Goal: Task Accomplishment & Management: Manage account settings

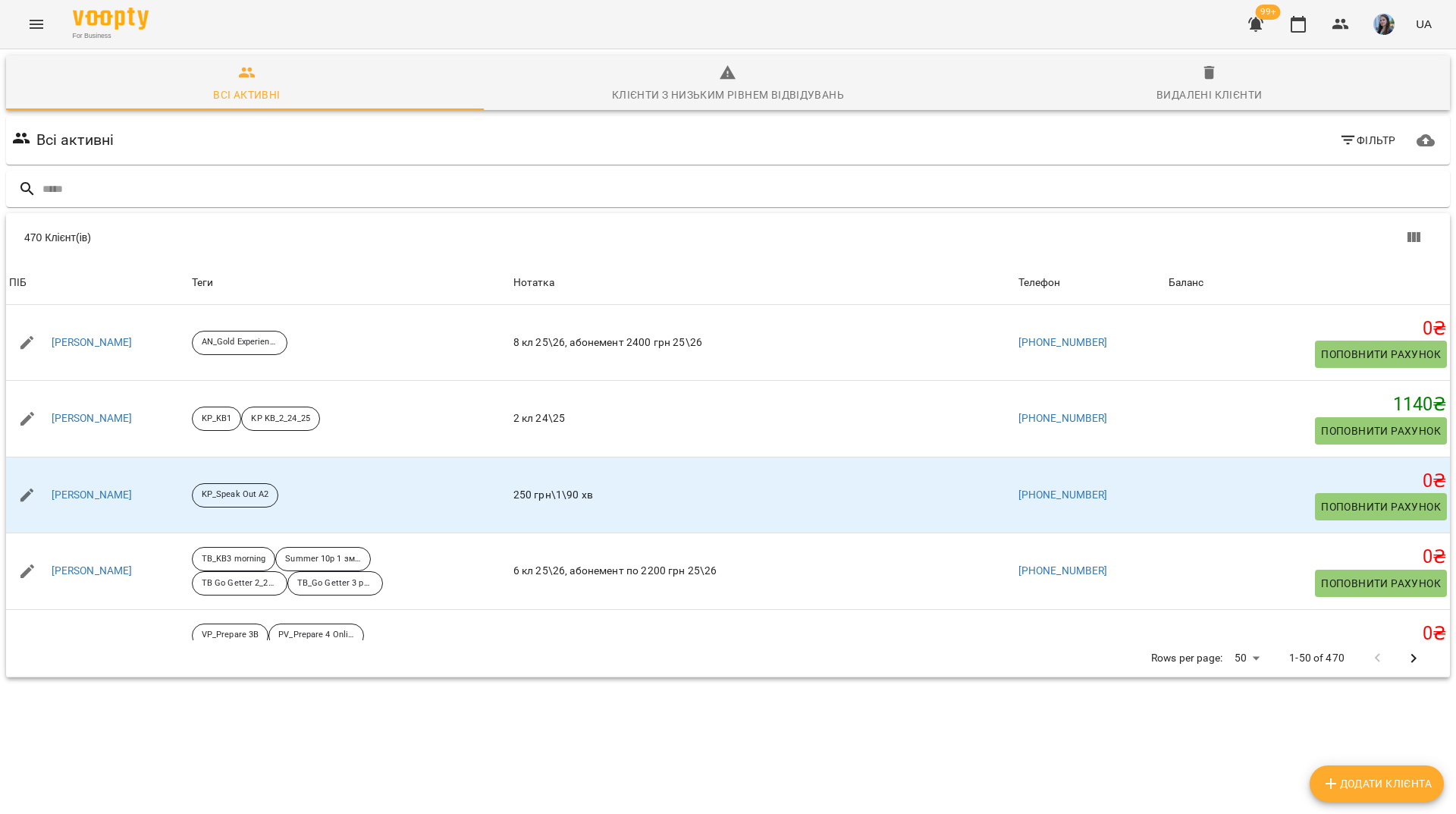
click at [36, 20] on icon "Menu" at bounding box center [36, 24] width 18 height 18
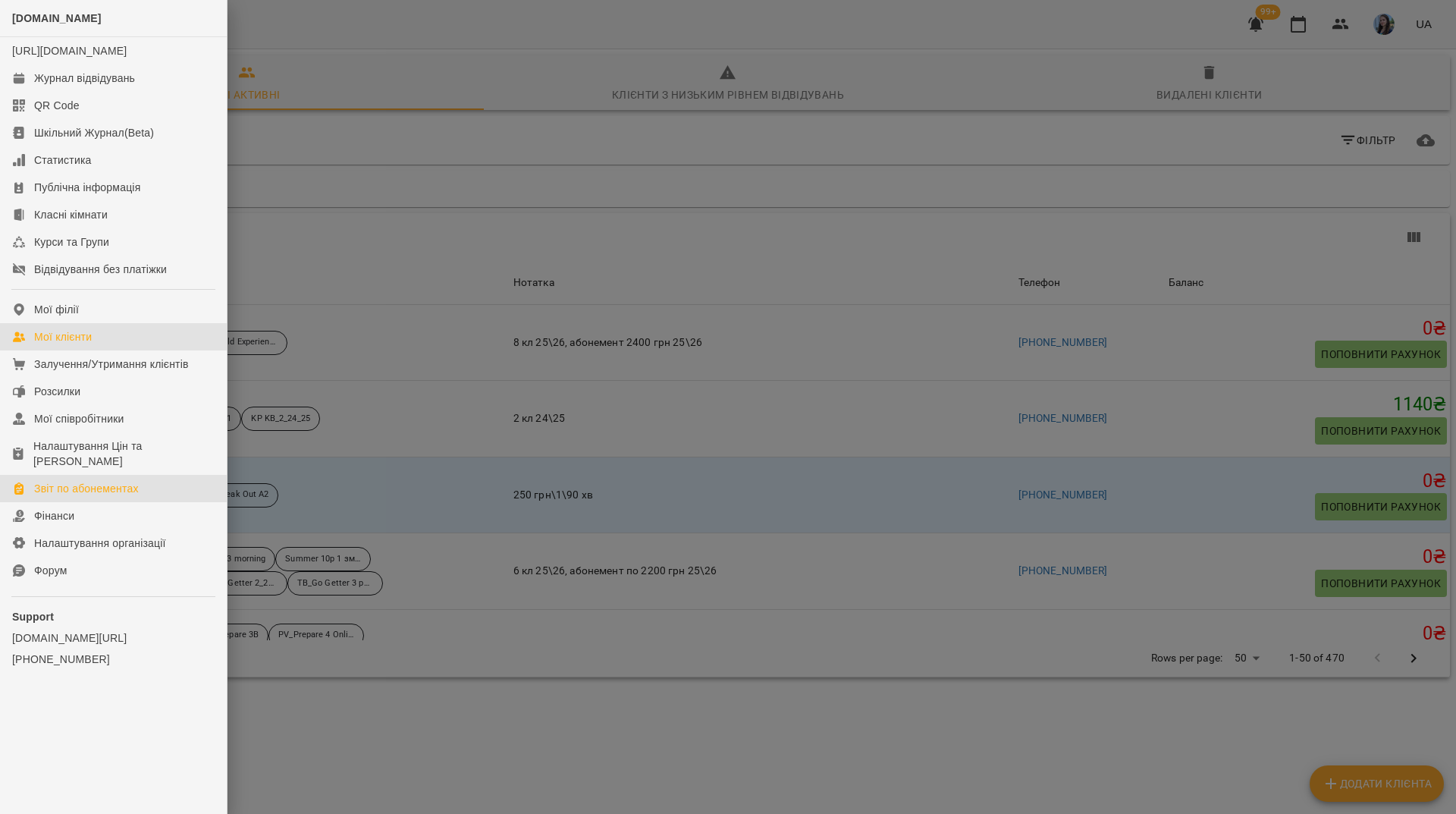
click at [113, 489] on div "Звіт по абонементах" at bounding box center [87, 489] width 104 height 15
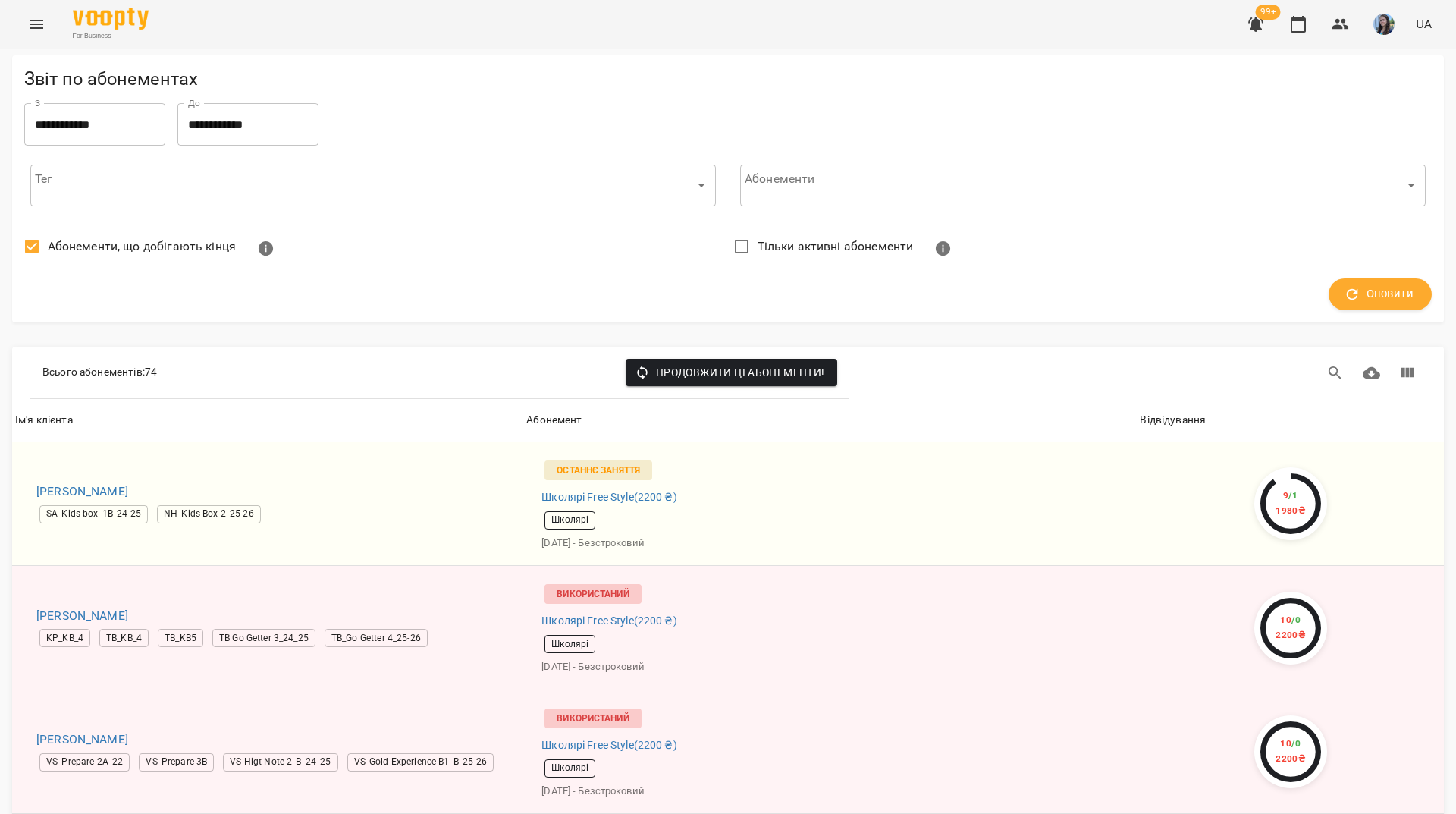
scroll to position [5905, 0]
drag, startPoint x: 1392, startPoint y: 764, endPoint x: 1377, endPoint y: 743, distance: 25.8
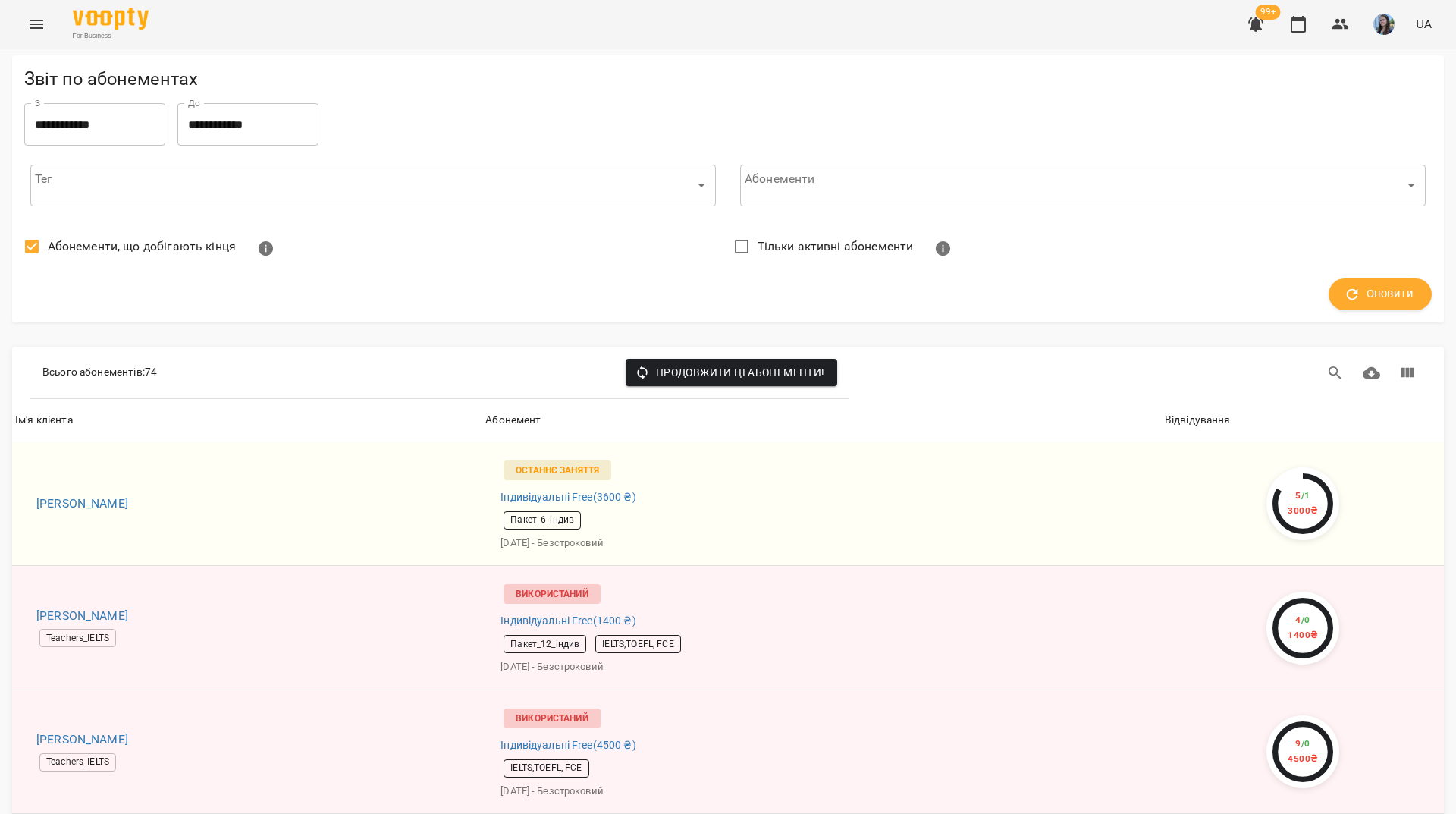
scroll to position [2680, 0]
click at [1340, 26] on icon "button" at bounding box center [1341, 24] width 17 height 11
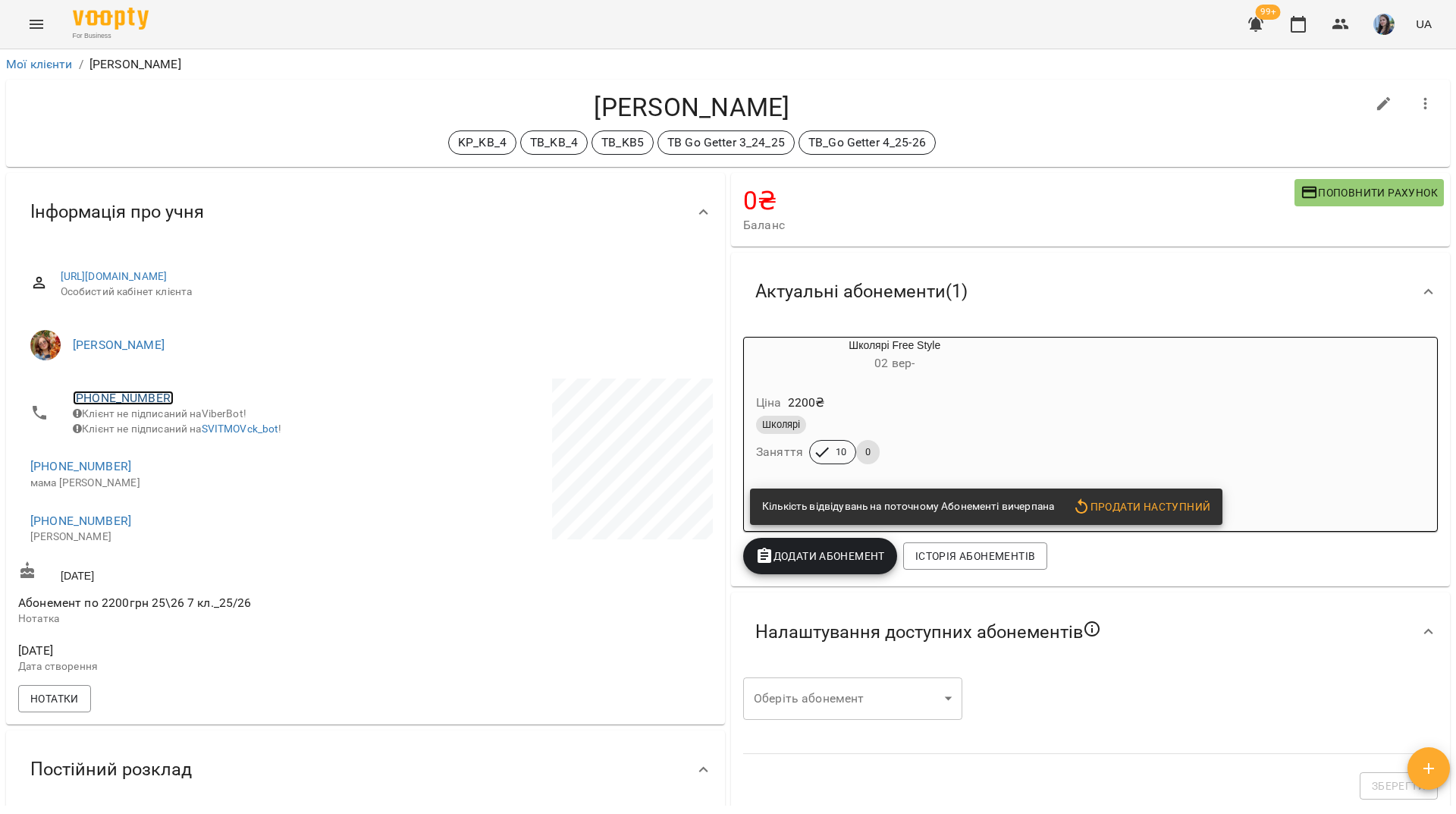
click at [145, 399] on link "[PHONE_NUMBER]" at bounding box center [124, 397] width 101 height 14
click at [188, 435] on img at bounding box center [185, 426] width 23 height 23
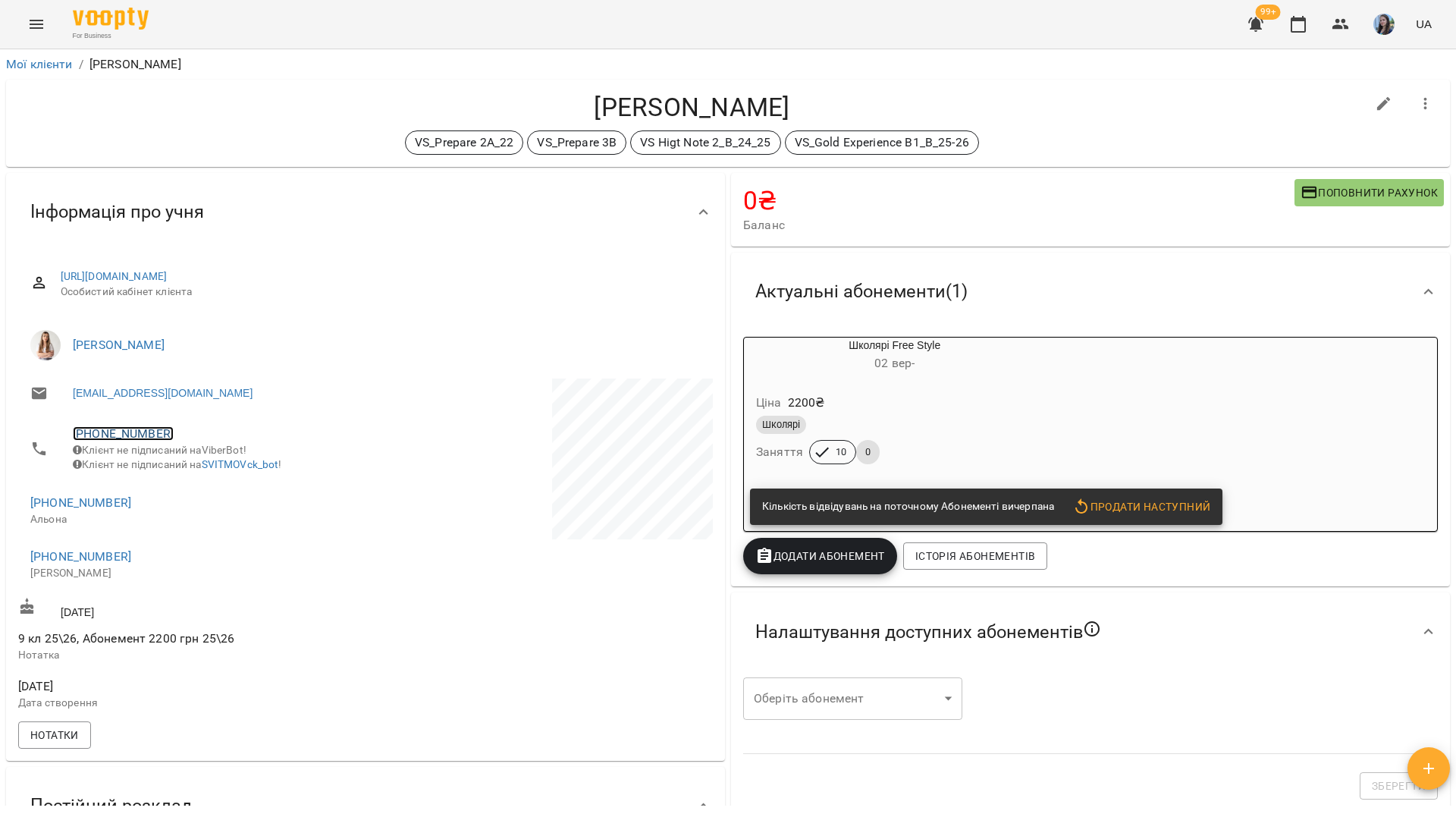
click at [116, 435] on link "+380971107246" at bounding box center [124, 433] width 101 height 14
click at [189, 468] on img at bounding box center [185, 463] width 23 height 23
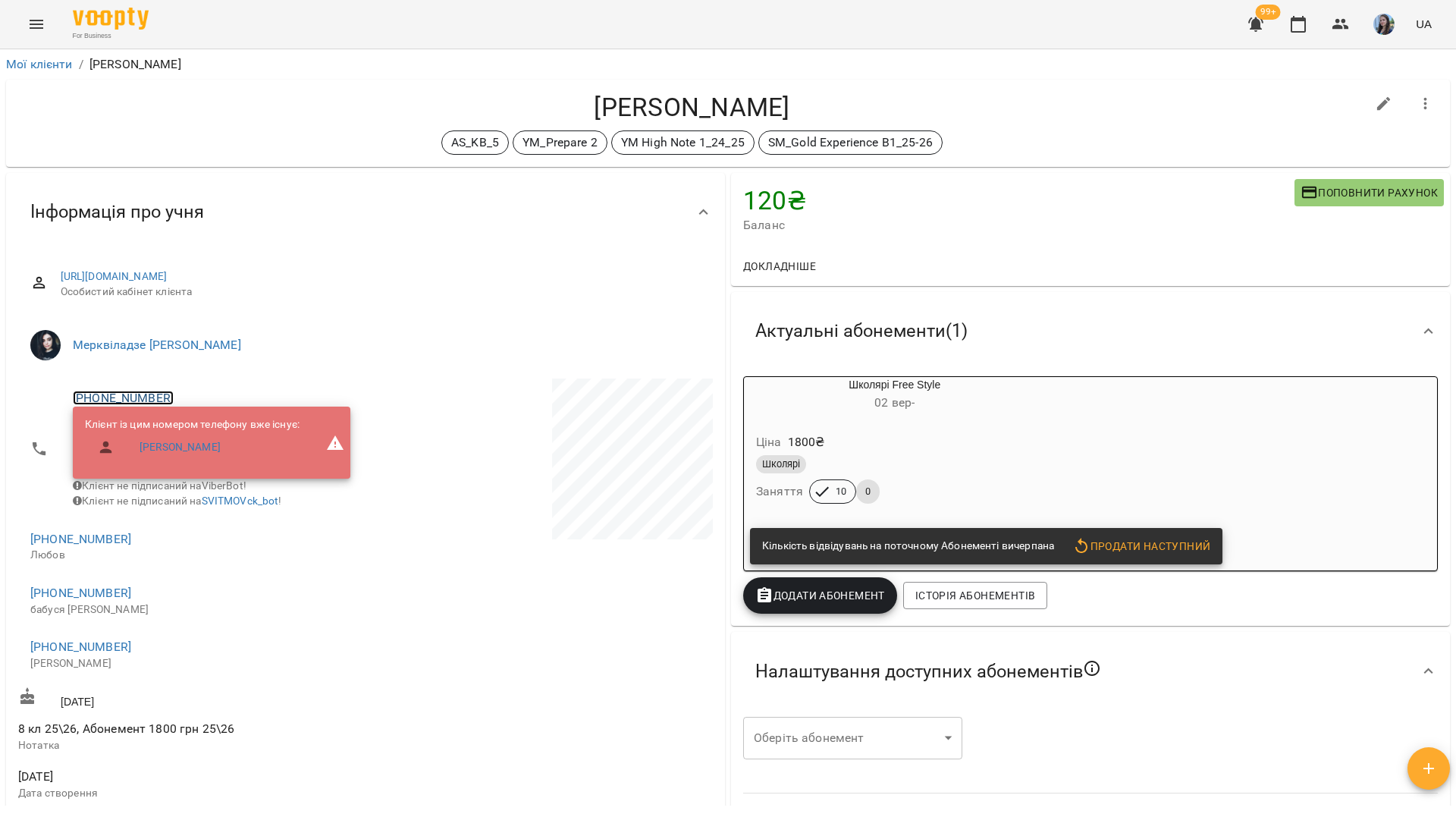
click at [143, 393] on link "+380504454125" at bounding box center [124, 397] width 101 height 14
click at [179, 422] on img at bounding box center [185, 426] width 23 height 23
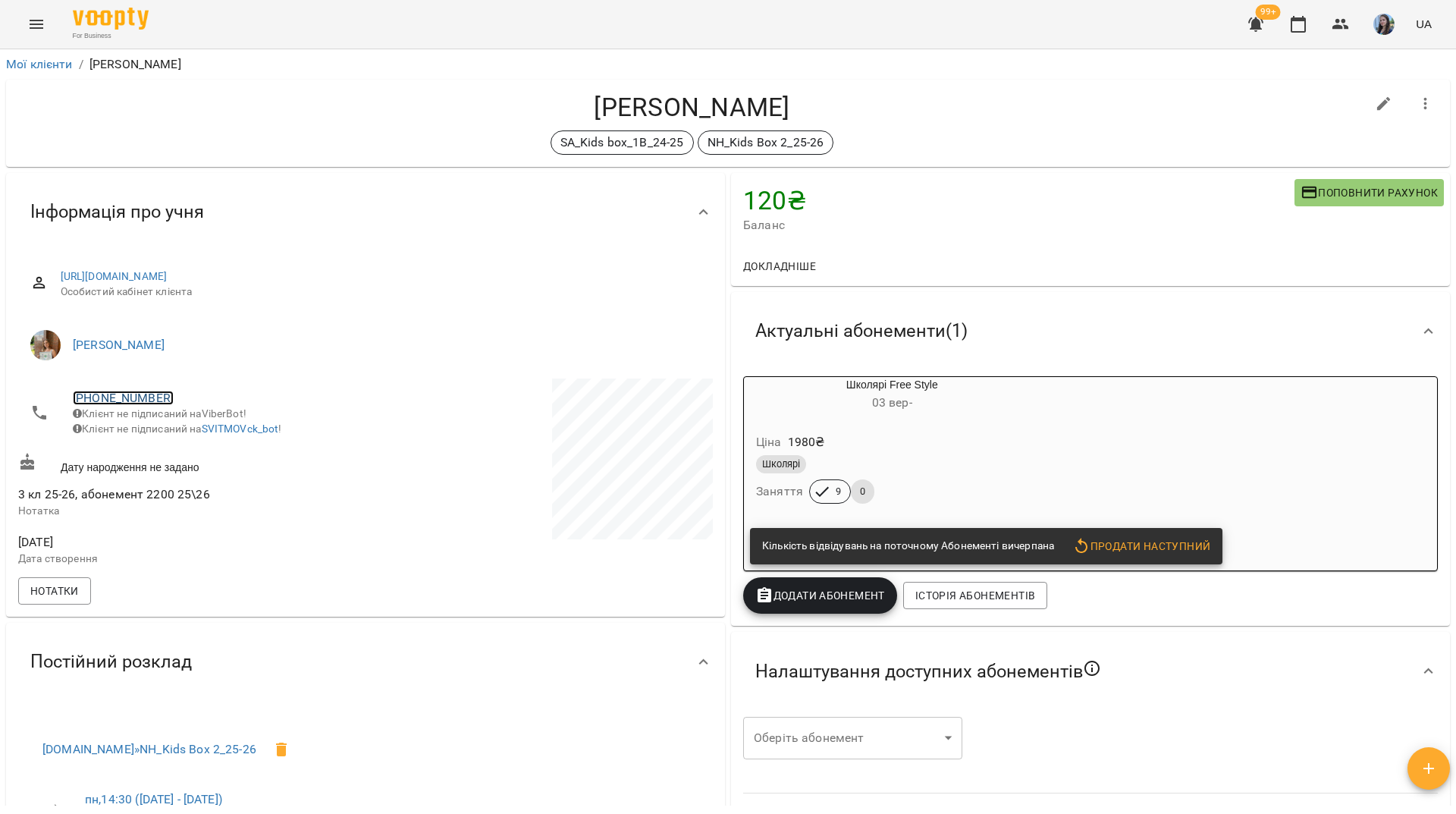
click at [135, 402] on link "+380633916744" at bounding box center [124, 397] width 101 height 14
click at [190, 439] on link at bounding box center [185, 427] width 47 height 32
click at [483, 24] on div "For Business 99+ UA" at bounding box center [728, 24] width 1456 height 49
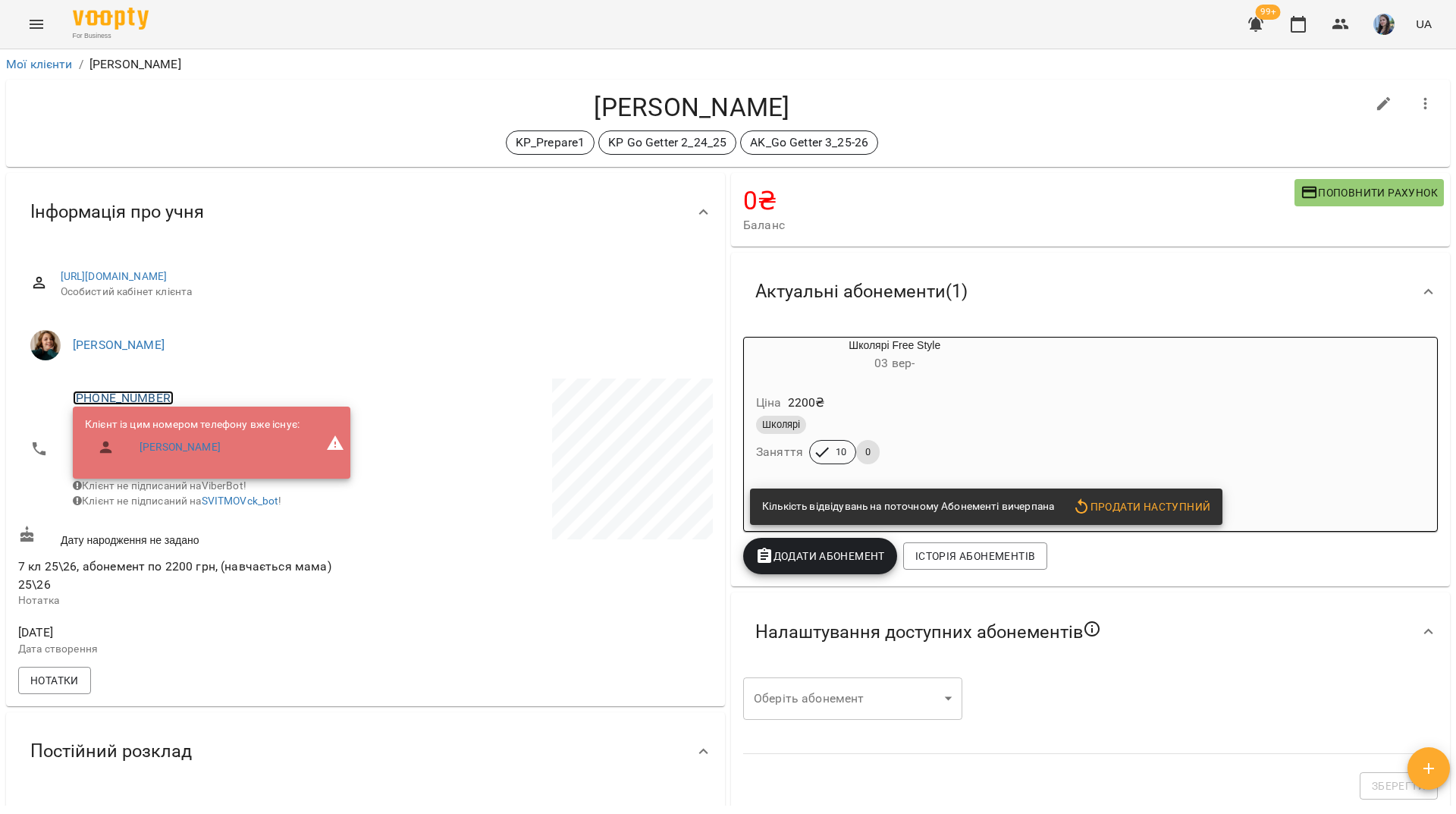
click at [148, 397] on link "[PHONE_NUMBER]" at bounding box center [124, 397] width 101 height 14
click at [183, 426] on img at bounding box center [185, 426] width 23 height 23
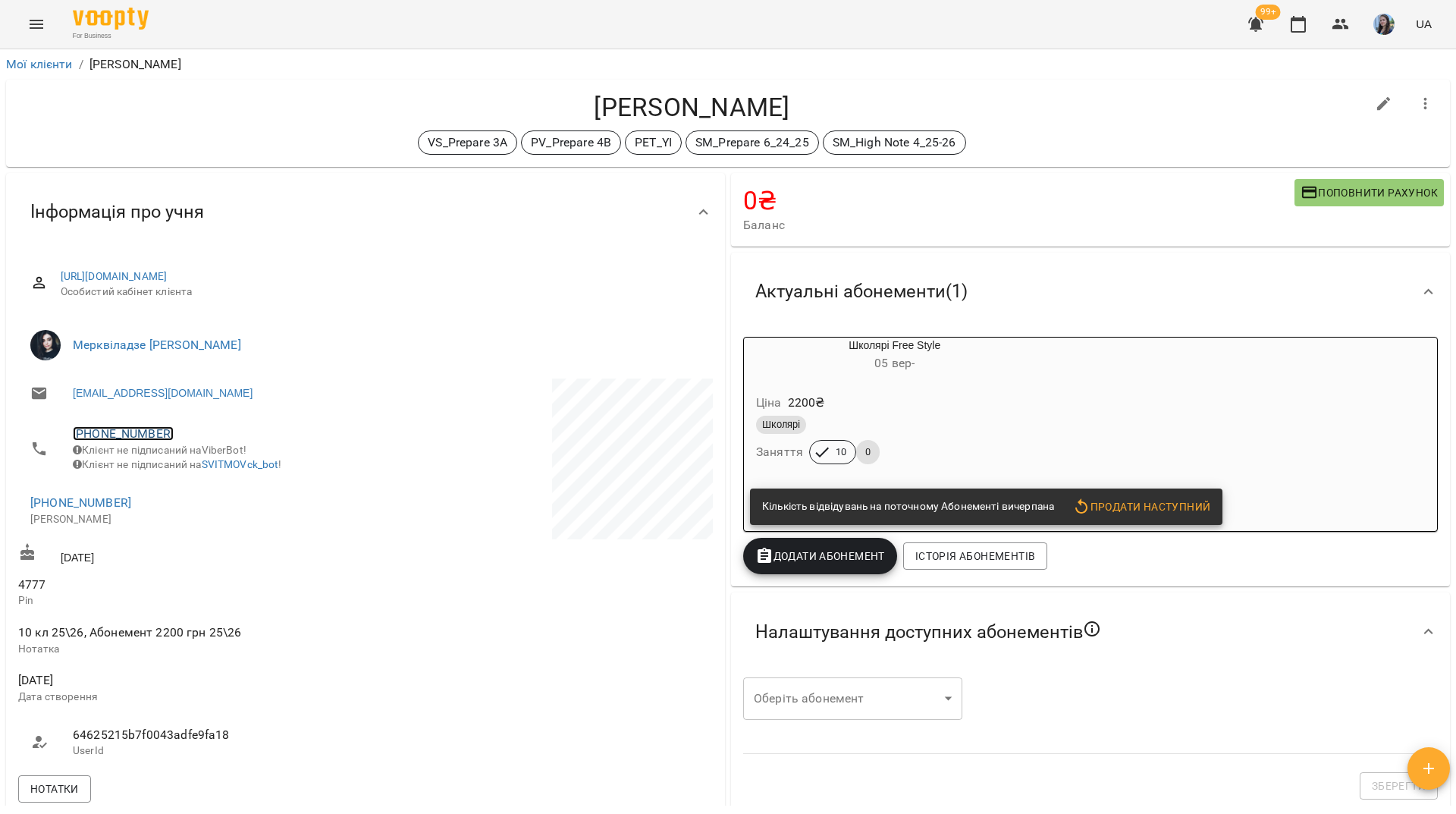
click at [152, 430] on link "[PHONE_NUMBER]" at bounding box center [124, 433] width 101 height 14
click at [182, 459] on img at bounding box center [185, 463] width 23 height 23
click at [375, 24] on div "For Business 99+ UA" at bounding box center [728, 24] width 1456 height 49
click at [153, 431] on link "+380634611855" at bounding box center [124, 433] width 101 height 14
click at [180, 462] on img at bounding box center [185, 463] width 23 height 23
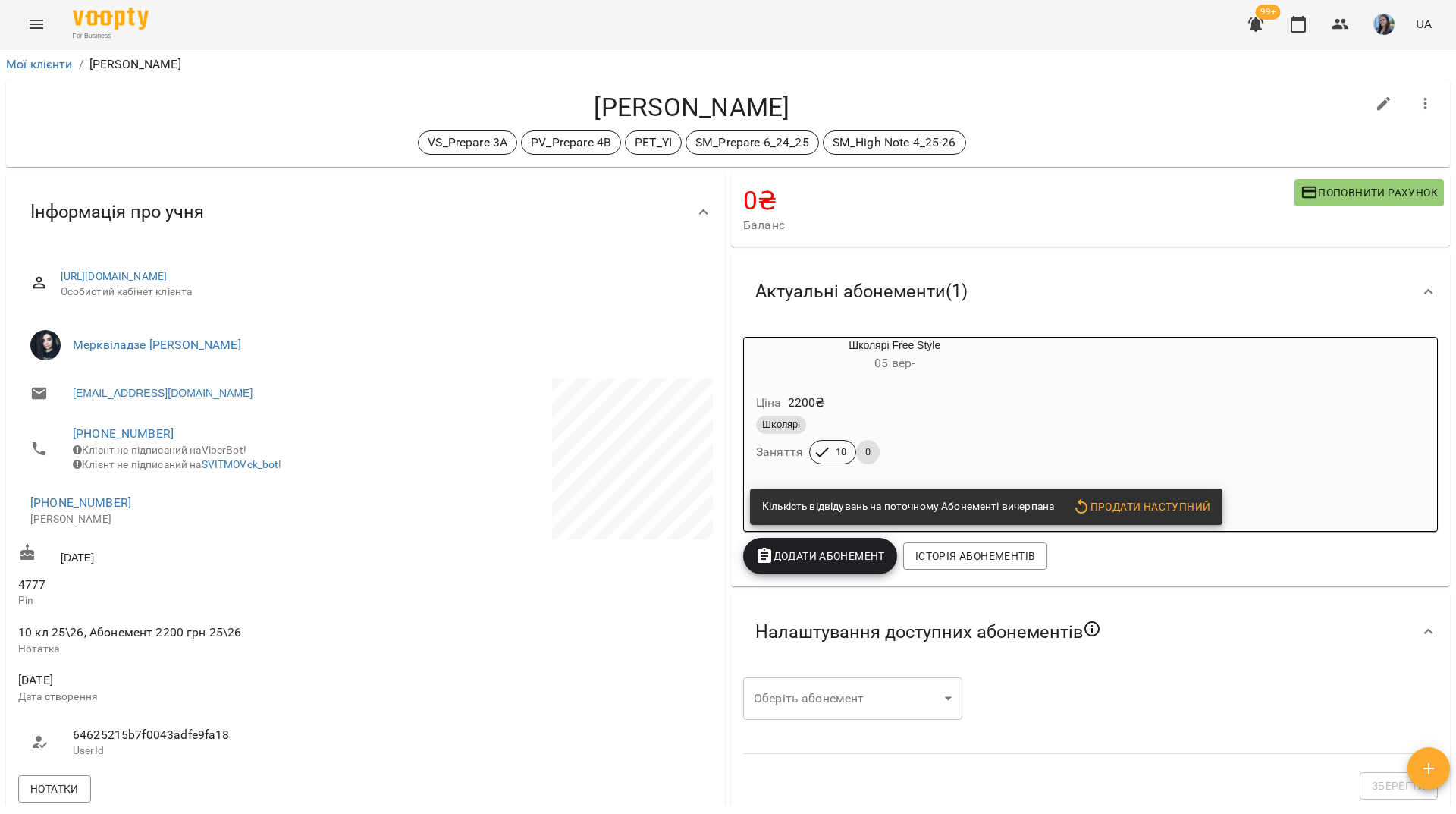
click at [545, 27] on div "For Business 99+ UA" at bounding box center [728, 24] width 1456 height 49
click at [144, 436] on link "+380634611855" at bounding box center [124, 433] width 101 height 14
click at [198, 479] on ul at bounding box center [185, 449] width 47 height 71
click at [189, 472] on img at bounding box center [185, 463] width 23 height 23
drag, startPoint x: 382, startPoint y: 26, endPoint x: 388, endPoint y: 9, distance: 18.0
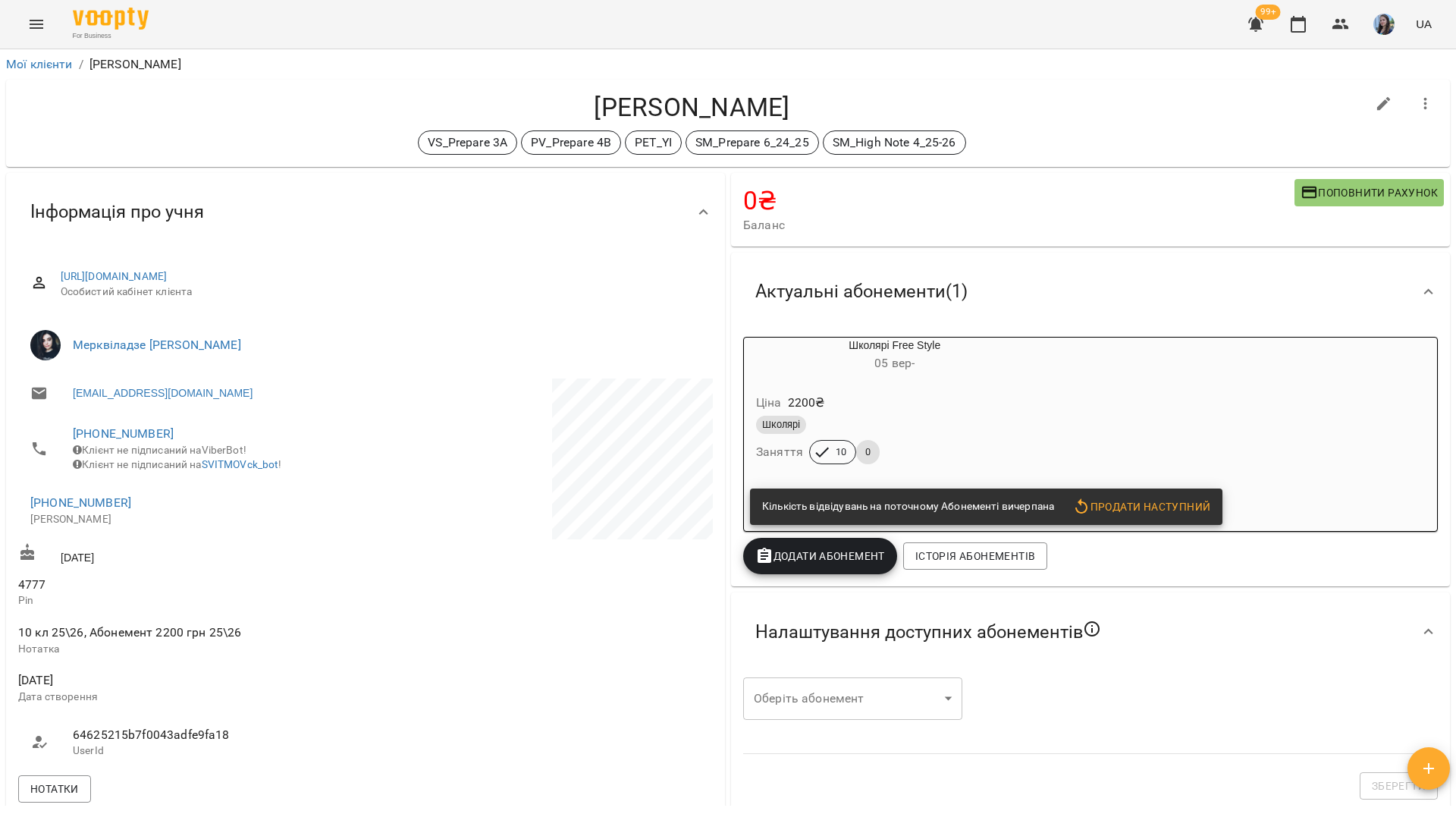
click at [382, 26] on div "For Business 99+ UA" at bounding box center [728, 24] width 1456 height 49
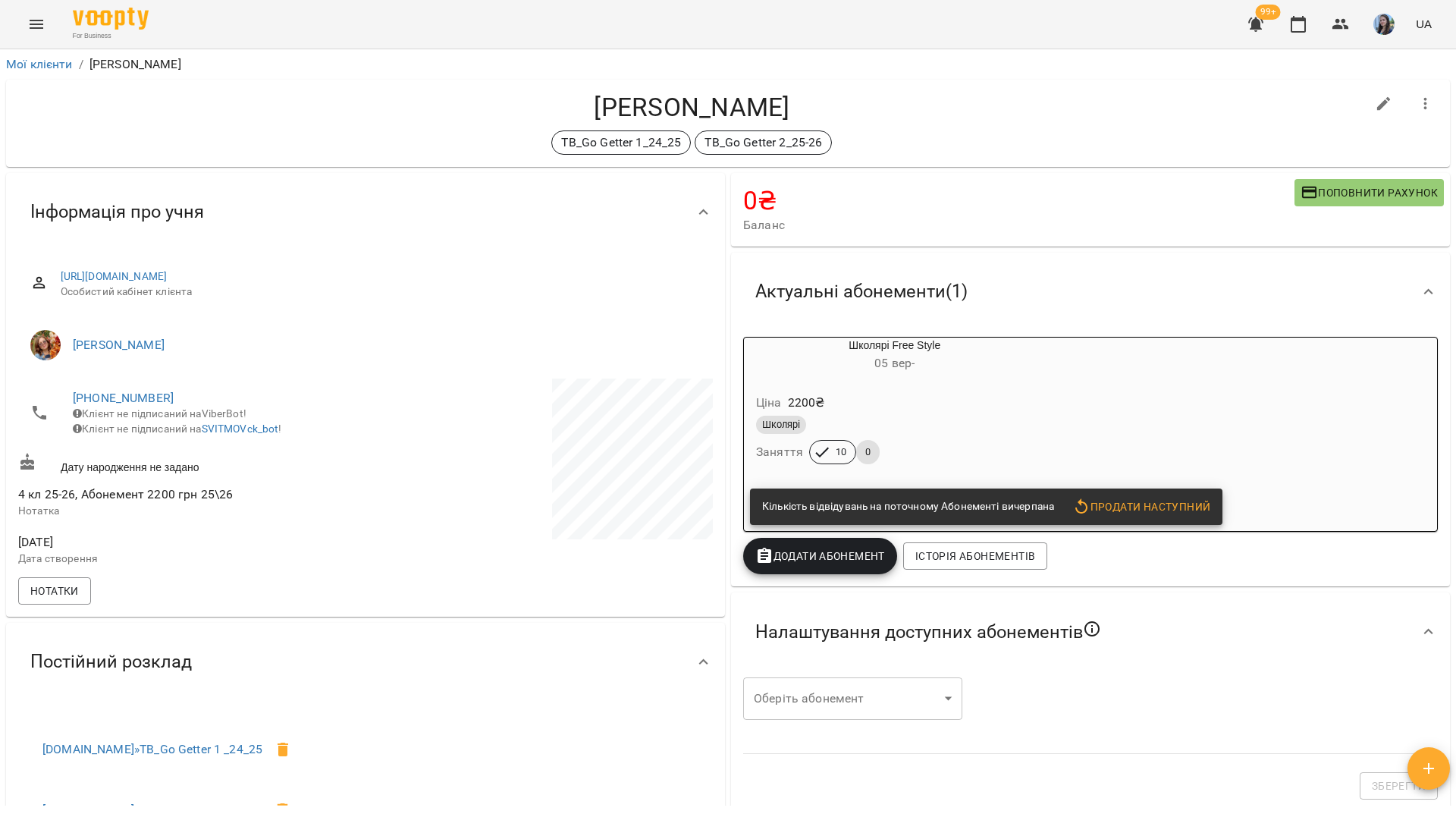
click at [122, 406] on span "[PHONE_NUMBER]" at bounding box center [212, 399] width 277 height 18
click at [124, 399] on link "[PHONE_NUMBER]" at bounding box center [124, 397] width 101 height 14
click at [197, 439] on link at bounding box center [185, 427] width 47 height 32
click at [435, 21] on div "For Business 99+ UA" at bounding box center [728, 24] width 1456 height 49
drag, startPoint x: 307, startPoint y: 122, endPoint x: 323, endPoint y: 182, distance: 62.1
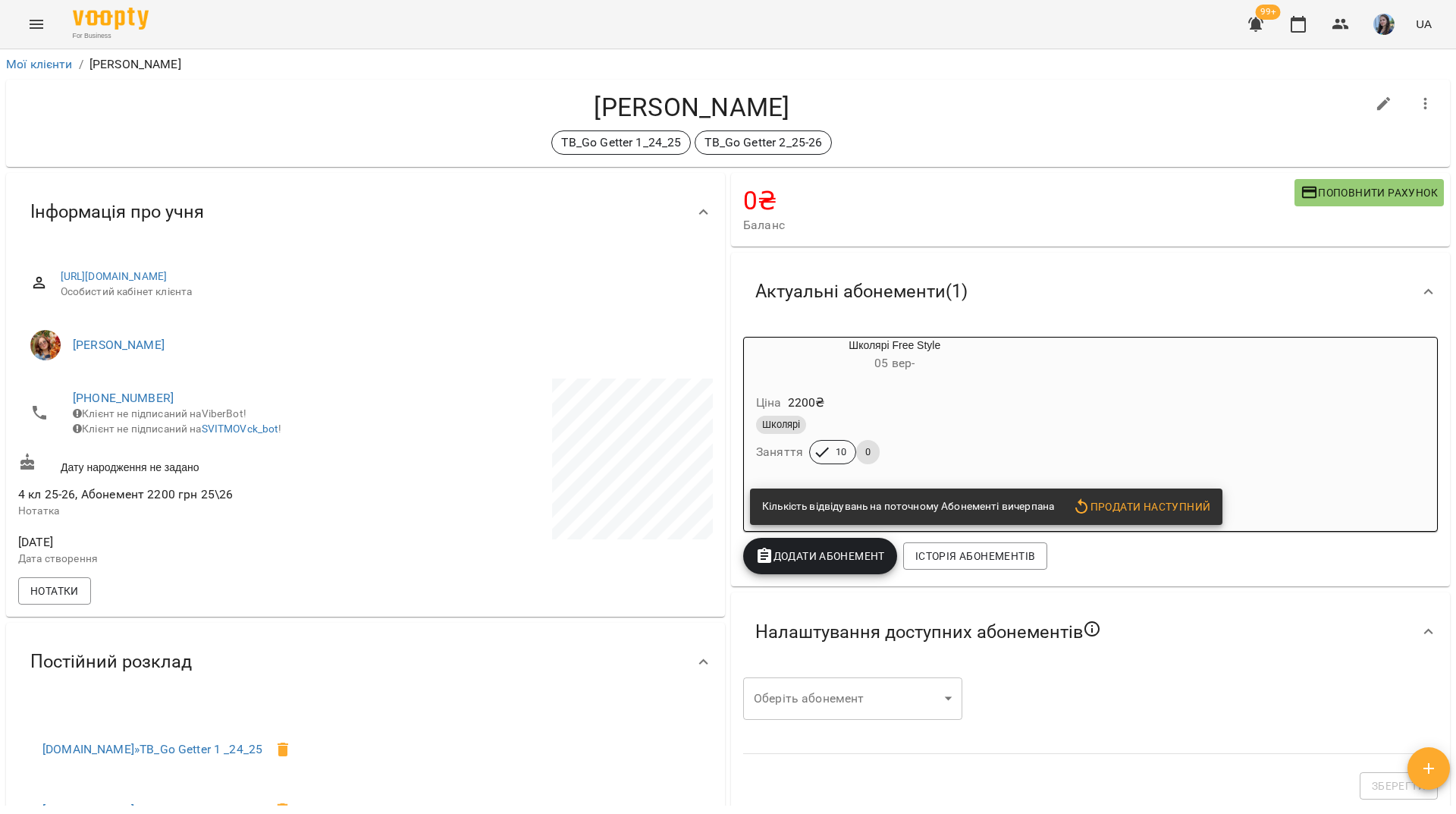
click at [307, 122] on h4 "[PERSON_NAME]" at bounding box center [692, 107] width 1348 height 31
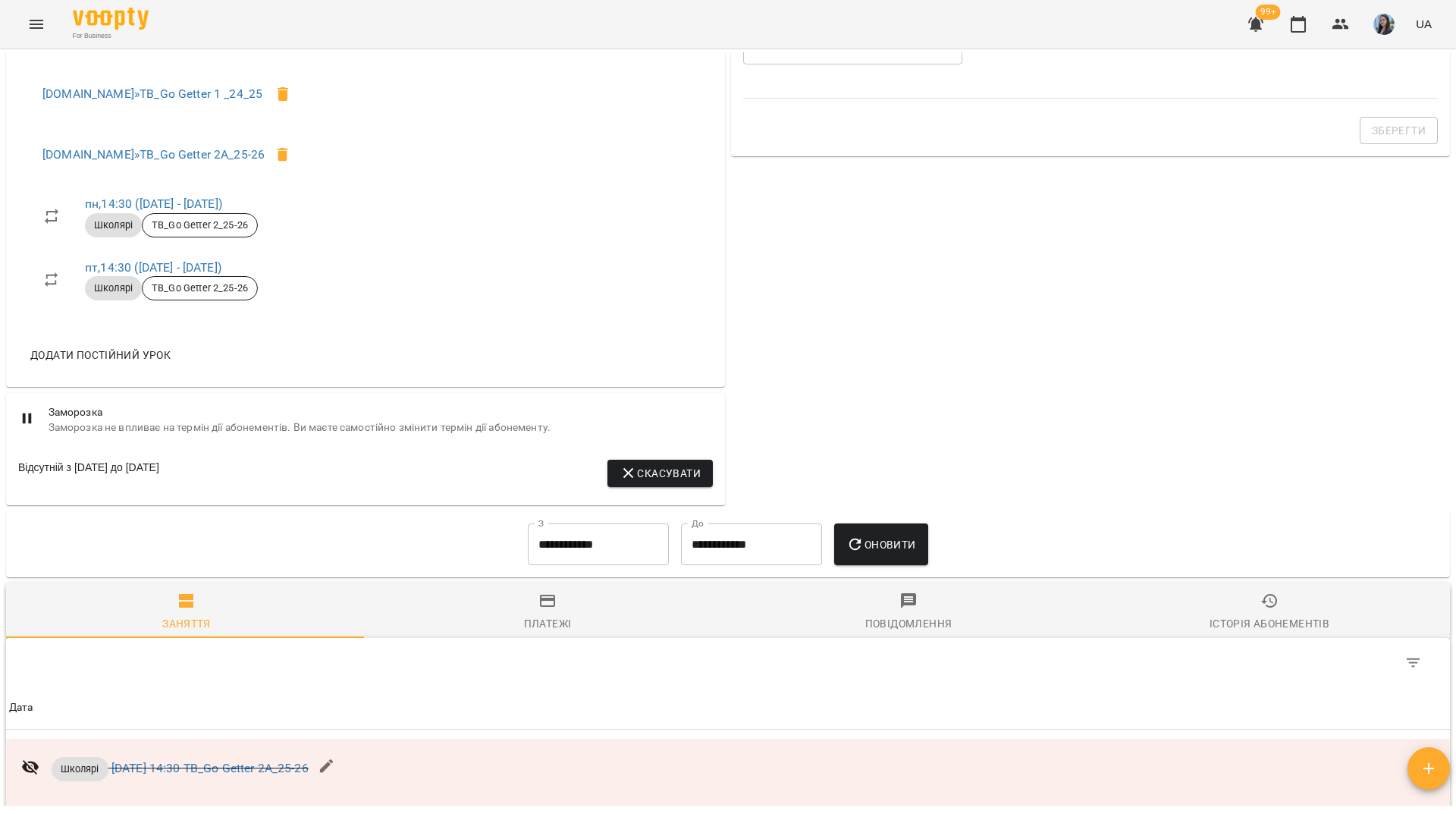
scroll to position [648, 0]
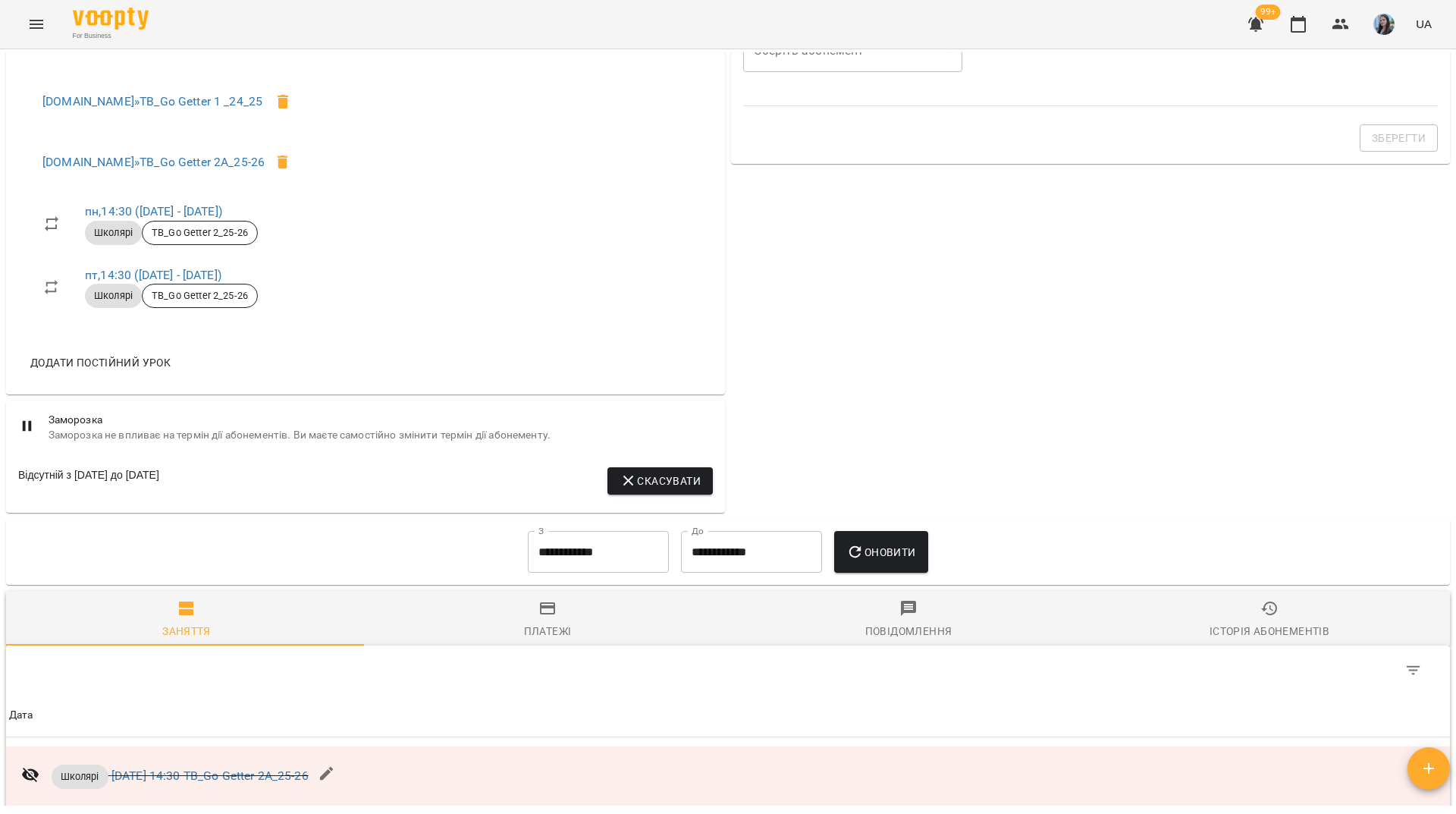
click at [377, 12] on div "For Business 99+ UA" at bounding box center [728, 24] width 1456 height 49
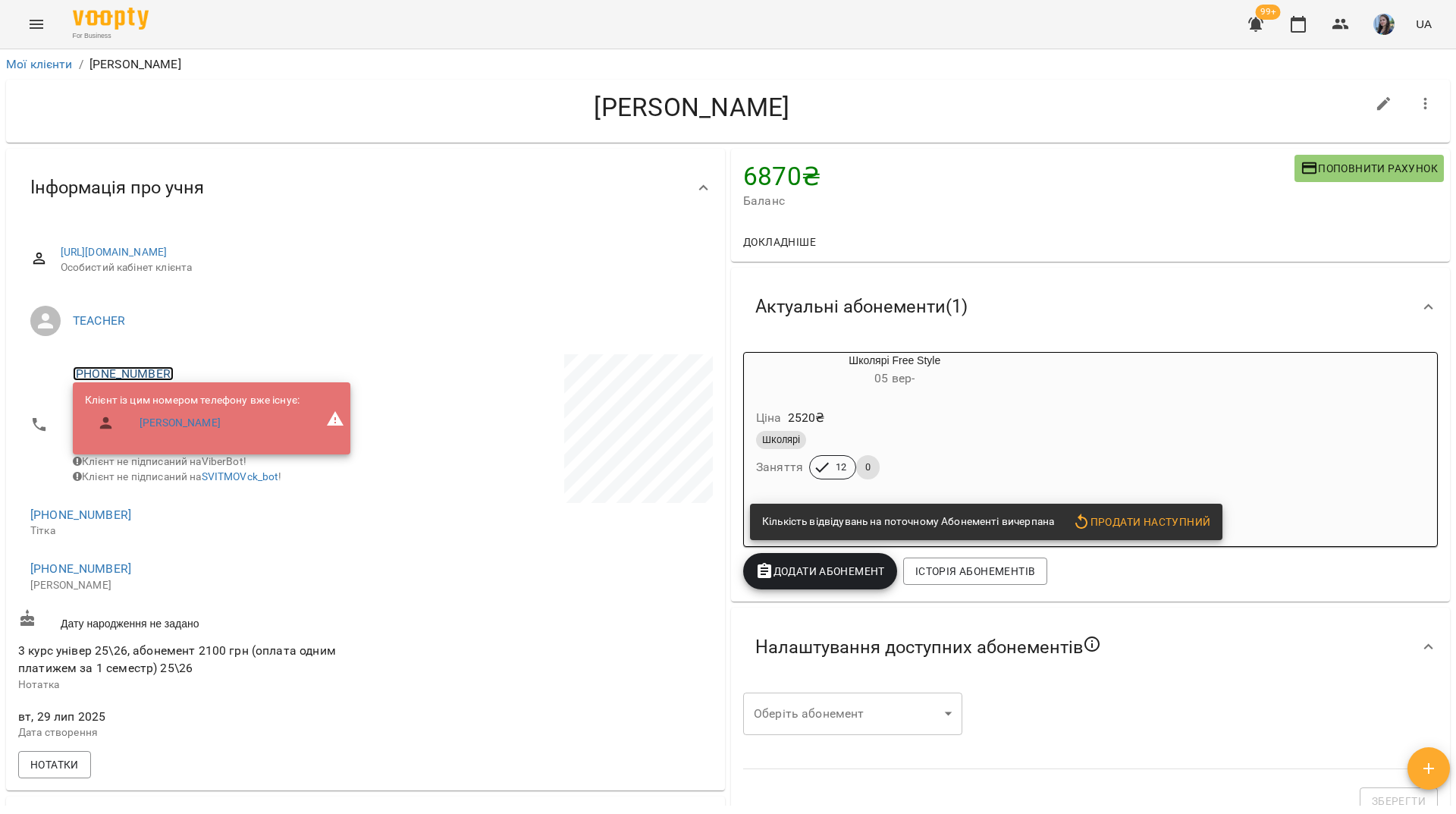
click at [145, 375] on link "+380937974181" at bounding box center [124, 373] width 101 height 14
click at [196, 404] on img at bounding box center [185, 402] width 23 height 23
drag, startPoint x: 1037, startPoint y: 40, endPoint x: 955, endPoint y: 6, distance: 88.8
click at [1033, 39] on div "For Business 99+ UA" at bounding box center [728, 24] width 1456 height 49
click at [159, 375] on link "+380937974181" at bounding box center [124, 373] width 101 height 14
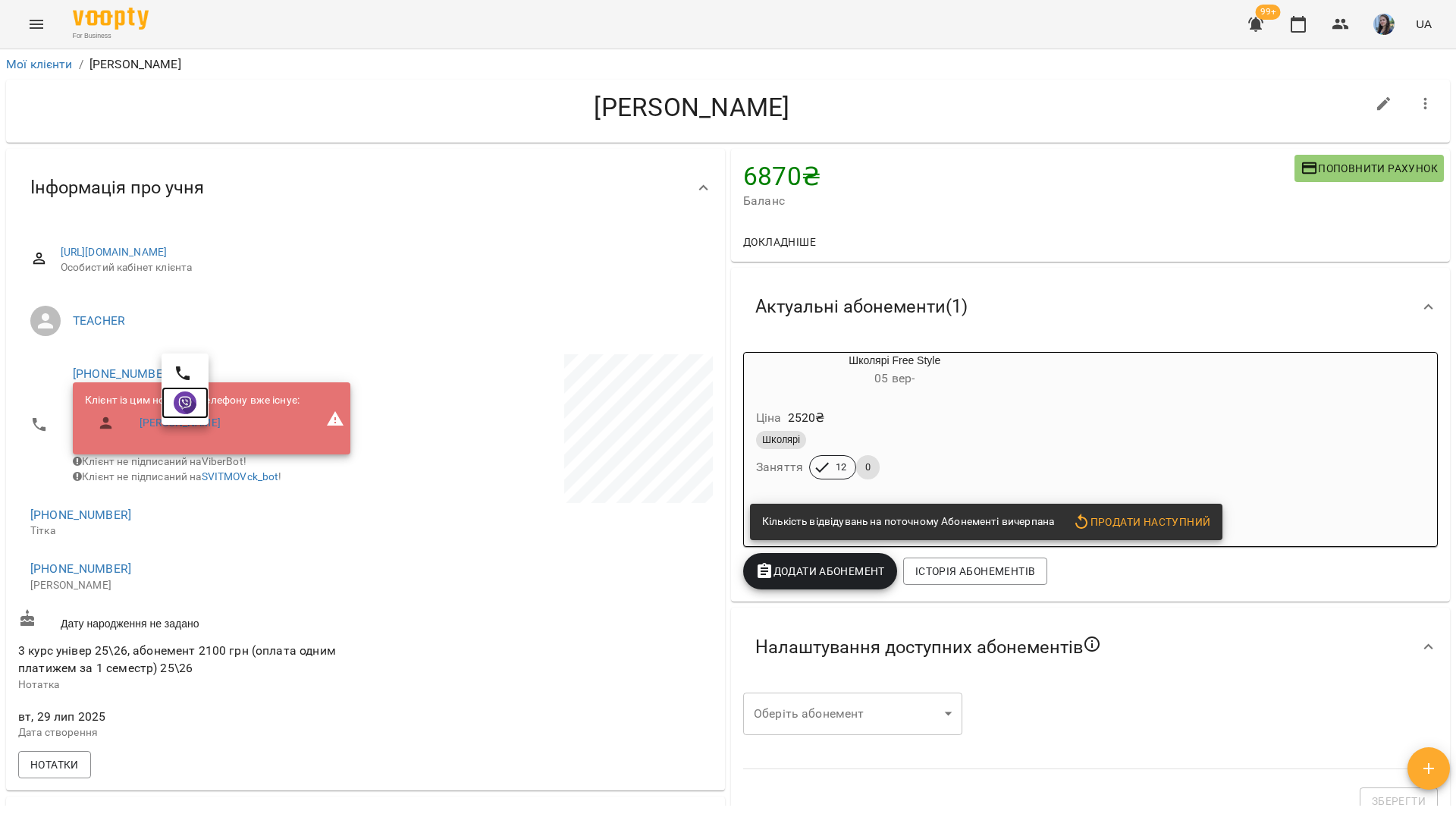
click at [198, 403] on link at bounding box center [185, 403] width 47 height 32
click at [319, 35] on div "For Business 99+ UA" at bounding box center [728, 24] width 1456 height 49
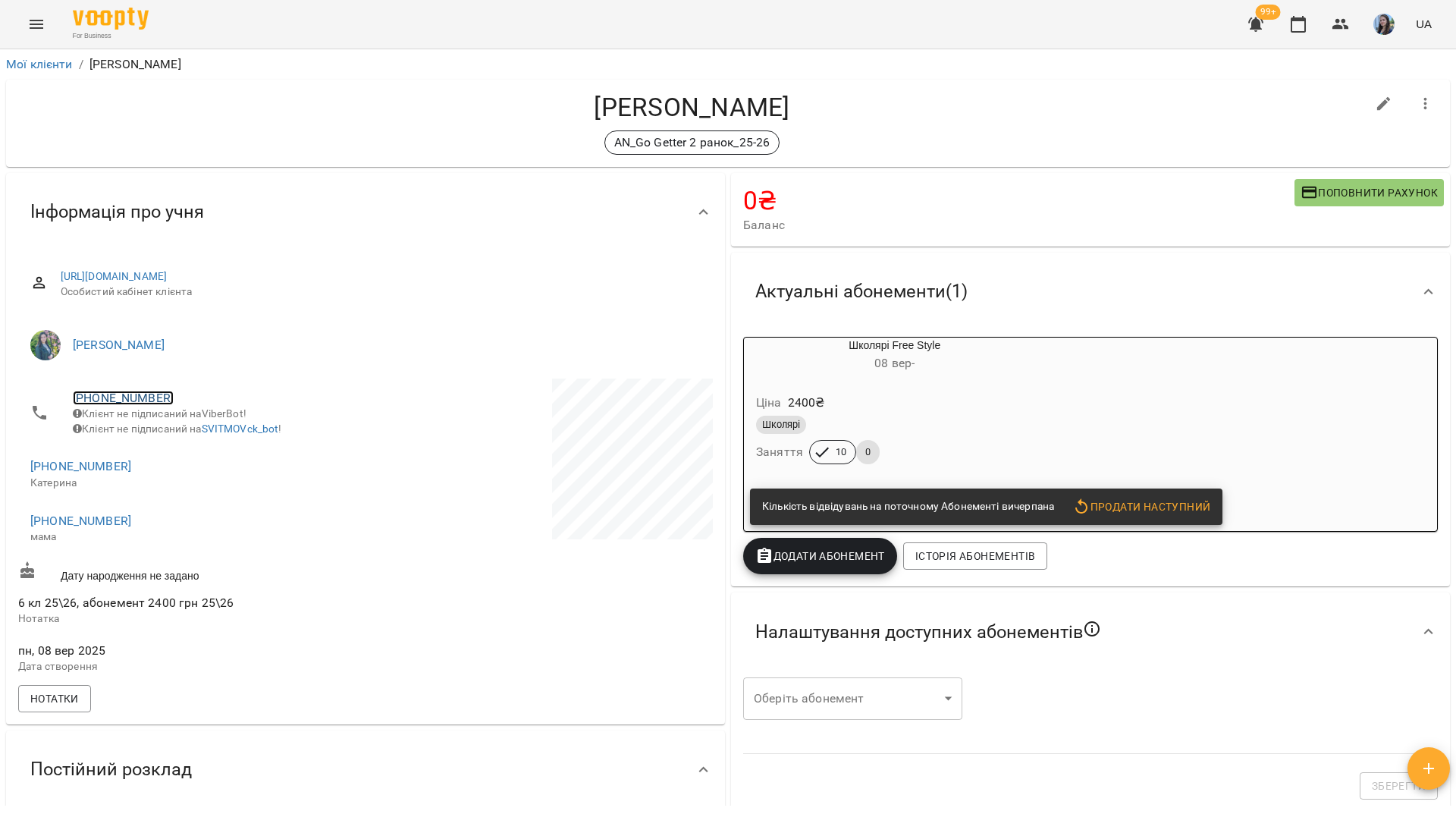
click at [145, 392] on link "[PHONE_NUMBER]" at bounding box center [124, 397] width 101 height 14
click at [178, 426] on img at bounding box center [185, 426] width 23 height 23
click at [596, 26] on div "For Business 99+ UA" at bounding box center [728, 24] width 1456 height 49
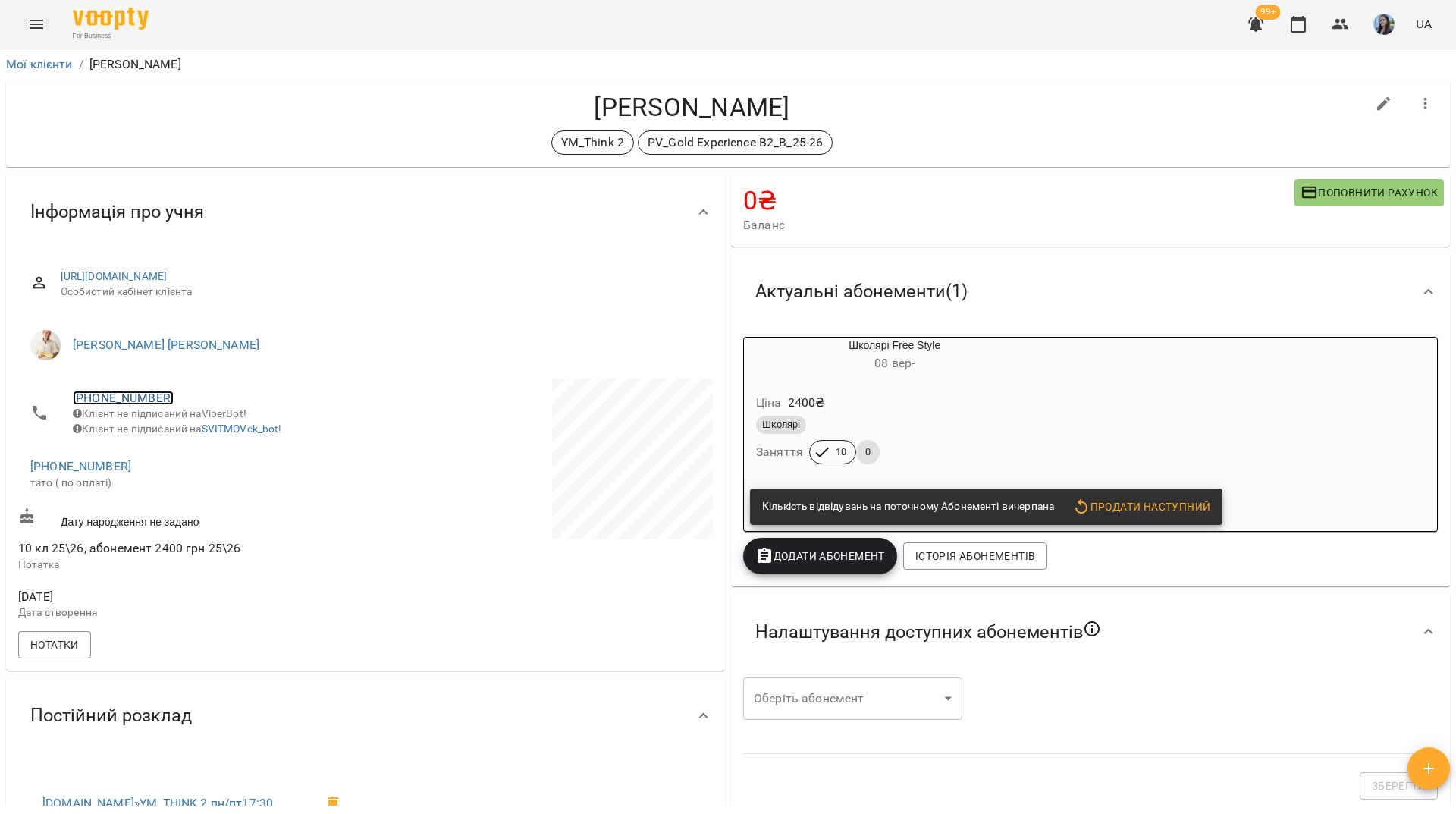
click at [156, 399] on link "+380633527696" at bounding box center [124, 397] width 101 height 14
click at [185, 416] on img at bounding box center [185, 426] width 23 height 23
drag, startPoint x: 614, startPoint y: 39, endPoint x: 598, endPoint y: 2, distance: 40.3
click at [613, 37] on div "For Business 99+ UA" at bounding box center [728, 24] width 1456 height 49
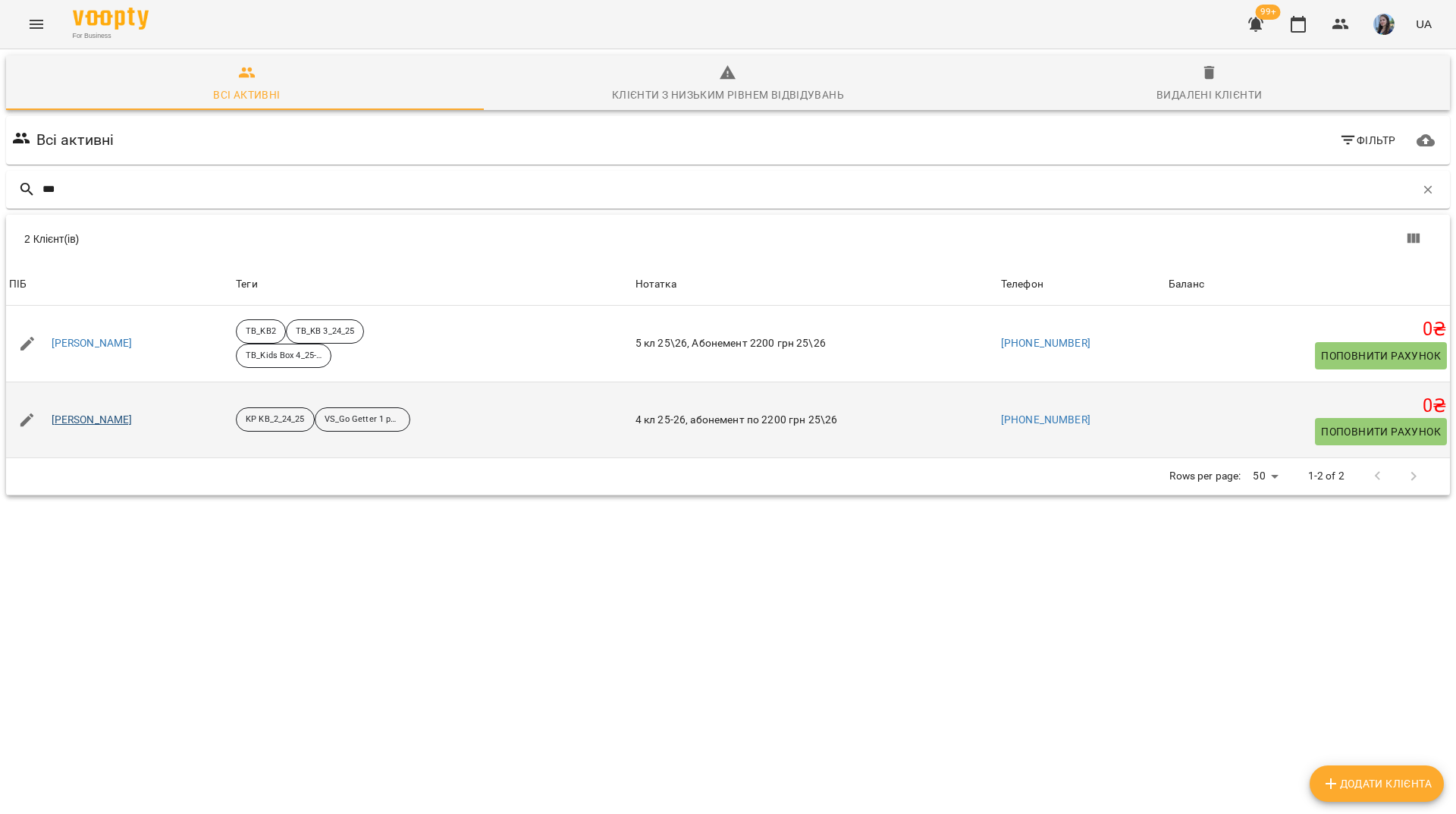
type input "***"
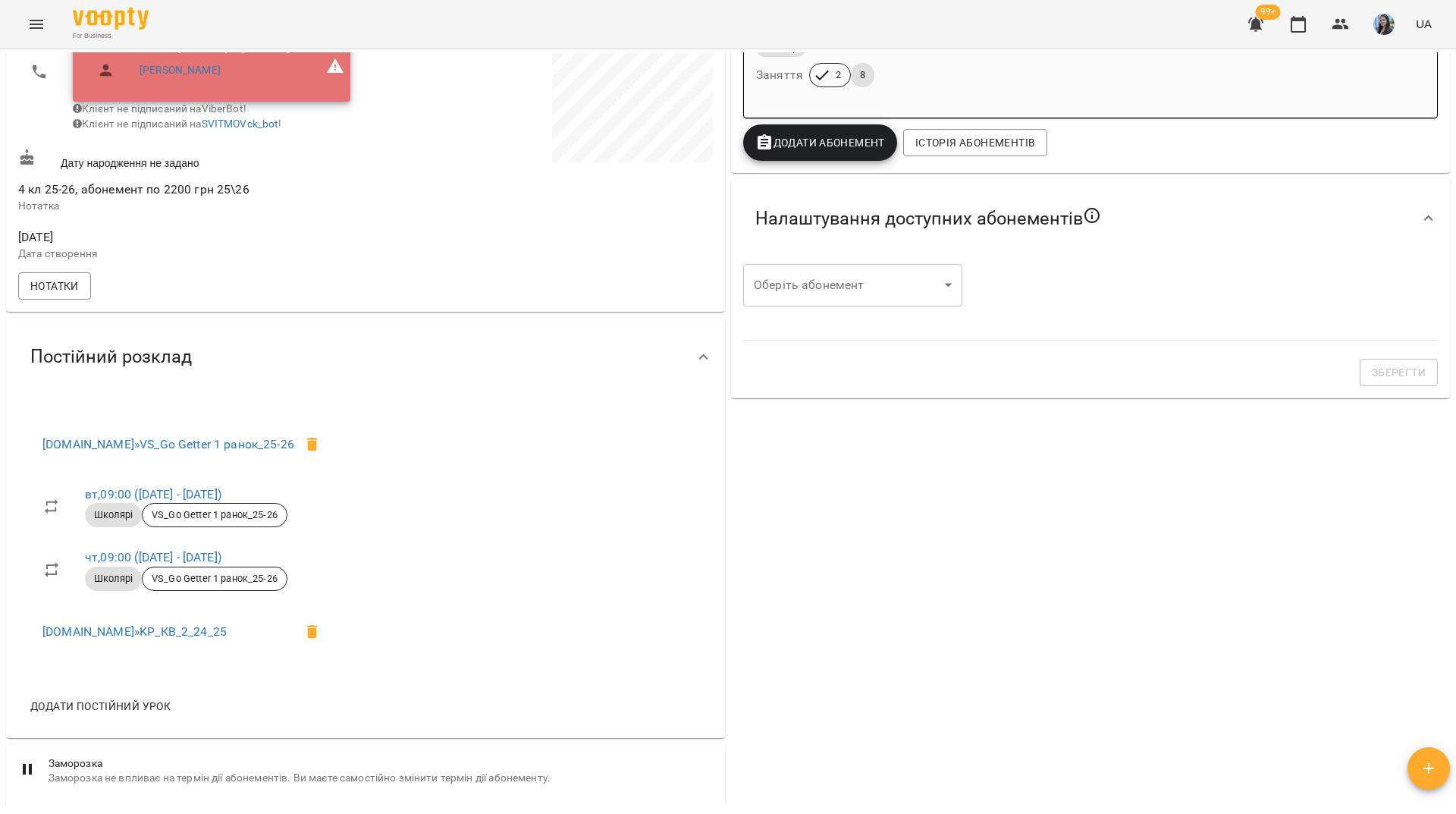
scroll to position [379, 0]
click at [82, 298] on button "Нотатки" at bounding box center [55, 283] width 73 height 27
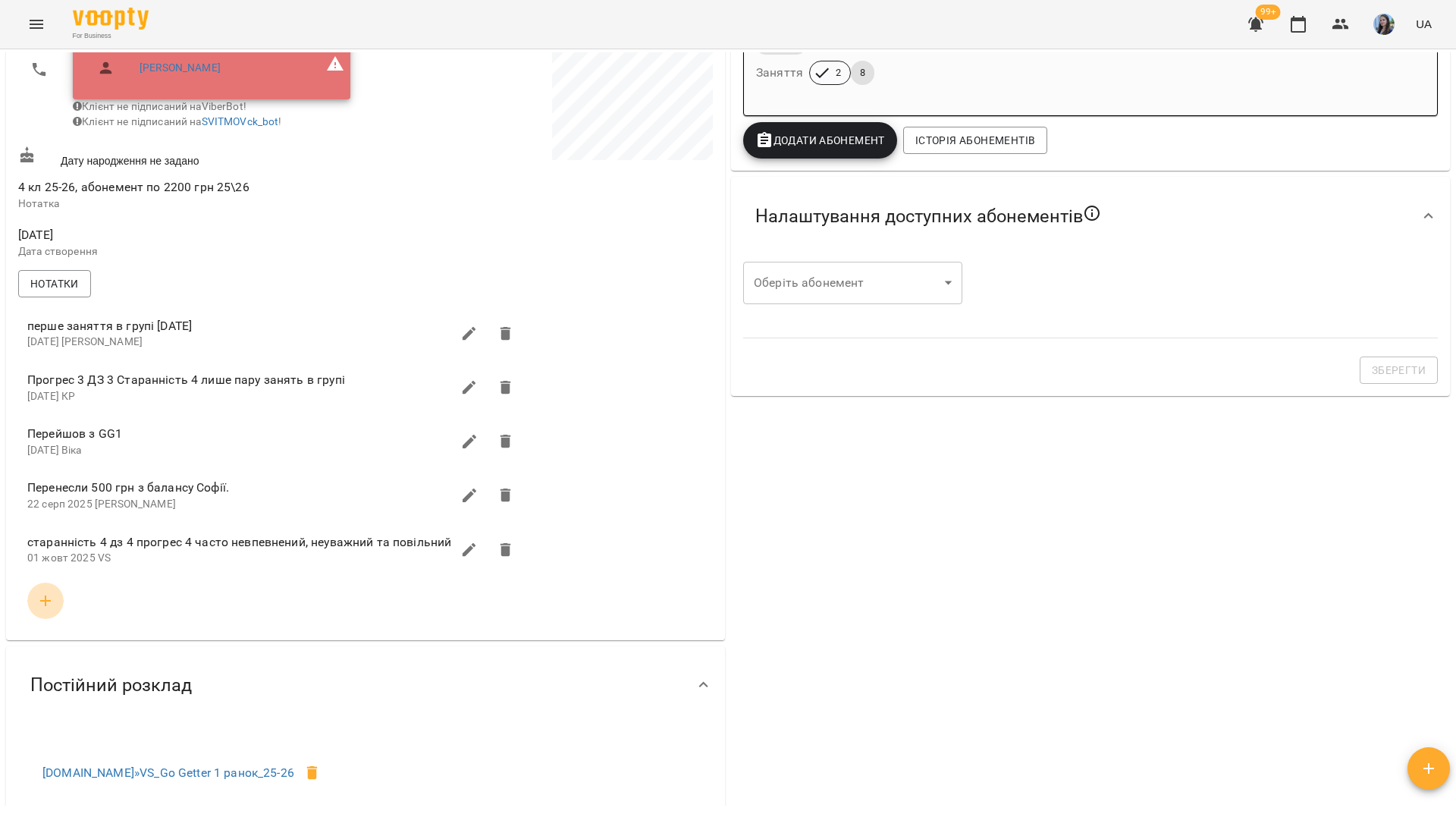
click at [53, 610] on icon "button" at bounding box center [45, 601] width 18 height 18
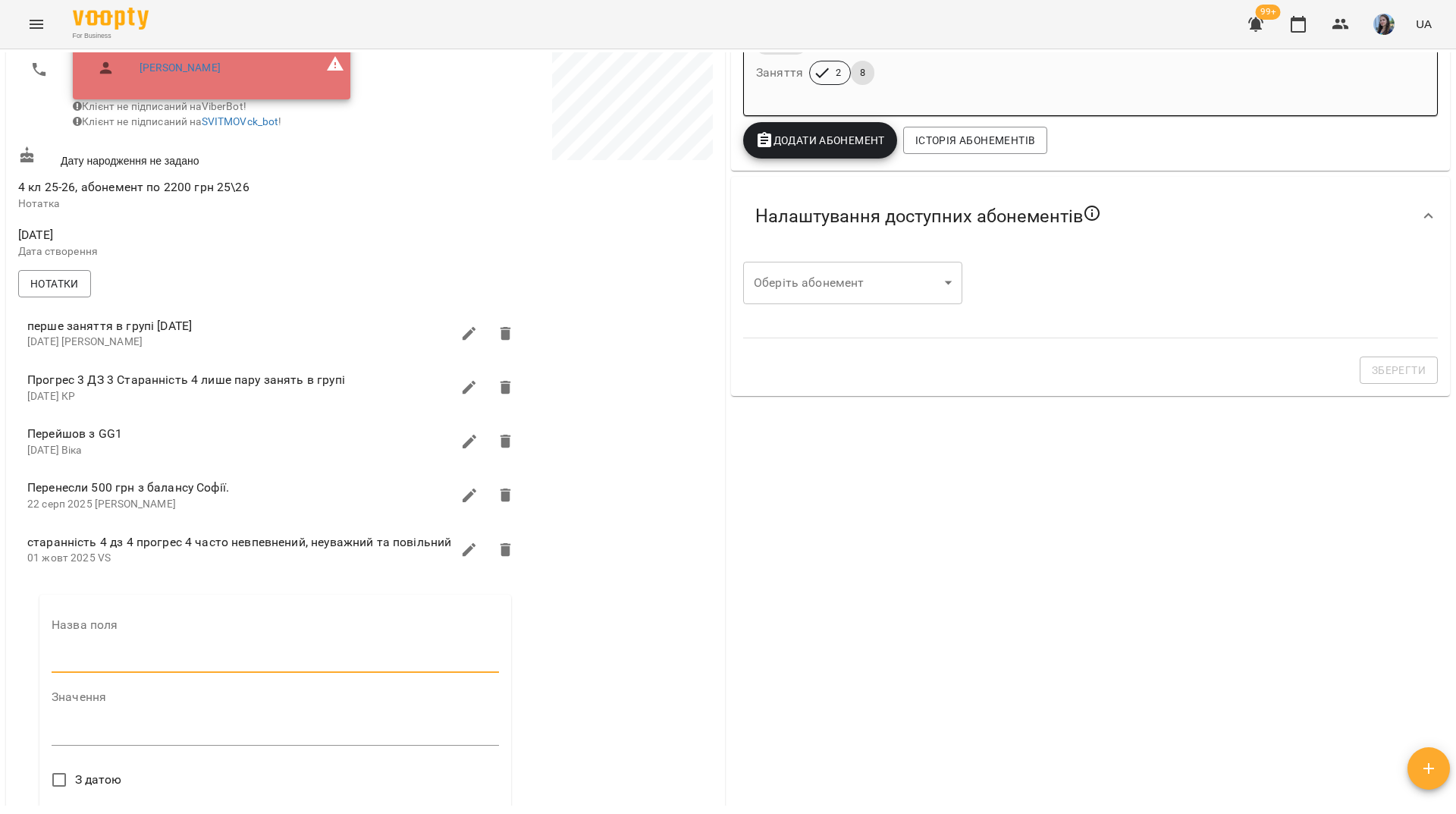
click at [106, 672] on input "text" at bounding box center [275, 661] width 447 height 24
type input "****"
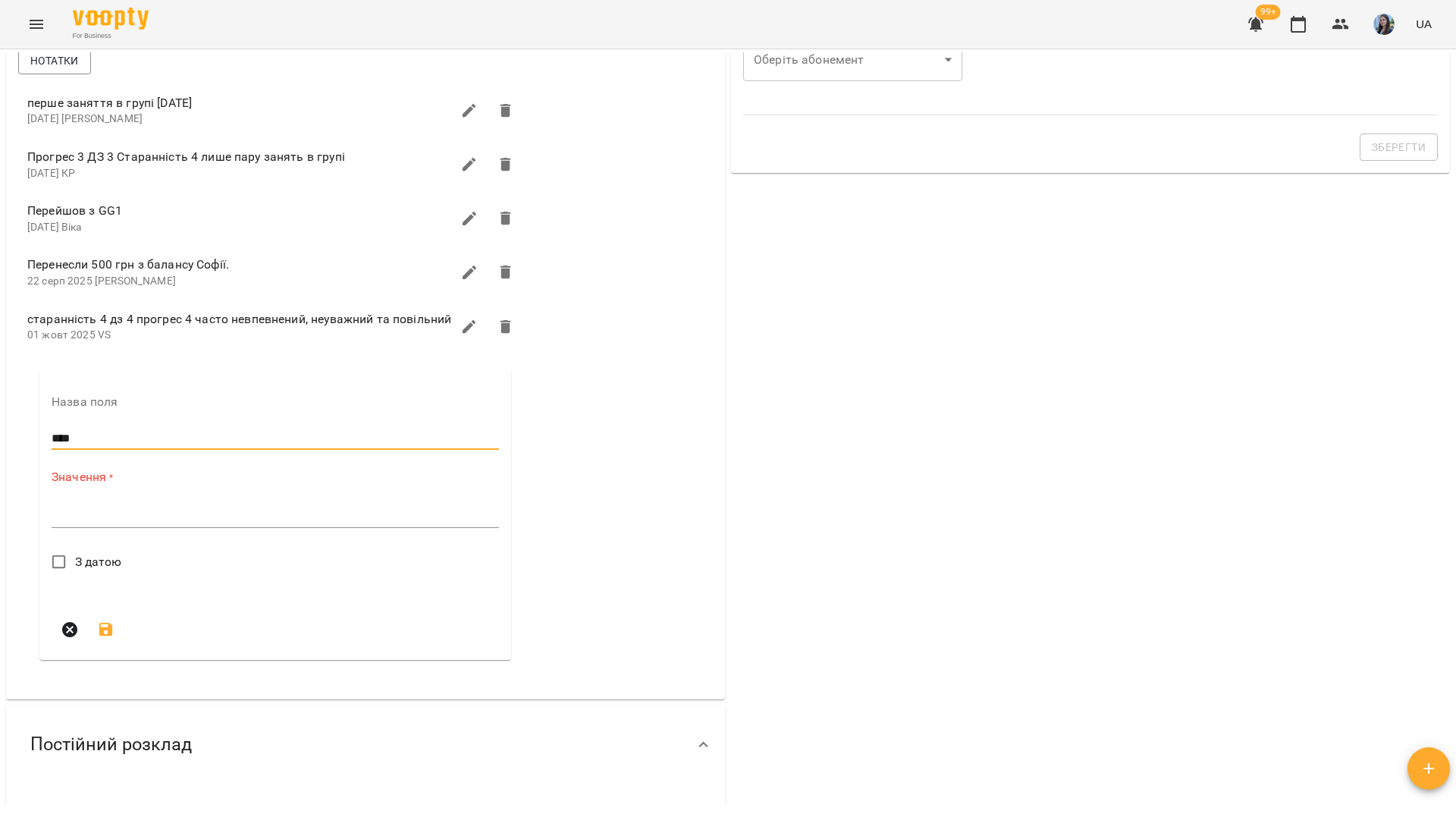
scroll to position [607, 0]
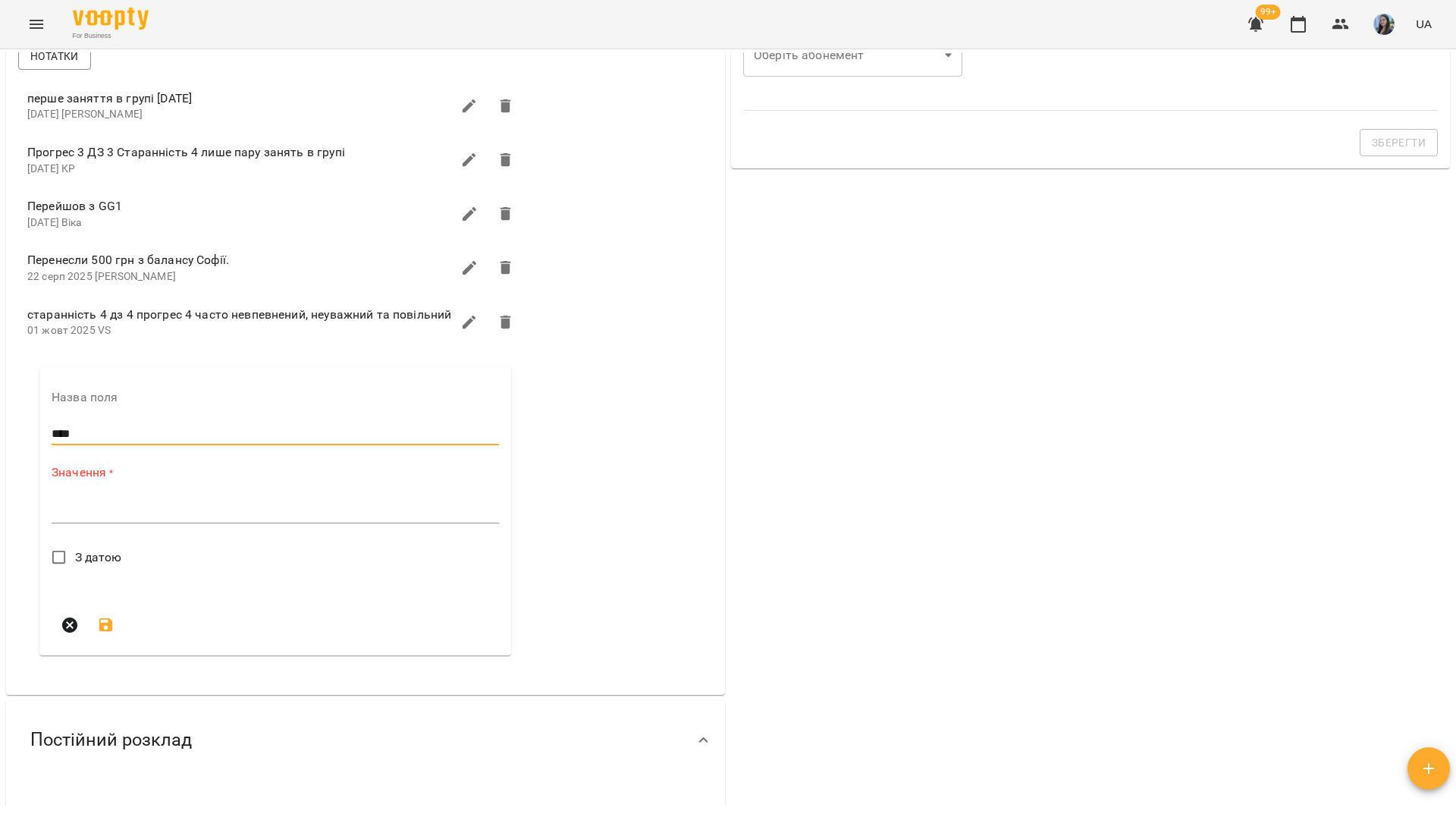
click at [97, 518] on textarea at bounding box center [275, 510] width 447 height 14
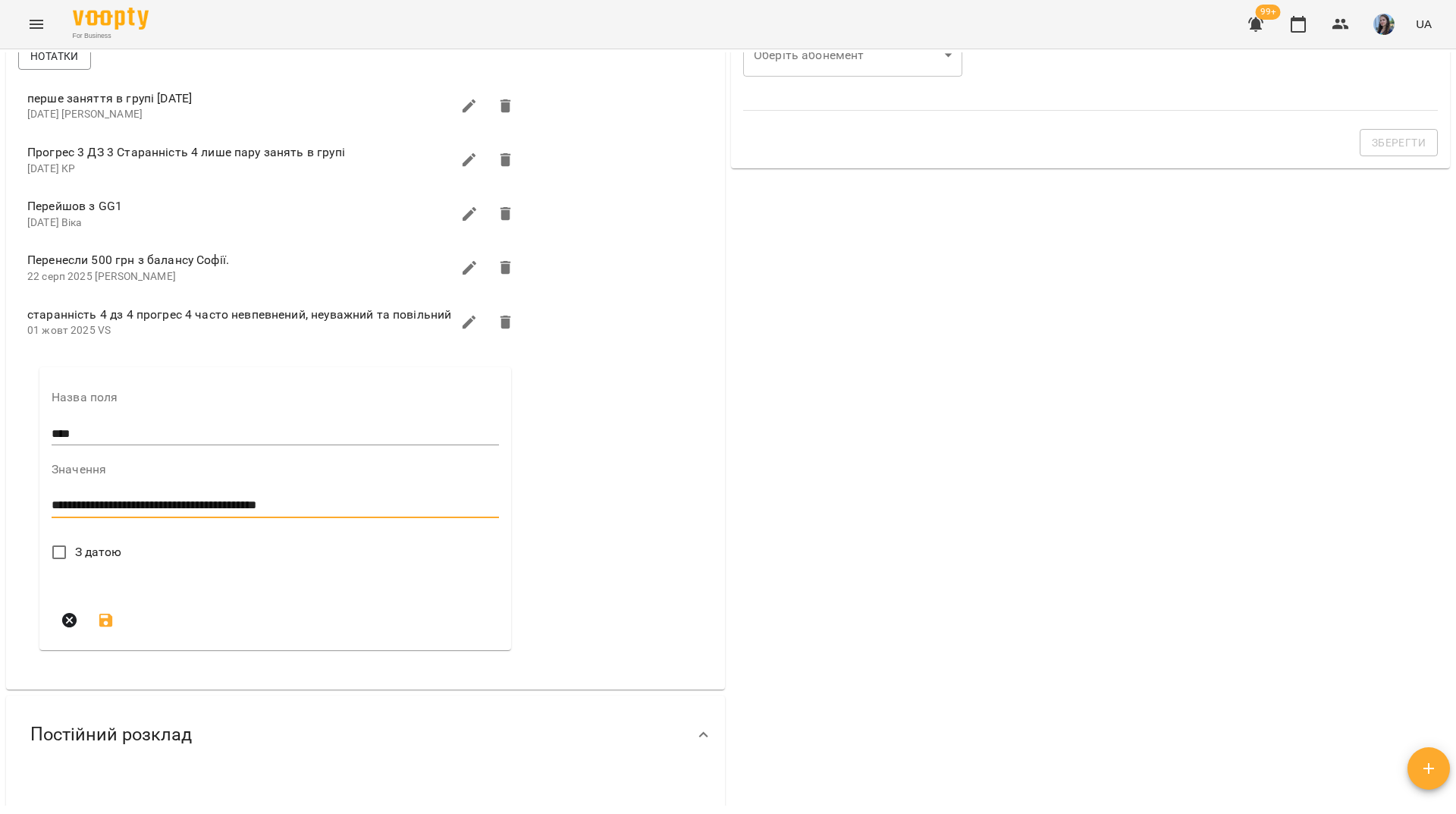
type textarea "**********"
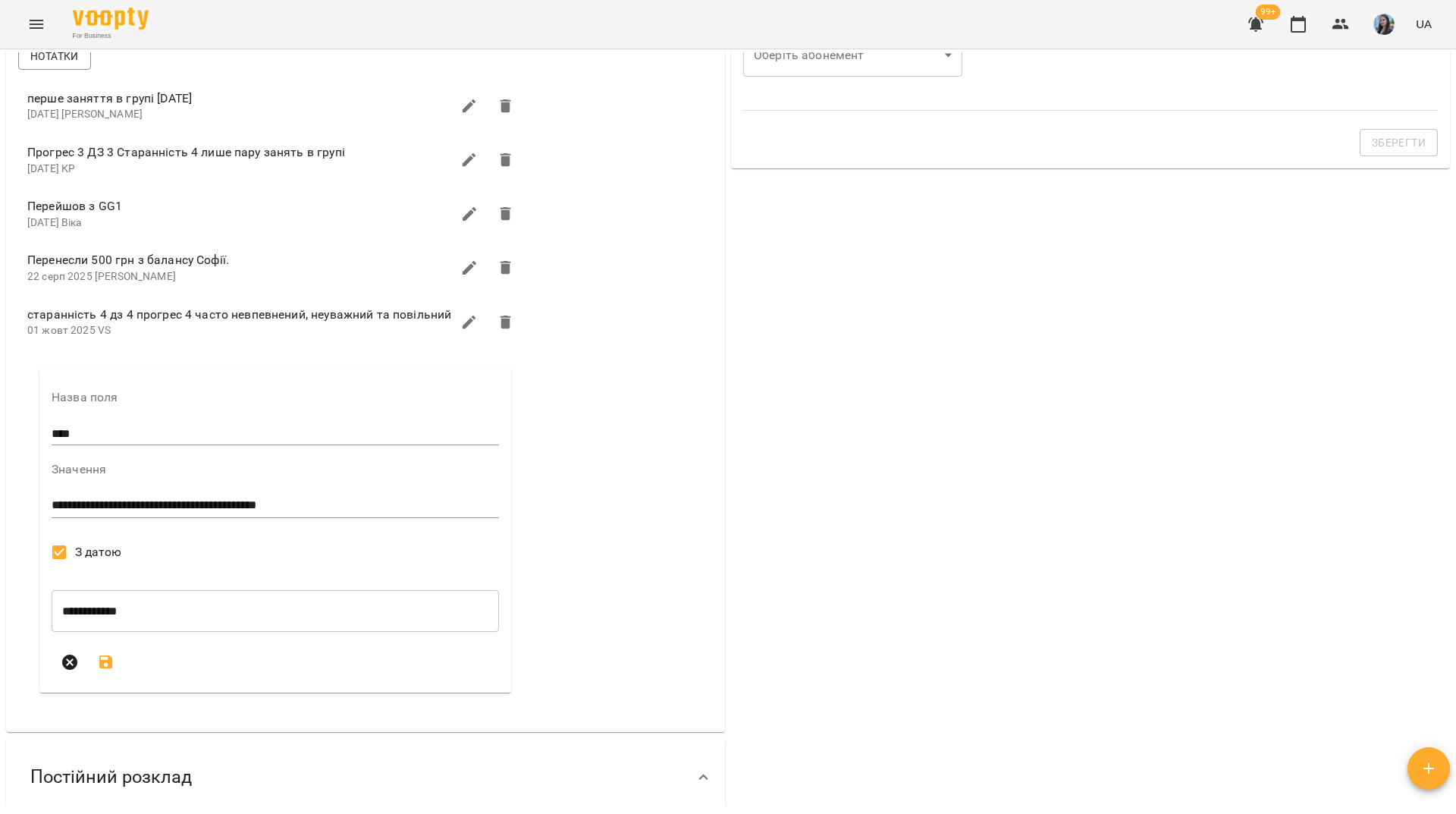
click at [111, 669] on icon "submit" at bounding box center [106, 662] width 13 height 13
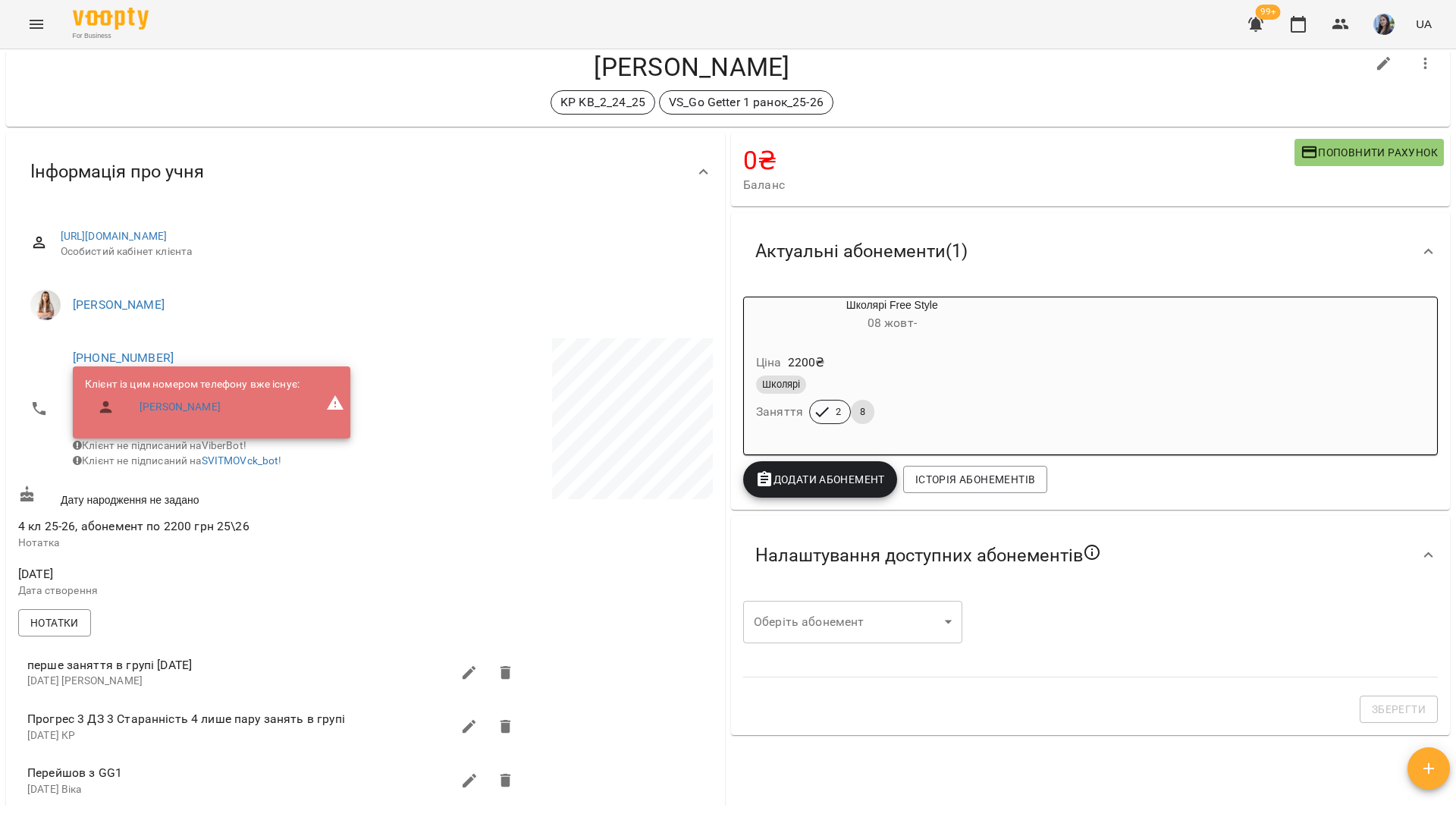
scroll to position [0, 0]
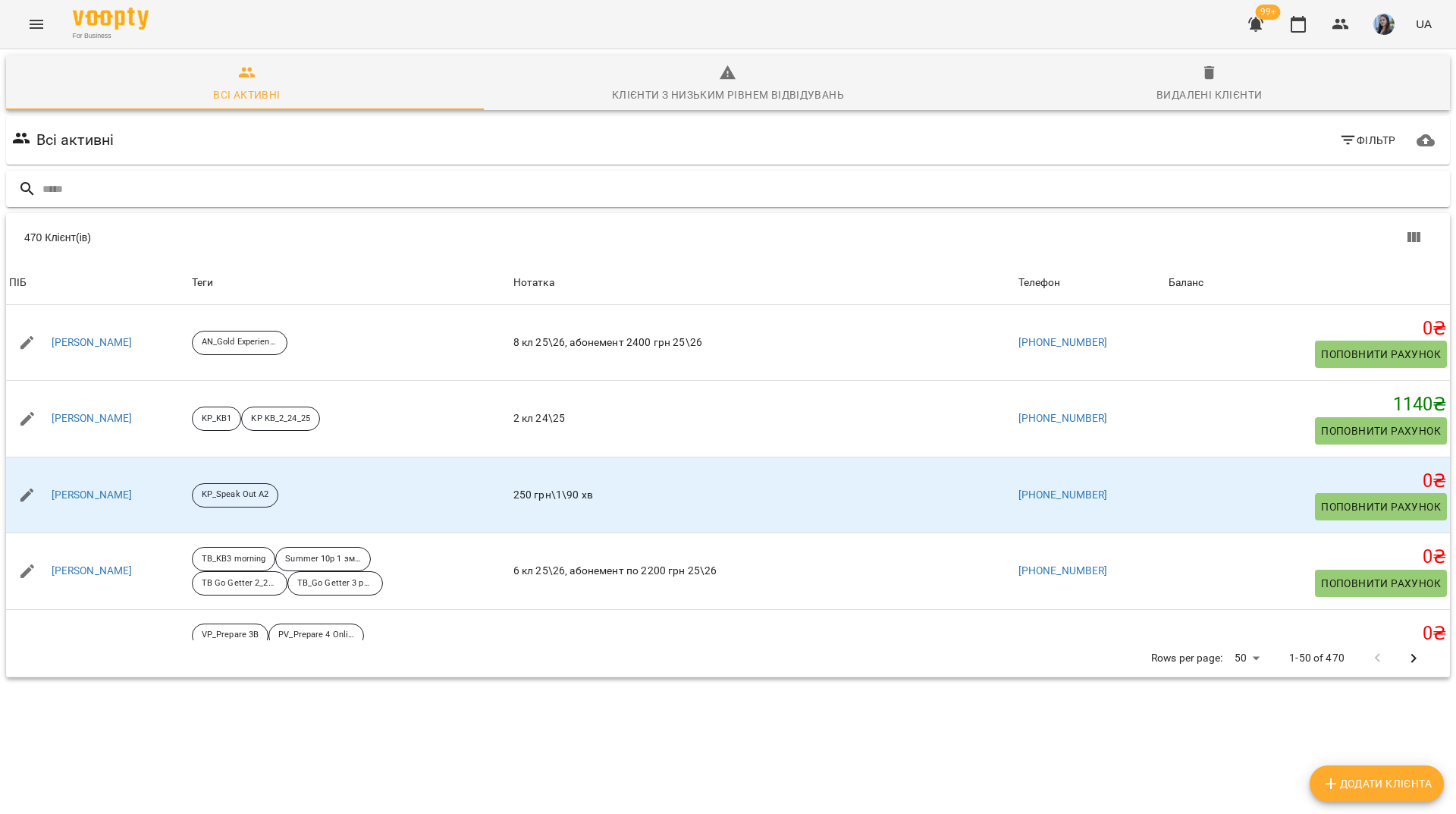
drag, startPoint x: 440, startPoint y: 165, endPoint x: 436, endPoint y: 176, distance: 11.7
click at [436, 176] on div "Всі активні Фільтр Додати клієнта 470 Клієнт(ів) 470 Клієнт(ів) ПІБ Теги Нотатк…" at bounding box center [728, 423] width 1450 height 621
click at [431, 182] on input "text" at bounding box center [743, 189] width 1401 height 25
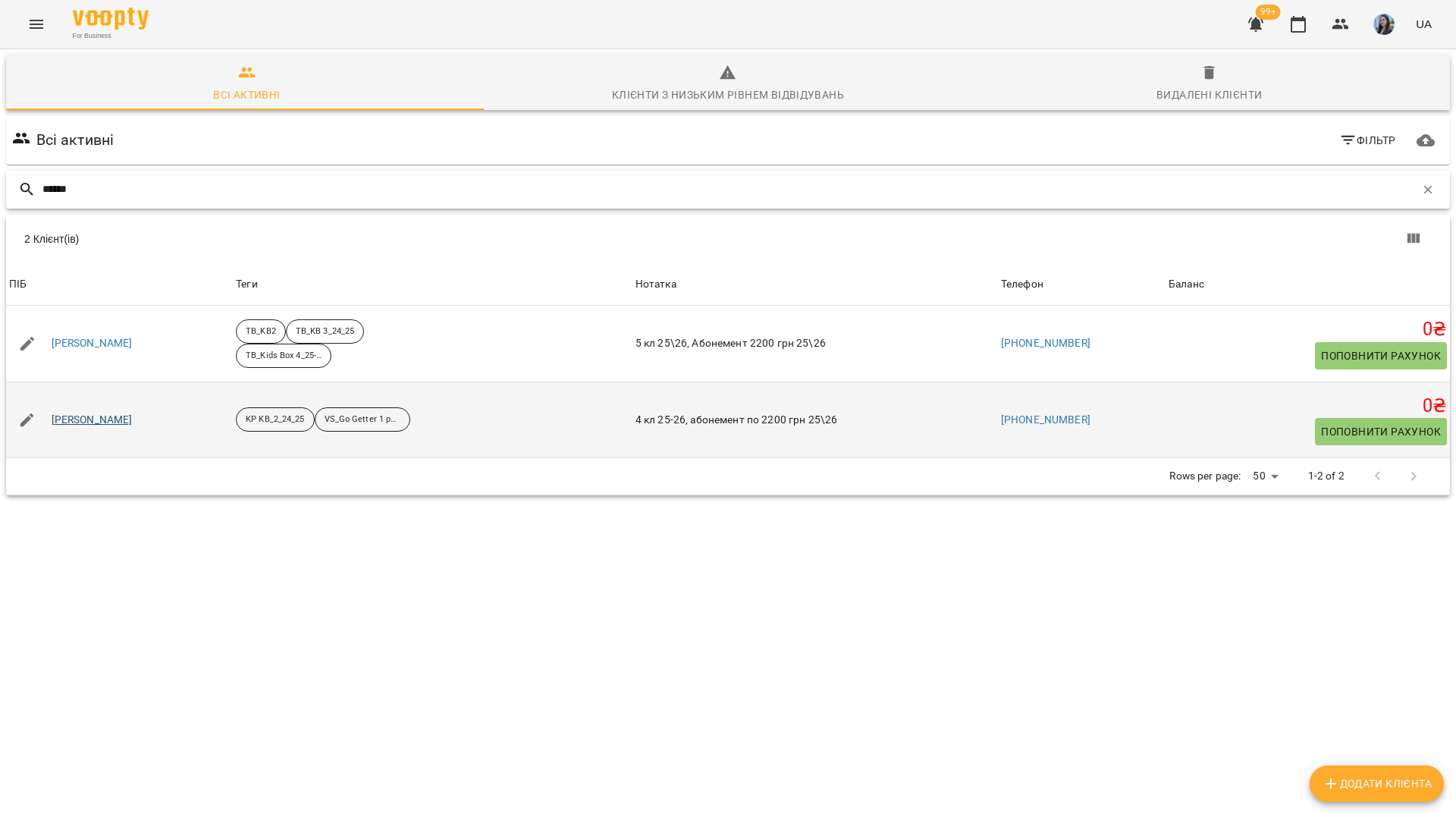
type input "******"
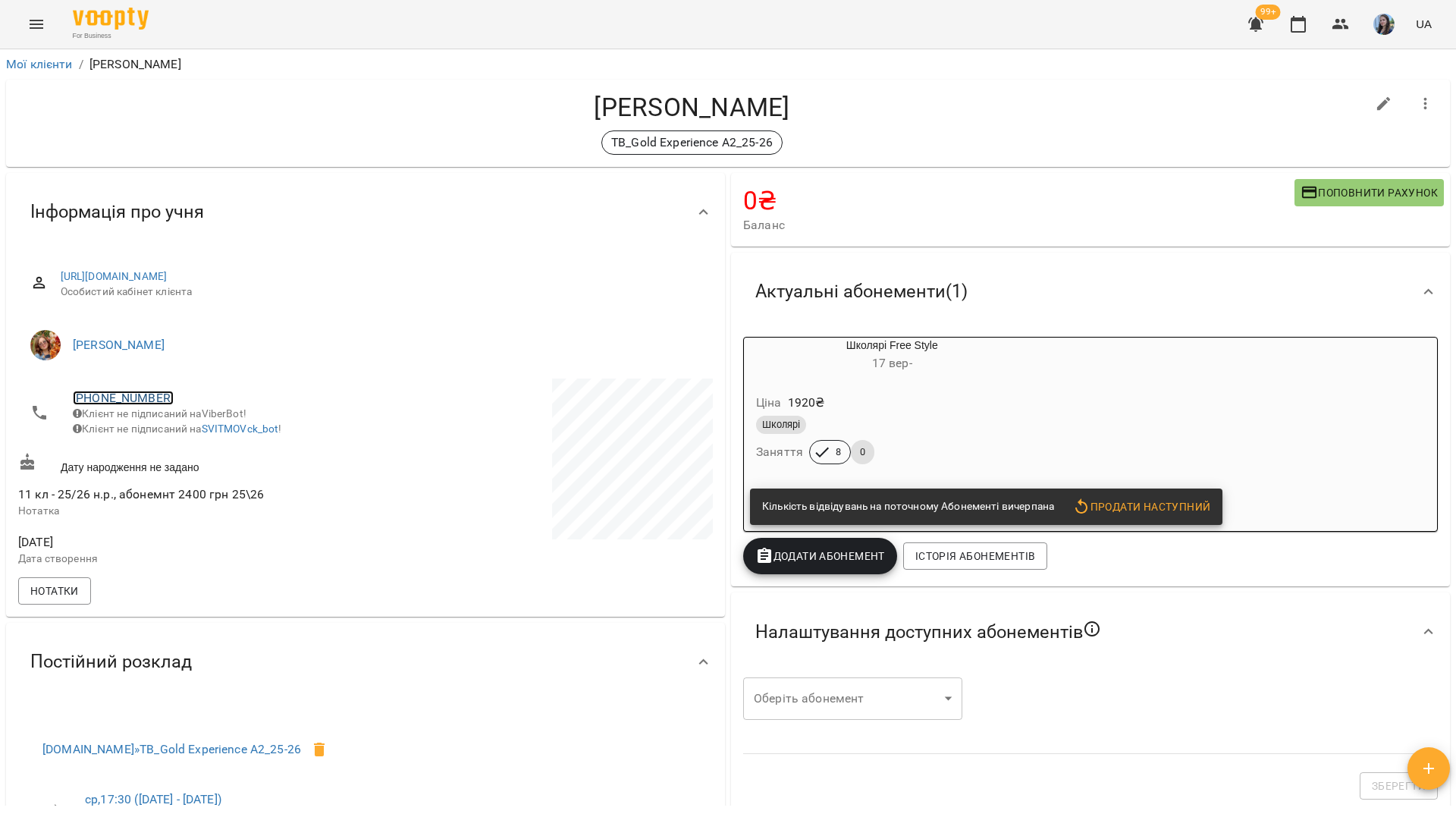
click at [150, 394] on link "[PHONE_NUMBER]" at bounding box center [124, 397] width 101 height 14
click at [193, 421] on img at bounding box center [185, 426] width 23 height 23
click at [421, 24] on div "For Business 99+ UA" at bounding box center [728, 24] width 1456 height 49
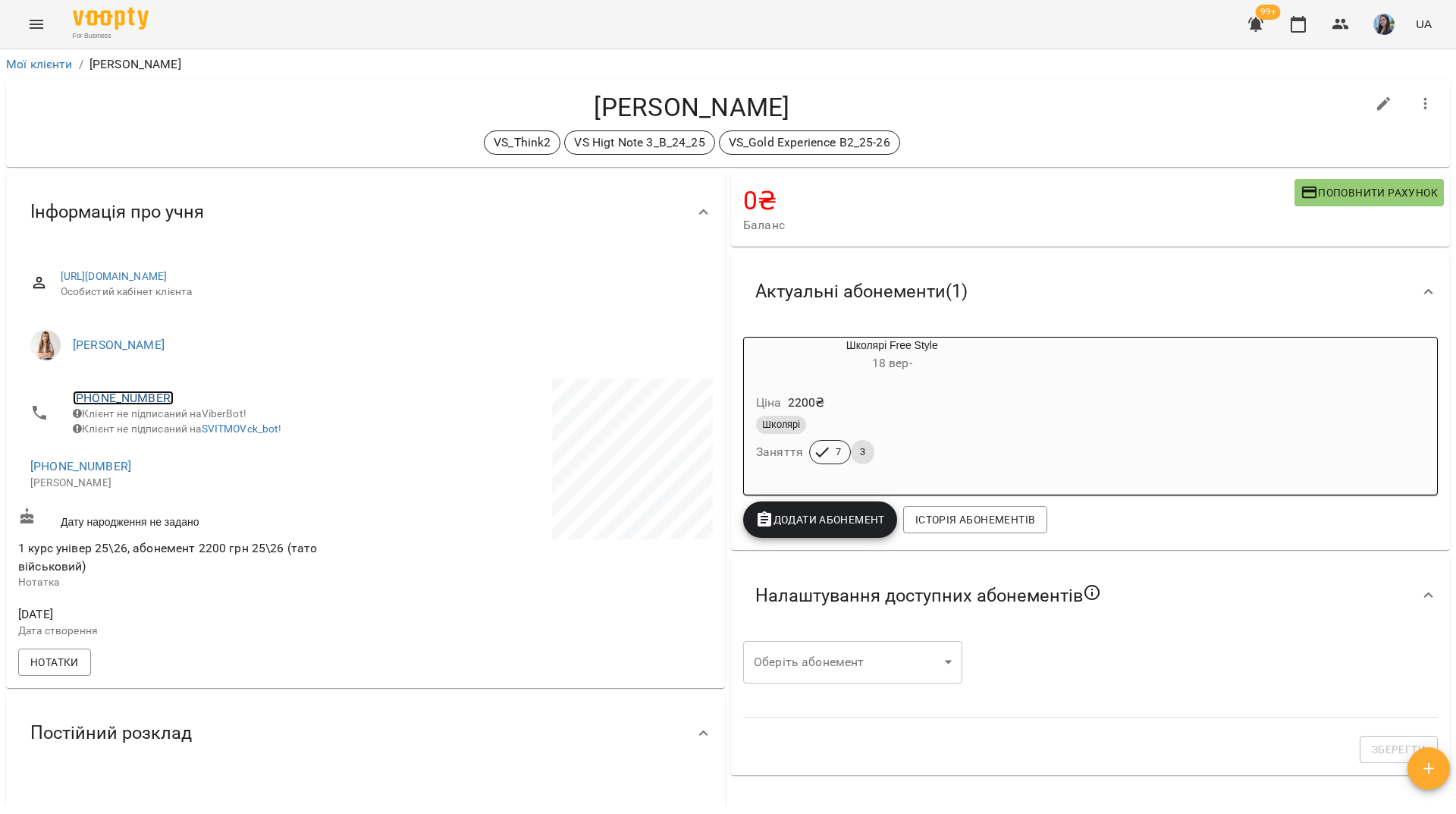
click at [156, 403] on link "[PHONE_NUMBER]" at bounding box center [124, 397] width 101 height 14
click at [179, 425] on img at bounding box center [185, 426] width 23 height 23
drag, startPoint x: 371, startPoint y: 34, endPoint x: 382, endPoint y: 29, distance: 12.1
click at [371, 34] on div "For Business 99+ UA" at bounding box center [728, 24] width 1456 height 49
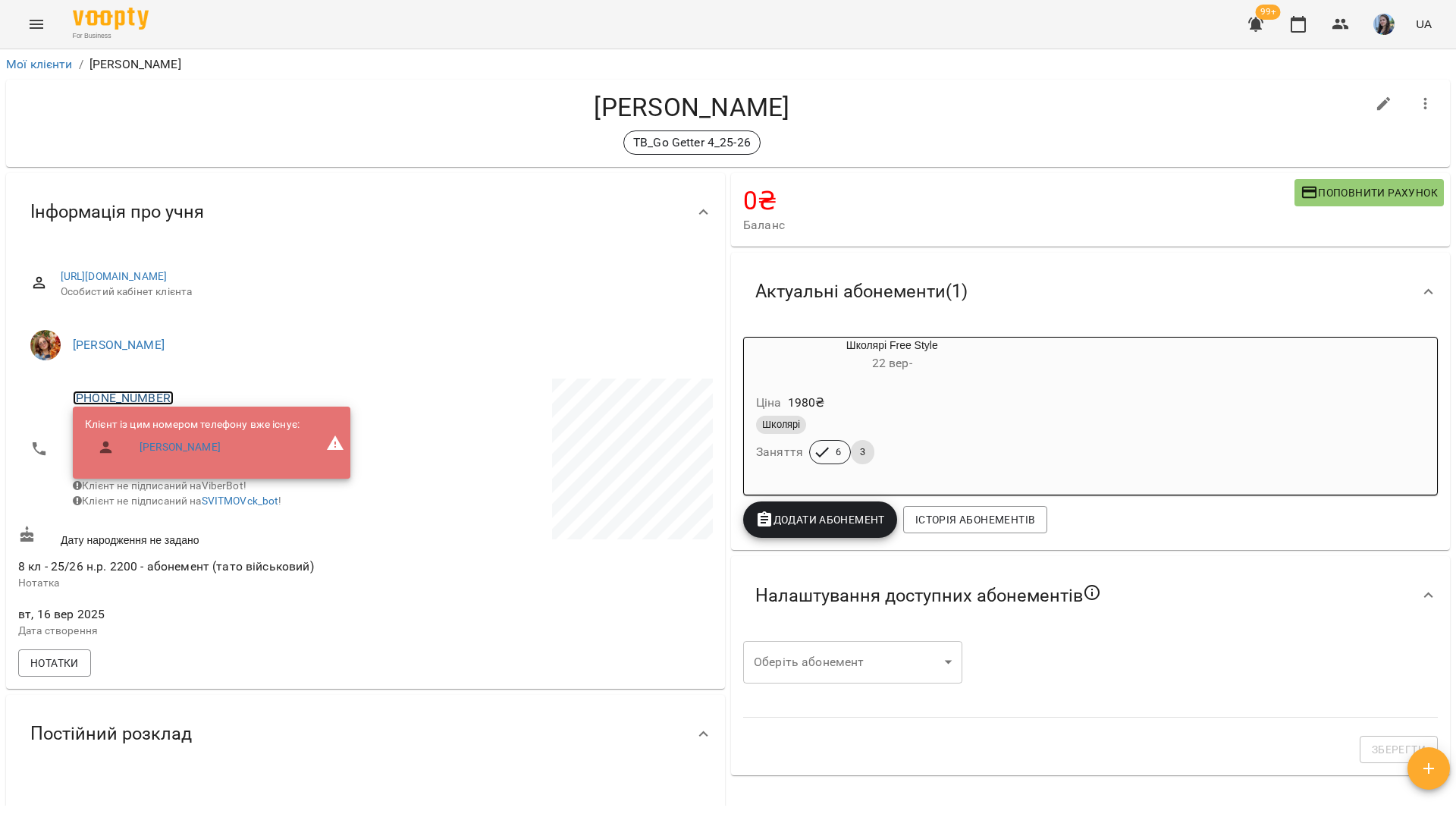
click at [147, 399] on link "+380982556704" at bounding box center [124, 397] width 101 height 14
click at [191, 441] on link at bounding box center [185, 427] width 47 height 32
click at [341, 46] on div "For Business 99+ UA" at bounding box center [728, 24] width 1456 height 49
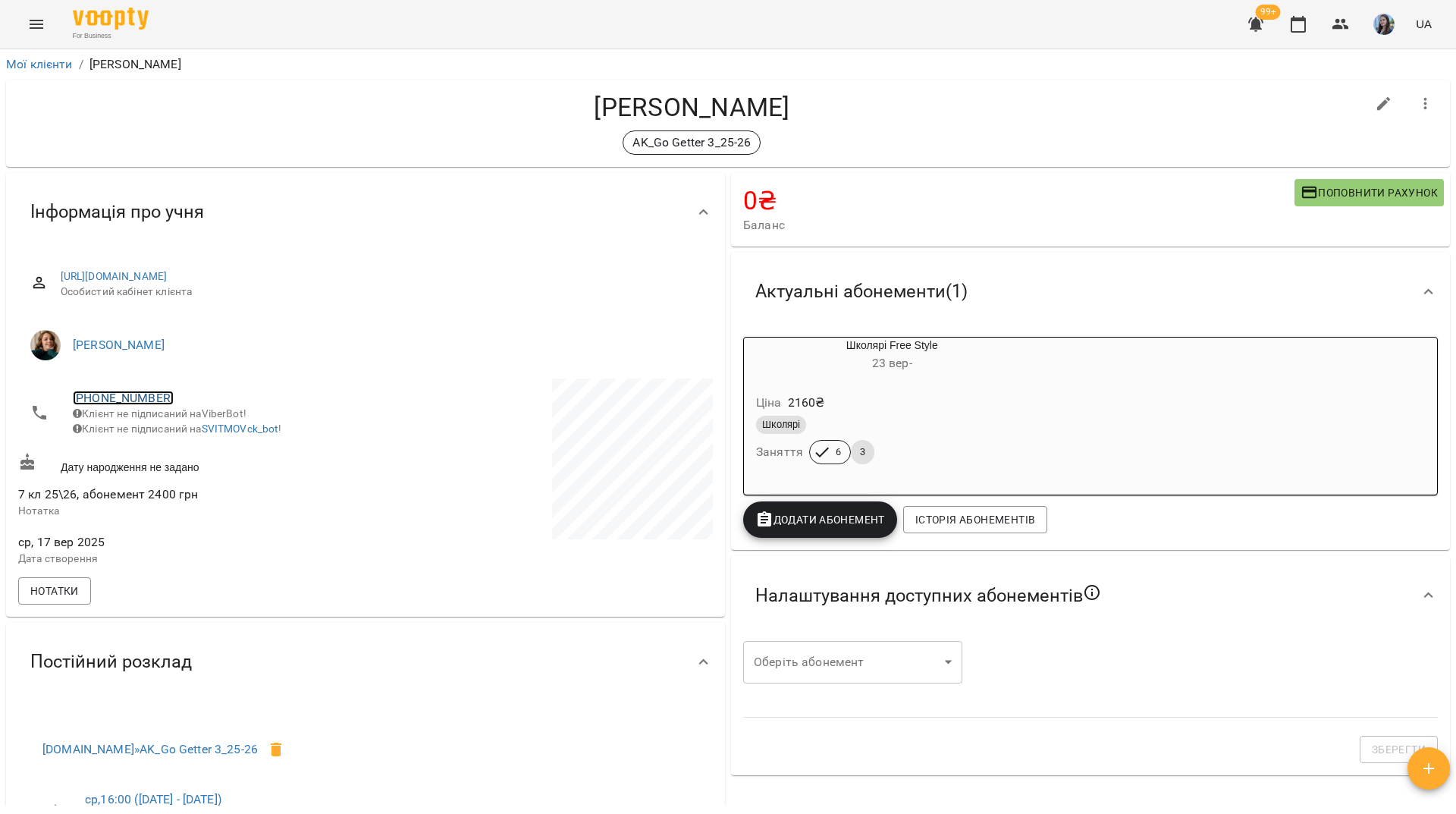
click at [153, 392] on link "+380633783953" at bounding box center [124, 397] width 101 height 14
click at [192, 422] on img at bounding box center [185, 426] width 23 height 23
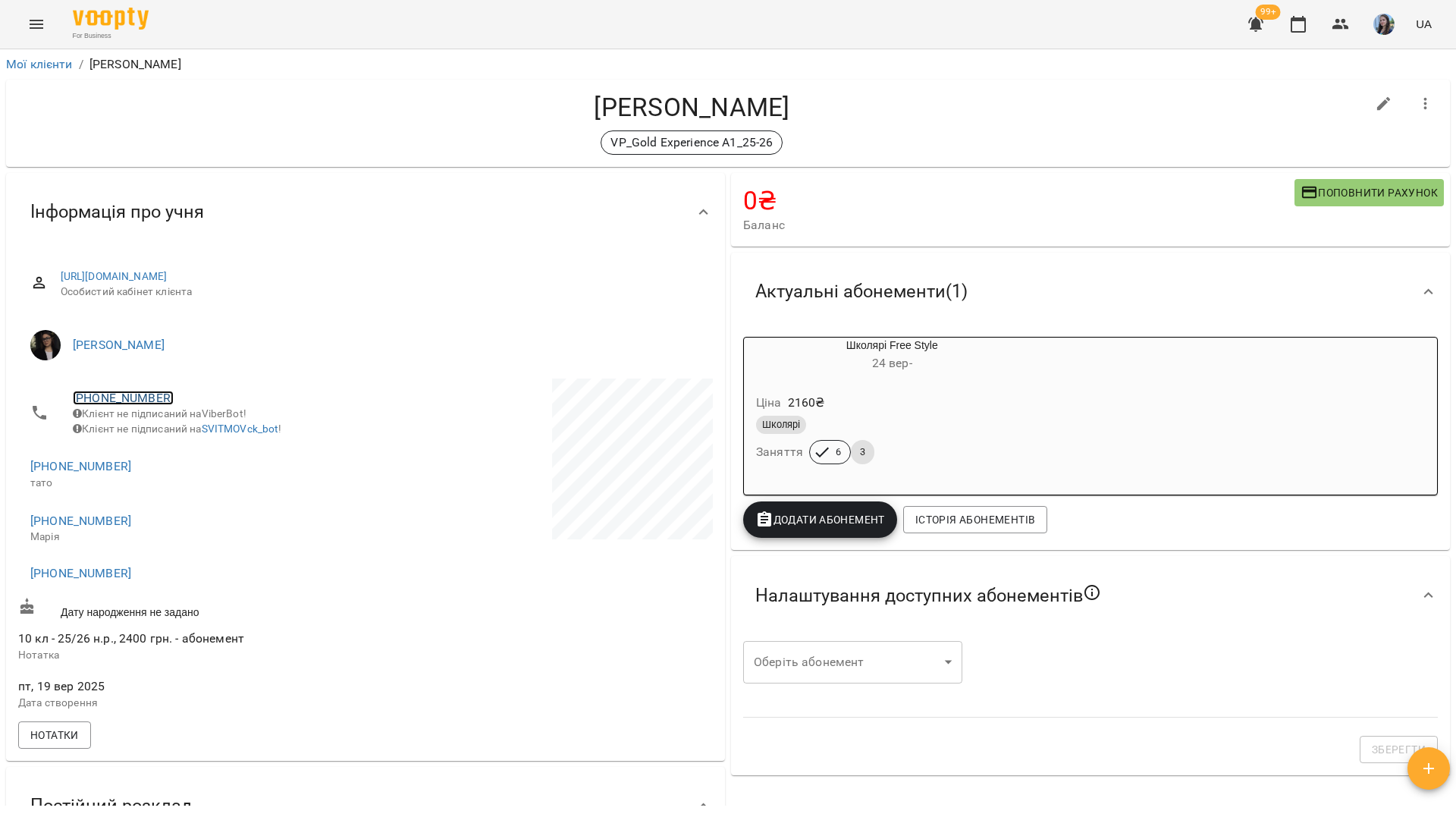
click at [161, 391] on link "[PHONE_NUMBER]" at bounding box center [124, 397] width 101 height 14
click at [191, 430] on img at bounding box center [185, 426] width 23 height 23
click at [462, 6] on div "For Business 99+ UA" at bounding box center [728, 24] width 1456 height 49
click at [150, 399] on link "+380675577717" at bounding box center [124, 397] width 101 height 14
click at [182, 420] on img at bounding box center [185, 426] width 23 height 23
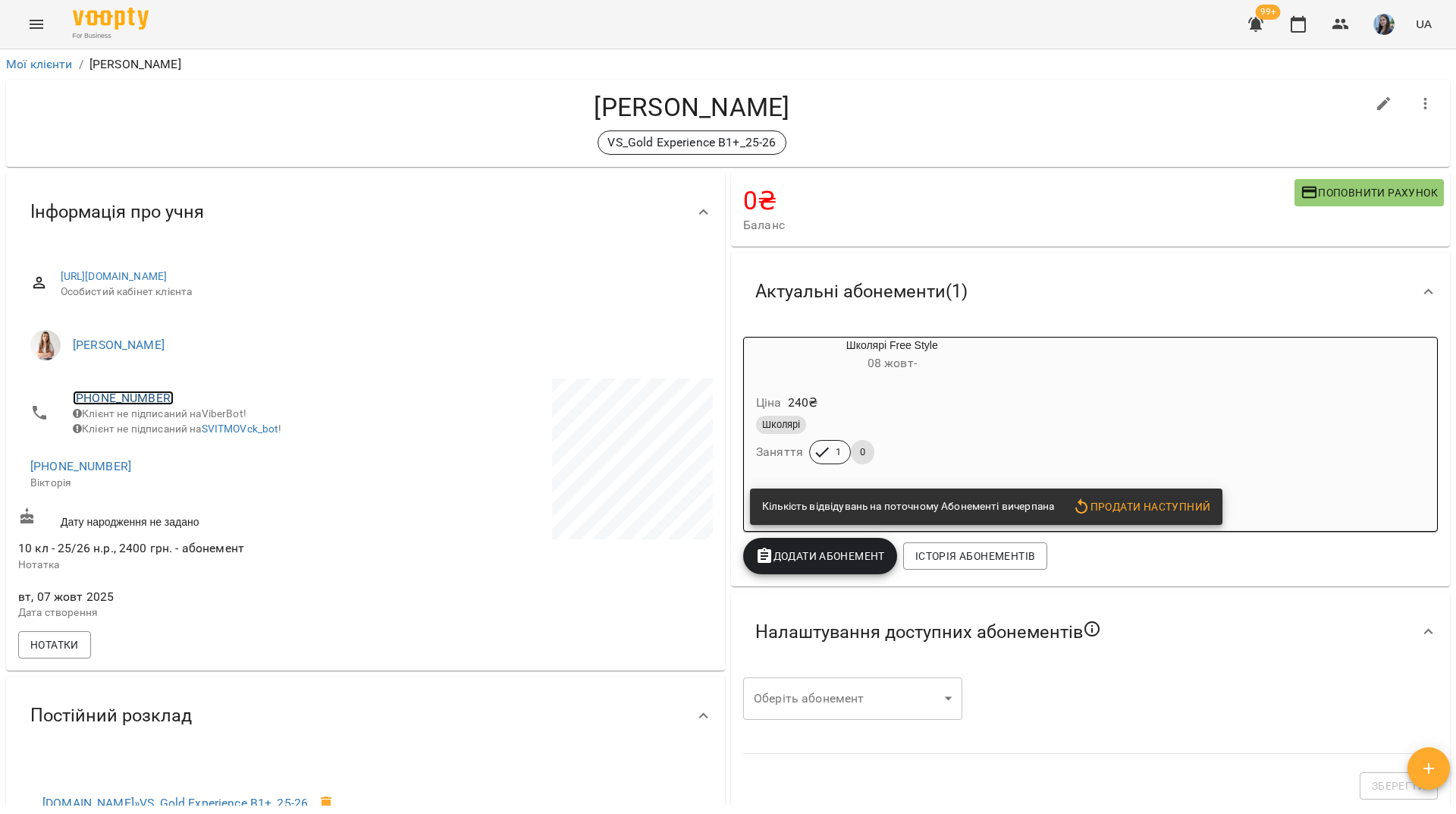
click at [124, 397] on link "[PHONE_NUMBER]" at bounding box center [124, 397] width 101 height 14
click at [182, 445] on ul at bounding box center [185, 413] width 47 height 71
click at [187, 437] on img at bounding box center [185, 426] width 23 height 23
click at [434, 18] on div "For Business 99+ UA" at bounding box center [728, 24] width 1456 height 49
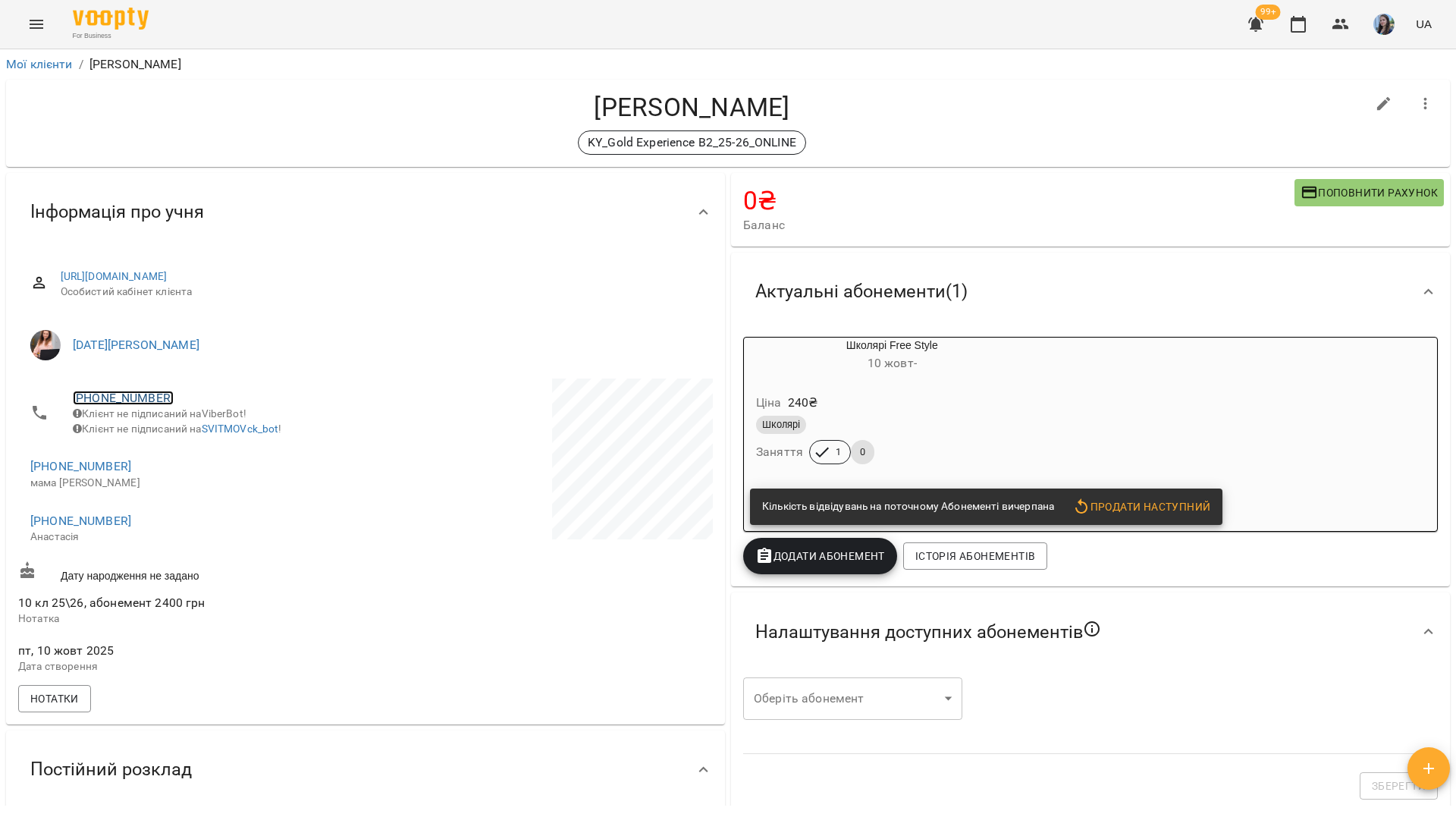
click at [151, 393] on link "+380952840477" at bounding box center [124, 397] width 101 height 14
click at [201, 429] on link at bounding box center [185, 427] width 47 height 32
click at [332, 50] on div "Мої клієнти / Верецун Анастасія Верецун Анастасія KY_Gold Experience B2_25-26_O…" at bounding box center [728, 457] width 1456 height 814
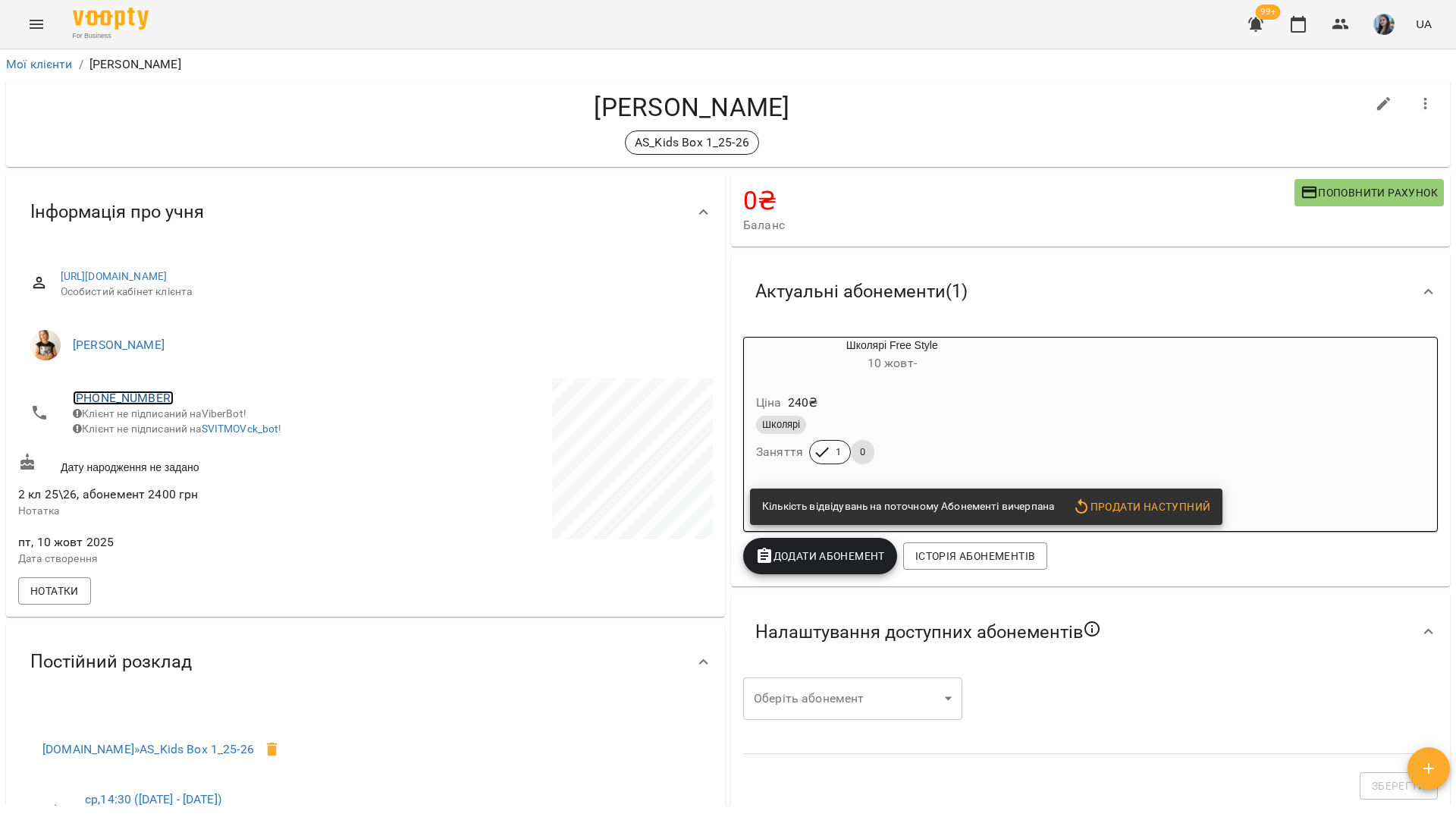
click at [154, 394] on link "+380676877427" at bounding box center [124, 397] width 101 height 14
click at [190, 417] on img at bounding box center [185, 426] width 23 height 23
click at [430, 19] on div "For Business 99+ UA" at bounding box center [728, 24] width 1456 height 49
click at [131, 403] on link "[PHONE_NUMBER]" at bounding box center [124, 397] width 101 height 14
click at [176, 437] on img at bounding box center [185, 426] width 23 height 23
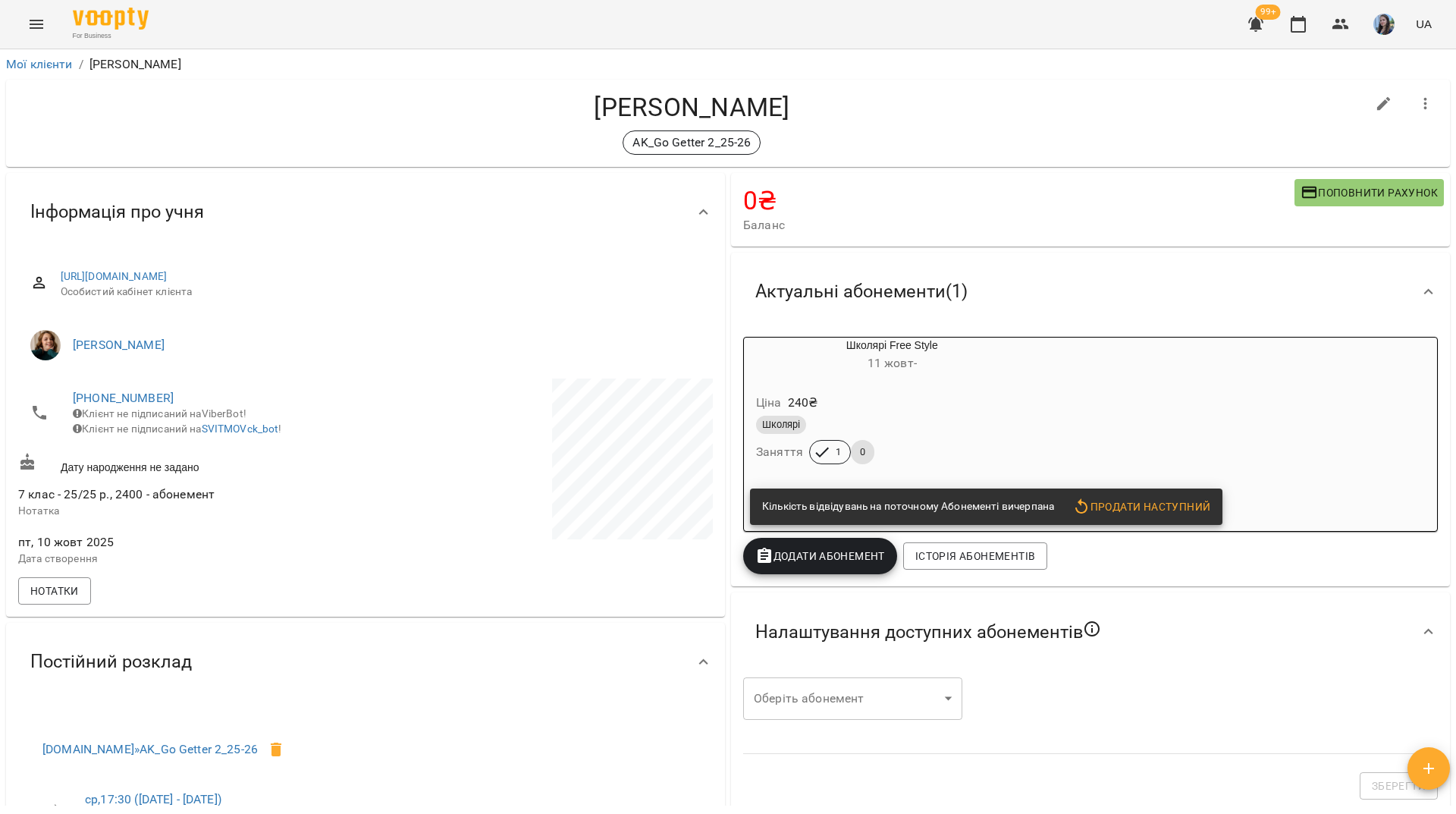
drag, startPoint x: 502, startPoint y: 13, endPoint x: 501, endPoint y: 82, distance: 69.0
click at [502, 13] on div "For Business 99+ UA" at bounding box center [728, 24] width 1456 height 49
click at [127, 394] on link "+380674717047" at bounding box center [124, 397] width 101 height 14
click at [181, 433] on img at bounding box center [185, 426] width 23 height 23
click at [347, 72] on ol "Мої клієнти / Білик Даніїл" at bounding box center [727, 65] width 1443 height 18
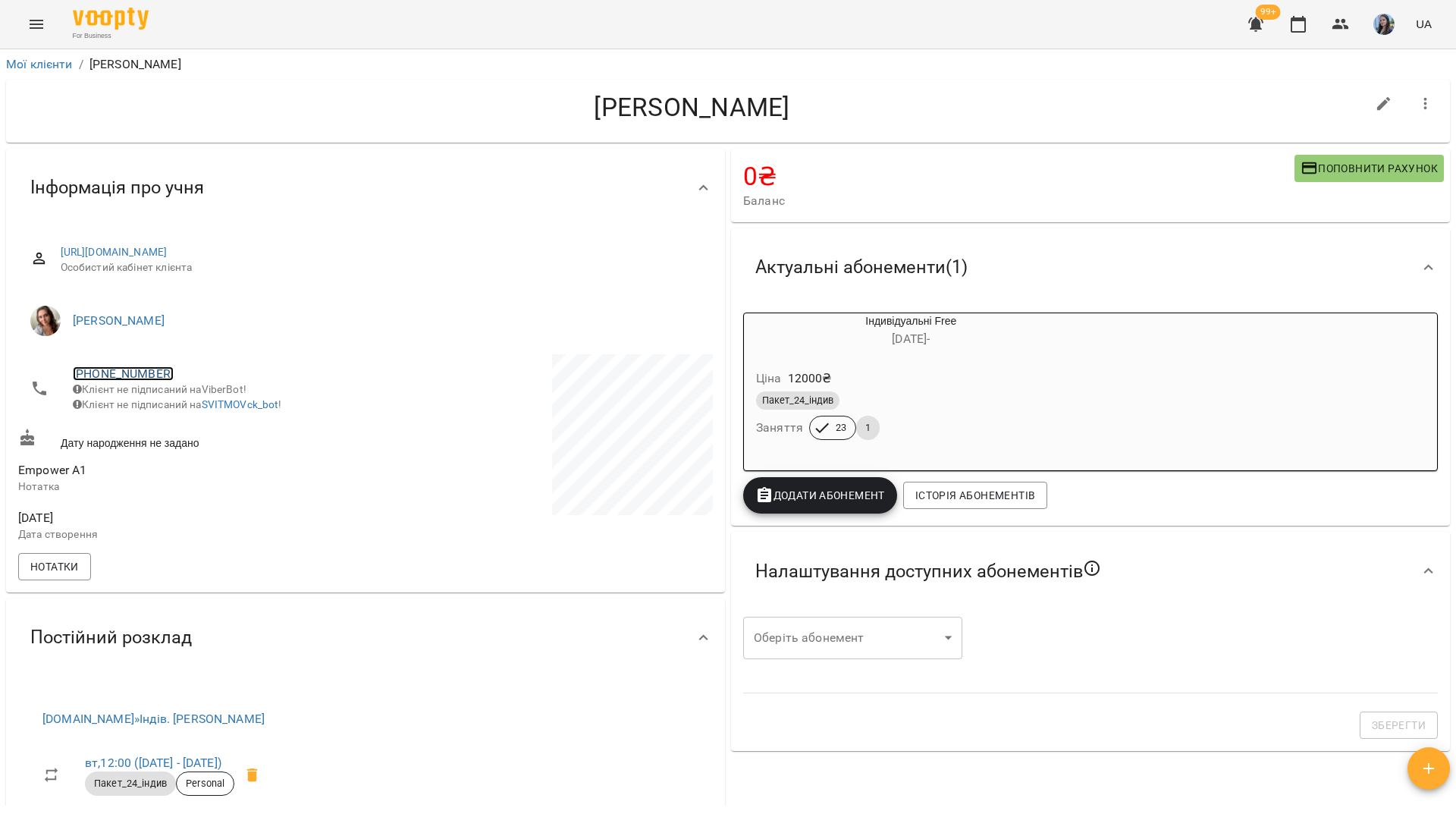
click at [127, 372] on link "[PHONE_NUMBER]" at bounding box center [124, 373] width 101 height 14
click at [185, 411] on img at bounding box center [185, 402] width 23 height 23
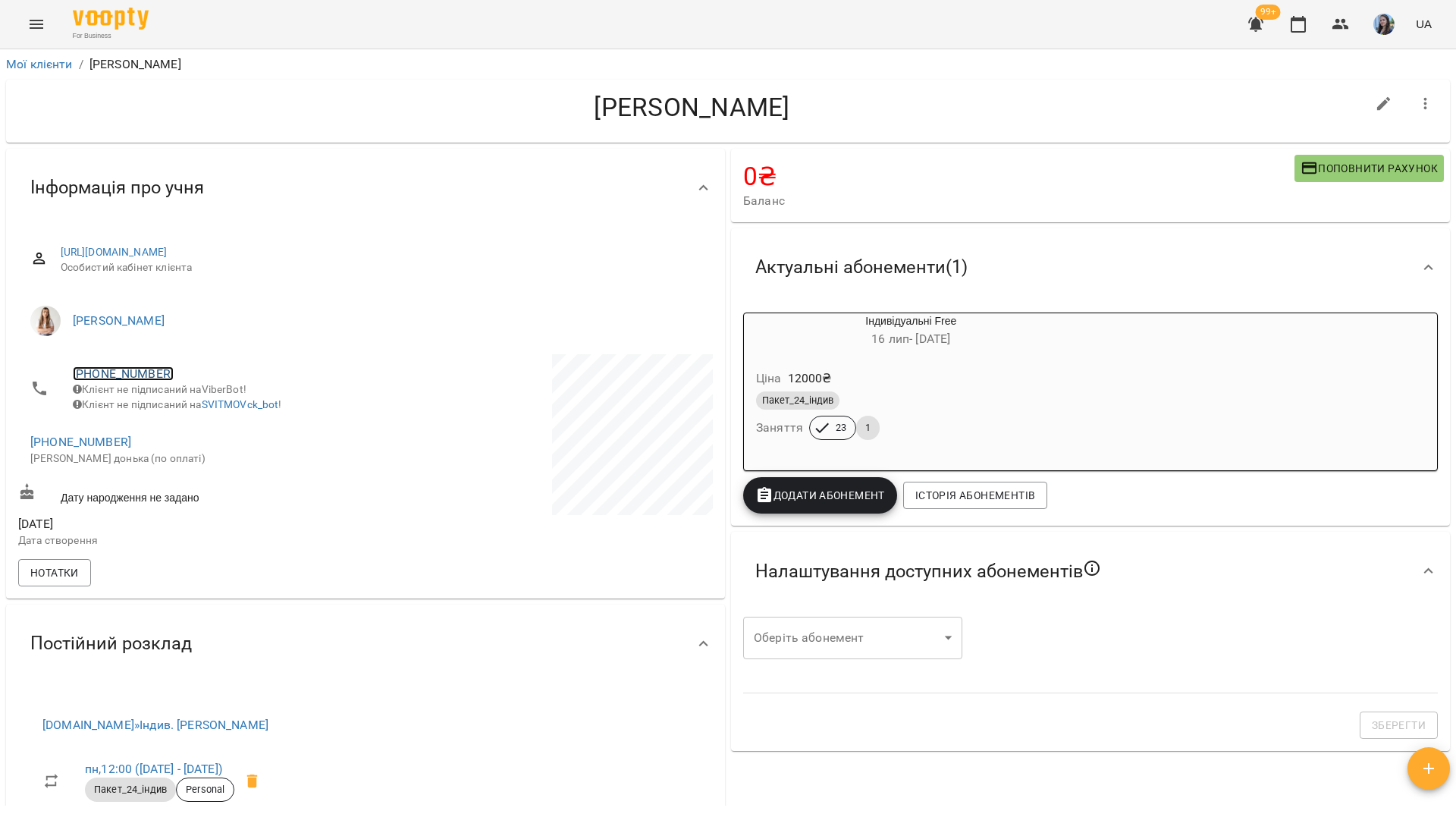
click at [140, 373] on link "[PHONE_NUMBER]" at bounding box center [124, 373] width 101 height 14
click at [89, 445] on div at bounding box center [728, 407] width 1456 height 814
click at [91, 449] on link "+19292312647" at bounding box center [81, 441] width 101 height 14
click at [140, 484] on img at bounding box center [135, 482] width 23 height 23
click at [271, 126] on div "Тімошенко Тетяна Вікторівна" at bounding box center [692, 111] width 1348 height 39
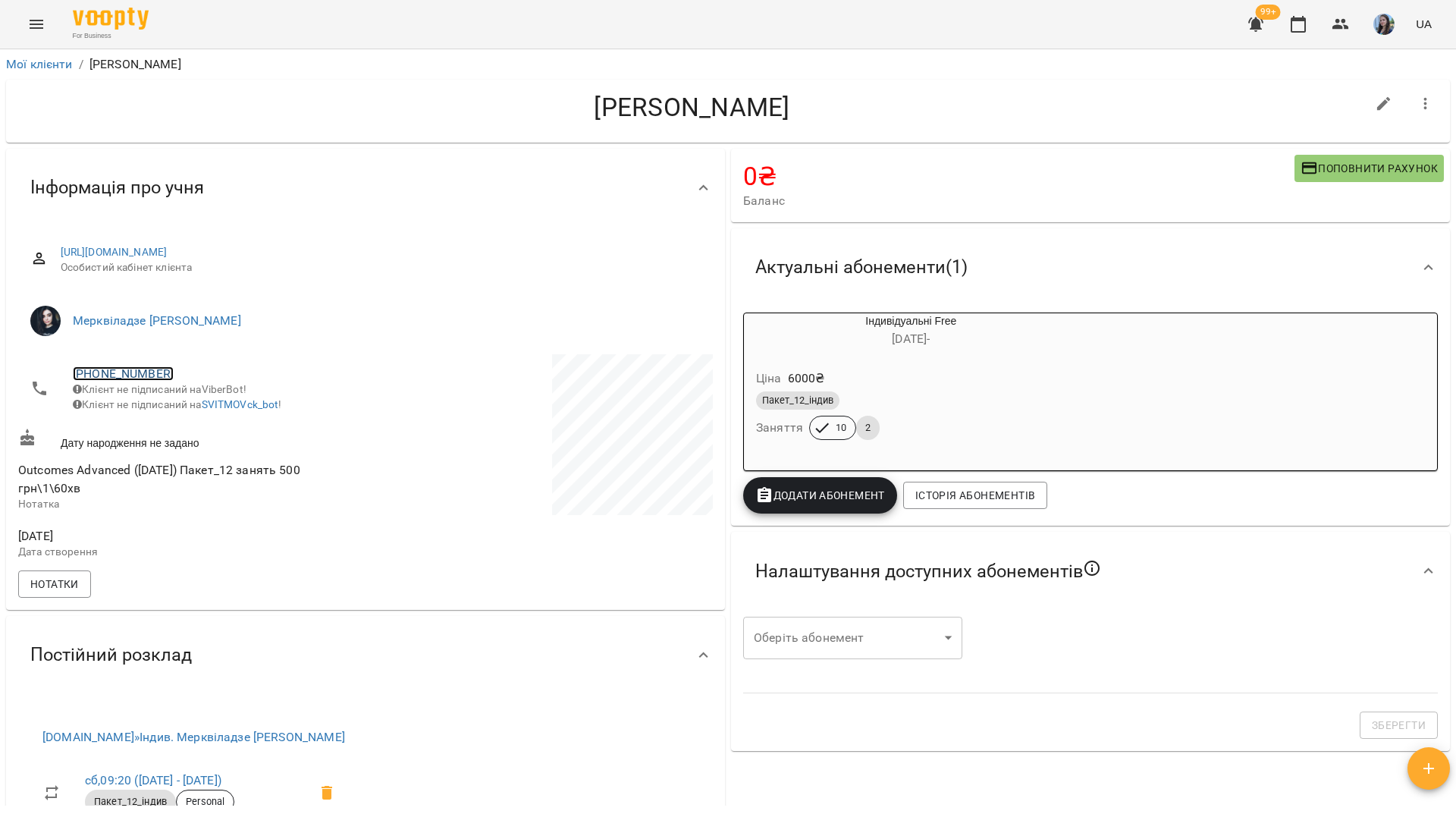
click at [159, 375] on link "[PHONE_NUMBER]" at bounding box center [124, 373] width 101 height 14
click at [183, 410] on img at bounding box center [185, 402] width 23 height 23
drag, startPoint x: 483, startPoint y: 23, endPoint x: 495, endPoint y: 34, distance: 16.3
click at [486, 23] on div "For Business 99+ UA" at bounding box center [728, 24] width 1456 height 49
click at [133, 382] on span "+380660244804" at bounding box center [212, 374] width 277 height 18
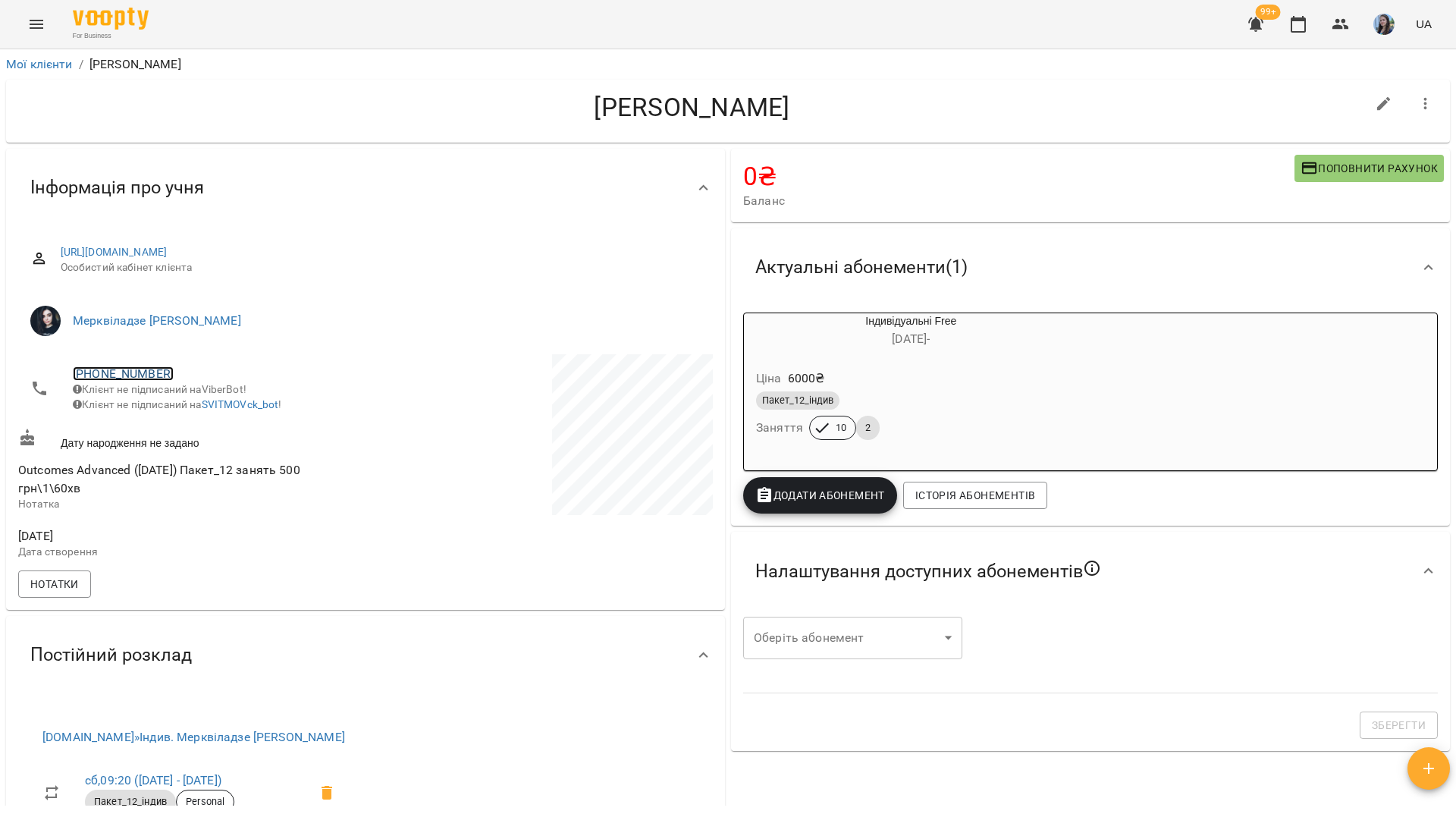
click at [135, 377] on link "+380660244804" at bounding box center [124, 373] width 101 height 14
click at [185, 404] on img at bounding box center [185, 402] width 23 height 23
click at [377, 29] on div "For Business 99+ UA" at bounding box center [728, 24] width 1456 height 49
click at [156, 380] on span "+380660244804" at bounding box center [212, 374] width 277 height 18
click at [156, 380] on link "+380660244804" at bounding box center [124, 373] width 101 height 14
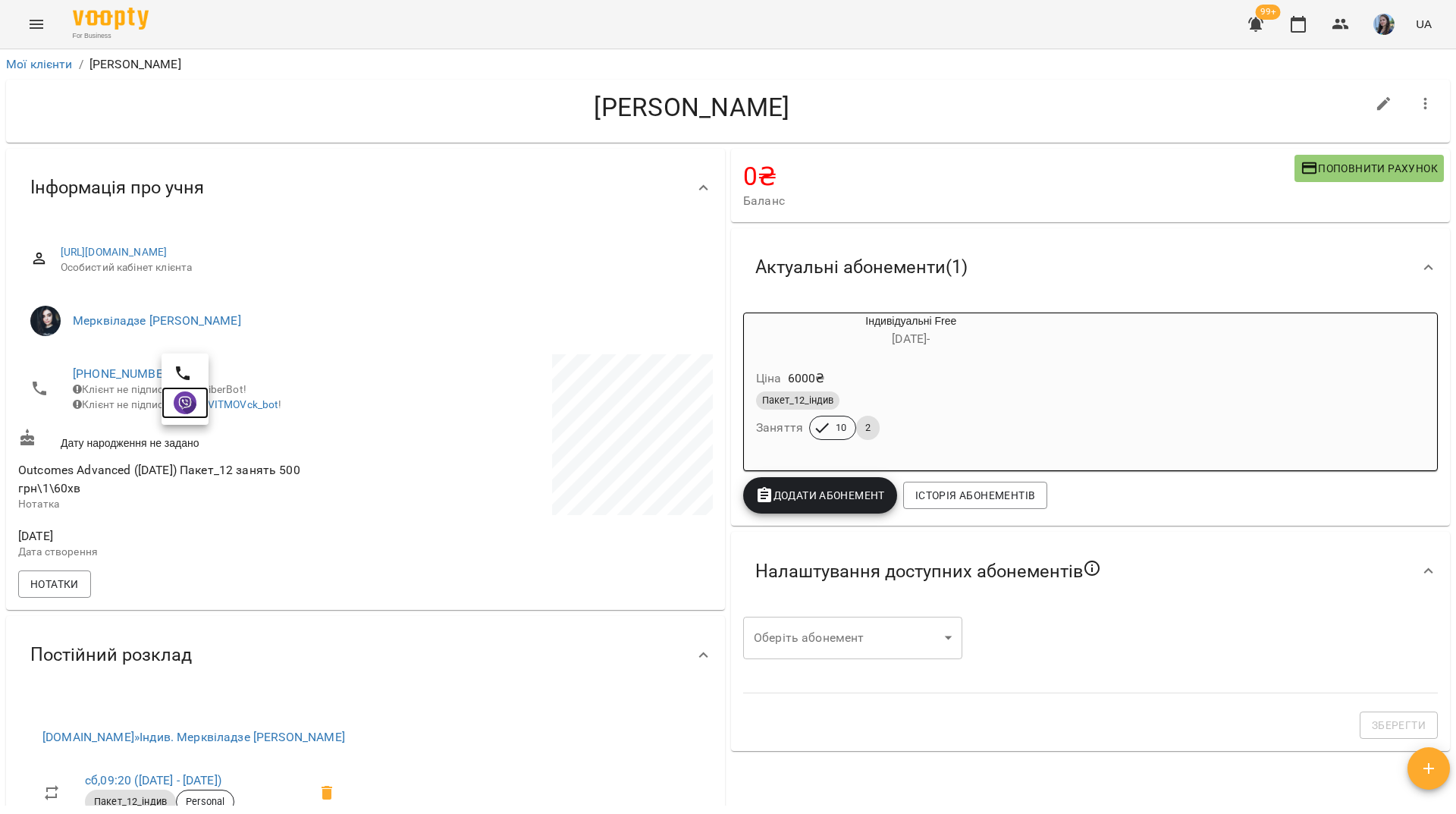
click at [201, 413] on link at bounding box center [185, 403] width 47 height 32
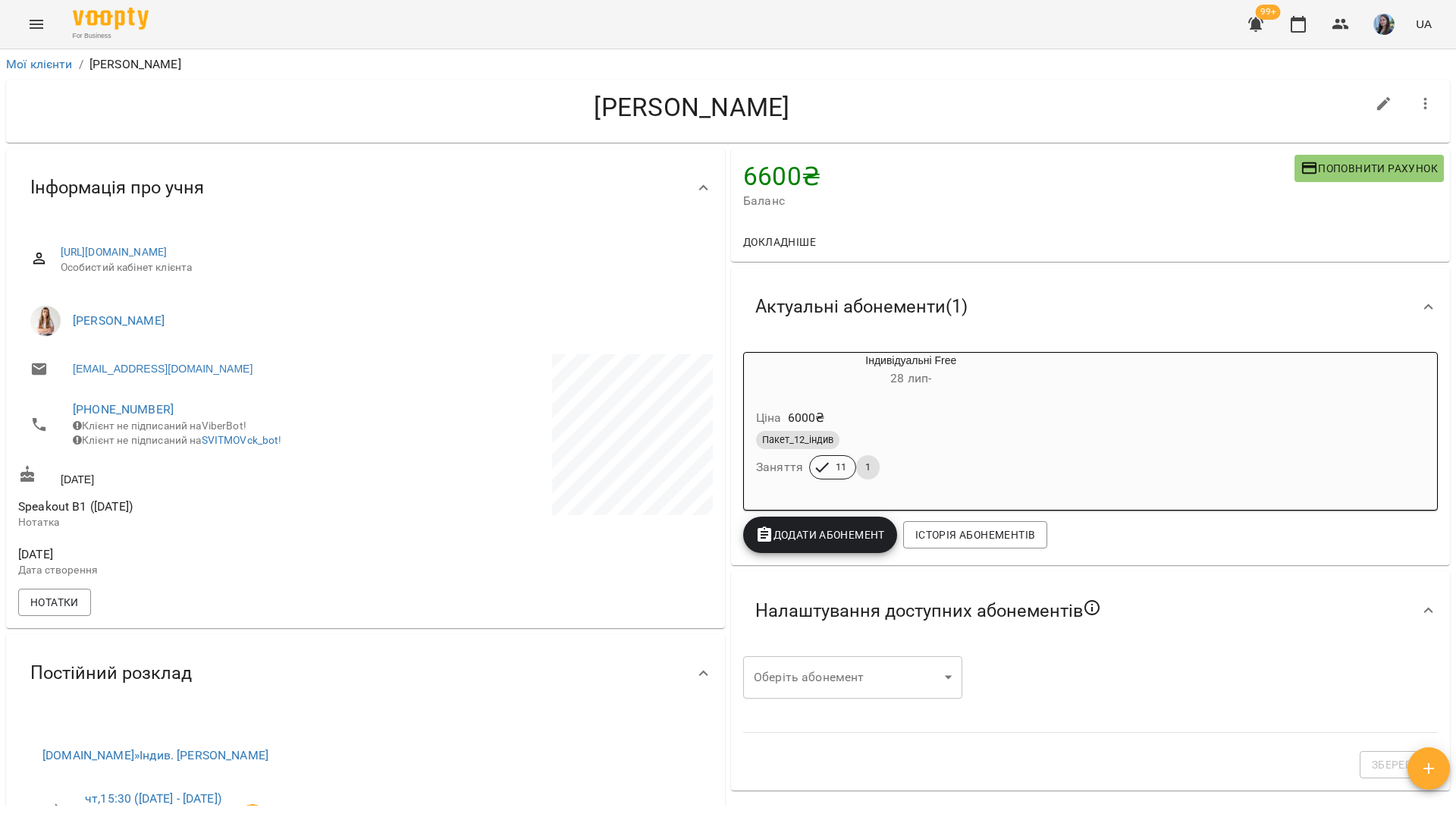
click at [517, 58] on ol "Мої клієнти / Химинчук Ярослава" at bounding box center [727, 65] width 1443 height 18
click at [145, 406] on link "+380972130785" at bounding box center [124, 409] width 101 height 14
click at [182, 437] on img at bounding box center [185, 439] width 23 height 23
click at [305, 21] on div "For Business 99+ UA" at bounding box center [728, 24] width 1456 height 49
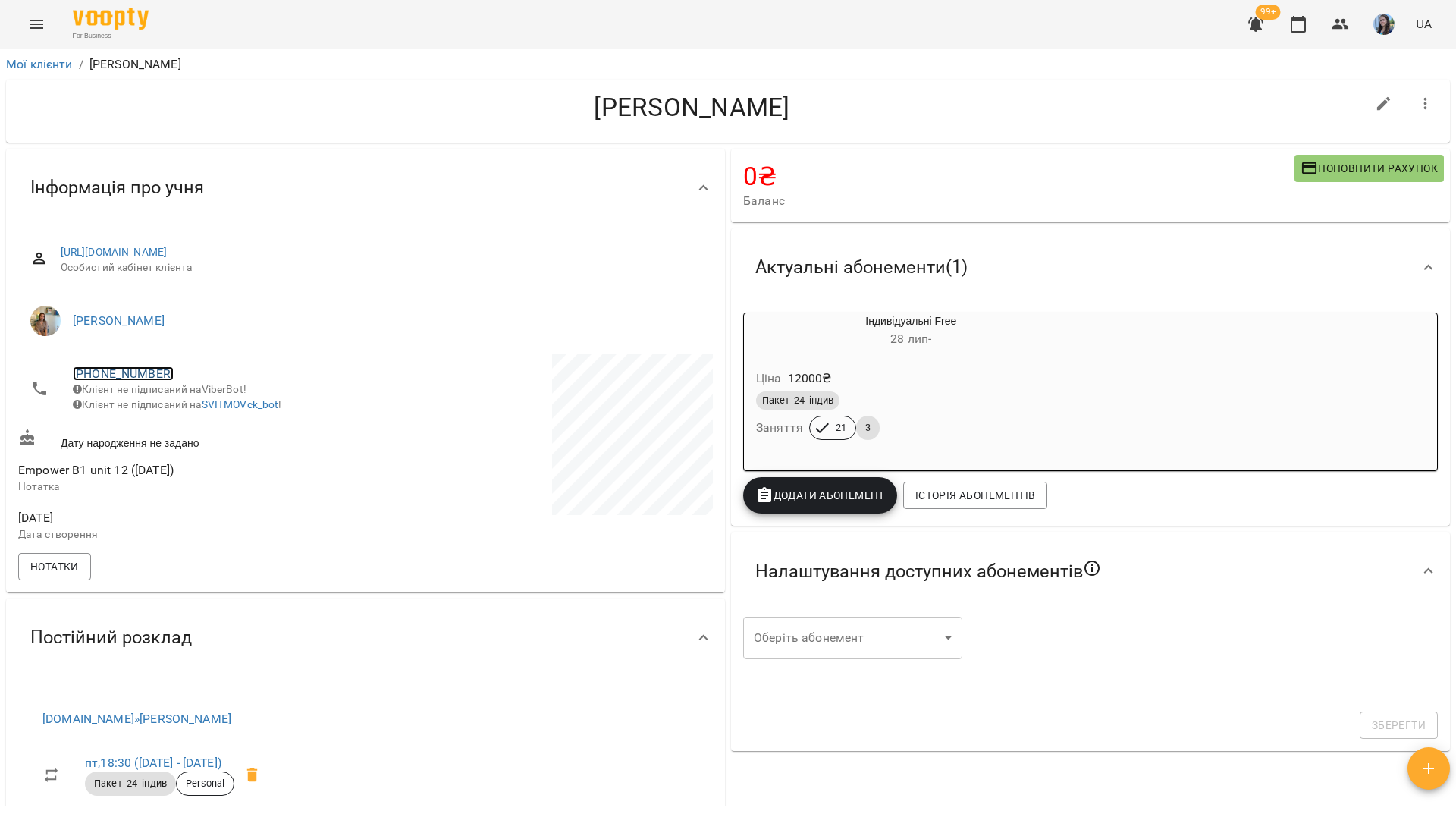
click at [135, 373] on link "[PHONE_NUMBER]" at bounding box center [124, 373] width 101 height 14
click at [178, 418] on link at bounding box center [185, 403] width 47 height 32
click at [324, 30] on div "For Business 99+ UA" at bounding box center [728, 24] width 1456 height 49
click at [285, 34] on div "For Business 99+ UA" at bounding box center [728, 24] width 1456 height 49
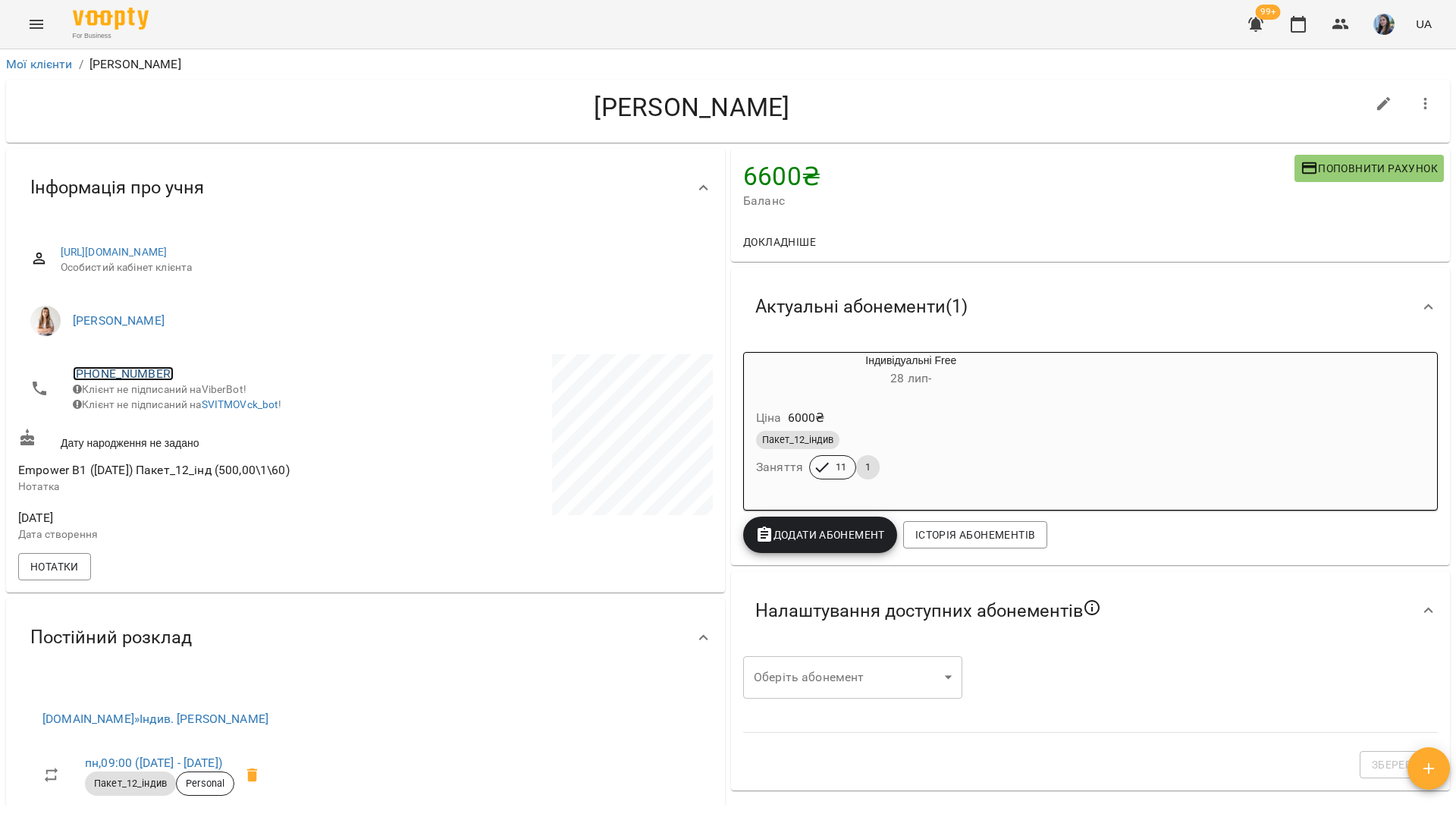
click at [150, 375] on link "+380939966639" at bounding box center [124, 373] width 101 height 14
click at [182, 403] on img at bounding box center [185, 402] width 23 height 23
click at [317, 84] on div "Житник Дмитро" at bounding box center [727, 111] width 1443 height 63
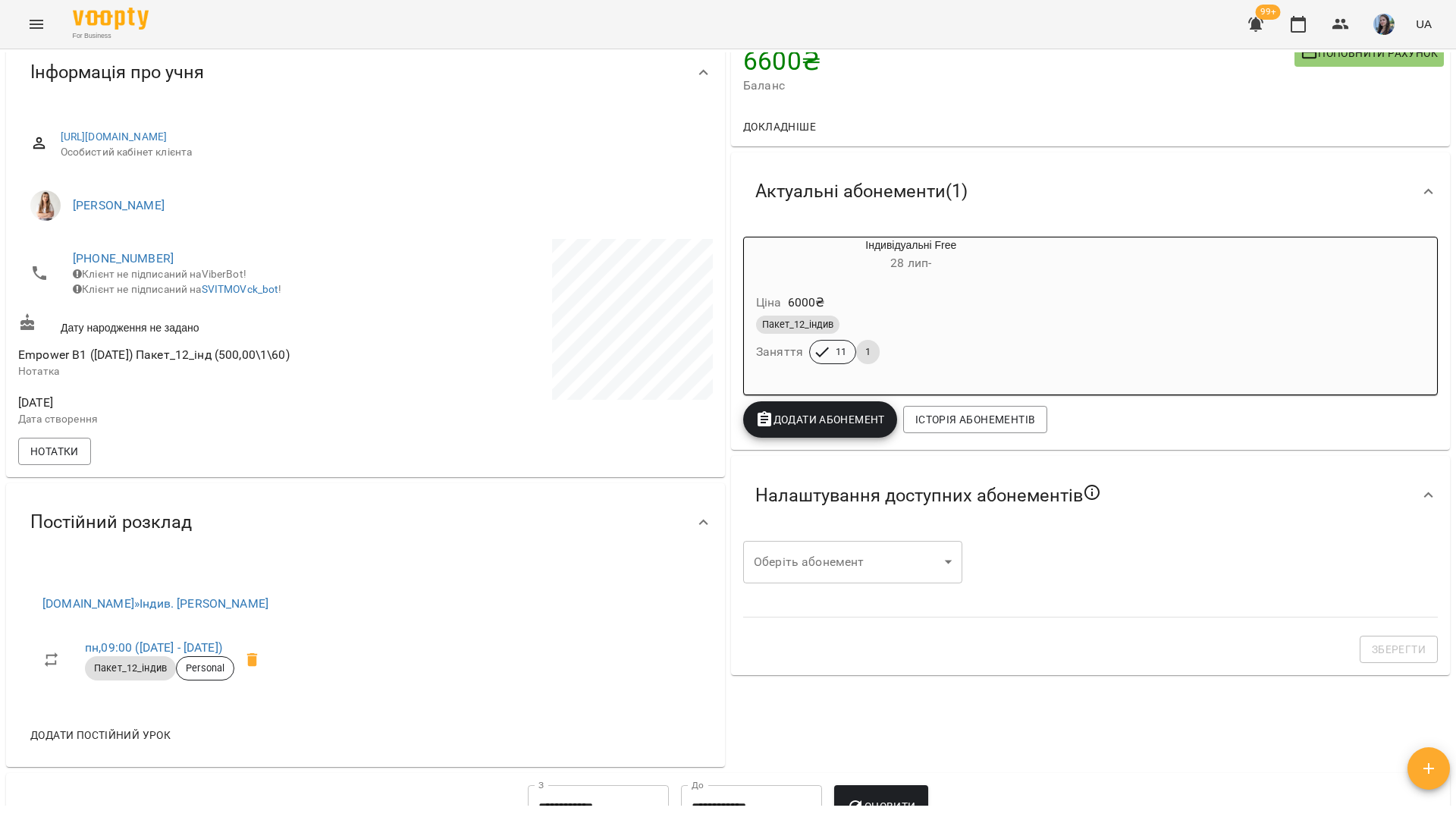
scroll to position [151, 0]
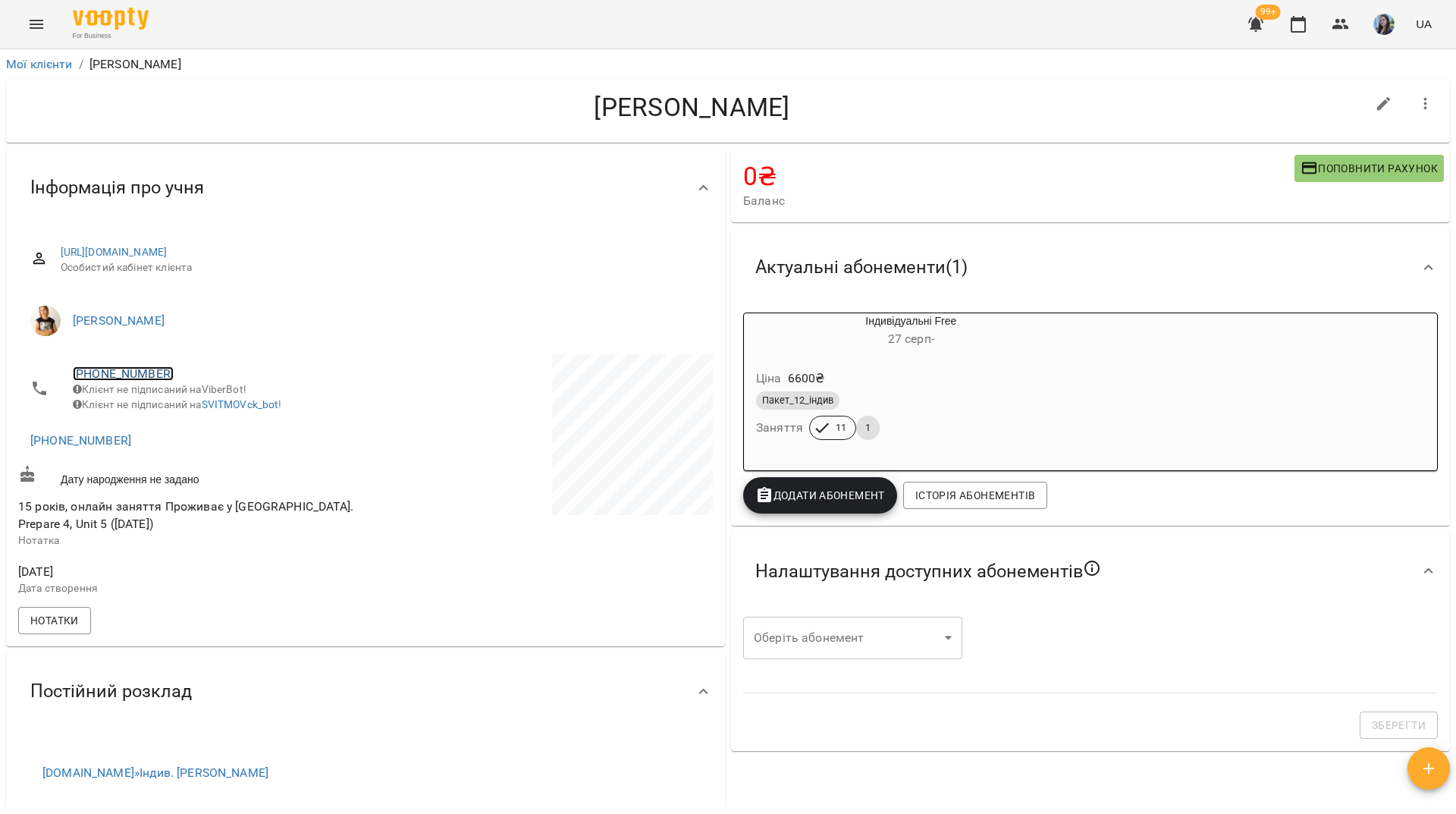
click at [145, 373] on link "[PHONE_NUMBER]" at bounding box center [124, 373] width 101 height 14
click at [189, 403] on img at bounding box center [185, 402] width 23 height 23
click at [341, 22] on div "For Business 99+ UA" at bounding box center [728, 24] width 1456 height 49
click at [143, 377] on link "+380509445512" at bounding box center [124, 373] width 101 height 14
click at [182, 404] on img at bounding box center [185, 402] width 23 height 23
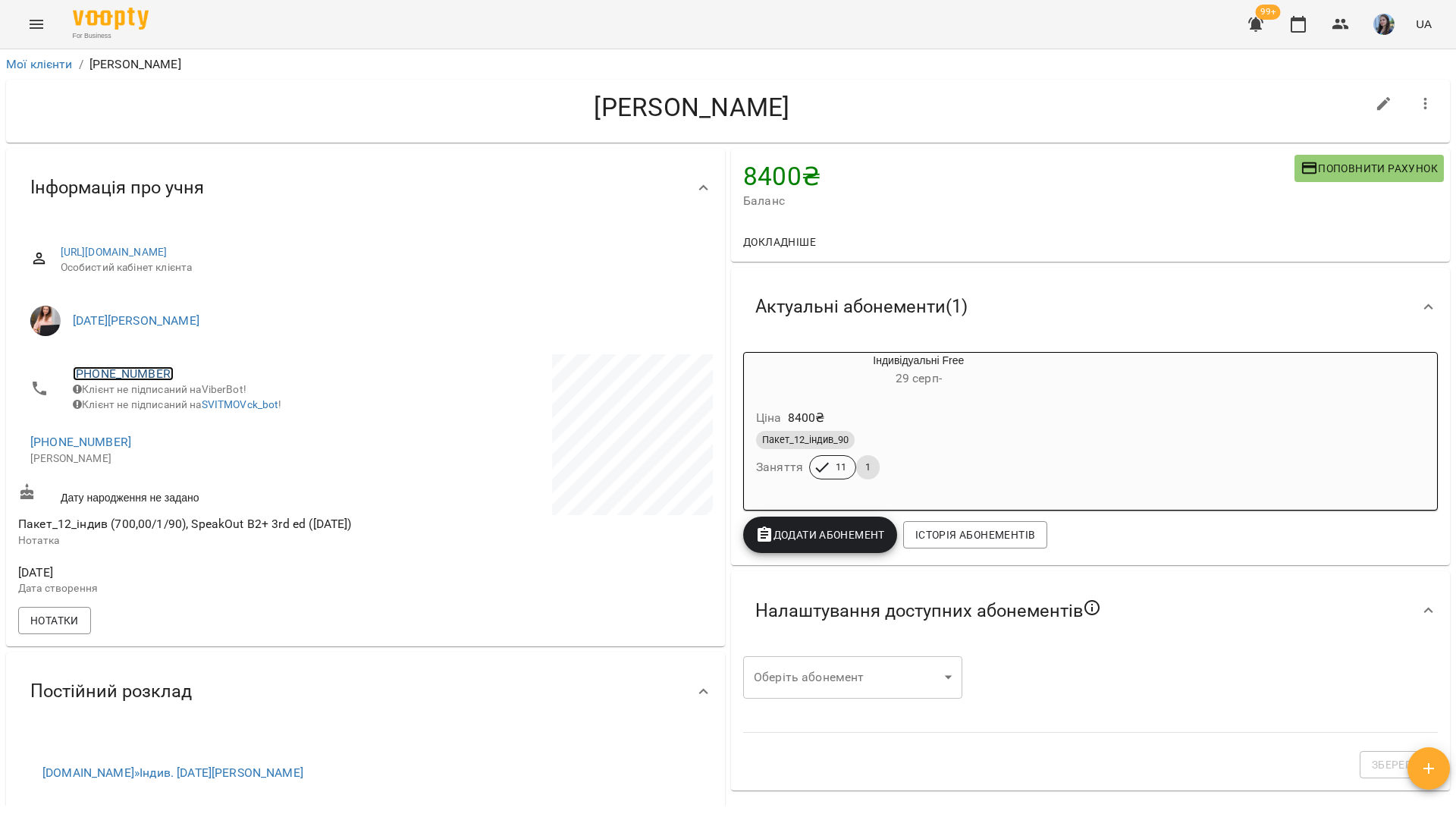
click at [156, 375] on link "+380934524467" at bounding box center [124, 373] width 101 height 14
click at [189, 398] on img at bounding box center [185, 402] width 23 height 23
click at [311, 50] on div "Мої клієнти / Ткачук Ігор Ткачук Ігор 8400 ₴ Баланс Поповнити рахунок Докладніш…" at bounding box center [728, 457] width 1456 height 814
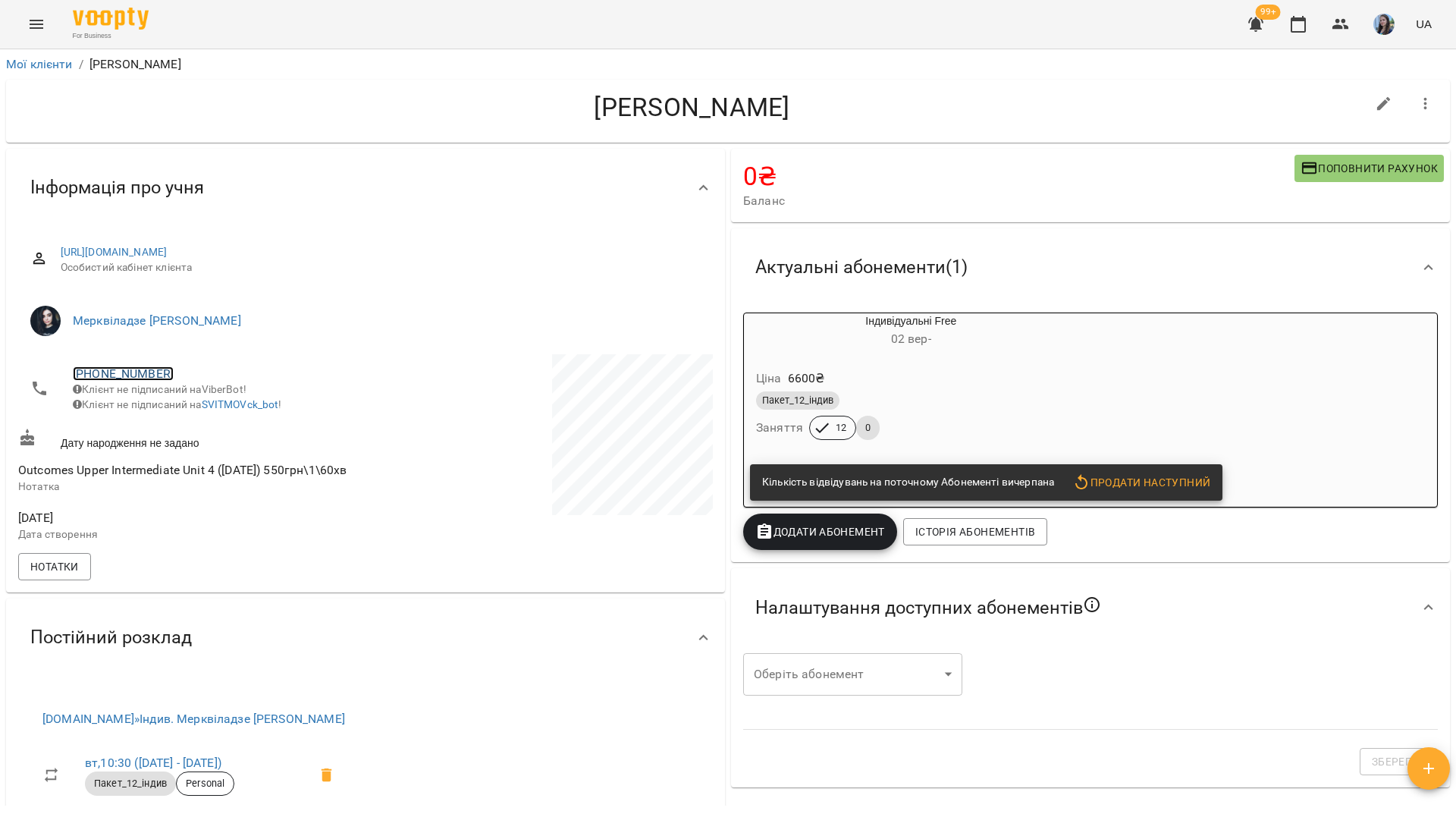
click at [126, 372] on link "+380965456202" at bounding box center [124, 373] width 101 height 14
click at [185, 408] on img at bounding box center [185, 402] width 23 height 23
click at [435, 49] on header "For Business 99+ UA" at bounding box center [728, 24] width 1456 height 50
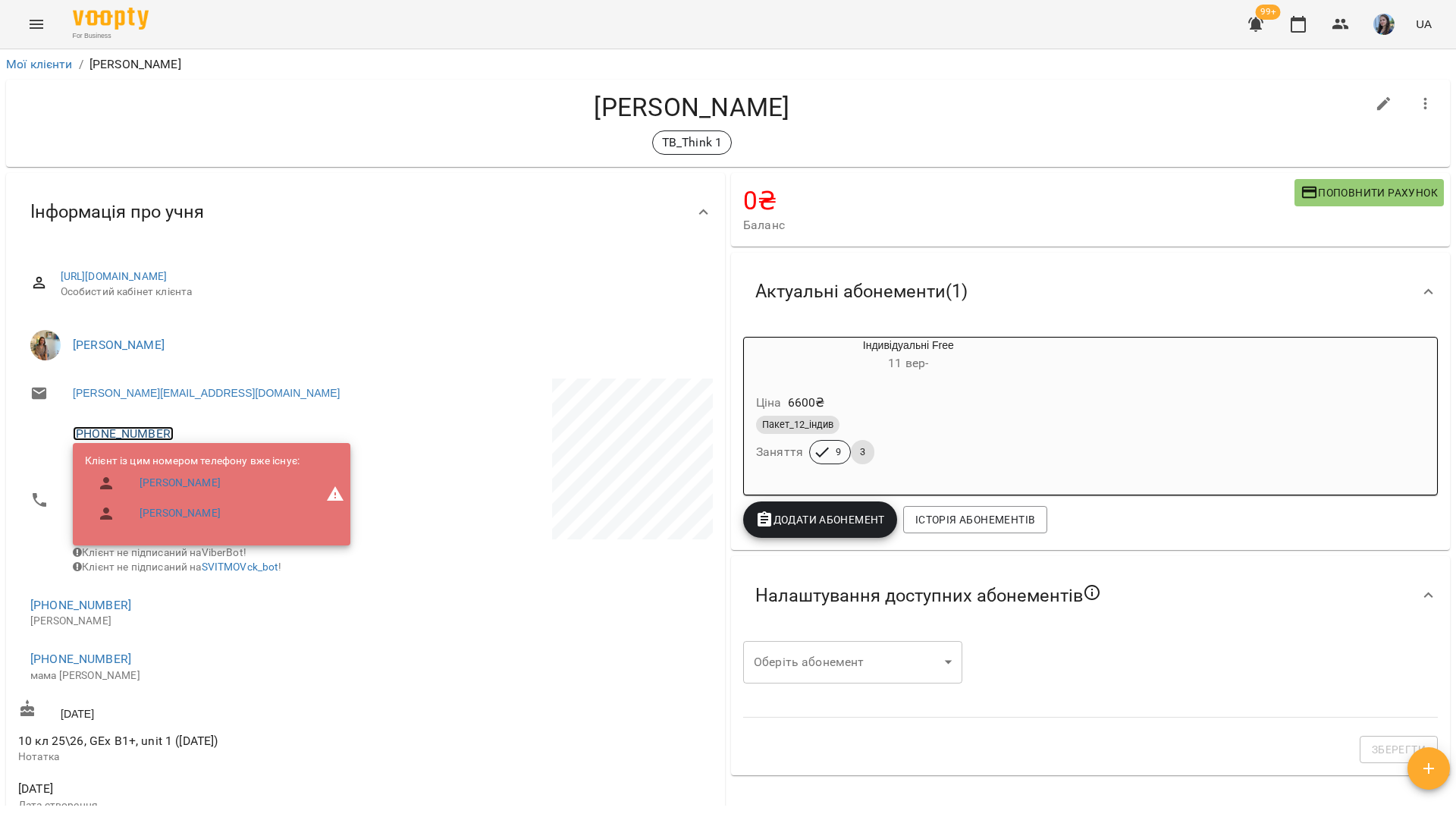
click at [159, 437] on link "+380678626299" at bounding box center [124, 433] width 101 height 14
click at [198, 468] on link at bounding box center [185, 463] width 47 height 32
click at [362, 28] on div "For Business 99+ UA" at bounding box center [728, 24] width 1456 height 49
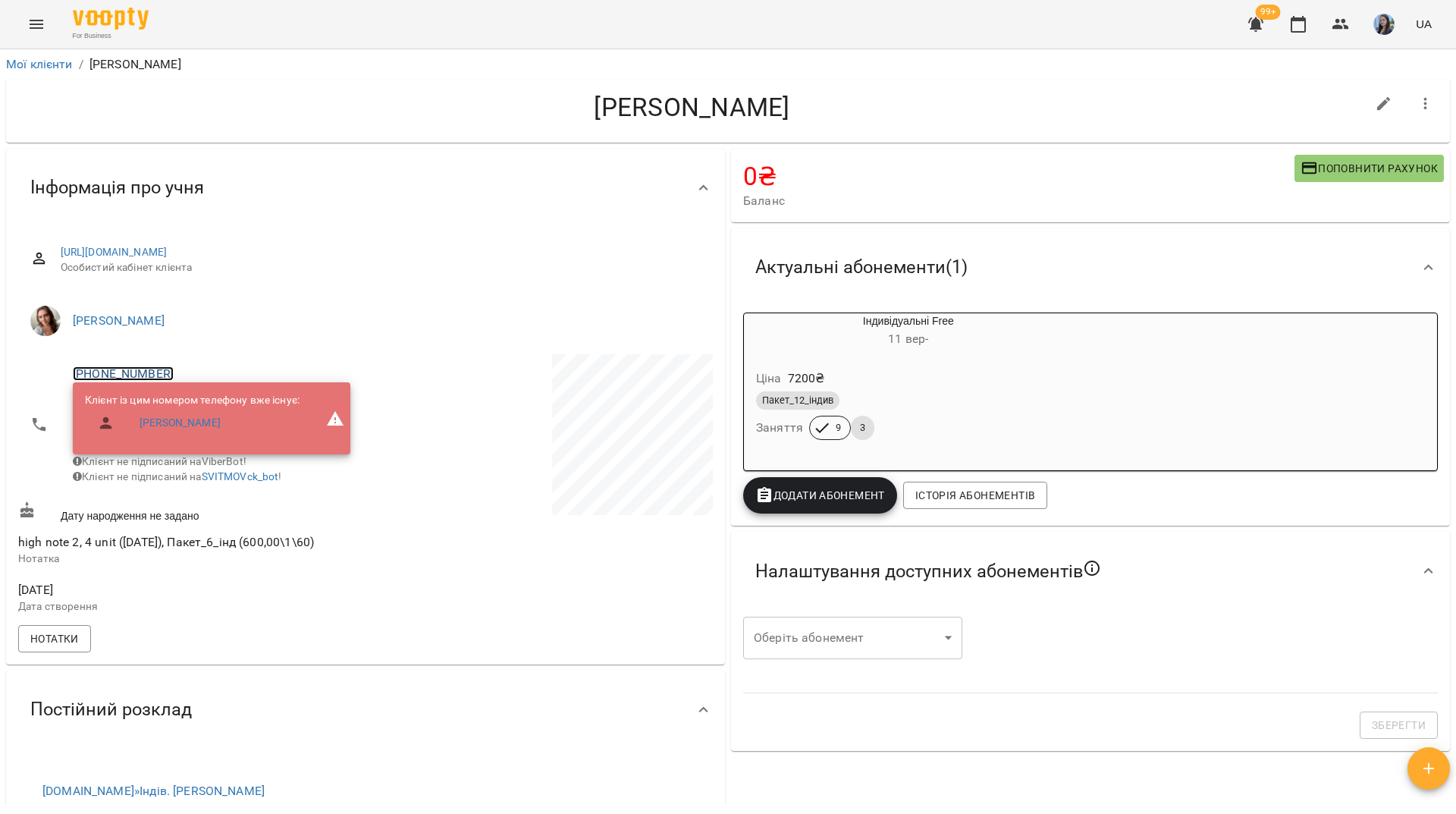
click at [149, 376] on link "[PHONE_NUMBER]" at bounding box center [124, 373] width 101 height 14
click at [189, 403] on img at bounding box center [185, 402] width 23 height 23
click at [272, 109] on h4 "Кобко Богдан" at bounding box center [692, 107] width 1348 height 31
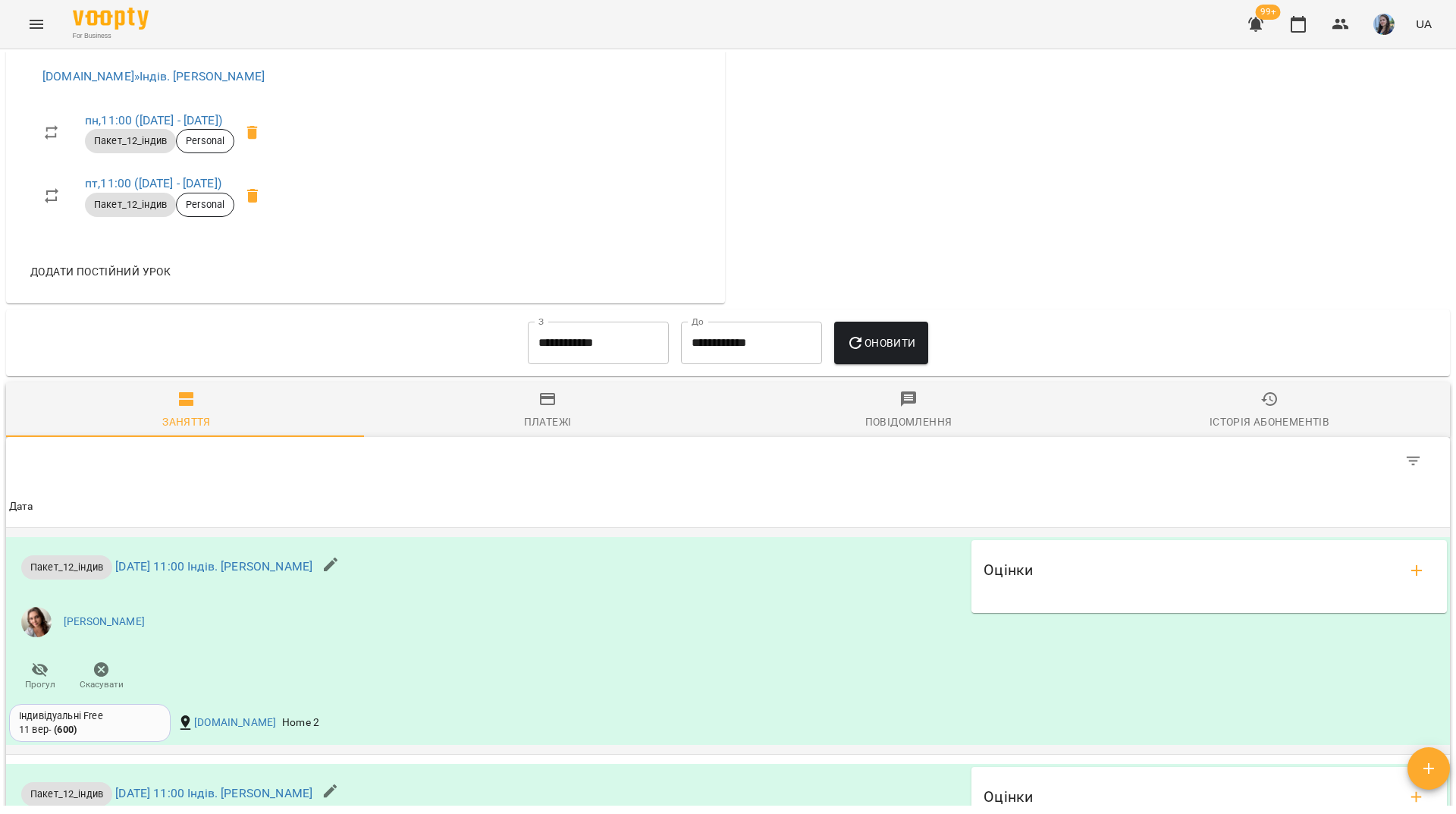
scroll to position [758, 0]
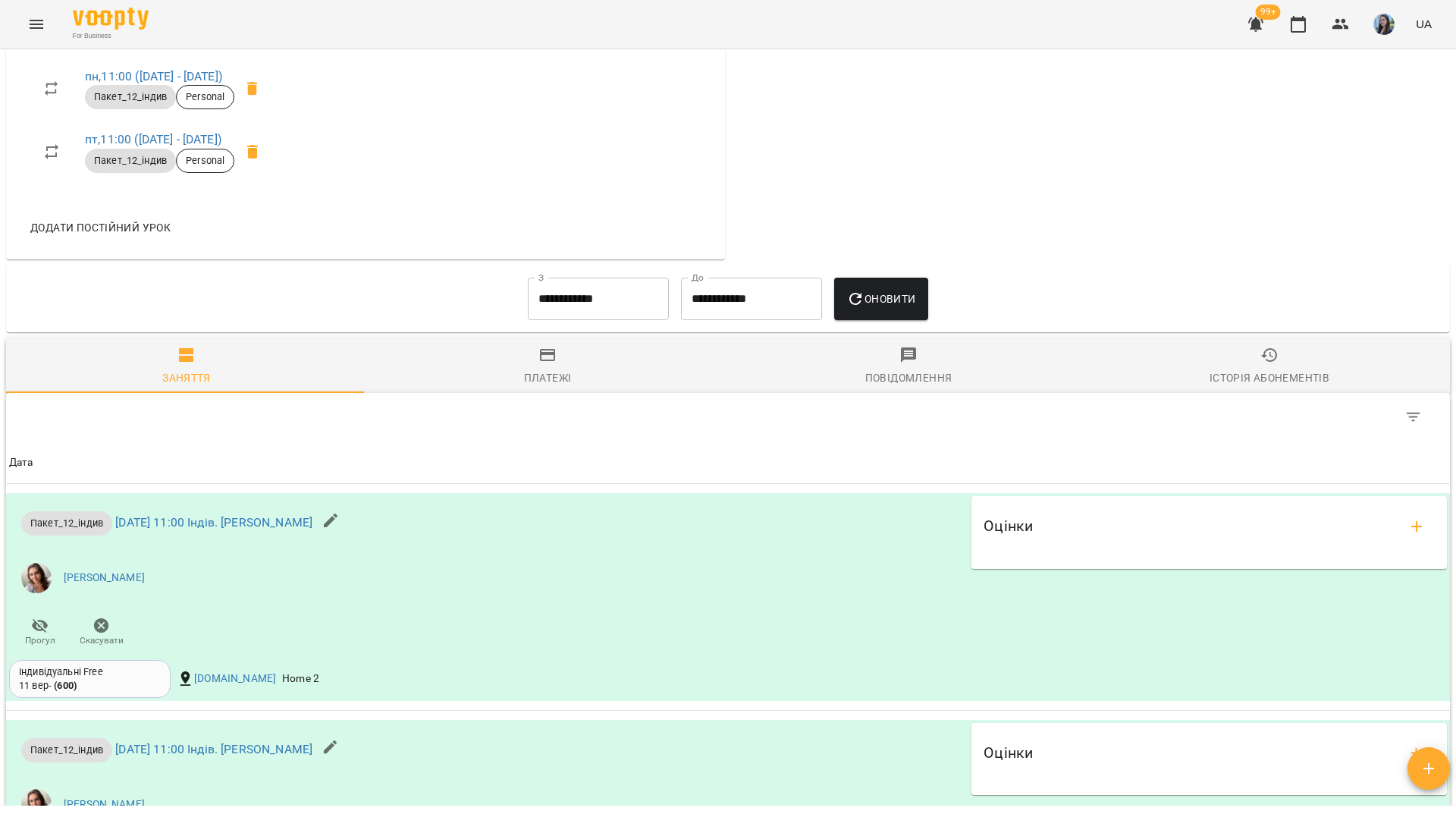
click at [563, 24] on div "For Business 99+ UA" at bounding box center [728, 24] width 1456 height 49
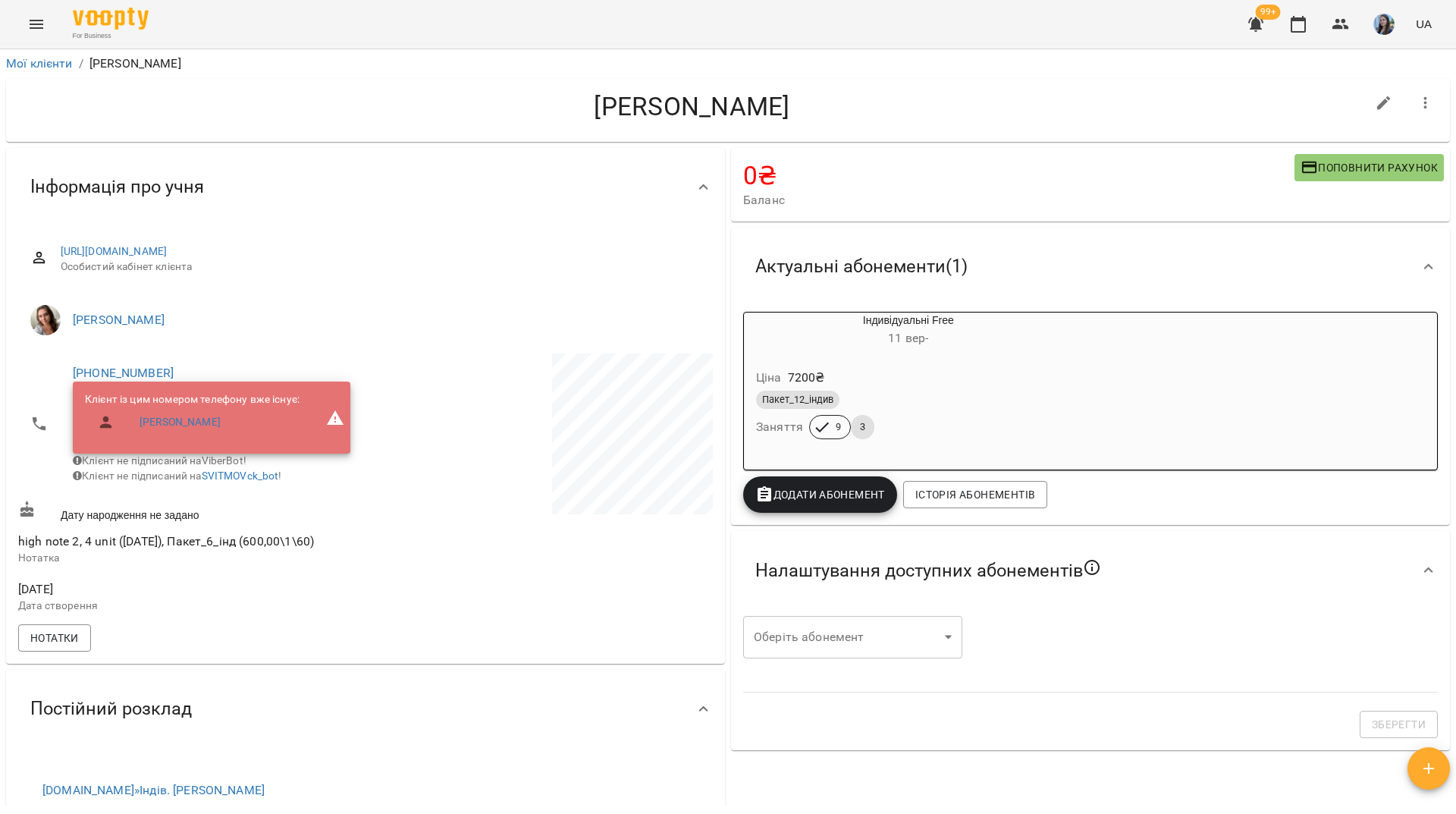
scroll to position [0, 0]
click at [251, 111] on h4 "Кобко Богдан" at bounding box center [692, 107] width 1348 height 31
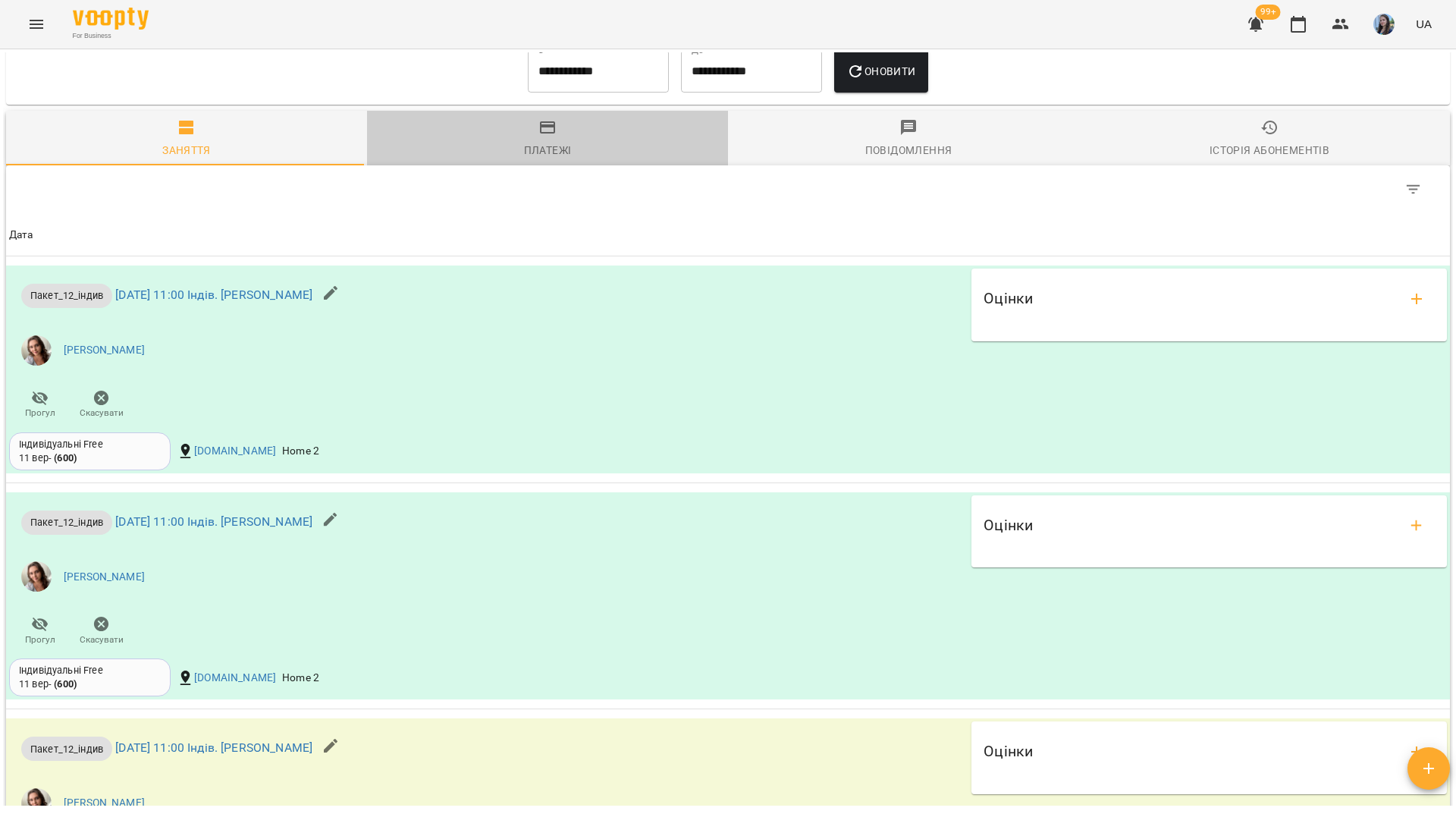
click at [548, 136] on icon "button" at bounding box center [547, 128] width 18 height 18
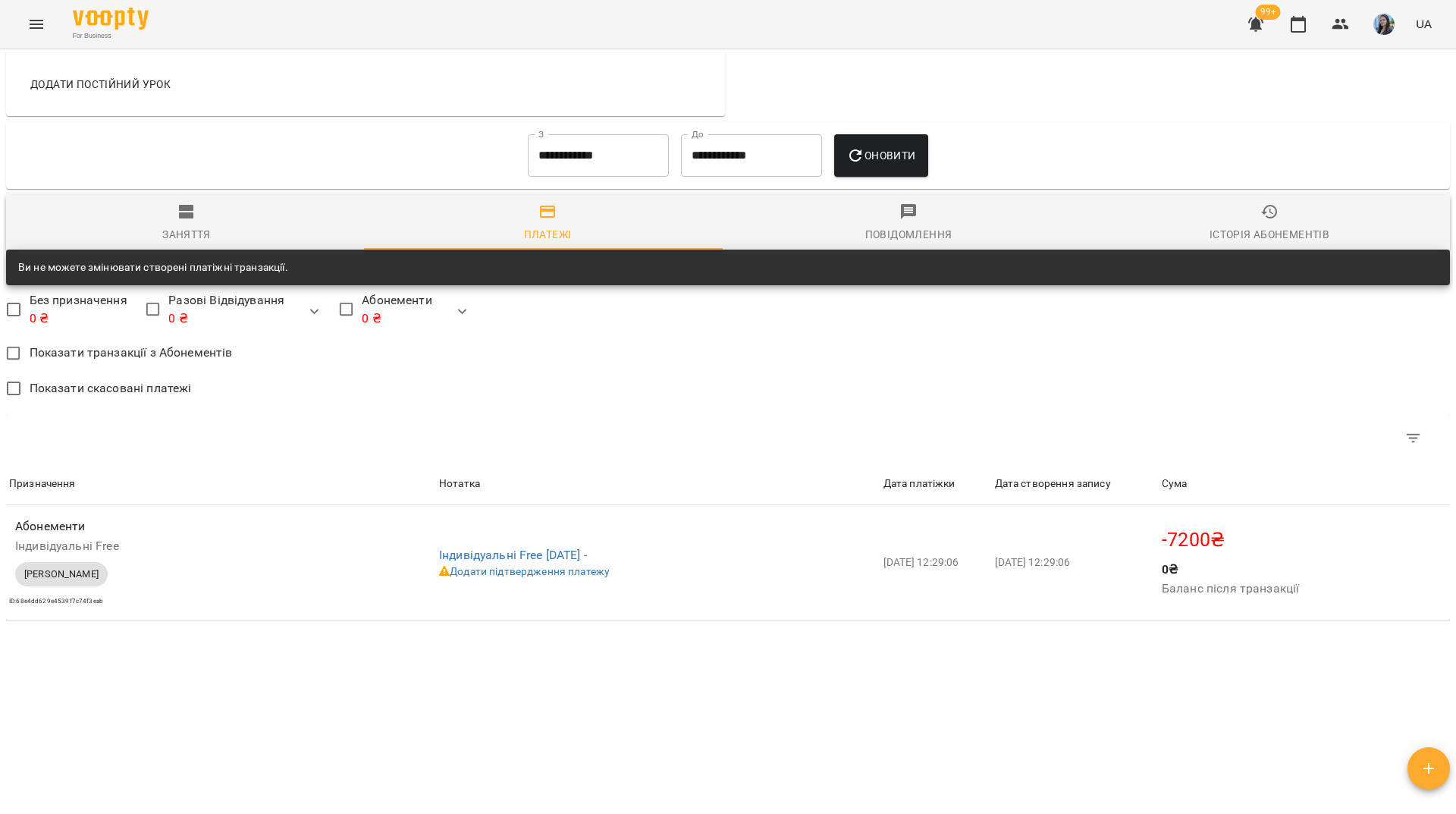
click at [615, 163] on input "**********" at bounding box center [599, 156] width 141 height 43
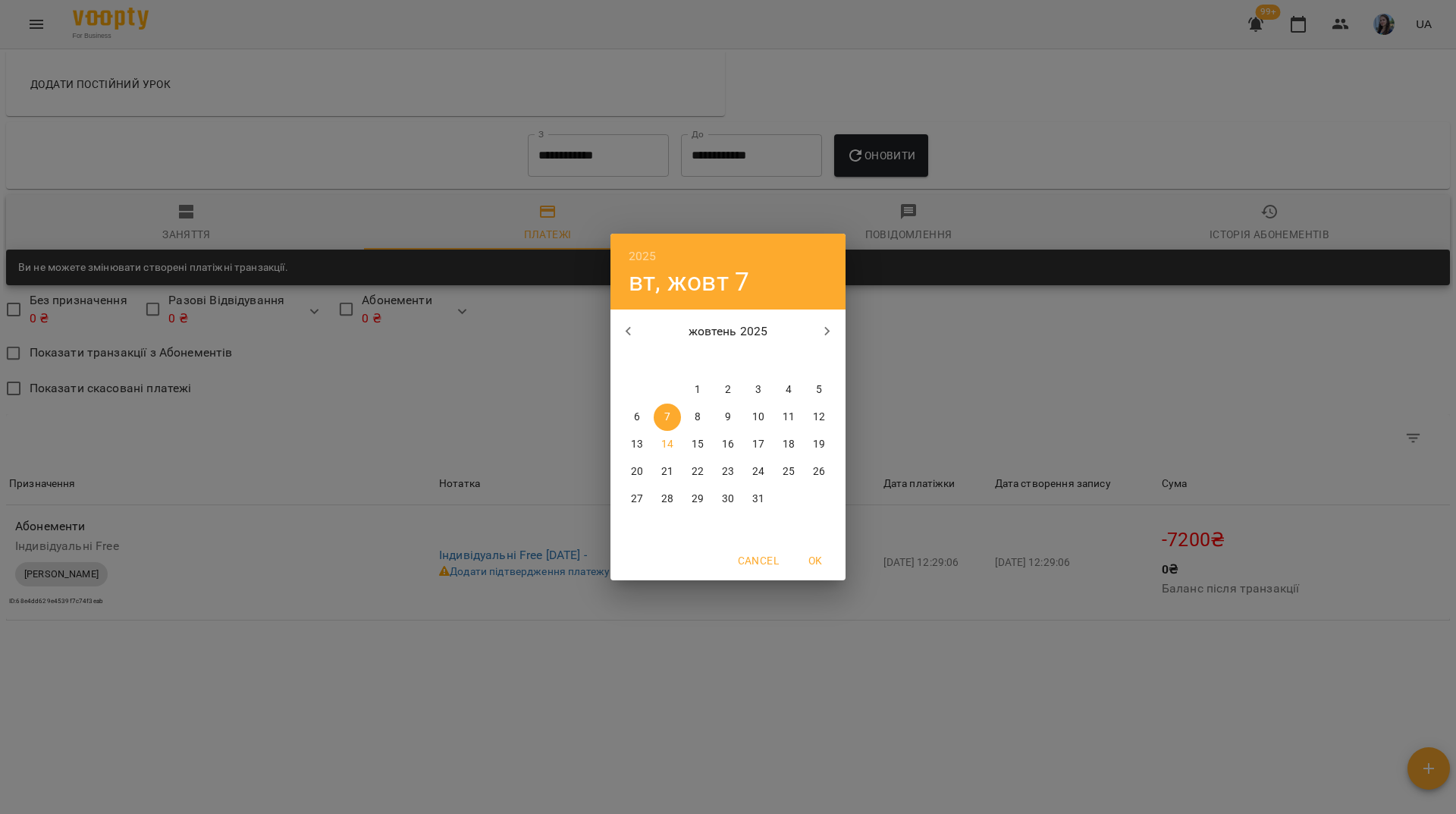
drag, startPoint x: 628, startPoint y: 325, endPoint x: 657, endPoint y: 353, distance: 40.3
click at [628, 326] on icon "button" at bounding box center [629, 331] width 18 height 18
drag, startPoint x: 636, startPoint y: 390, endPoint x: 852, endPoint y: 209, distance: 281.8
click at [636, 389] on p "1" at bounding box center [636, 390] width 6 height 15
type input "**********"
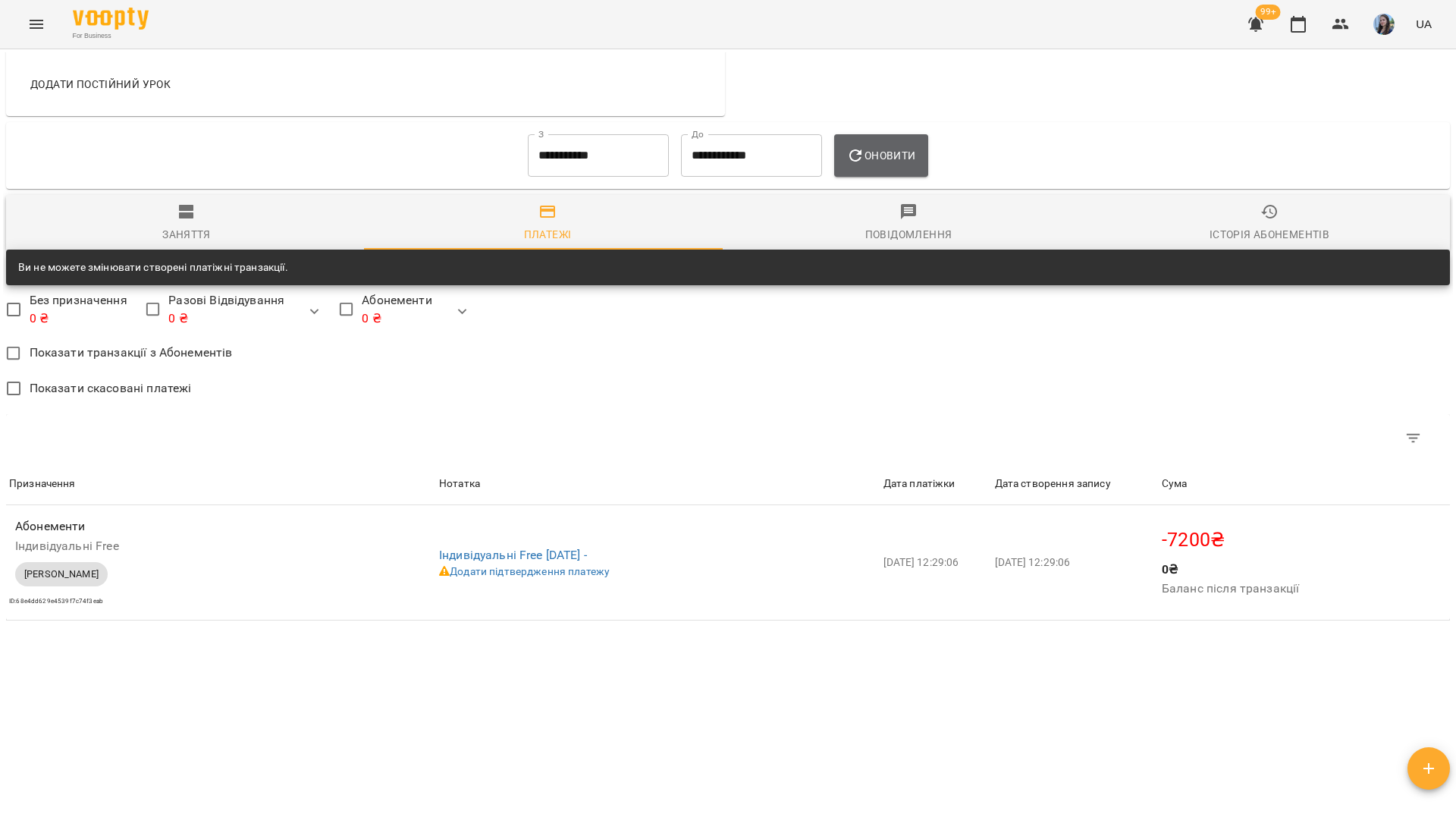
click at [924, 148] on button "Оновити" at bounding box center [880, 156] width 93 height 43
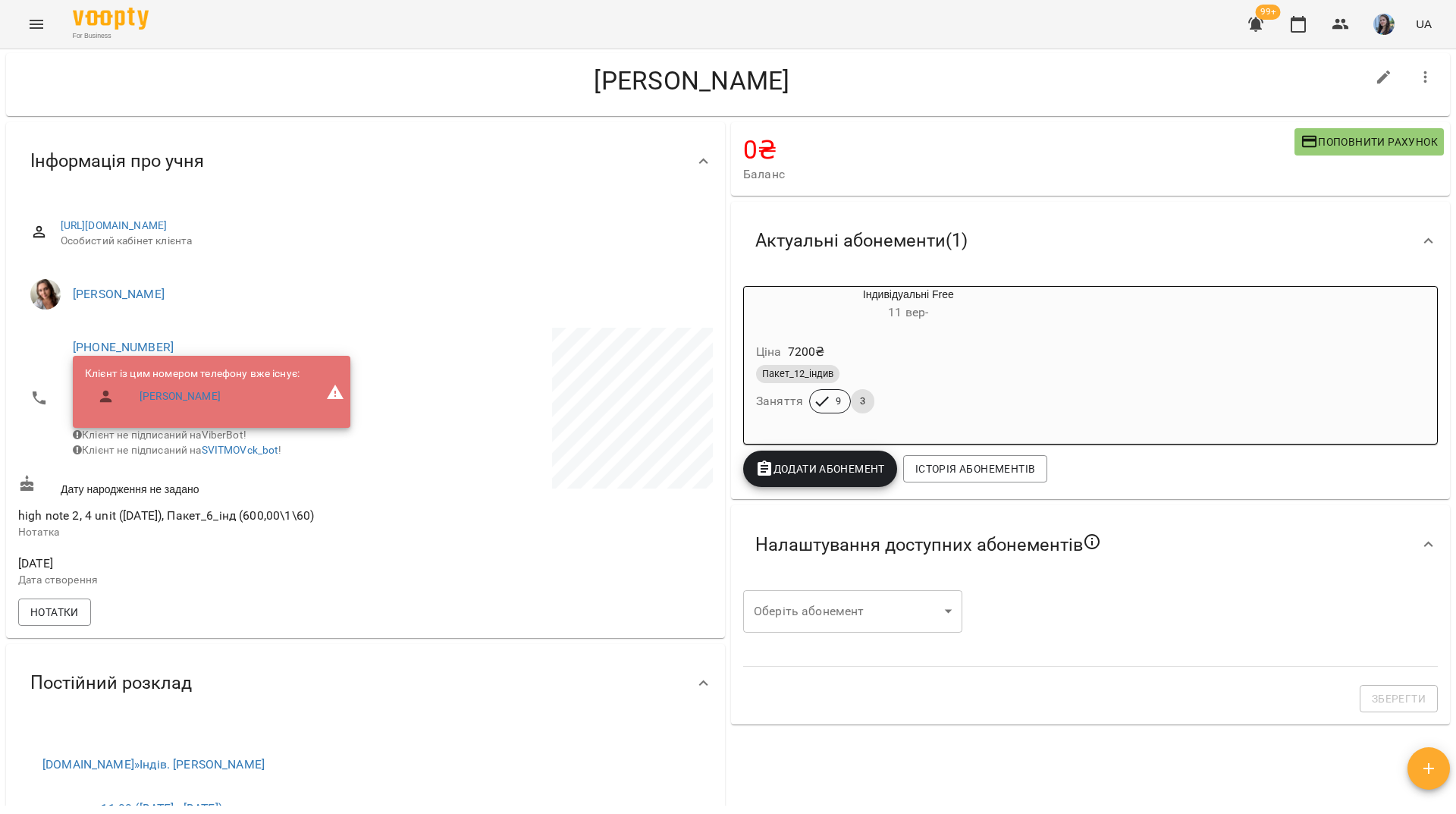
scroll to position [0, 0]
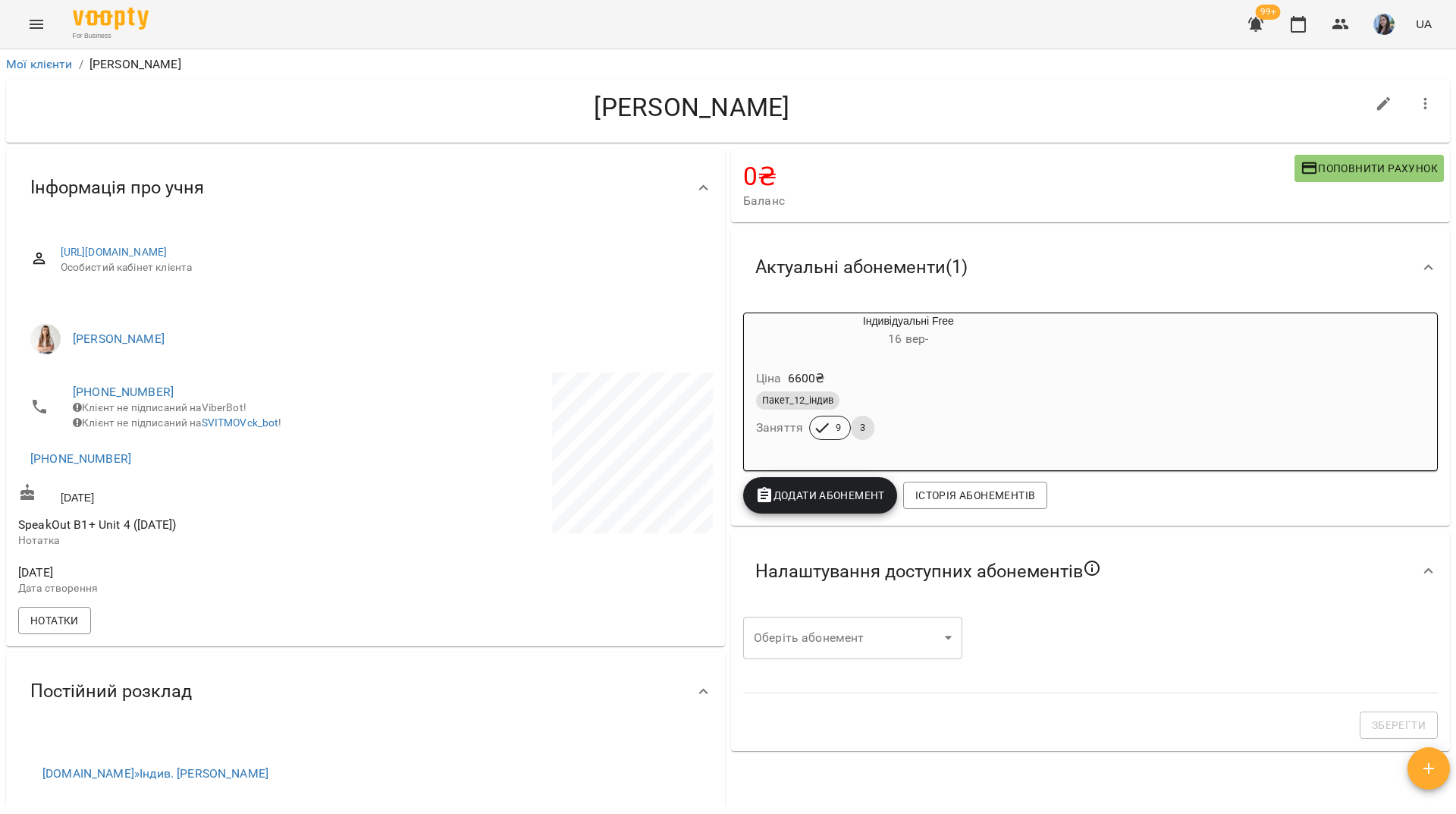
click at [166, 383] on span "[PHONE_NUMBER]" at bounding box center [212, 392] width 277 height 18
click at [145, 393] on link "+380965879783" at bounding box center [124, 391] width 101 height 14
click at [187, 416] on img at bounding box center [185, 420] width 23 height 23
click at [403, 33] on div "For Business 99+ UA" at bounding box center [728, 24] width 1456 height 49
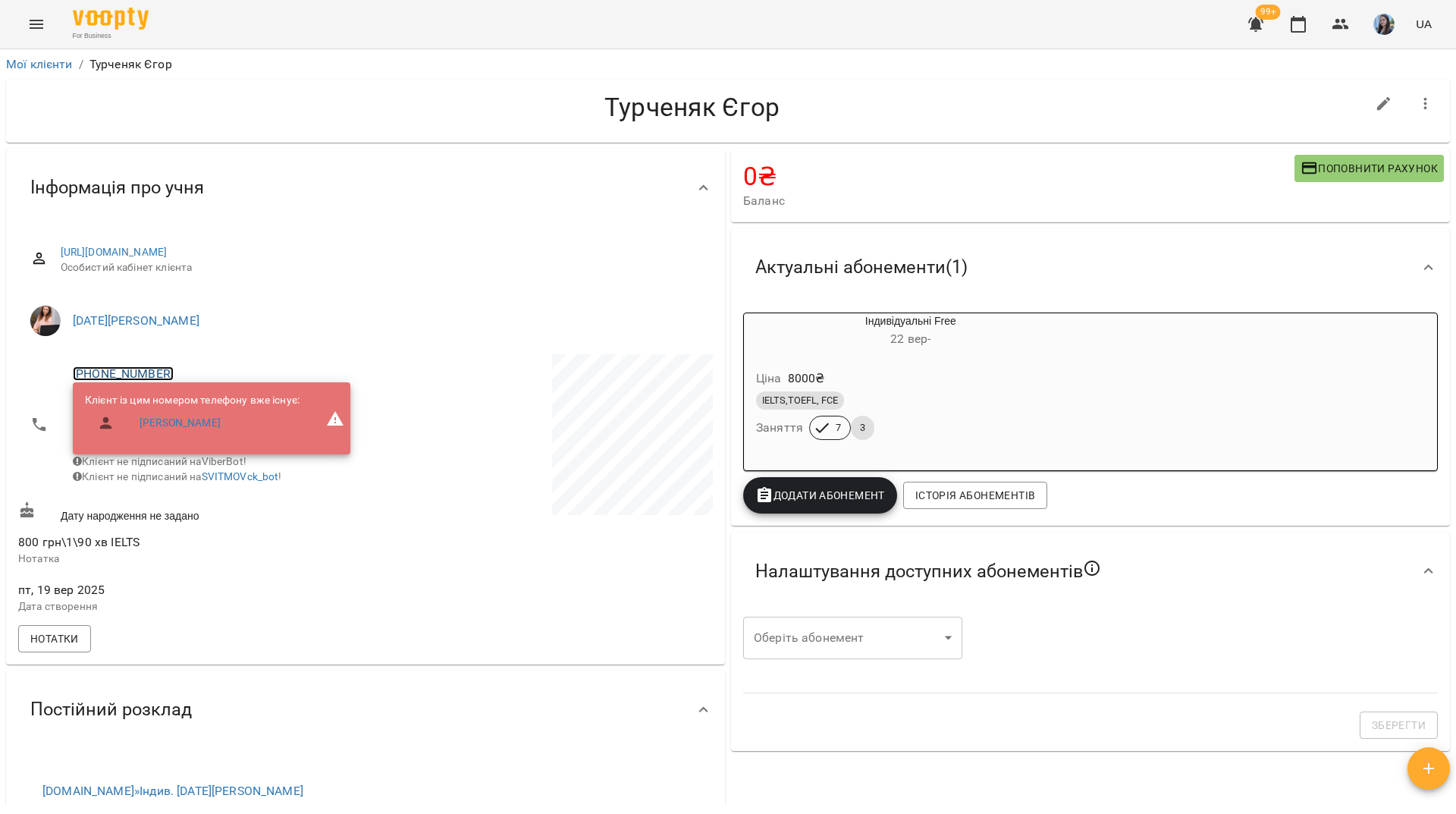
click at [143, 373] on link "[PHONE_NUMBER]" at bounding box center [124, 373] width 101 height 14
click at [188, 399] on img at bounding box center [185, 402] width 23 height 23
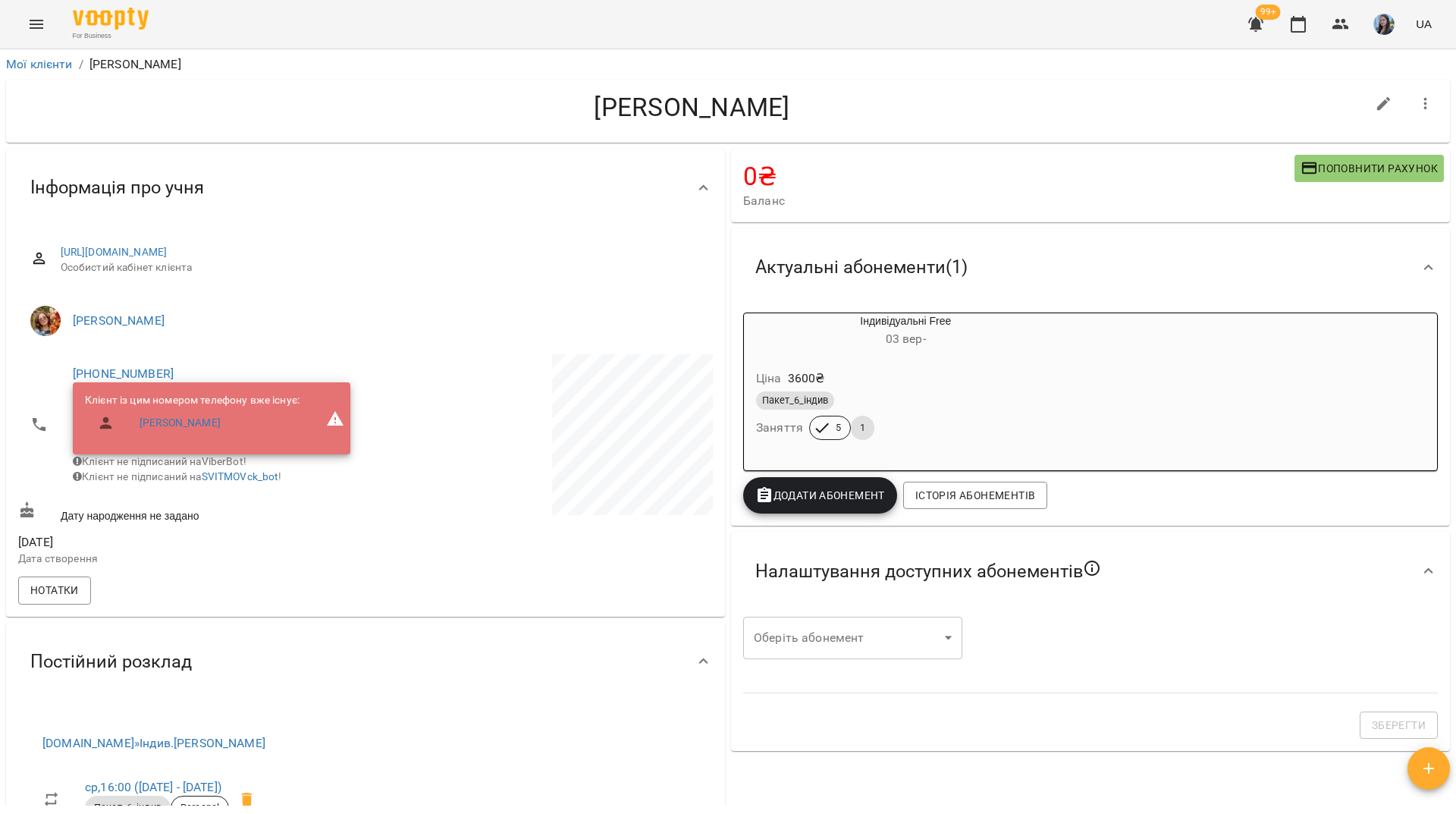
click at [351, 19] on div "For Business 99+ UA" at bounding box center [728, 24] width 1456 height 49
click at [126, 378] on link "[PHONE_NUMBER]" at bounding box center [124, 373] width 101 height 14
click at [176, 407] on img at bounding box center [185, 402] width 23 height 23
click at [452, 6] on div "For Business 99+ UA" at bounding box center [728, 24] width 1456 height 49
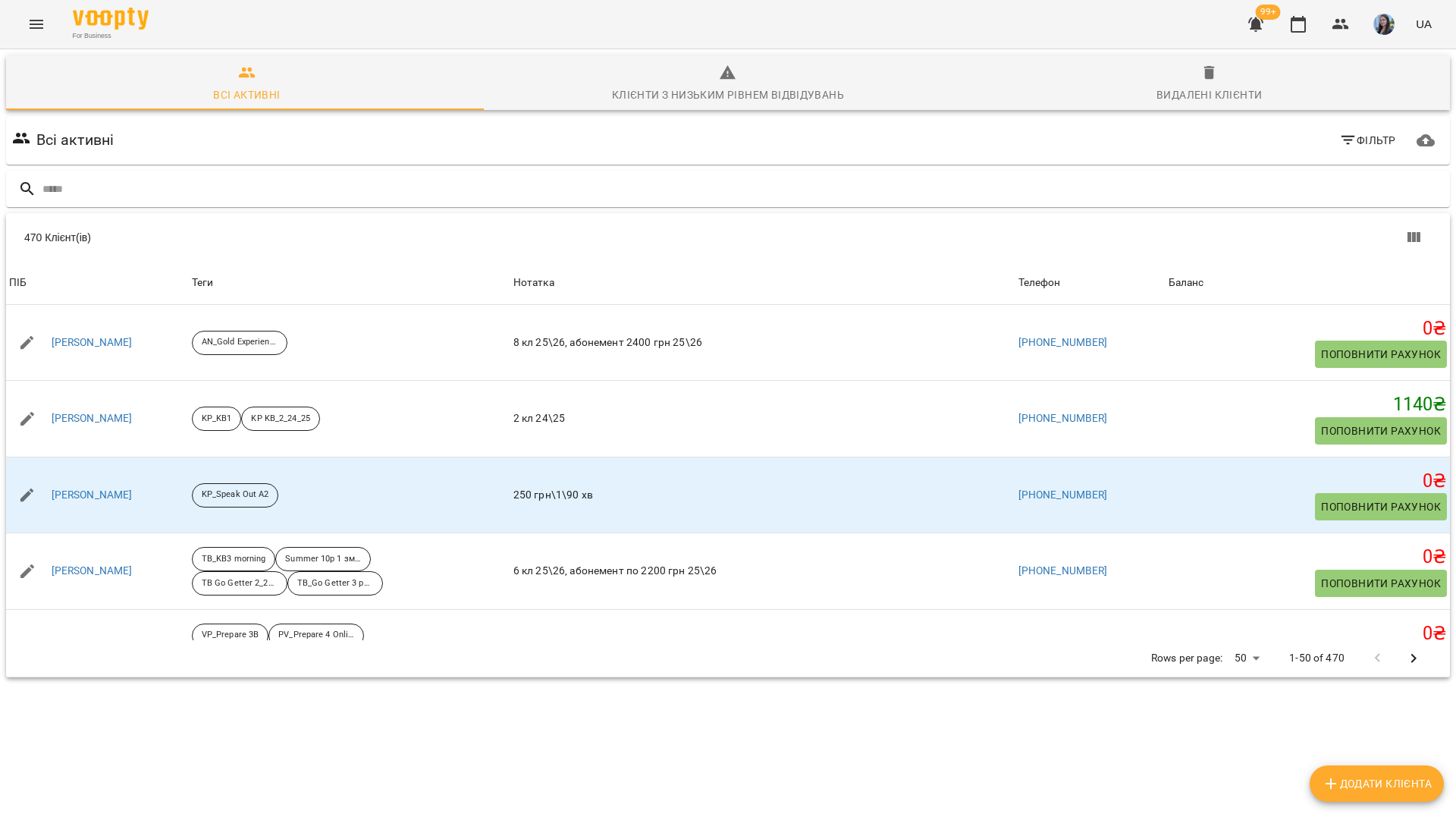
click at [45, 28] on icon "Menu" at bounding box center [36, 24] width 18 height 18
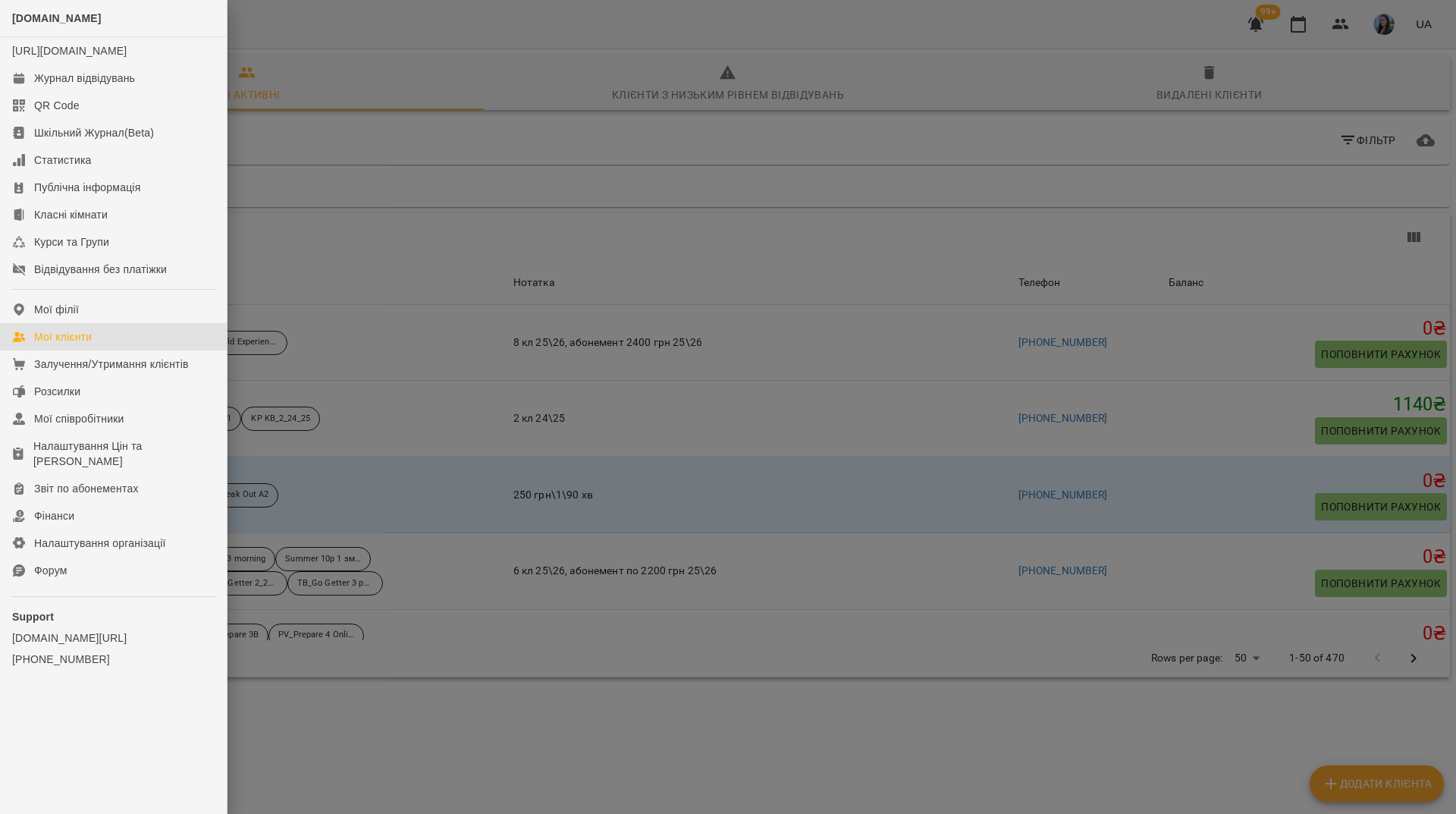
click at [516, 132] on div at bounding box center [728, 407] width 1456 height 814
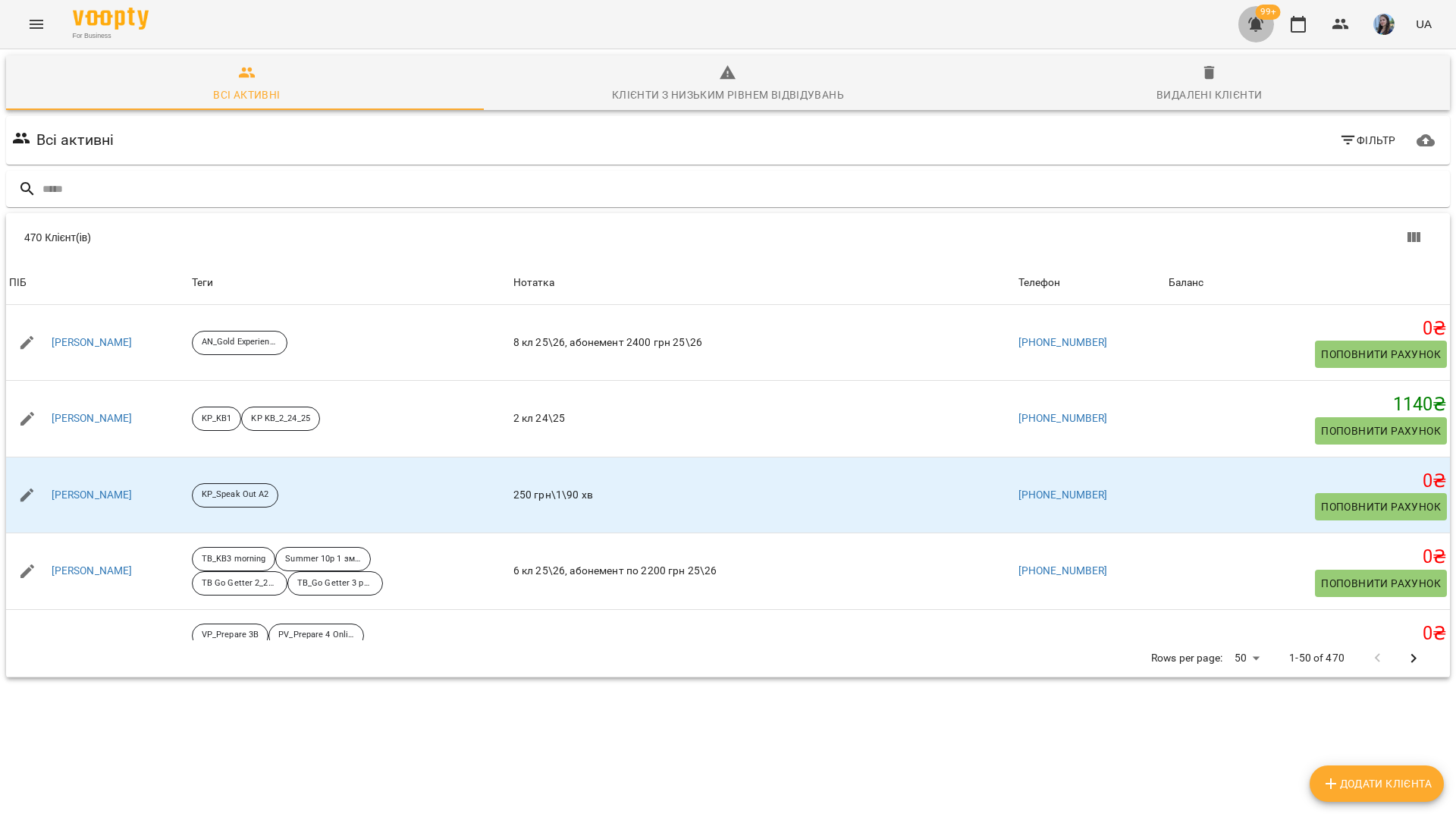
click at [1263, 33] on icon "button" at bounding box center [1256, 24] width 18 height 18
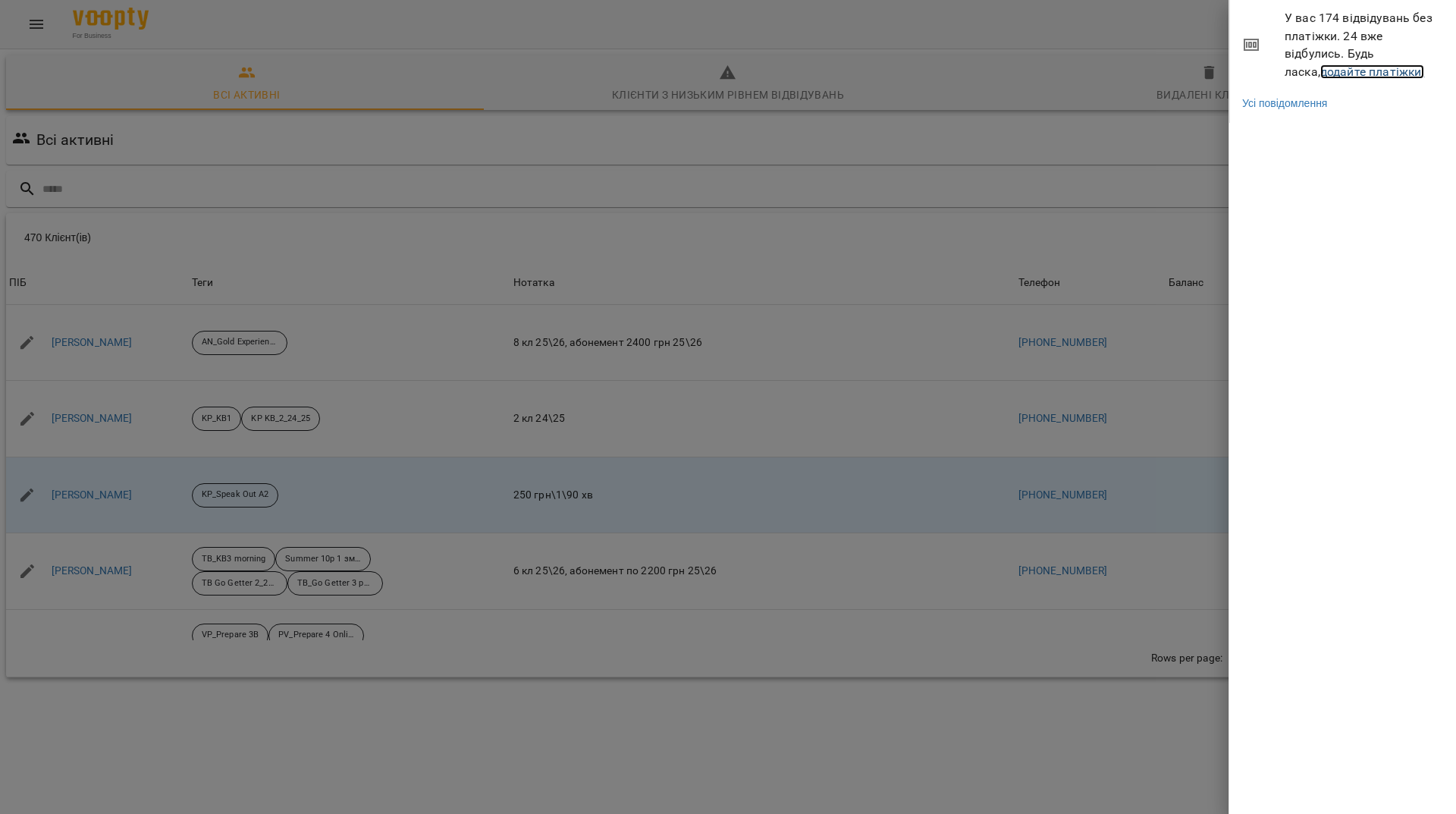
click at [1349, 75] on link "додайте платіжки!" at bounding box center [1372, 71] width 104 height 14
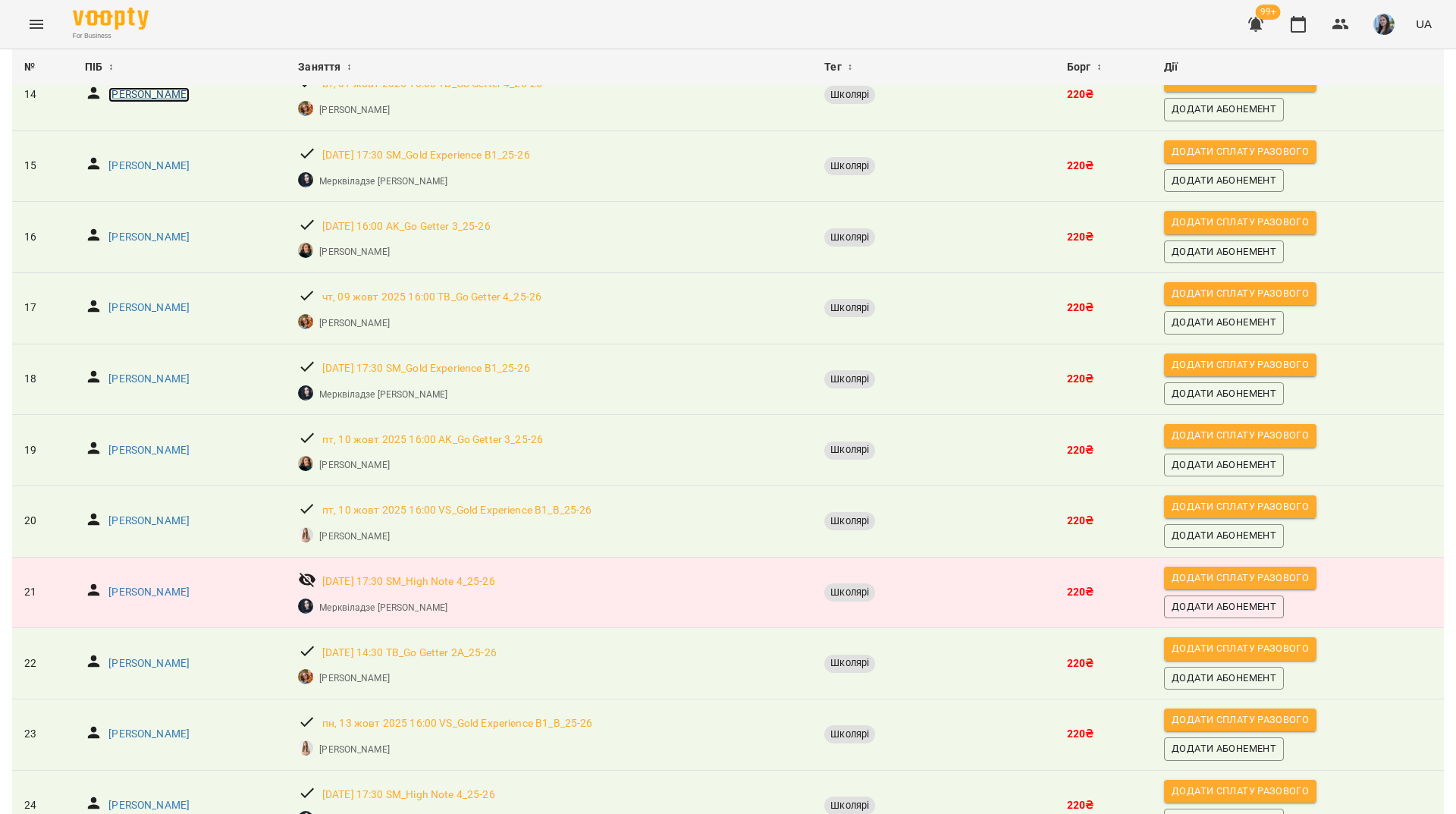
scroll to position [1156, 0]
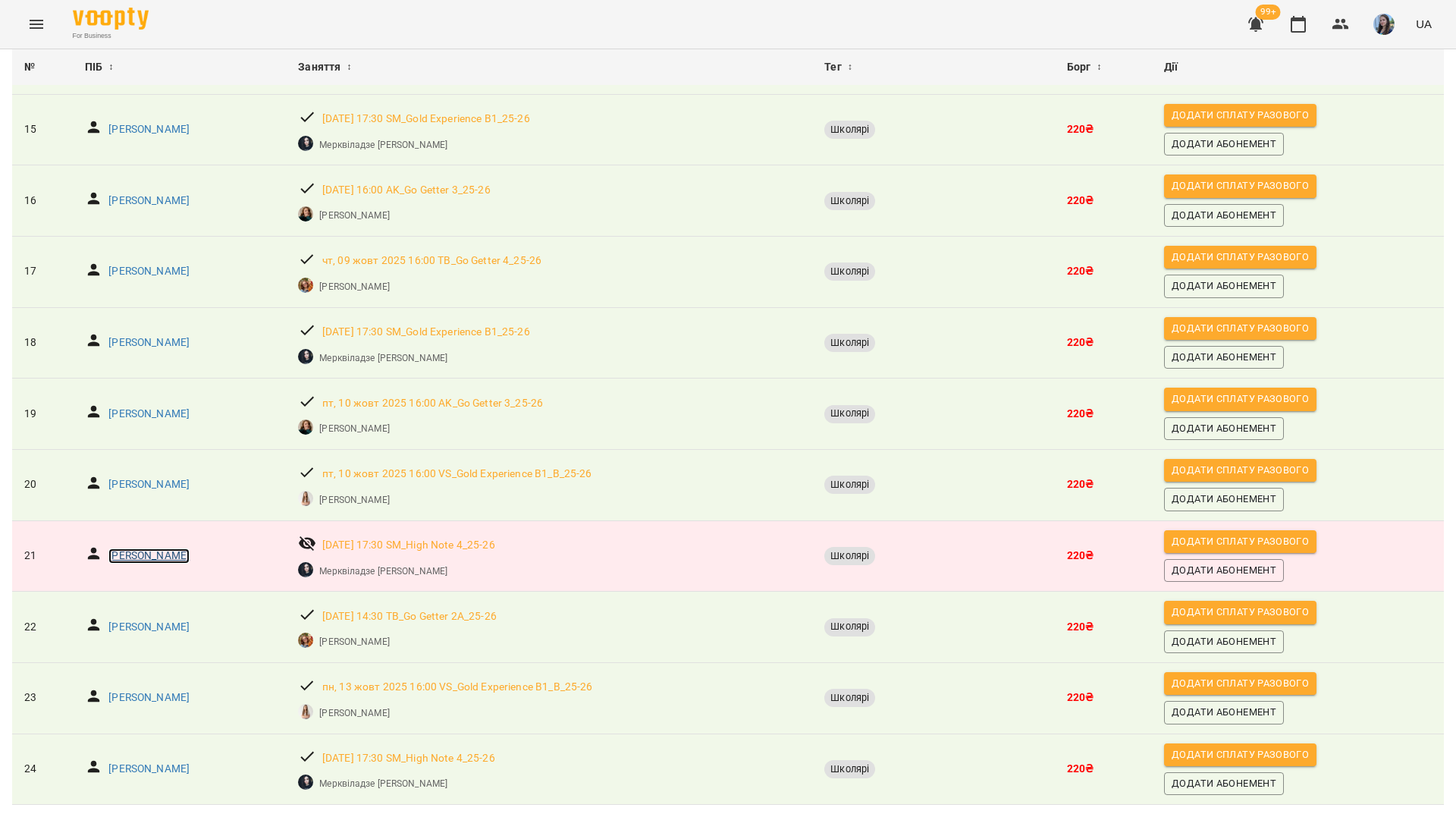
click at [140, 548] on p "Середа Іван" at bounding box center [149, 556] width 82 height 15
click at [1345, 33] on icon "button" at bounding box center [1341, 24] width 18 height 18
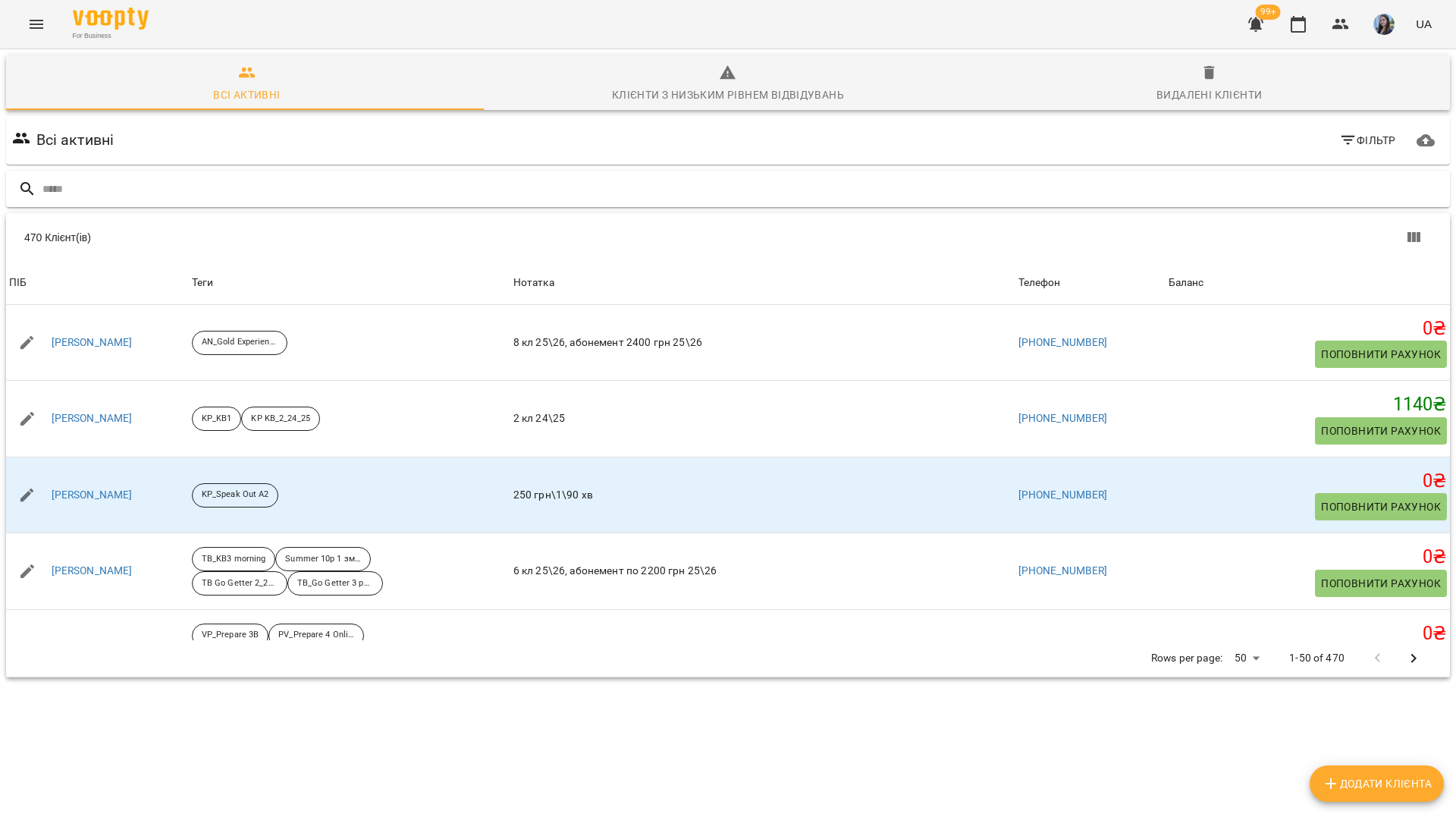
click at [783, 190] on input "text" at bounding box center [743, 189] width 1401 height 25
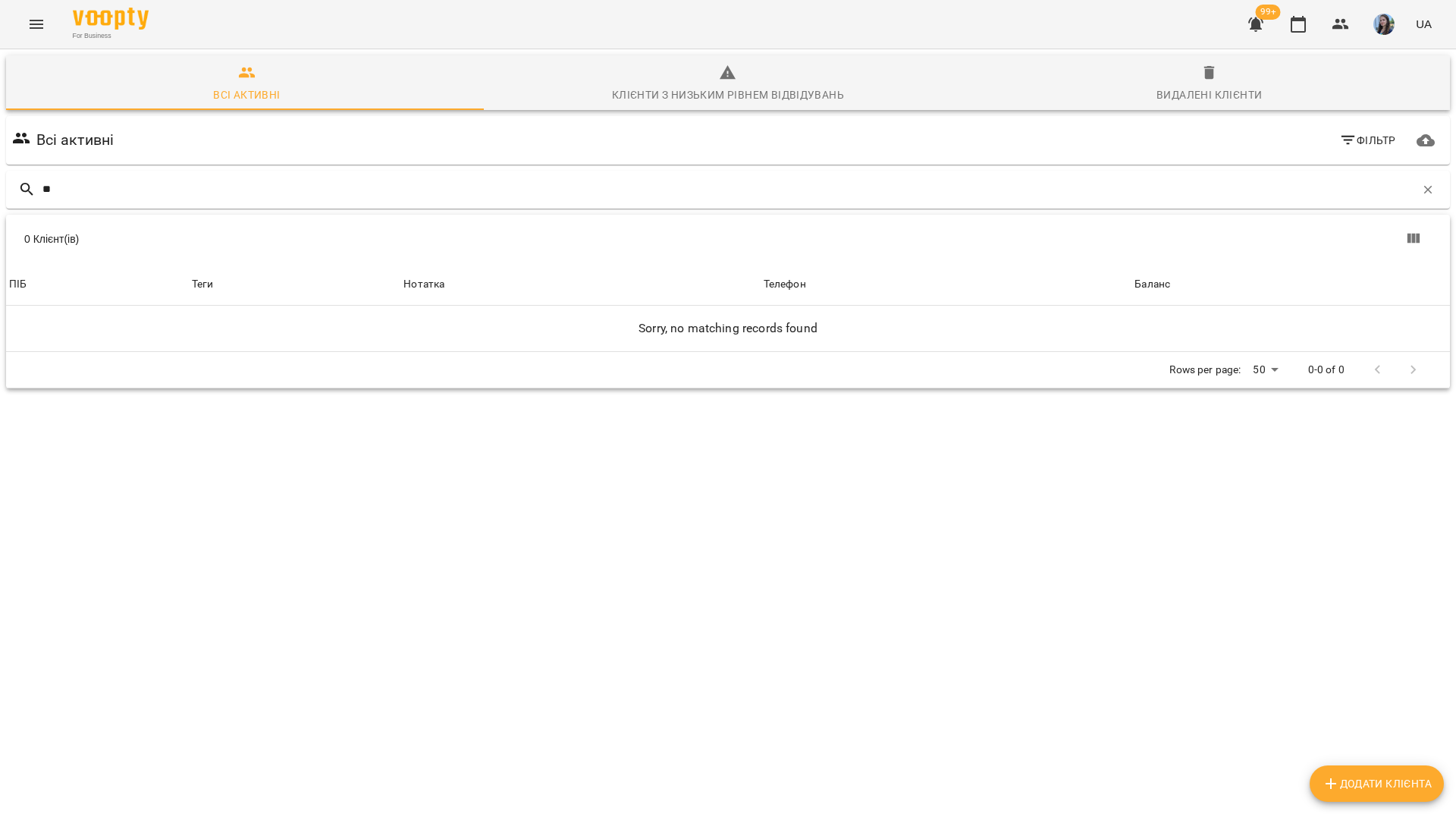
type input "*"
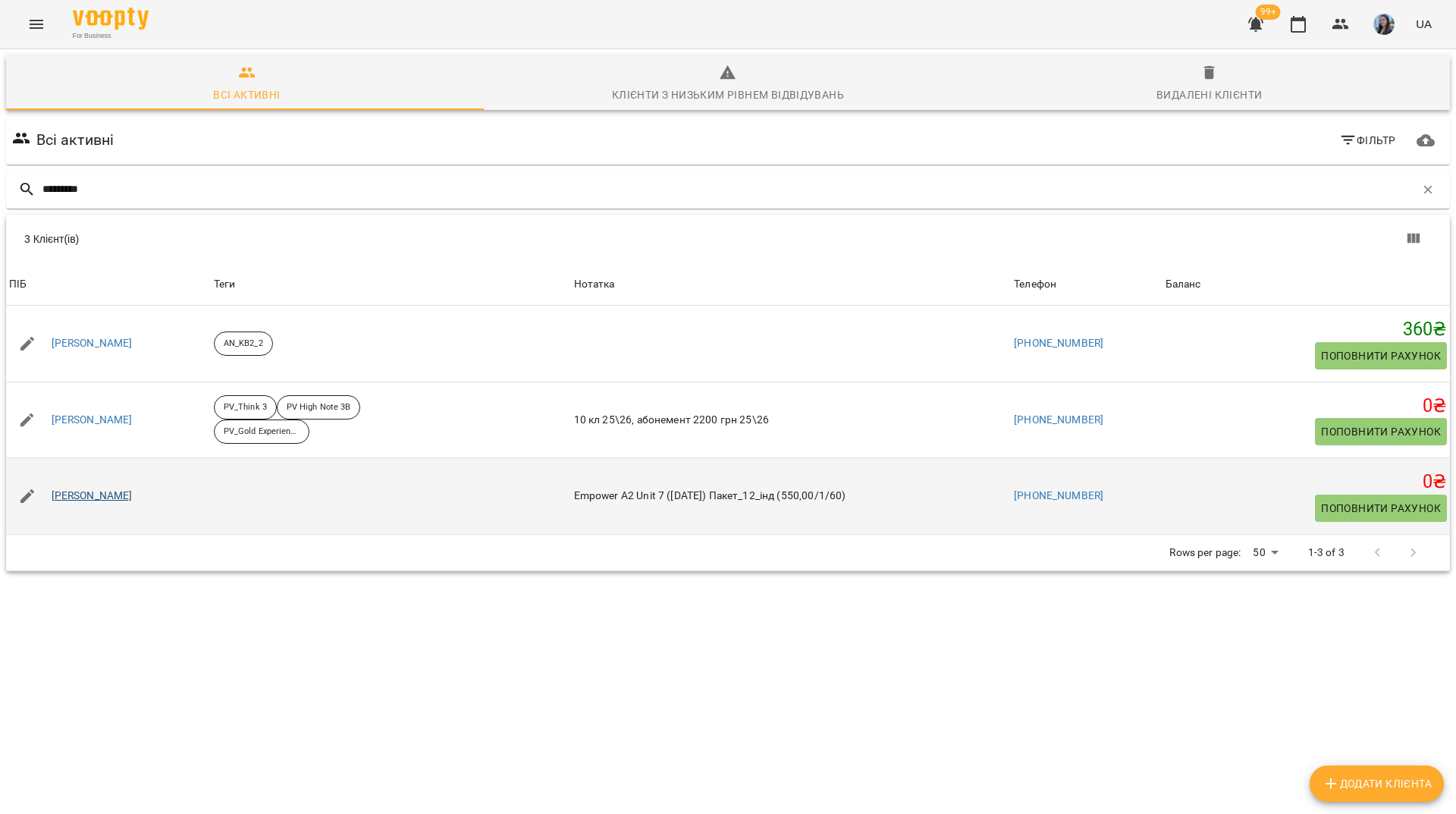
type input "*********"
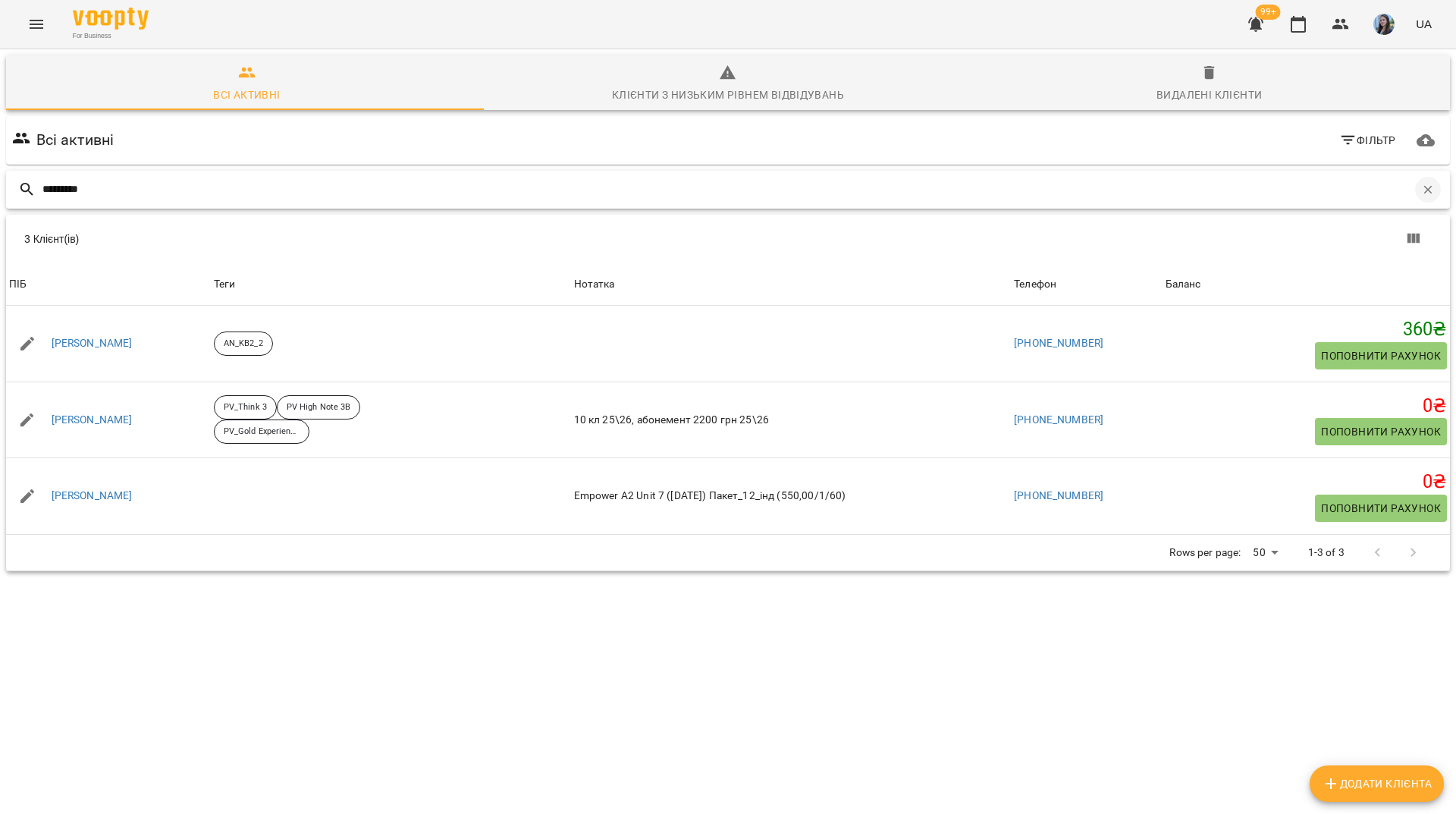
click at [1422, 193] on icon "button" at bounding box center [1427, 189] width 13 height 13
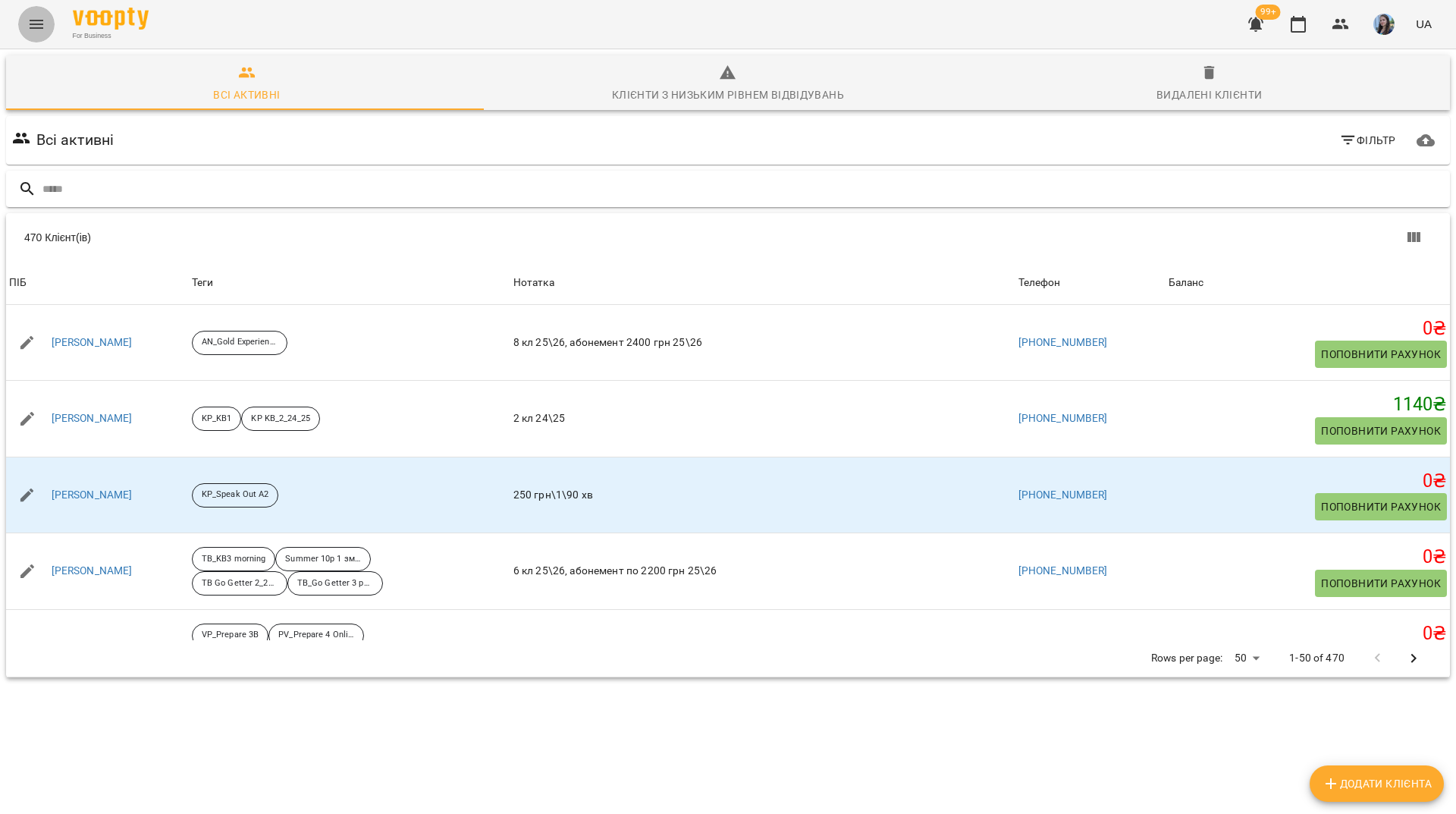
click at [46, 30] on button "Menu" at bounding box center [36, 24] width 36 height 36
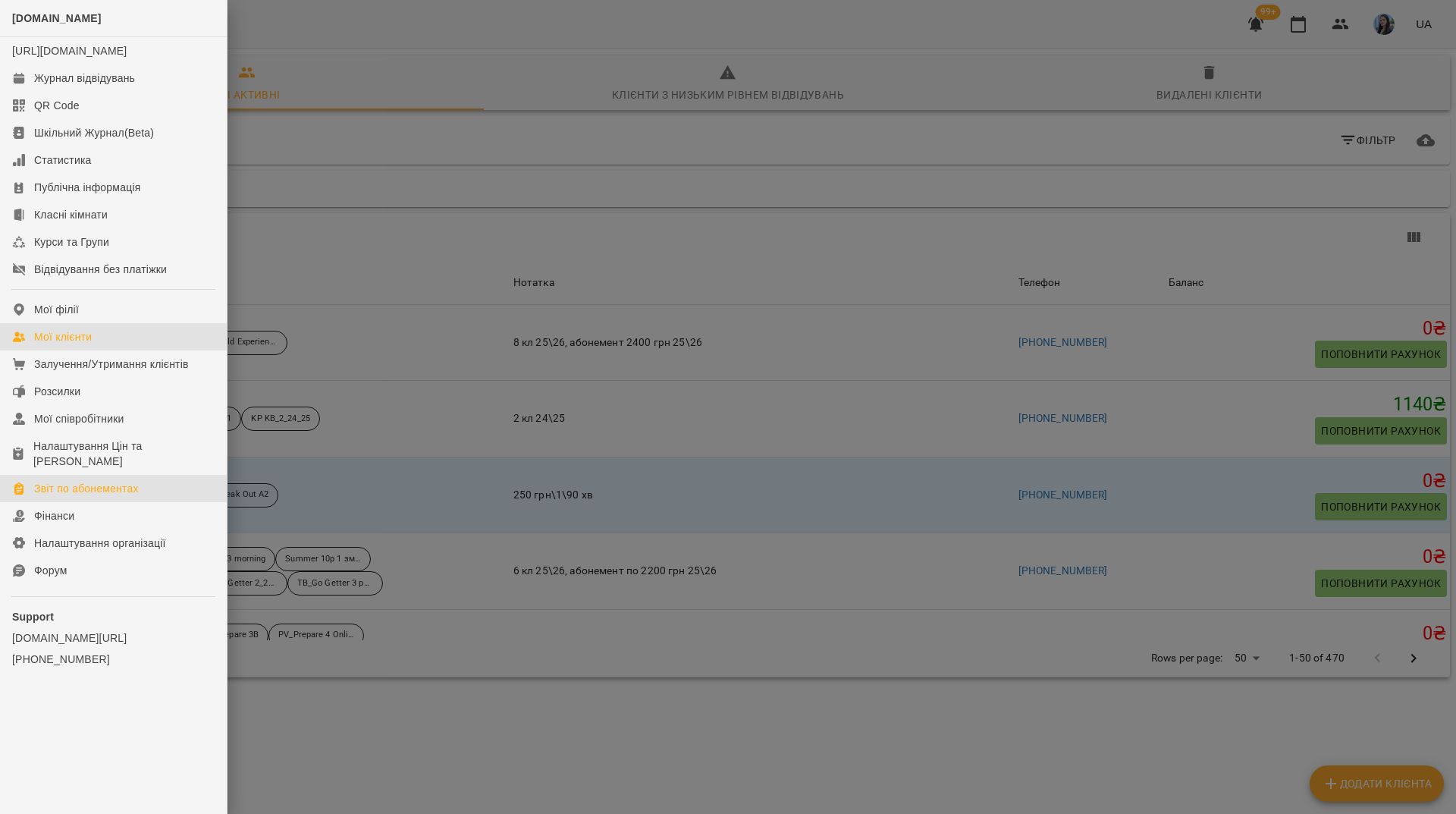
click at [89, 484] on div "Звіт по абонементах" at bounding box center [87, 489] width 104 height 15
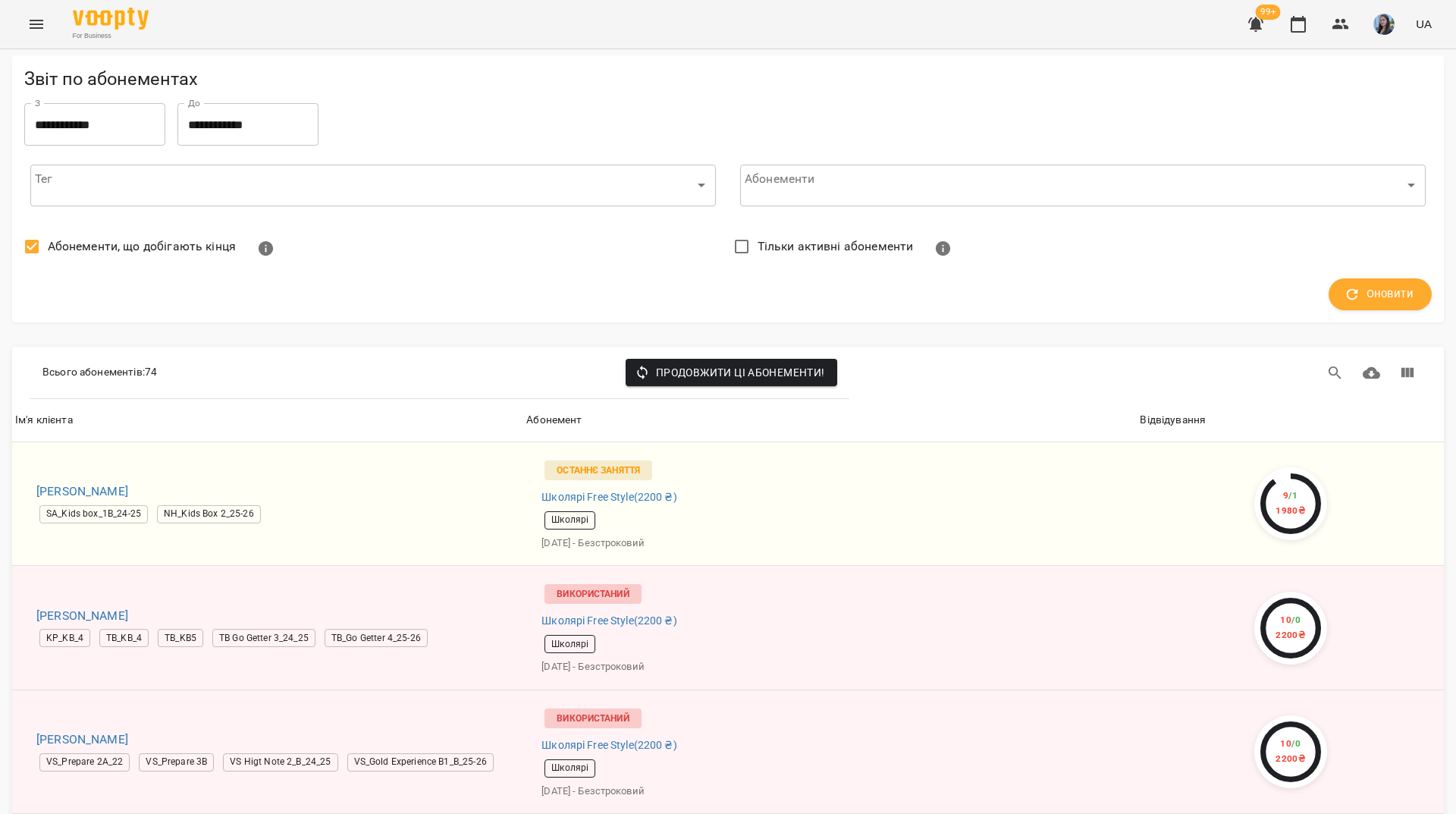
scroll to position [5905, 0]
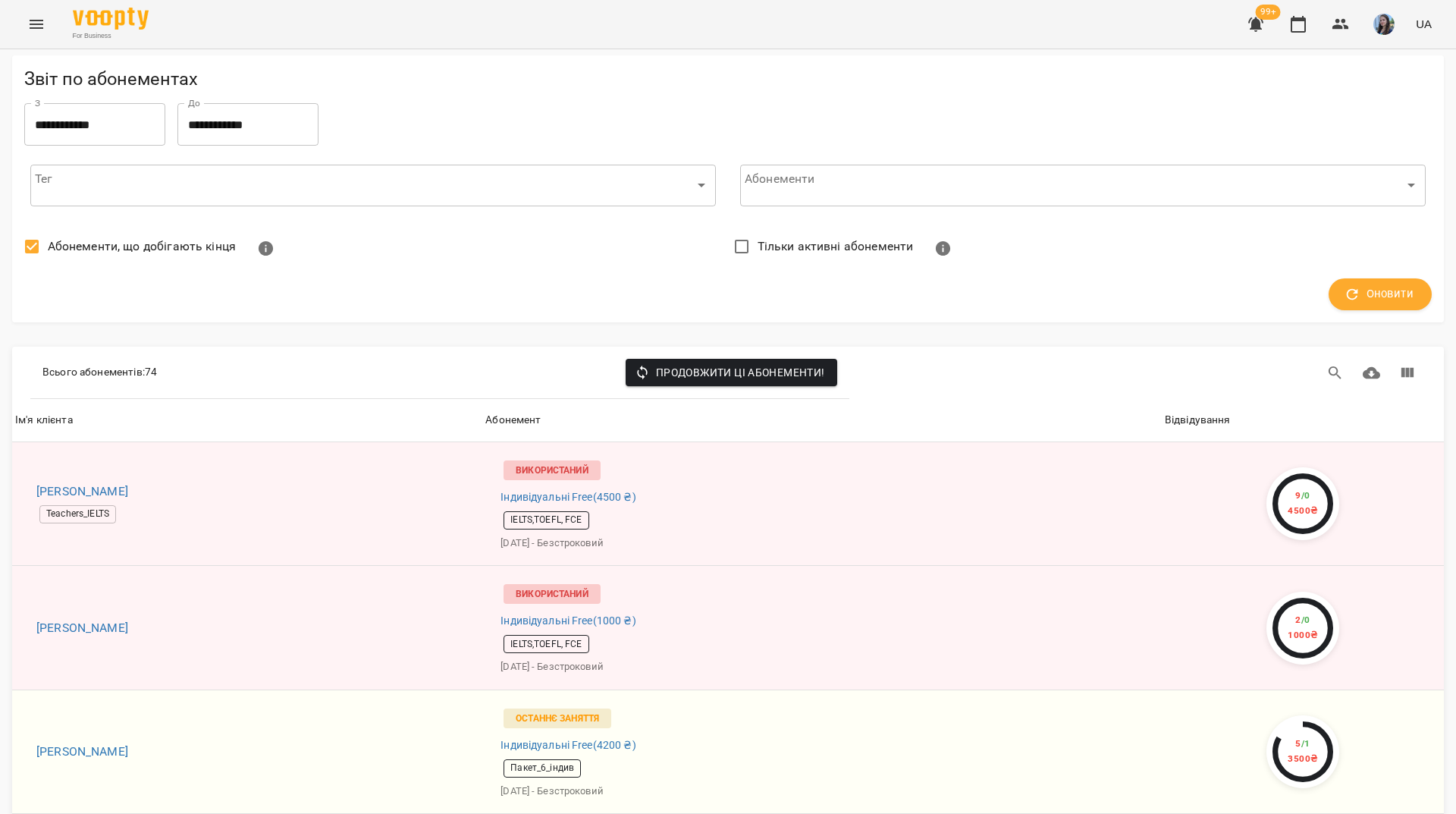
scroll to position [0, 0]
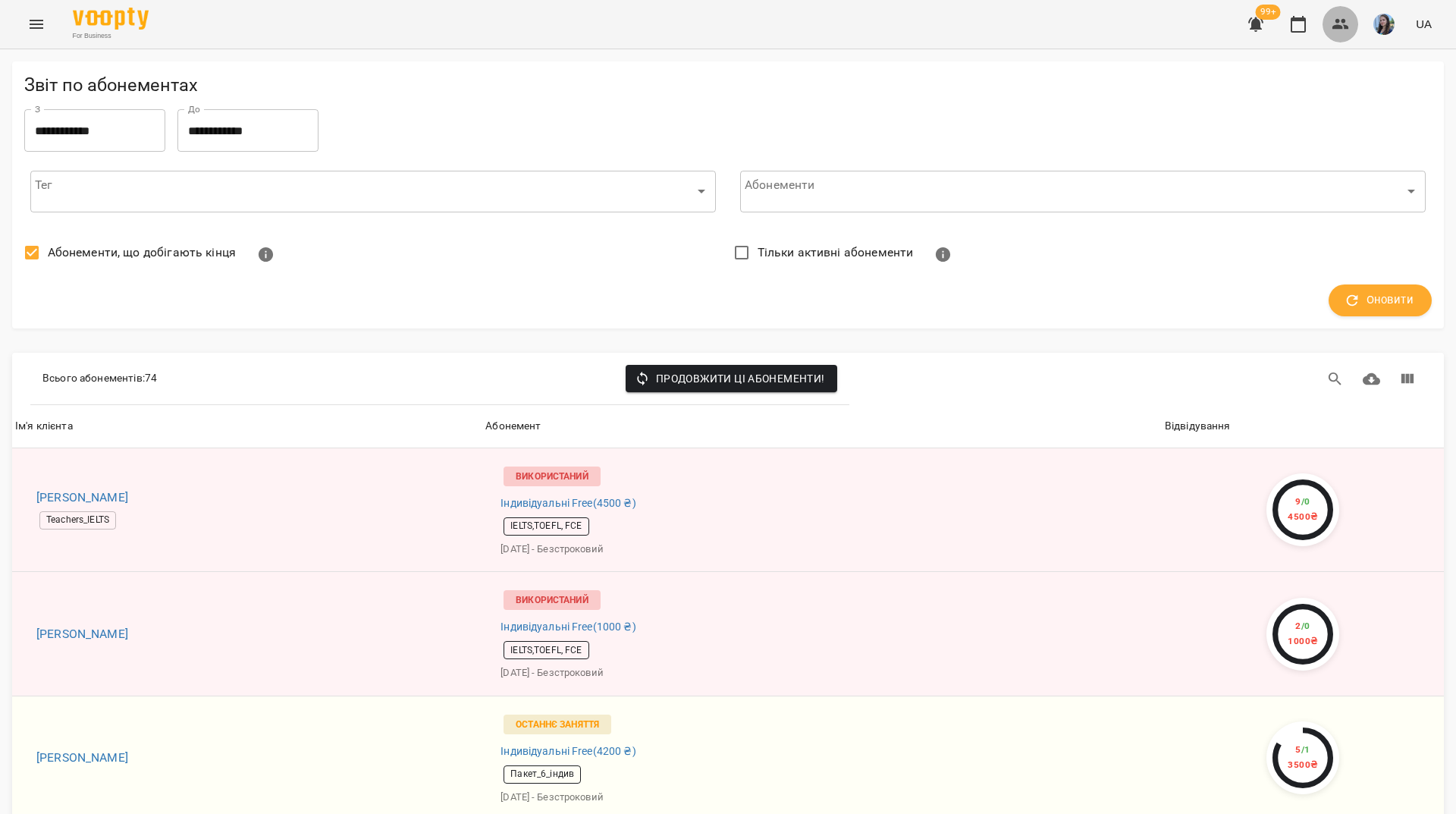
click at [1339, 34] on button "button" at bounding box center [1340, 24] width 36 height 36
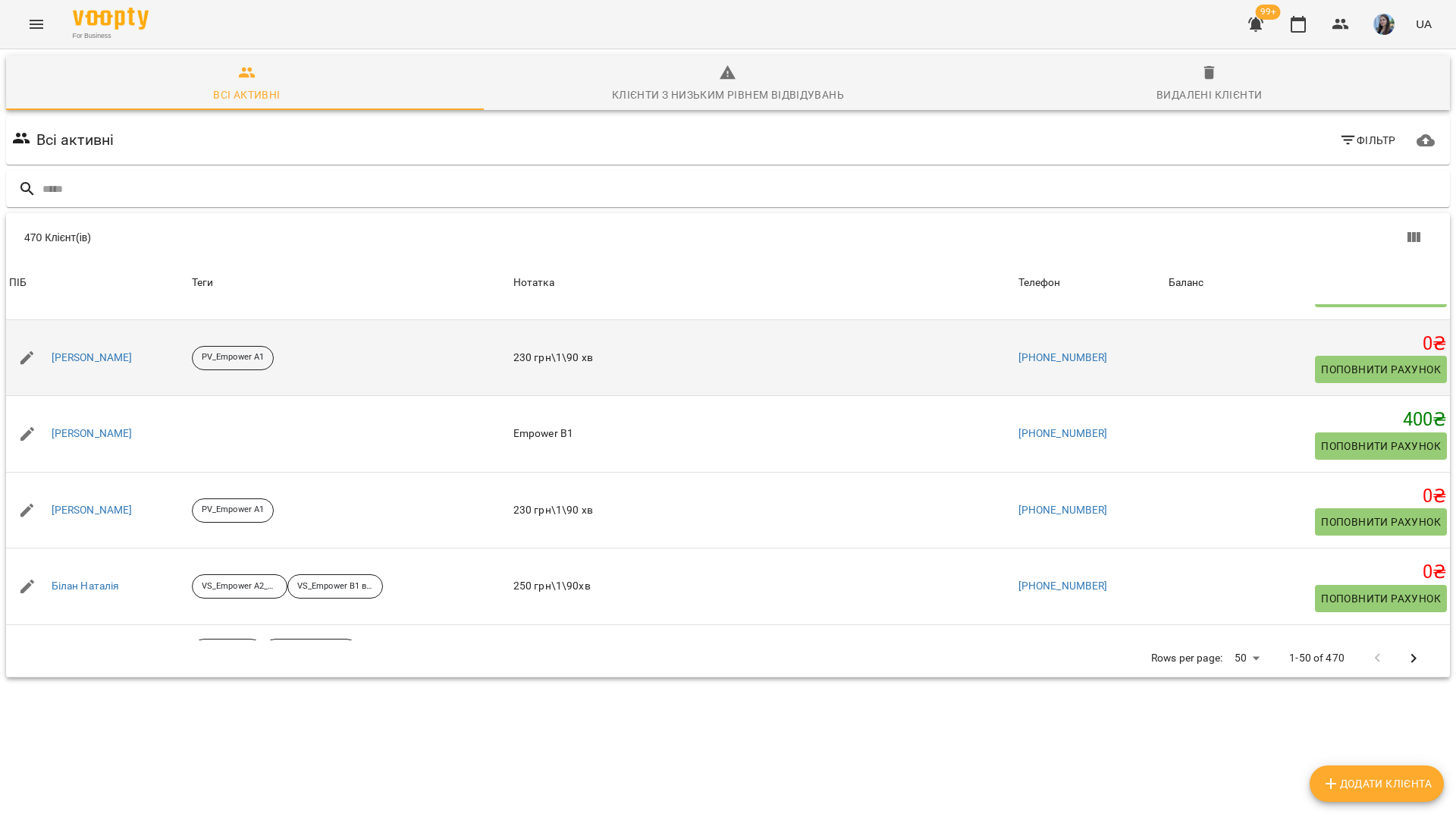
scroll to position [3565, 0]
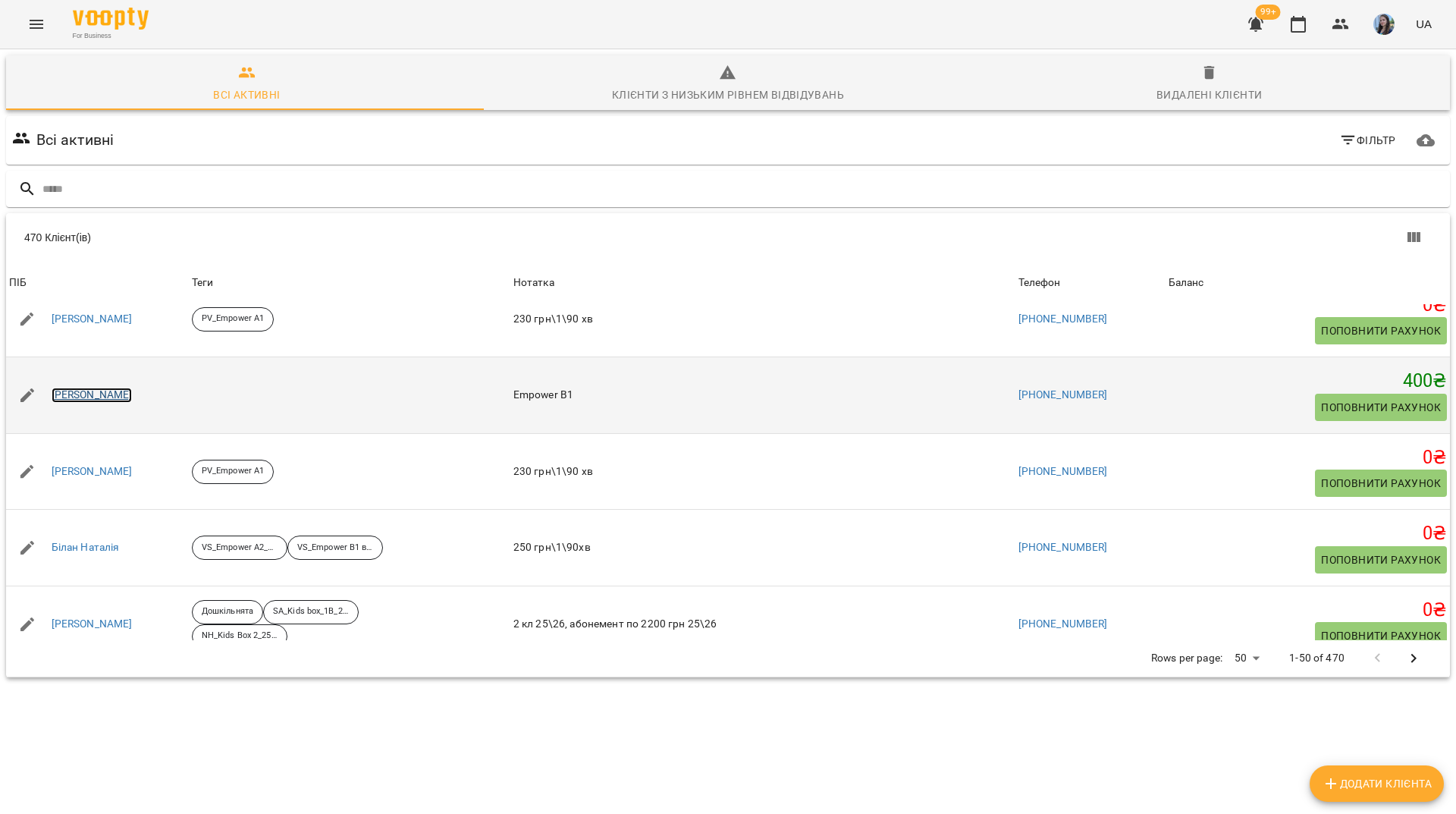
drag, startPoint x: 113, startPoint y: 405, endPoint x: 110, endPoint y: 393, distance: 12.4
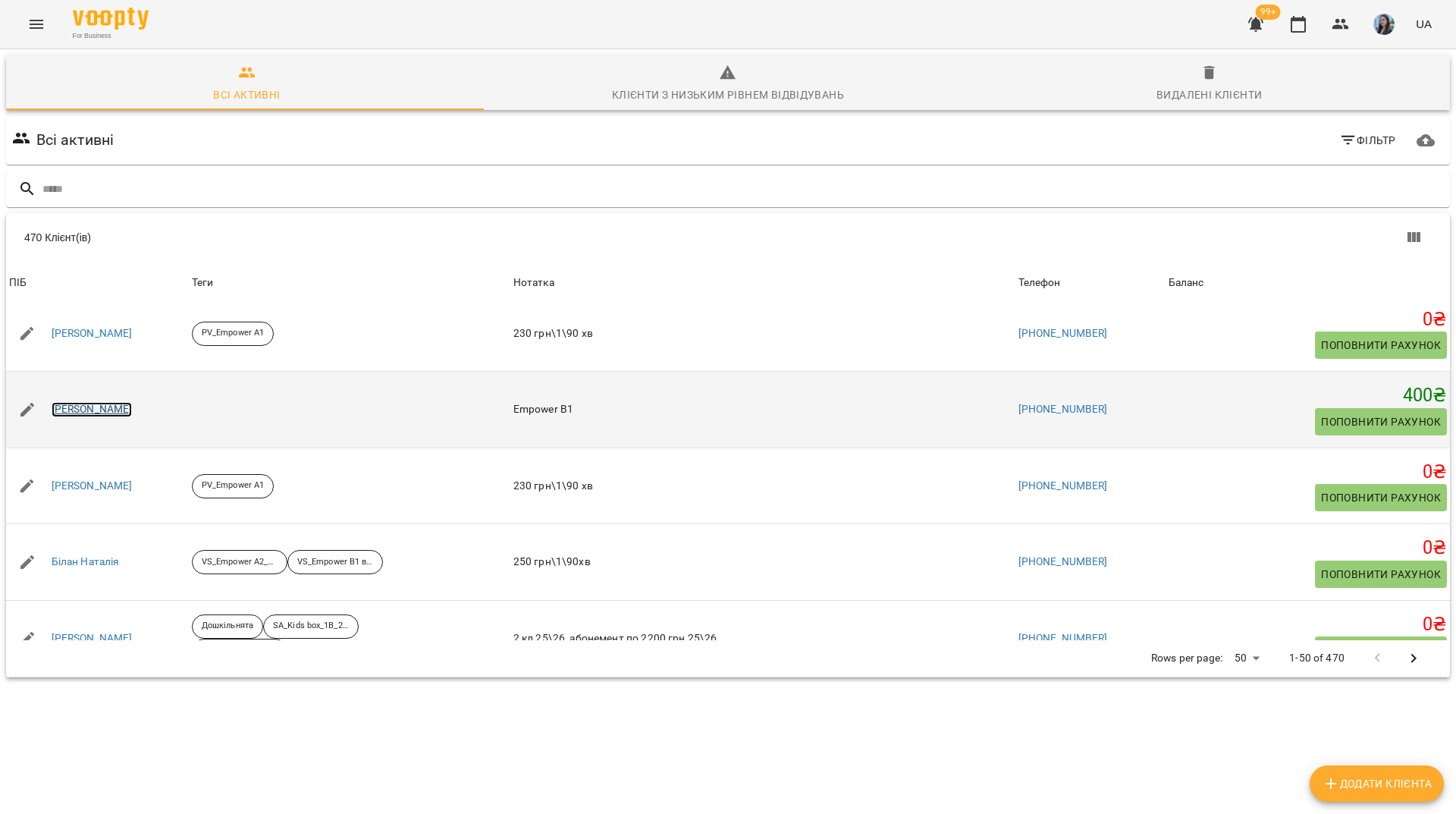
scroll to position [3586, 0]
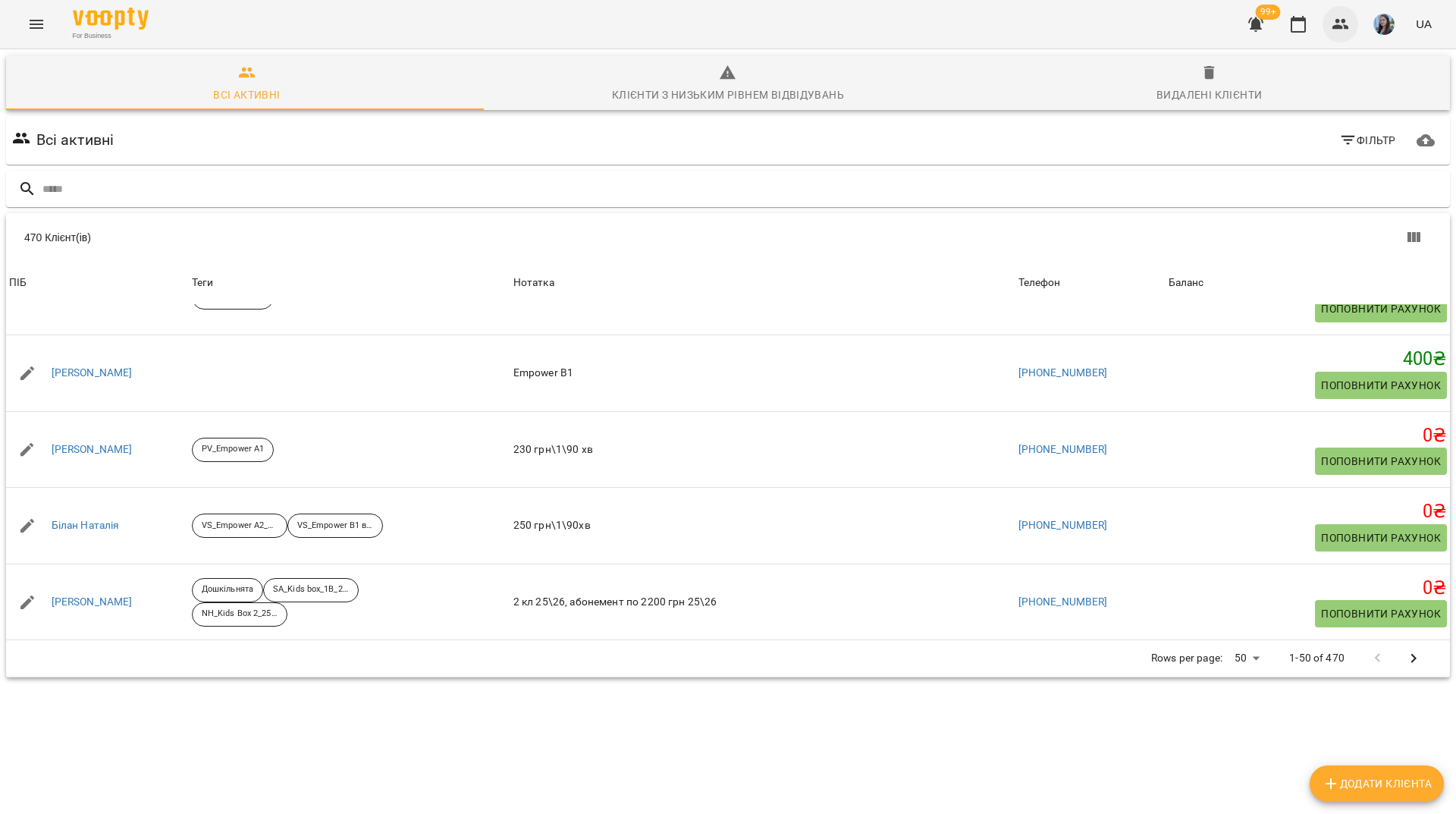
click at [1339, 23] on icon "button" at bounding box center [1341, 24] width 17 height 11
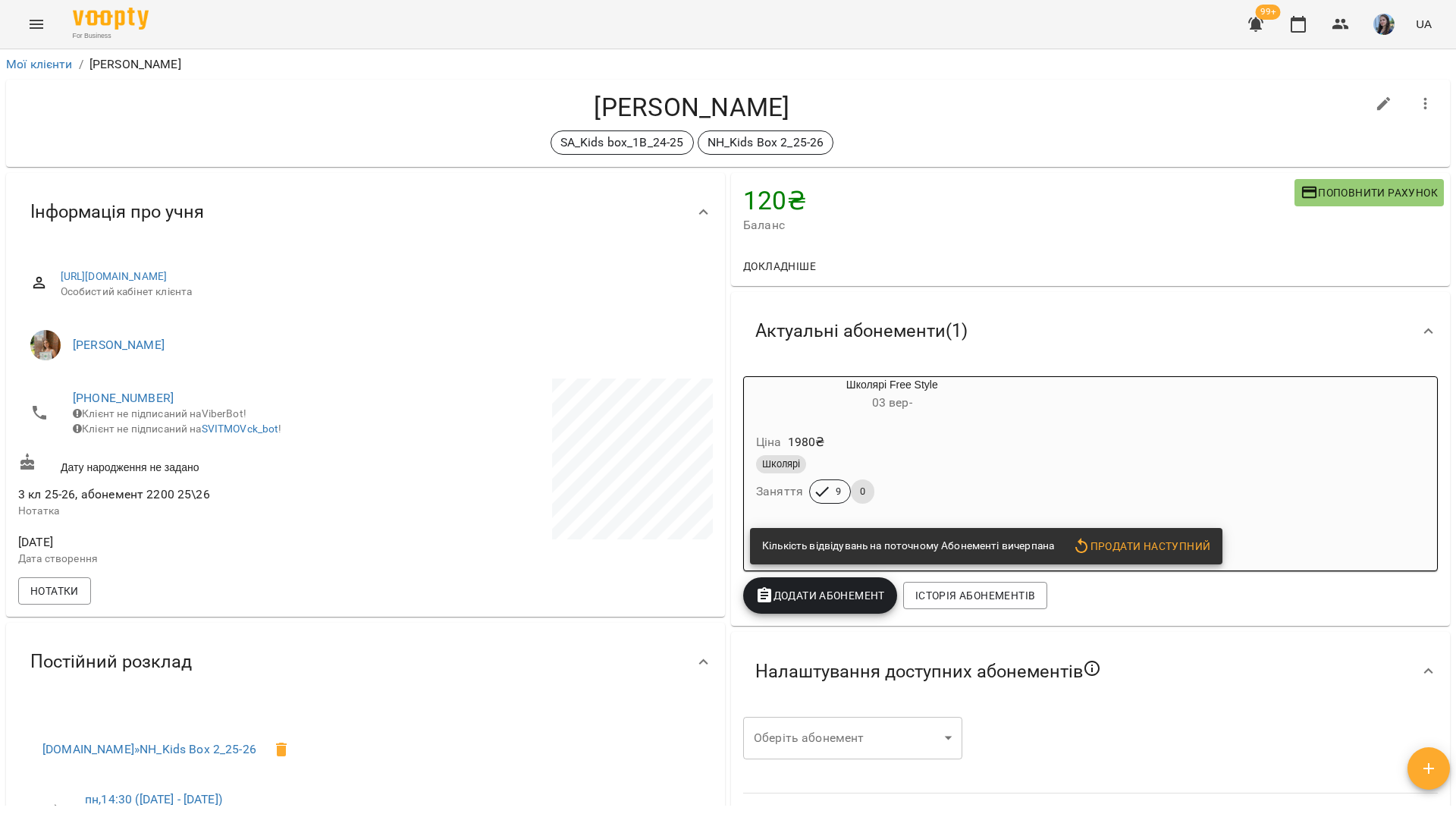
click at [162, 399] on span "+380633916744" at bounding box center [212, 399] width 277 height 18
click at [163, 400] on span "+380633916744" at bounding box center [212, 399] width 277 height 18
click at [156, 398] on link "+380633916744" at bounding box center [124, 397] width 101 height 14
click at [189, 429] on img at bounding box center [185, 426] width 23 height 23
click at [354, 24] on div "For Business 99+ UA" at bounding box center [728, 24] width 1456 height 49
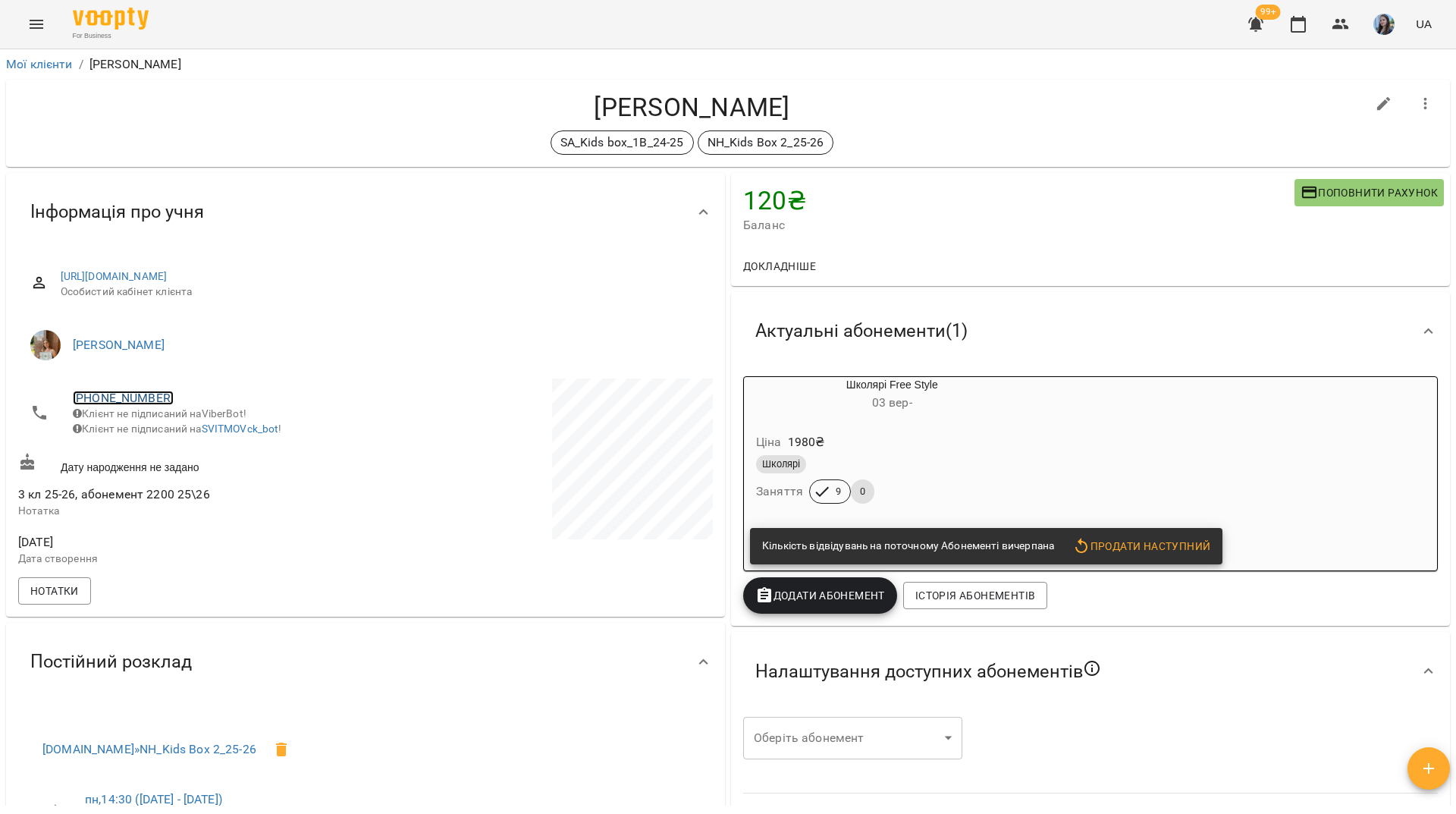
click at [145, 390] on link "+380633916744" at bounding box center [124, 397] width 101 height 14
click at [187, 421] on img at bounding box center [185, 426] width 23 height 23
drag, startPoint x: 329, startPoint y: 21, endPoint x: 331, endPoint y: 1, distance: 20.1
click at [329, 21] on div "For Business 99+ UA" at bounding box center [728, 24] width 1456 height 49
click at [311, 10] on div "For Business 99+ UA" at bounding box center [728, 24] width 1456 height 49
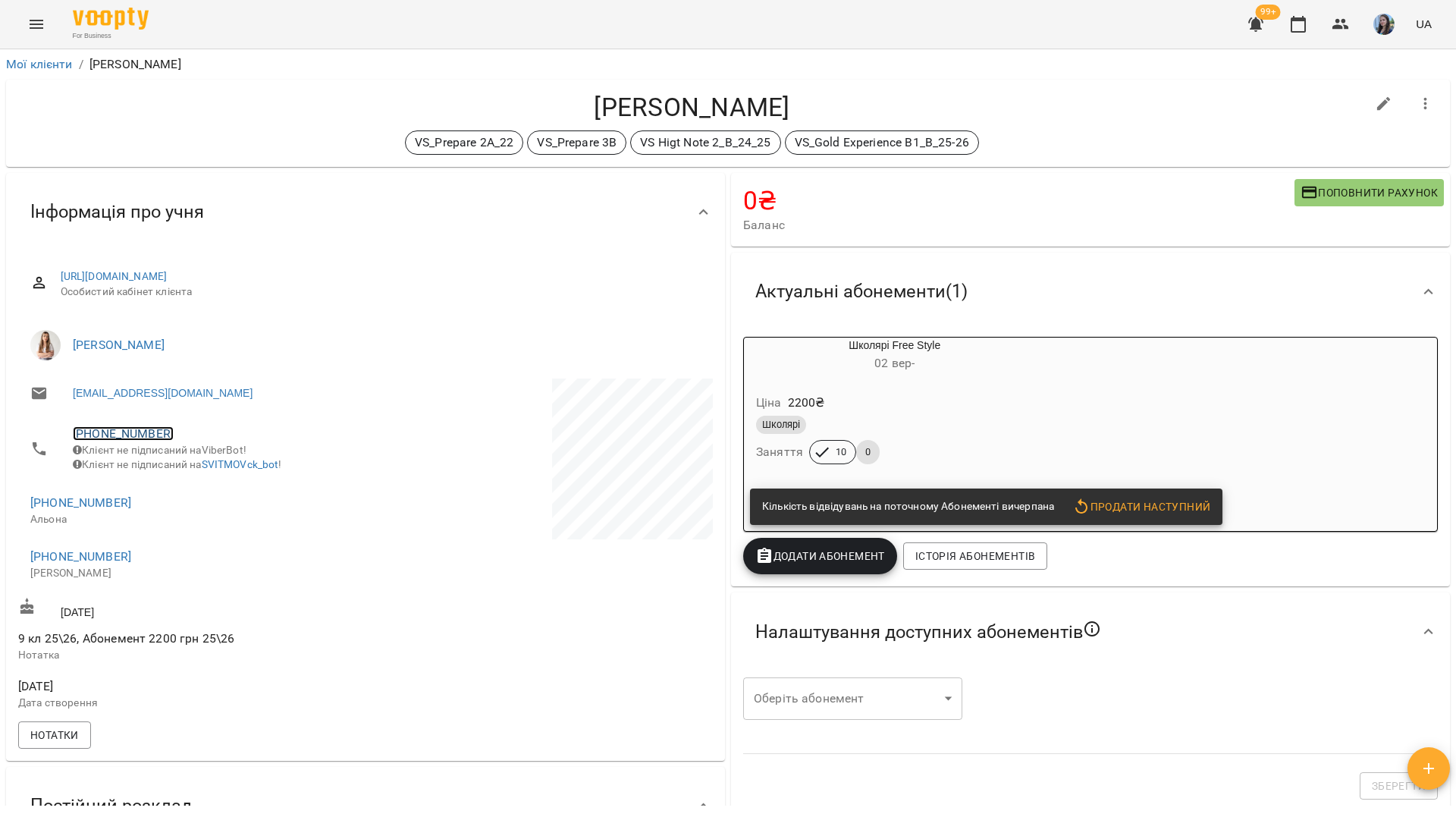
click at [143, 430] on link "+380971107246" at bounding box center [124, 433] width 101 height 14
click at [195, 468] on img at bounding box center [185, 463] width 23 height 23
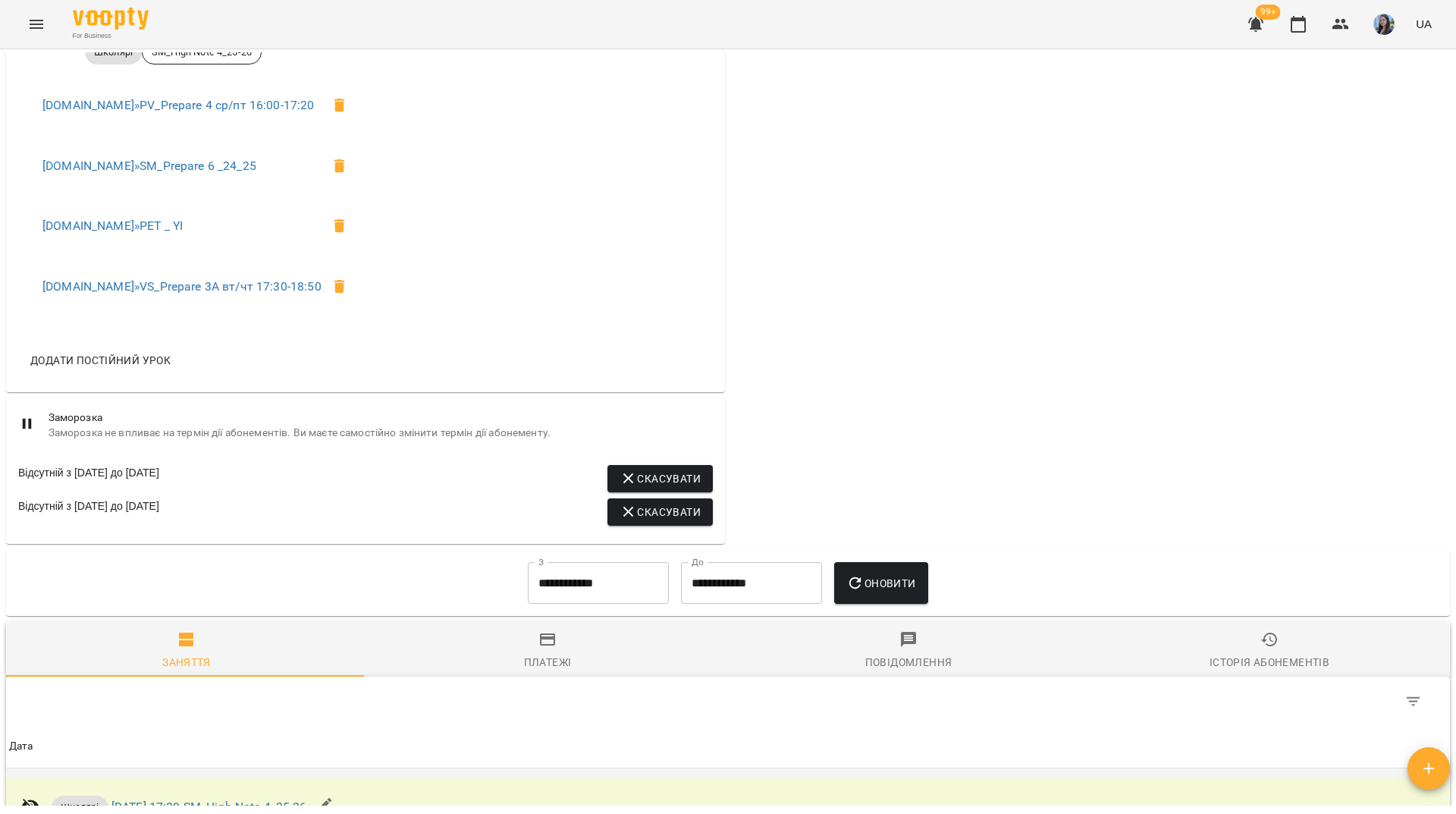
scroll to position [1365, 0]
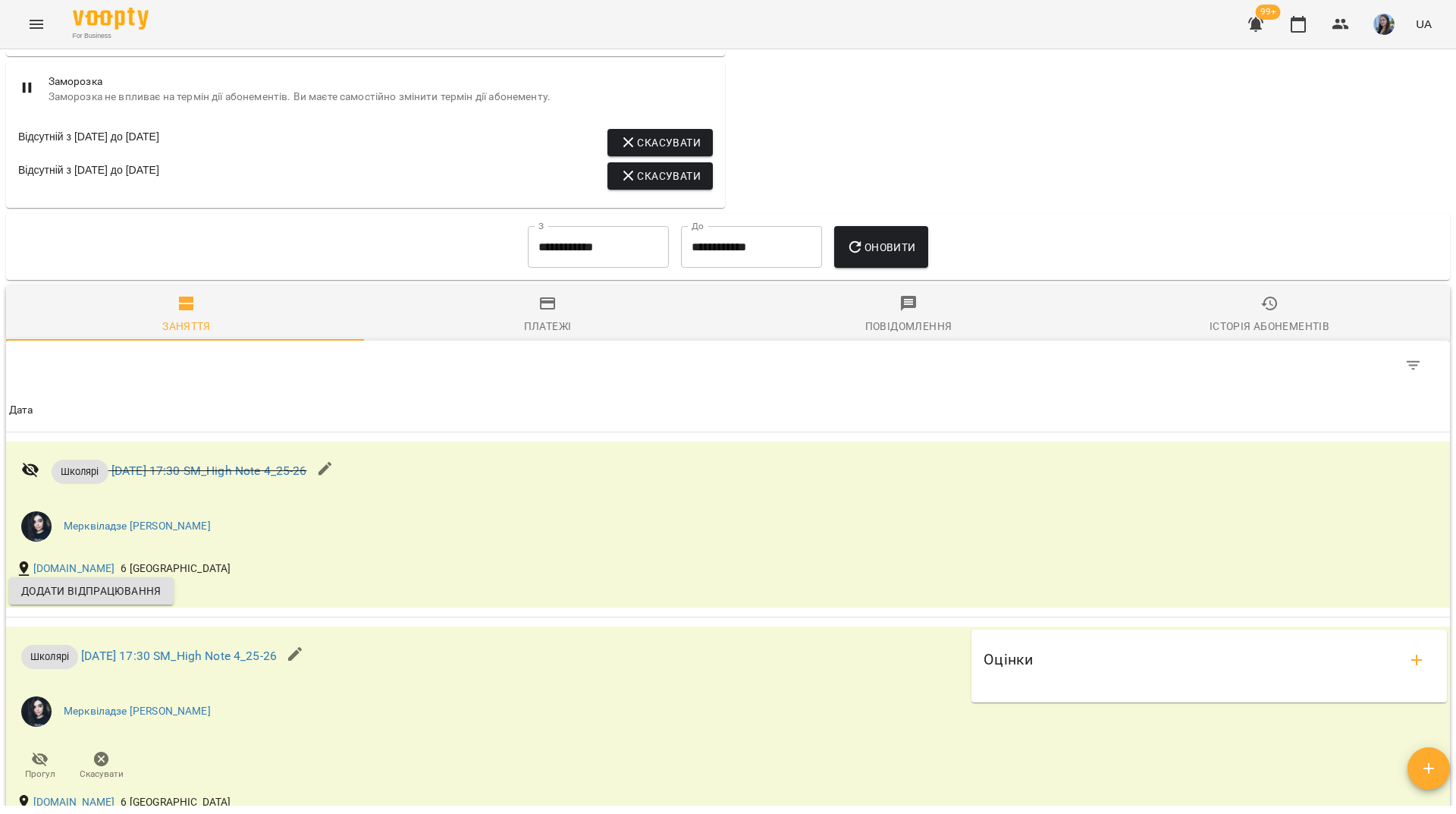
click at [601, 256] on input "**********" at bounding box center [599, 247] width 141 height 43
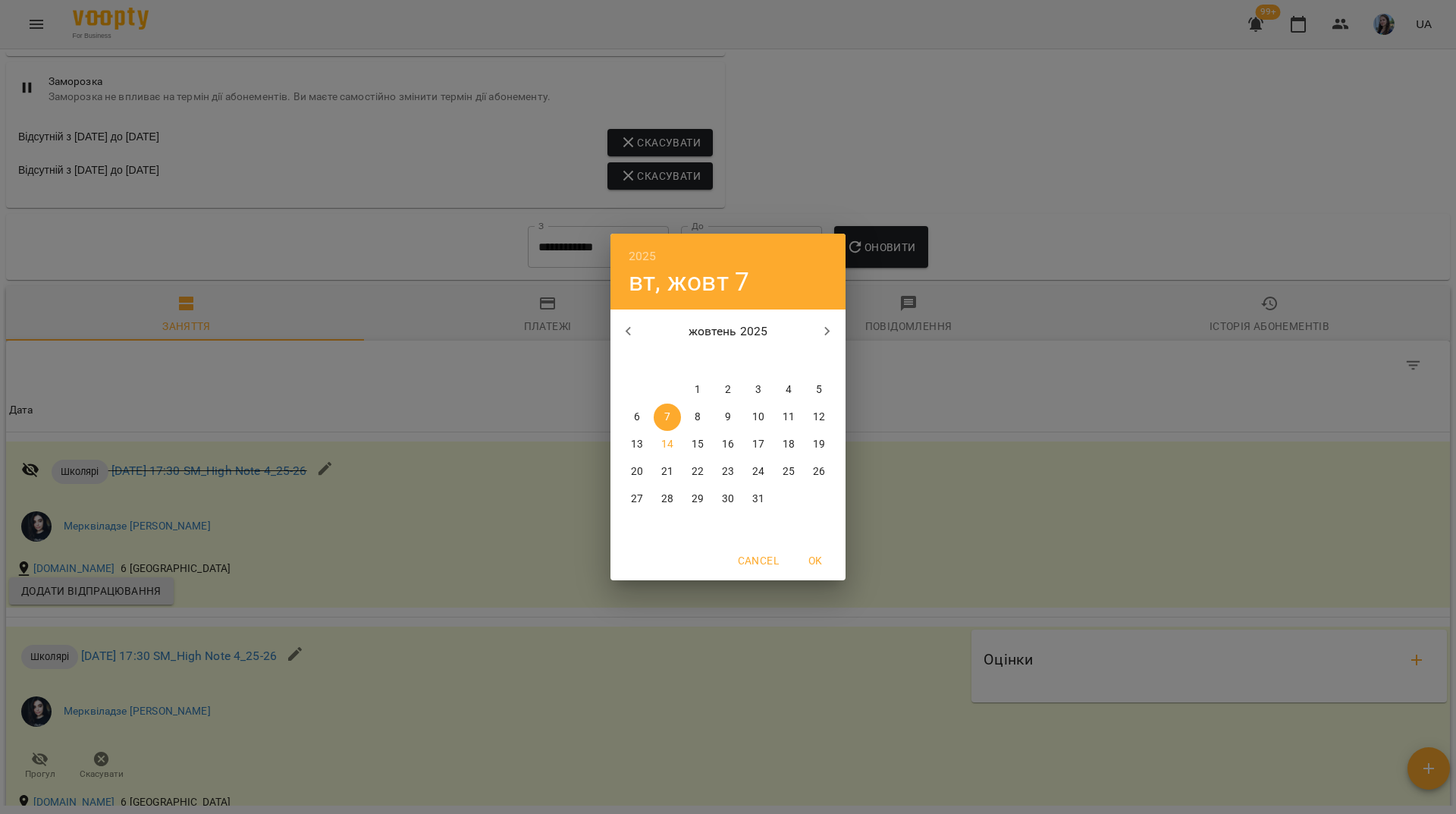
click at [699, 387] on p "1" at bounding box center [697, 390] width 6 height 15
type input "**********"
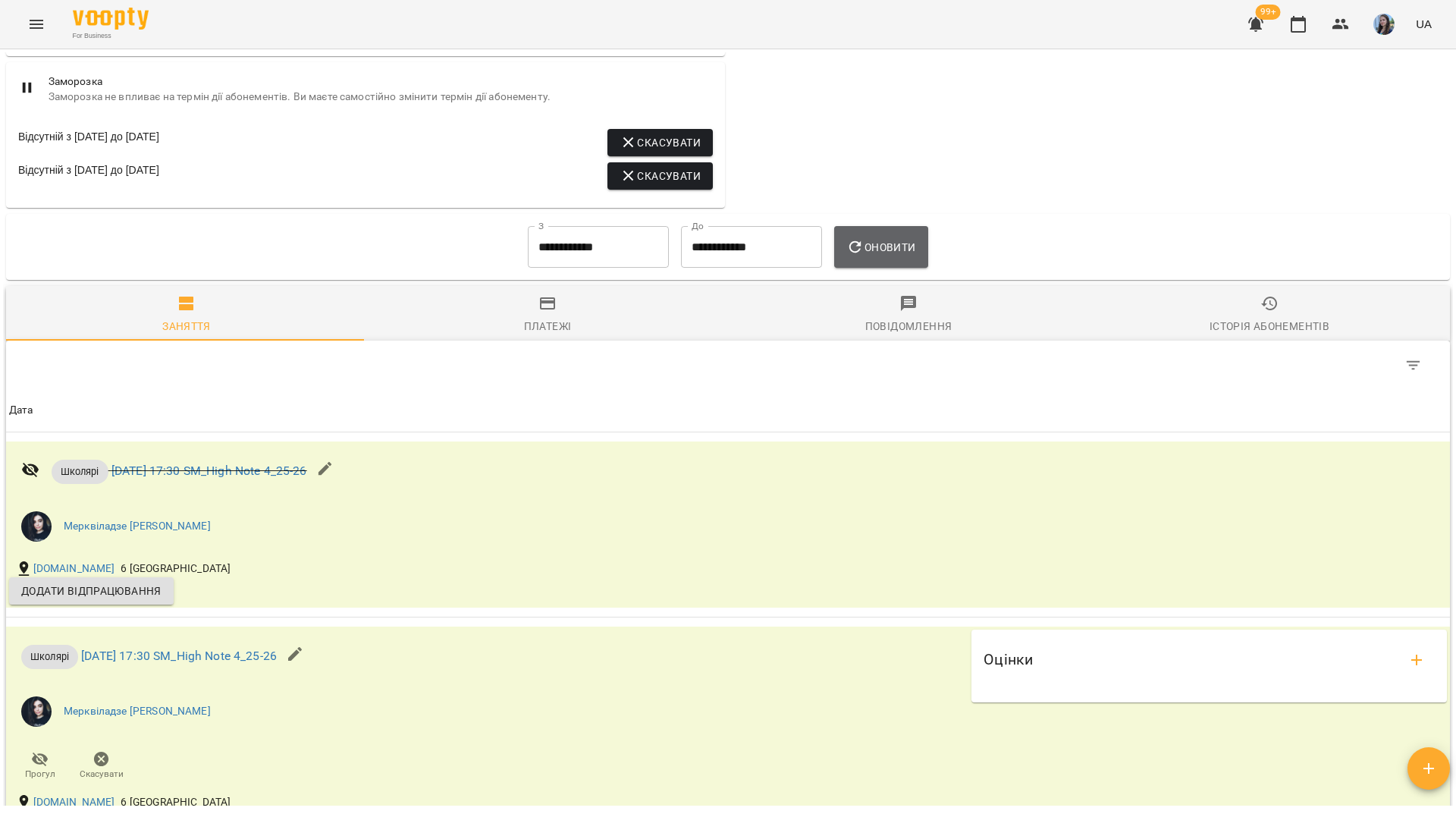
click at [864, 256] on icon "button" at bounding box center [856, 247] width 18 height 18
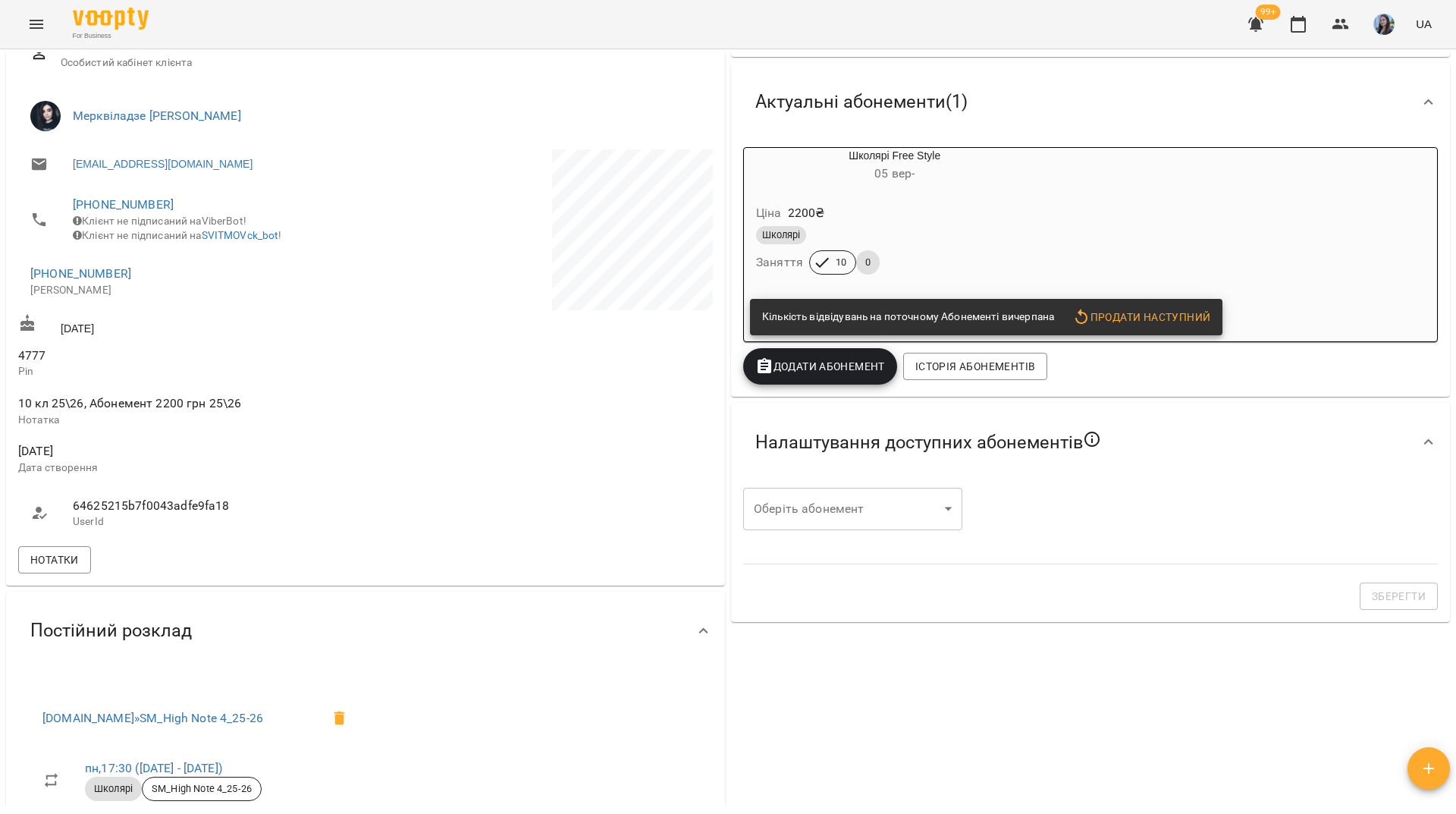
scroll to position [228, 0]
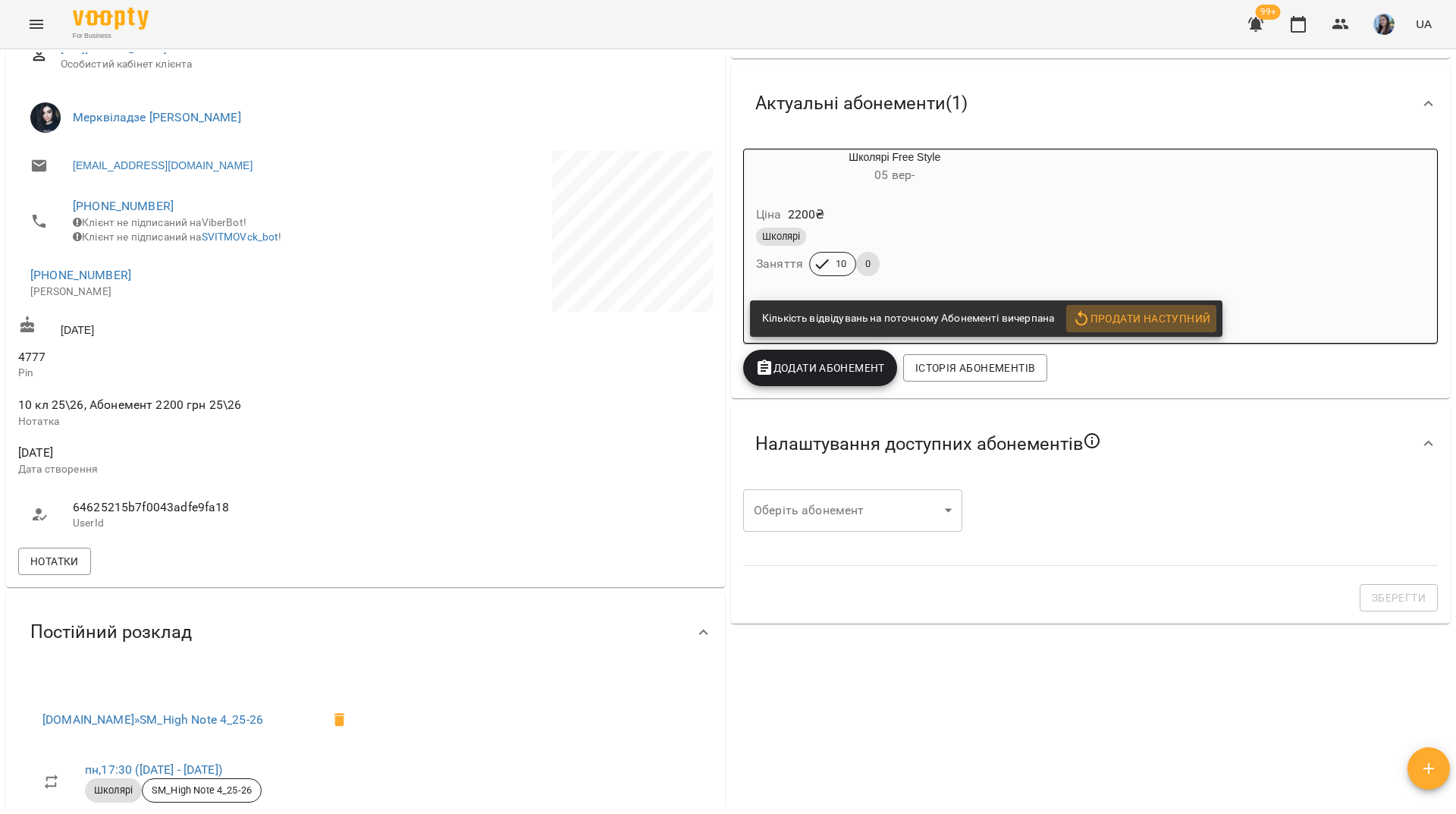
click at [1158, 310] on button "Продати наступний" at bounding box center [1141, 319] width 150 height 27
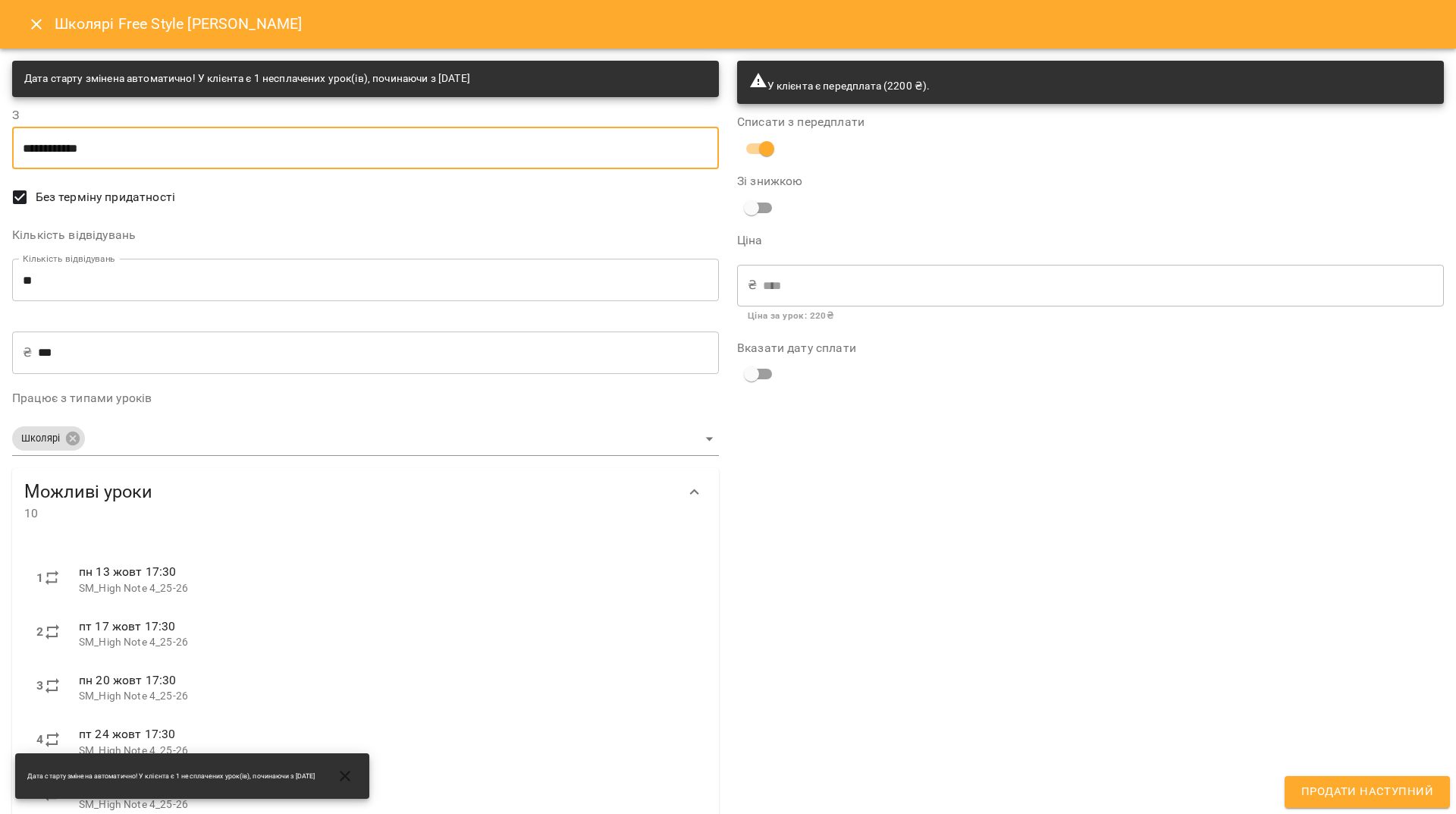
click at [271, 144] on input "**********" at bounding box center [365, 148] width 707 height 43
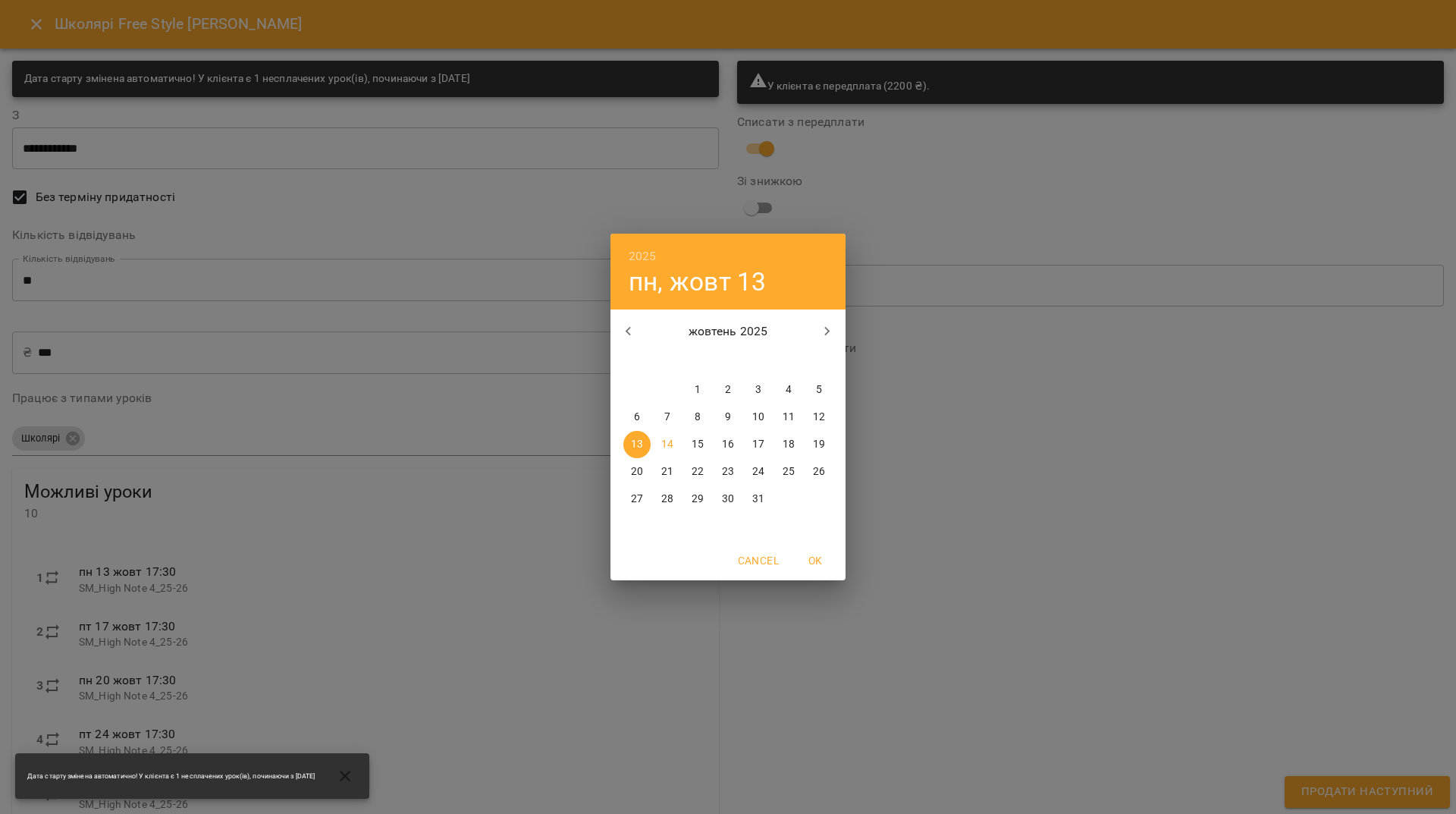
click at [768, 414] on span "10" at bounding box center [758, 417] width 27 height 15
type input "**********"
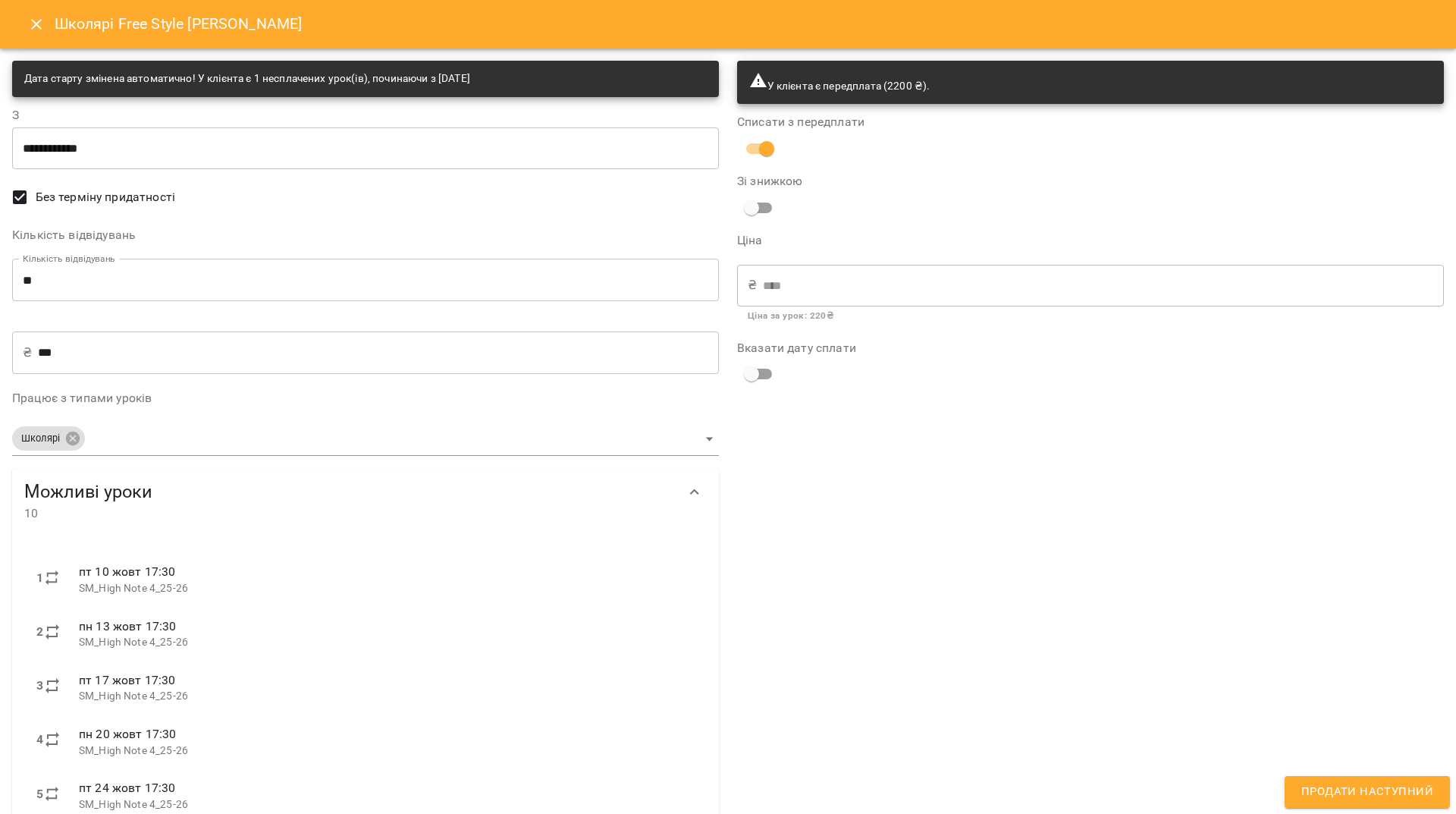
click at [1079, 589] on div "У клієнта є передплата (2200 ₴). Списати з передплати Зі знижкою Ціна ₴ **** ​ …" at bounding box center [1090, 589] width 725 height 1075
click at [1316, 794] on span "Продати наступний" at bounding box center [1367, 791] width 132 height 19
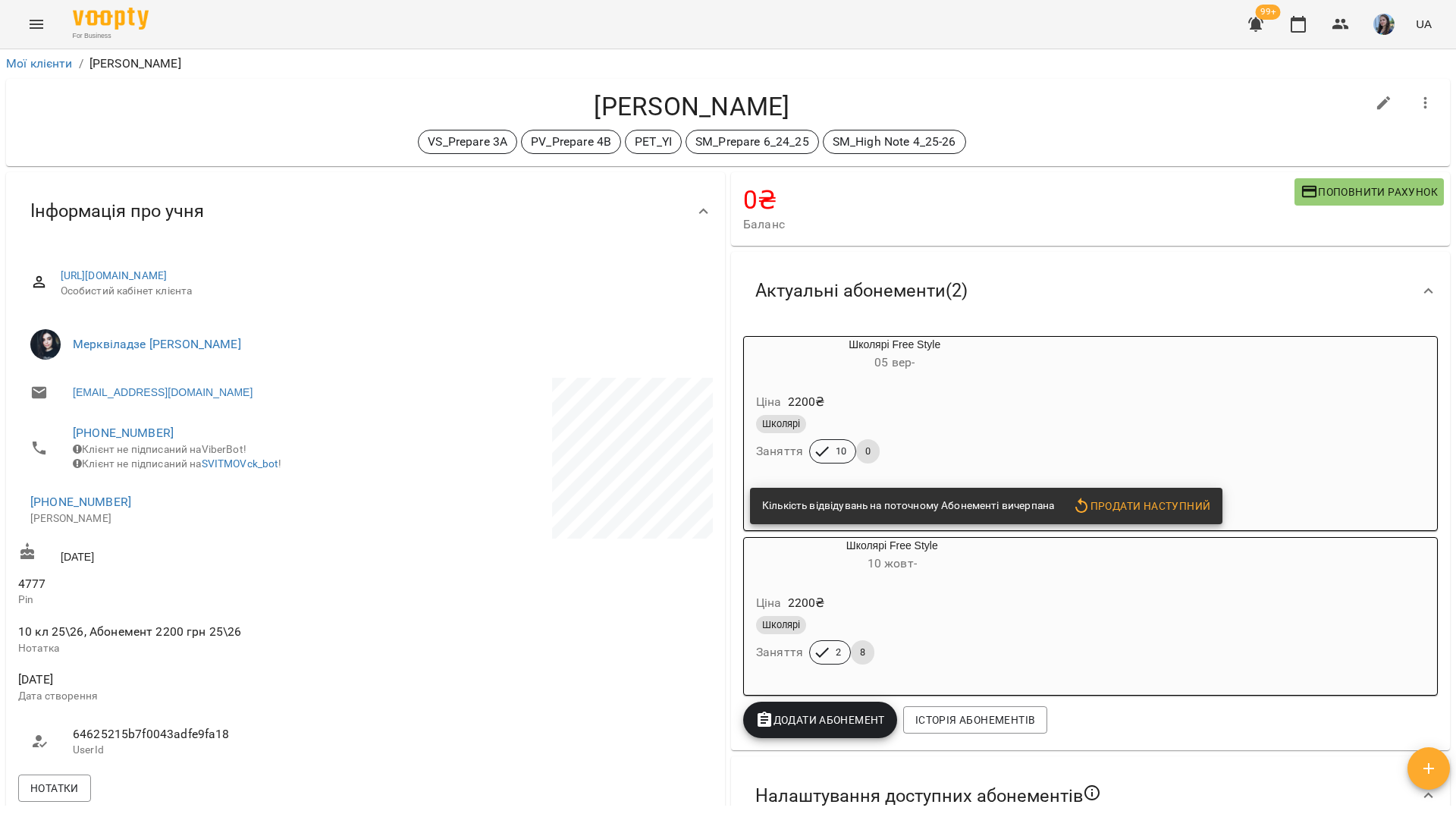
scroll to position [0, 0]
click at [941, 441] on div "Школярі Заняття 10 0" at bounding box center [894, 440] width 283 height 55
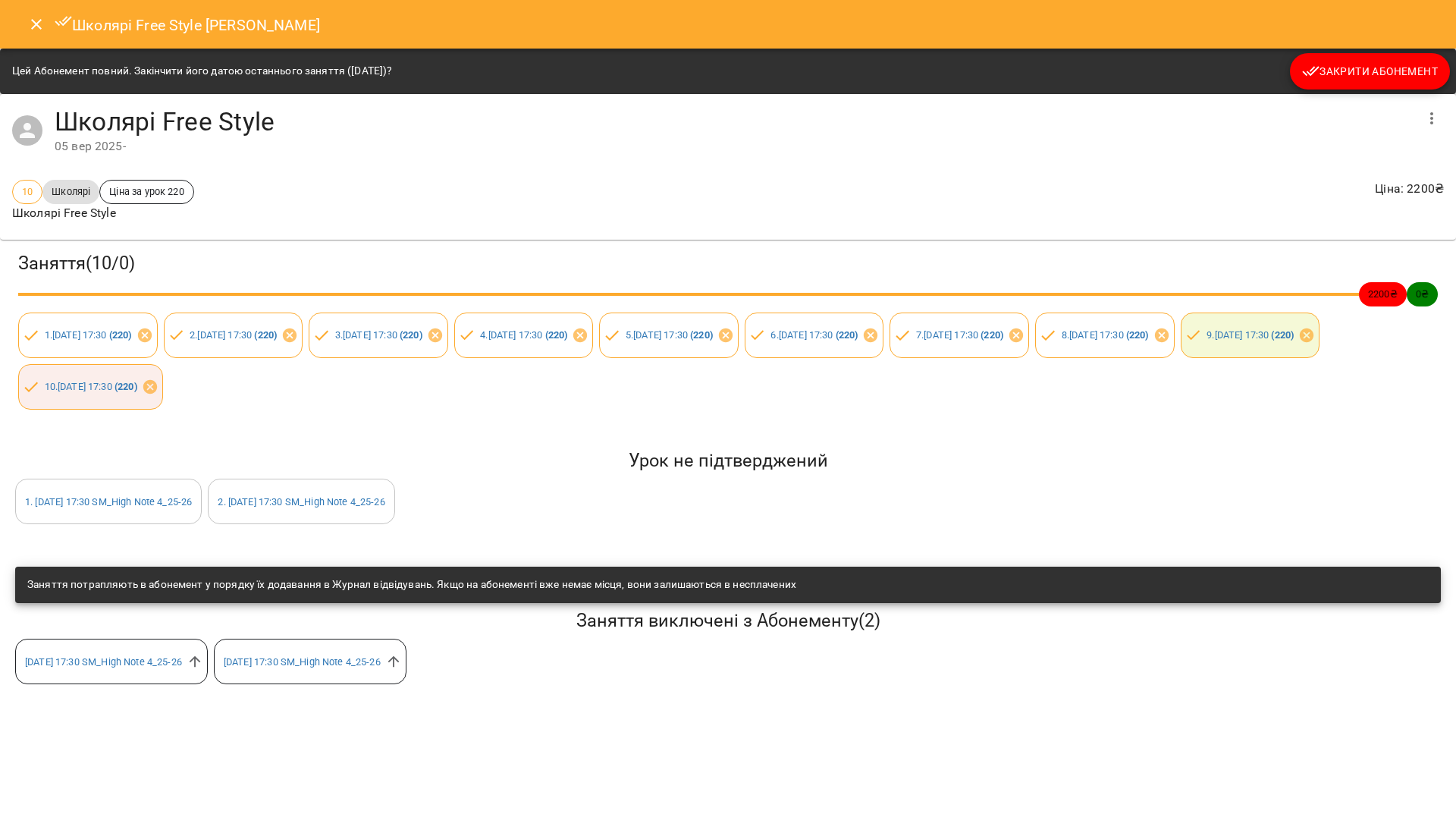
click at [1343, 74] on span "Закрити Абонемент" at bounding box center [1369, 71] width 135 height 18
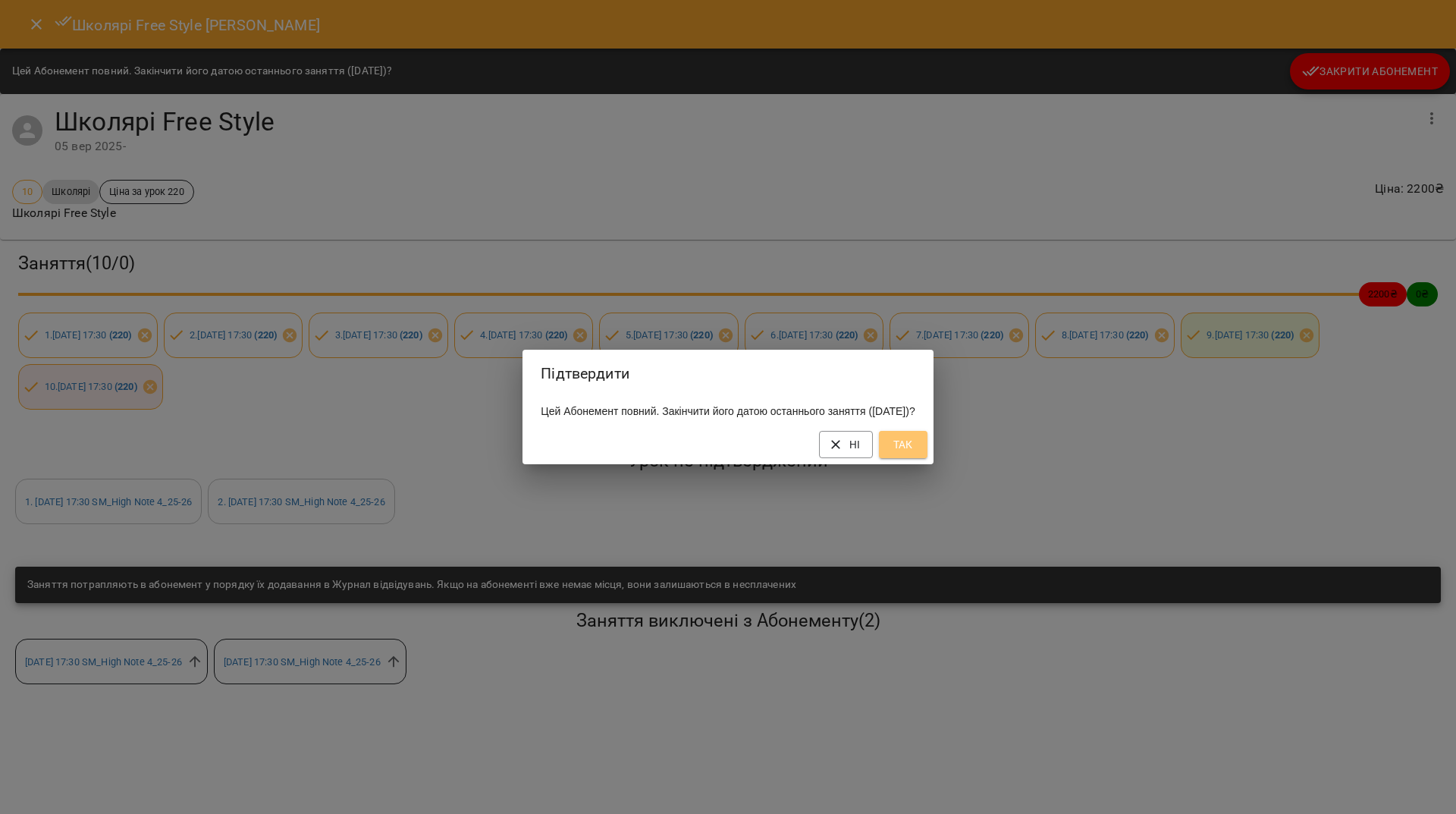
click at [927, 450] on button "Так" at bounding box center [903, 444] width 49 height 27
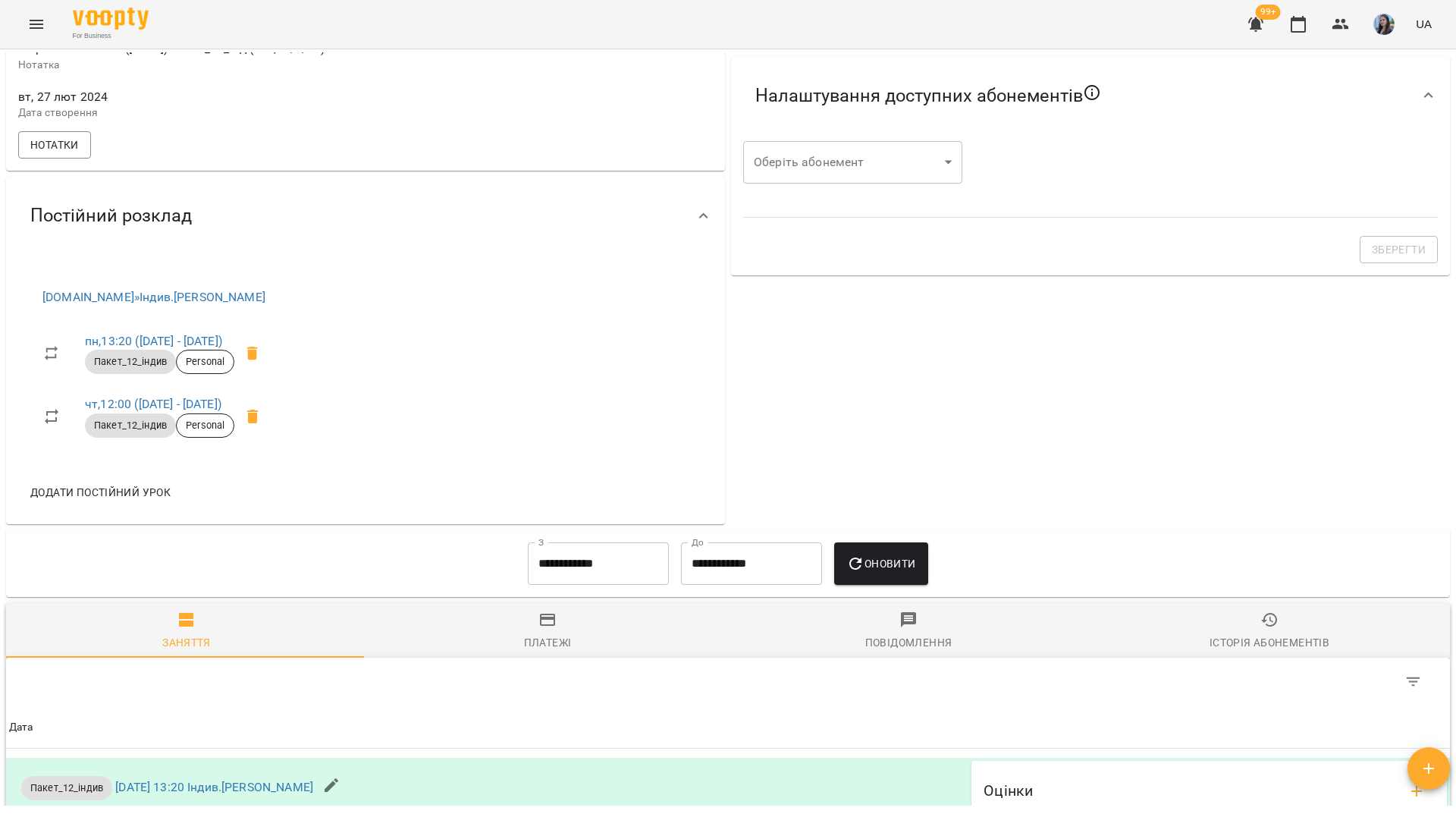
scroll to position [495, 0]
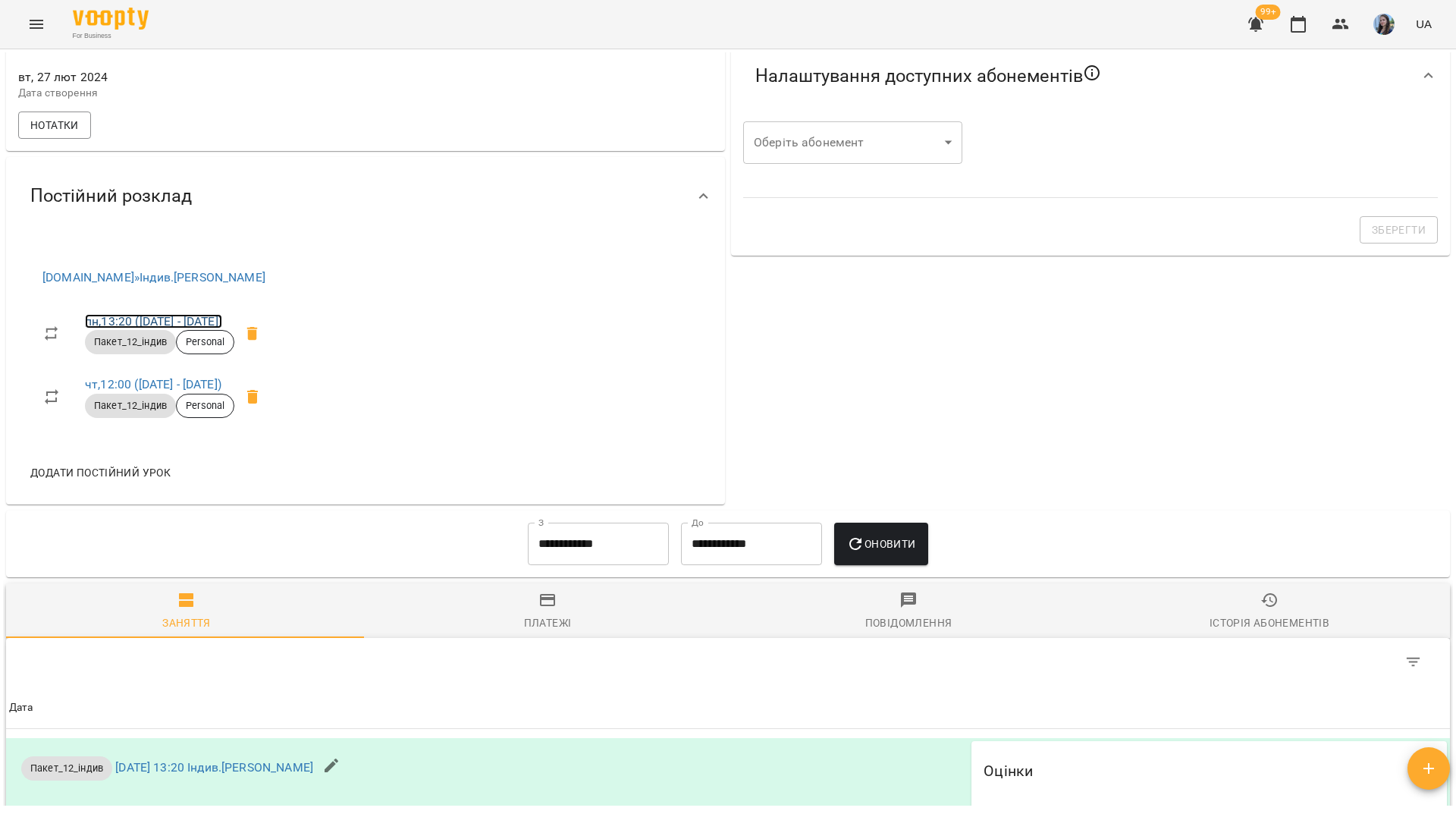
click at [219, 329] on link "пн , 13:20 ([DATE] - [DATE])" at bounding box center [153, 320] width 137 height 14
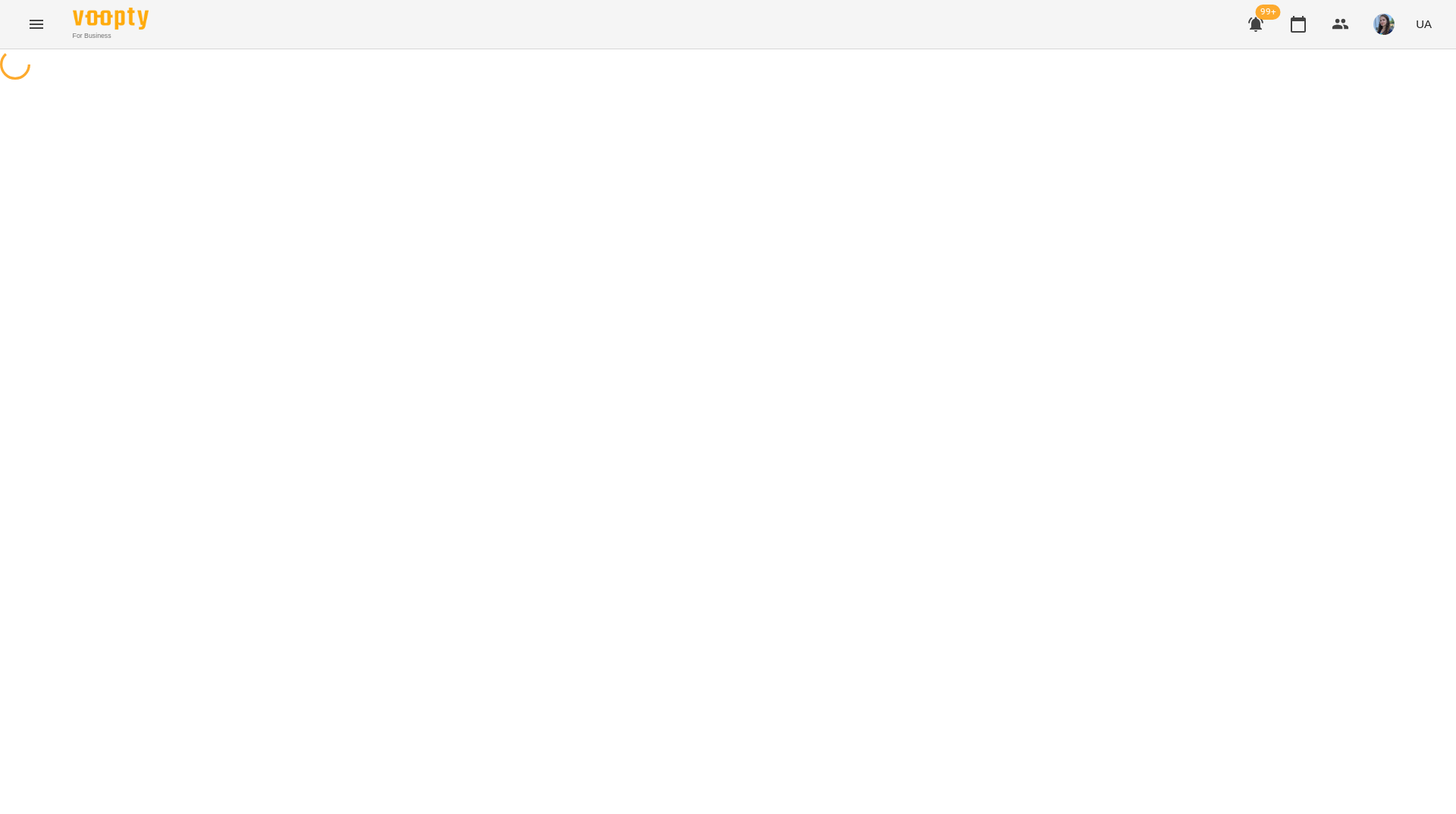
select select "*"
select select "**********"
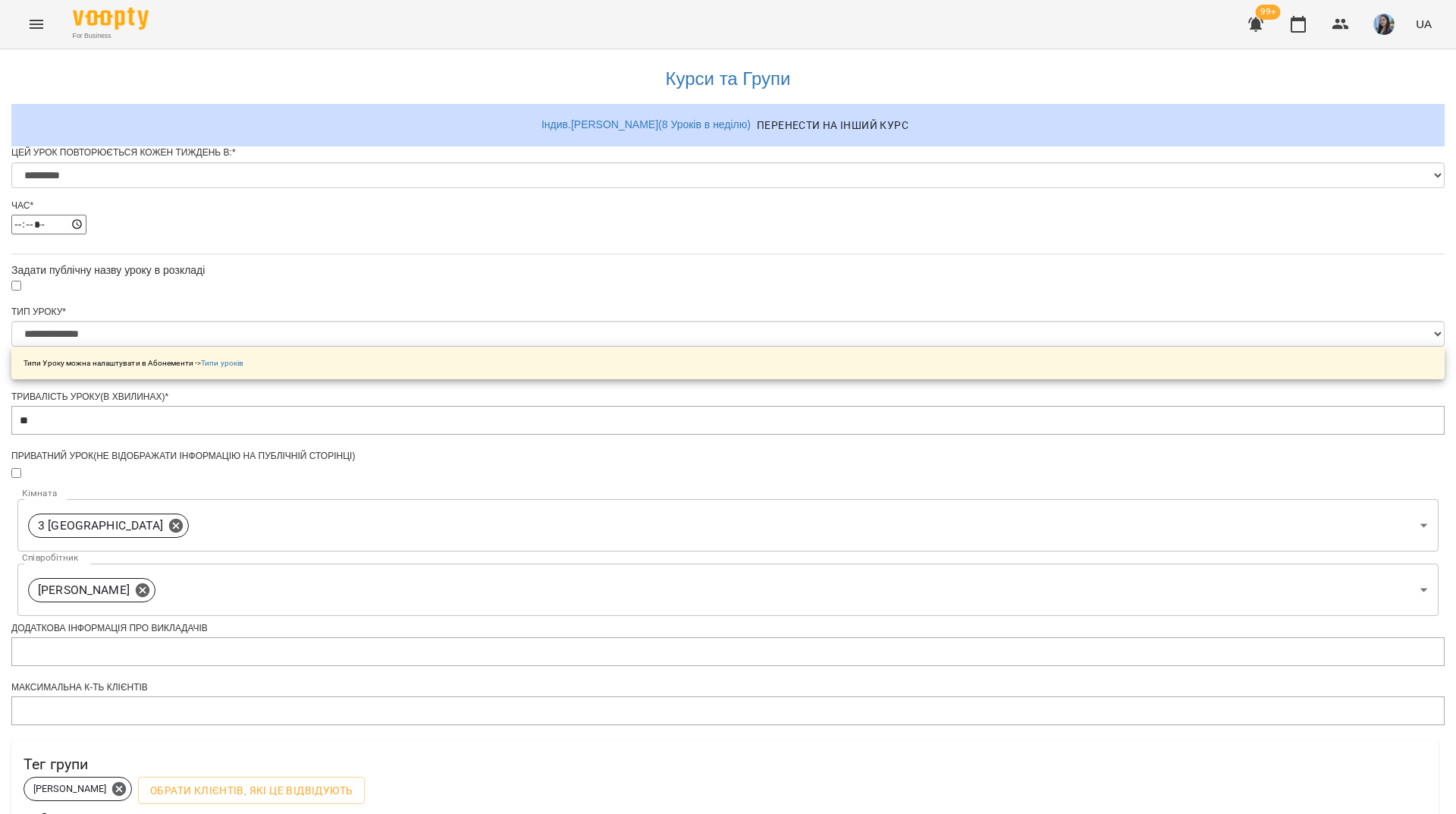
scroll to position [476, 0]
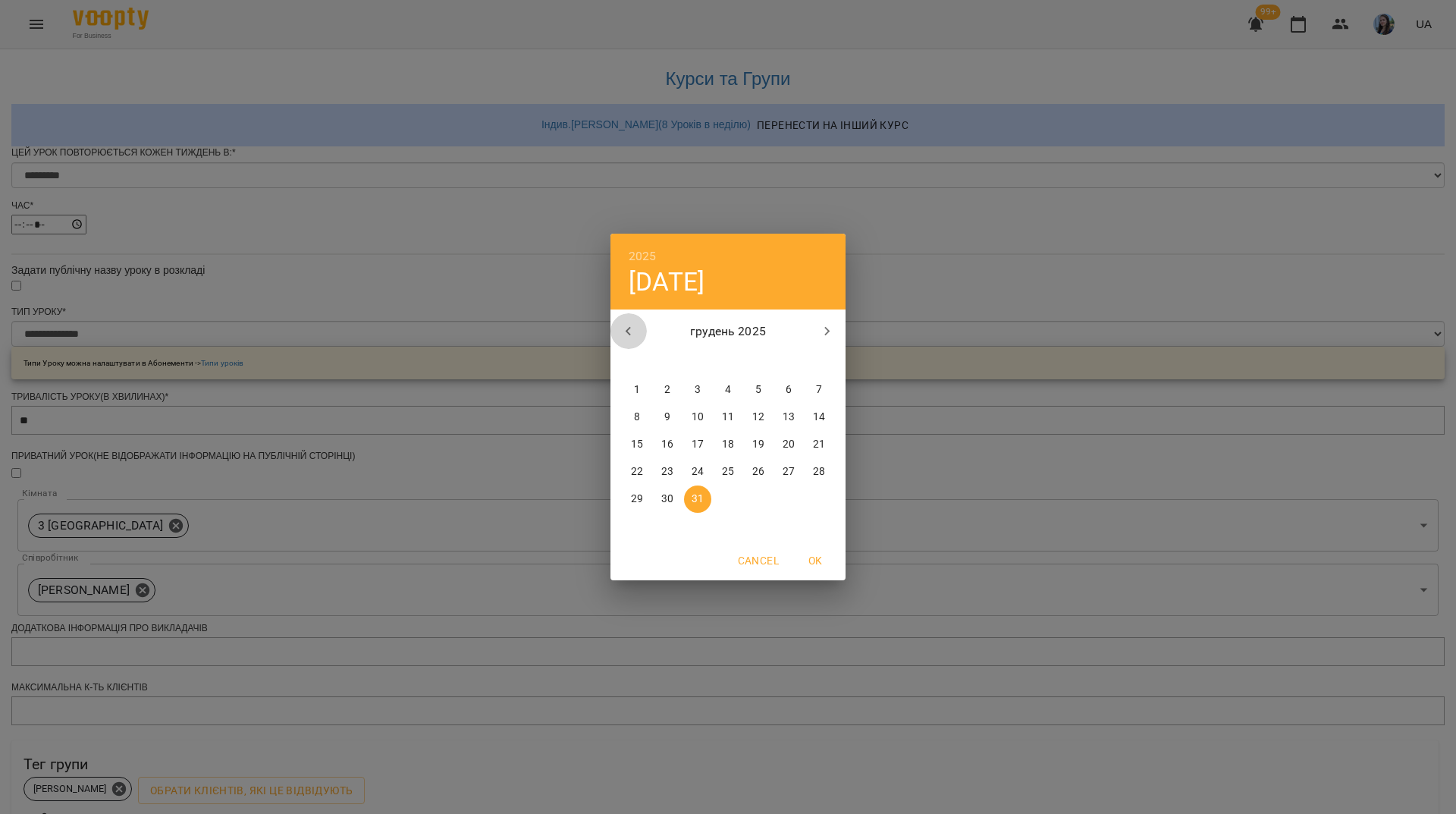
click at [631, 339] on icon "button" at bounding box center [629, 331] width 18 height 18
click at [673, 437] on span "14" at bounding box center [667, 445] width 27 height 15
type input "**********"
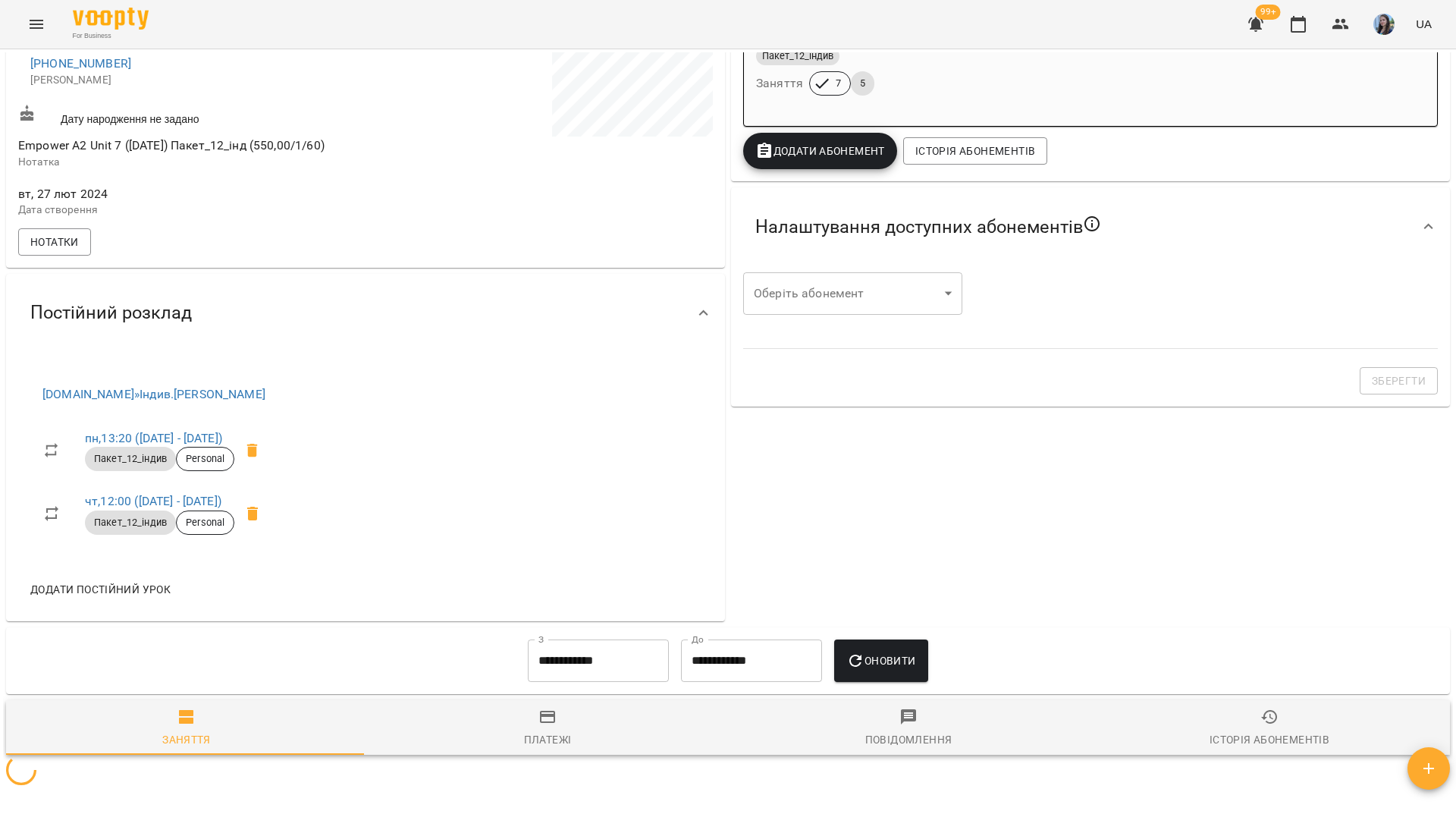
scroll to position [344, 0]
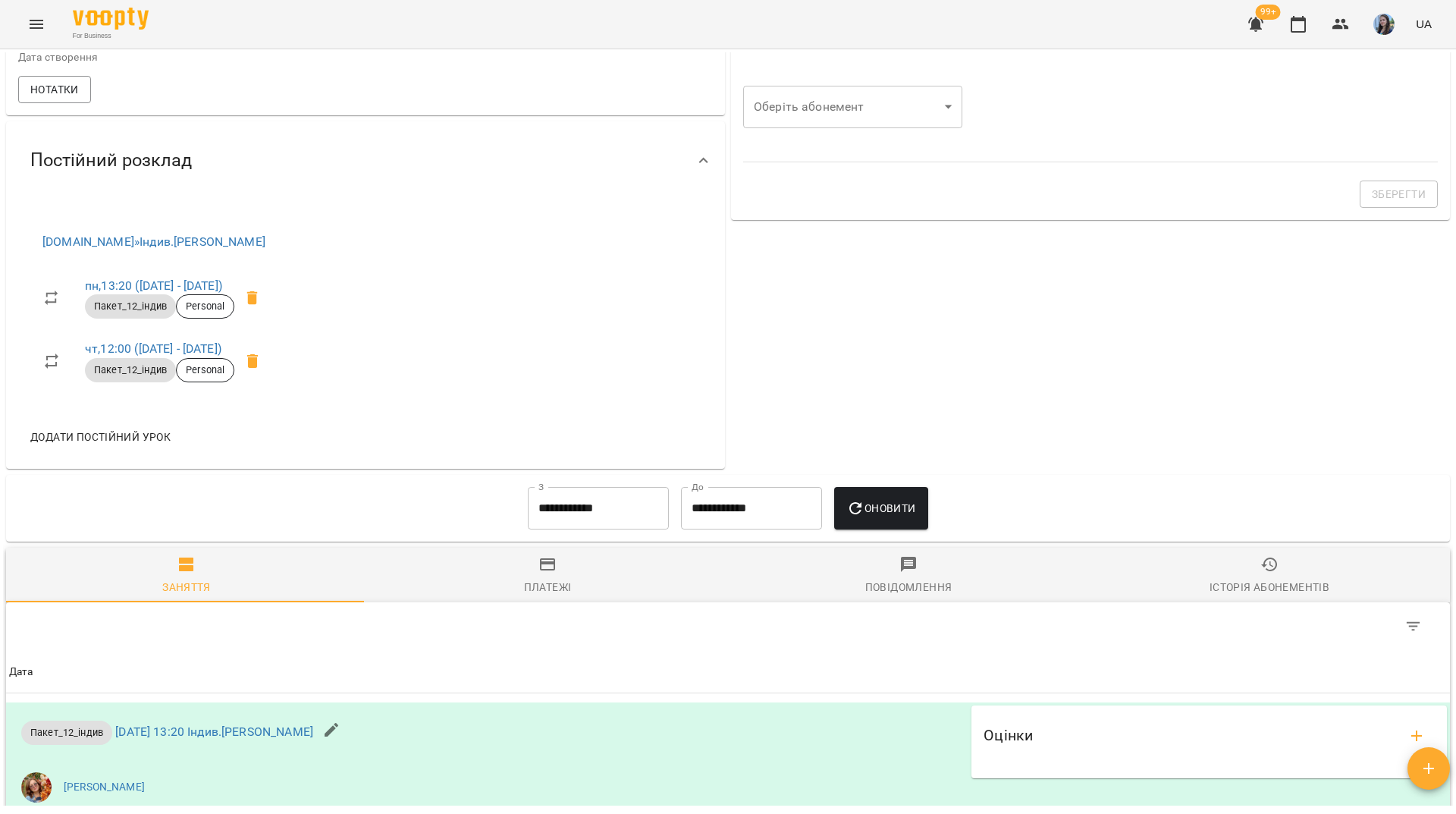
scroll to position [529, 0]
click at [216, 358] on link "чт , 12:00 ([DATE] - [DATE])" at bounding box center [153, 351] width 136 height 14
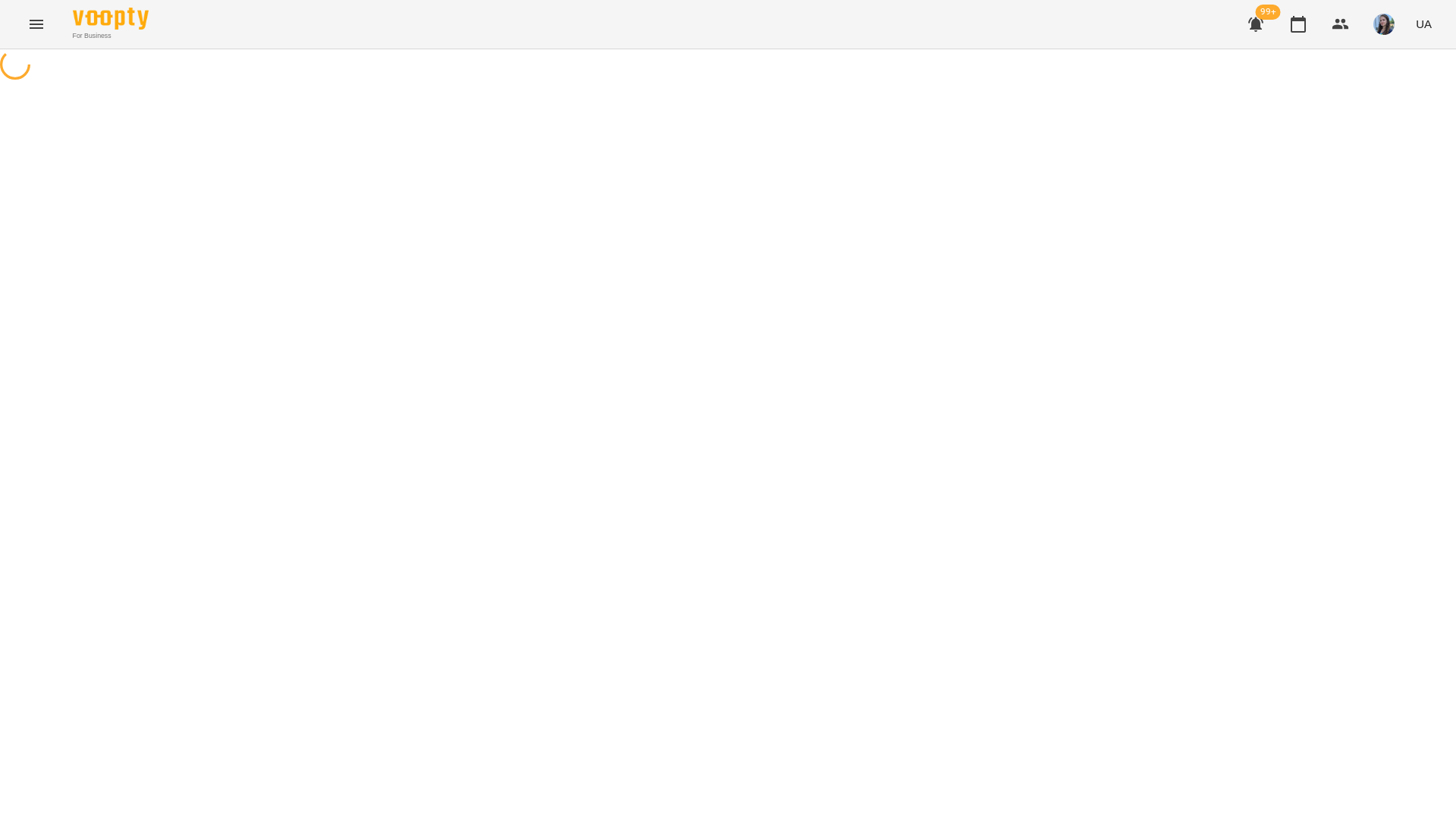
select select "*"
select select "**********"
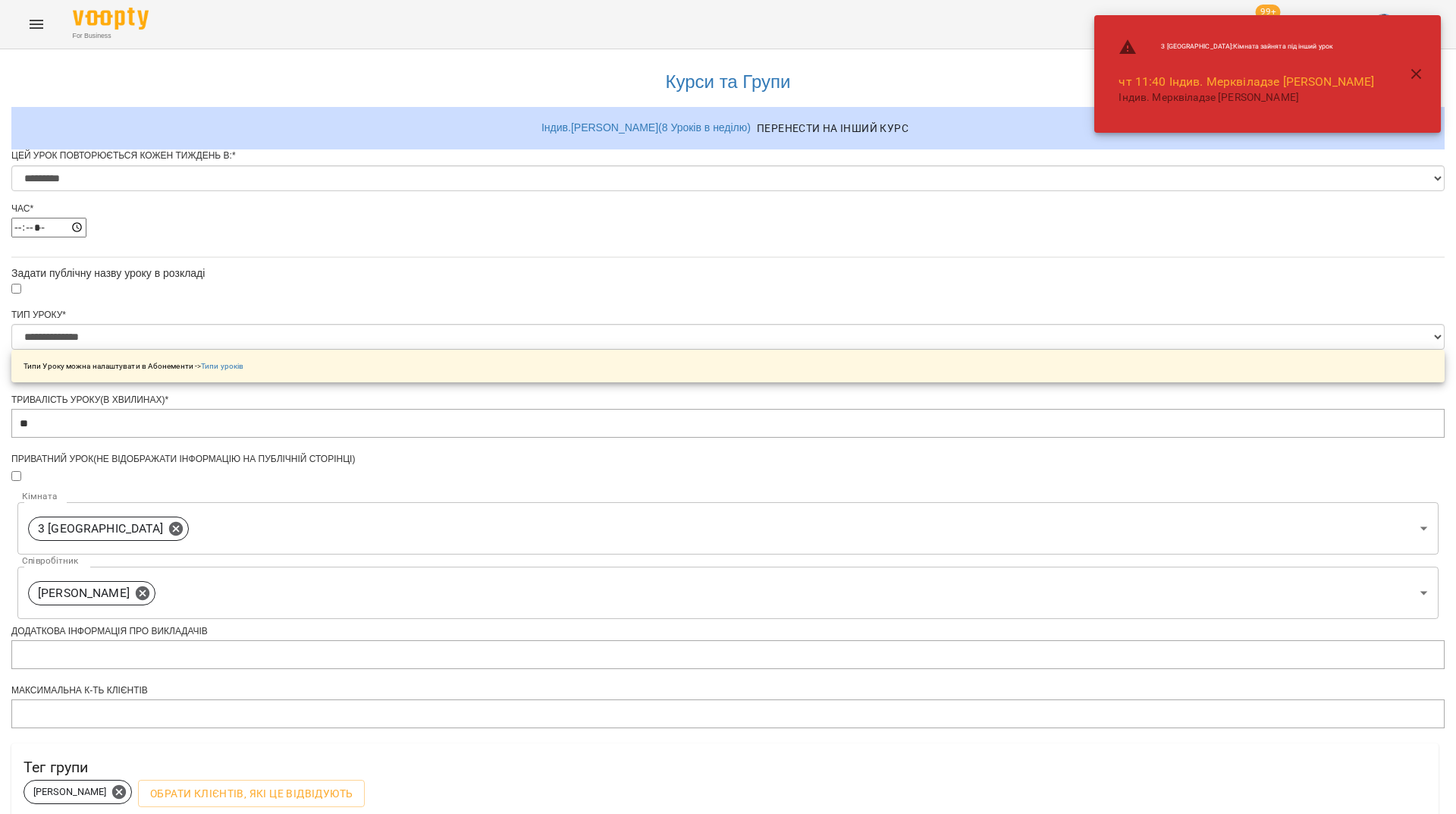
scroll to position [476, 0]
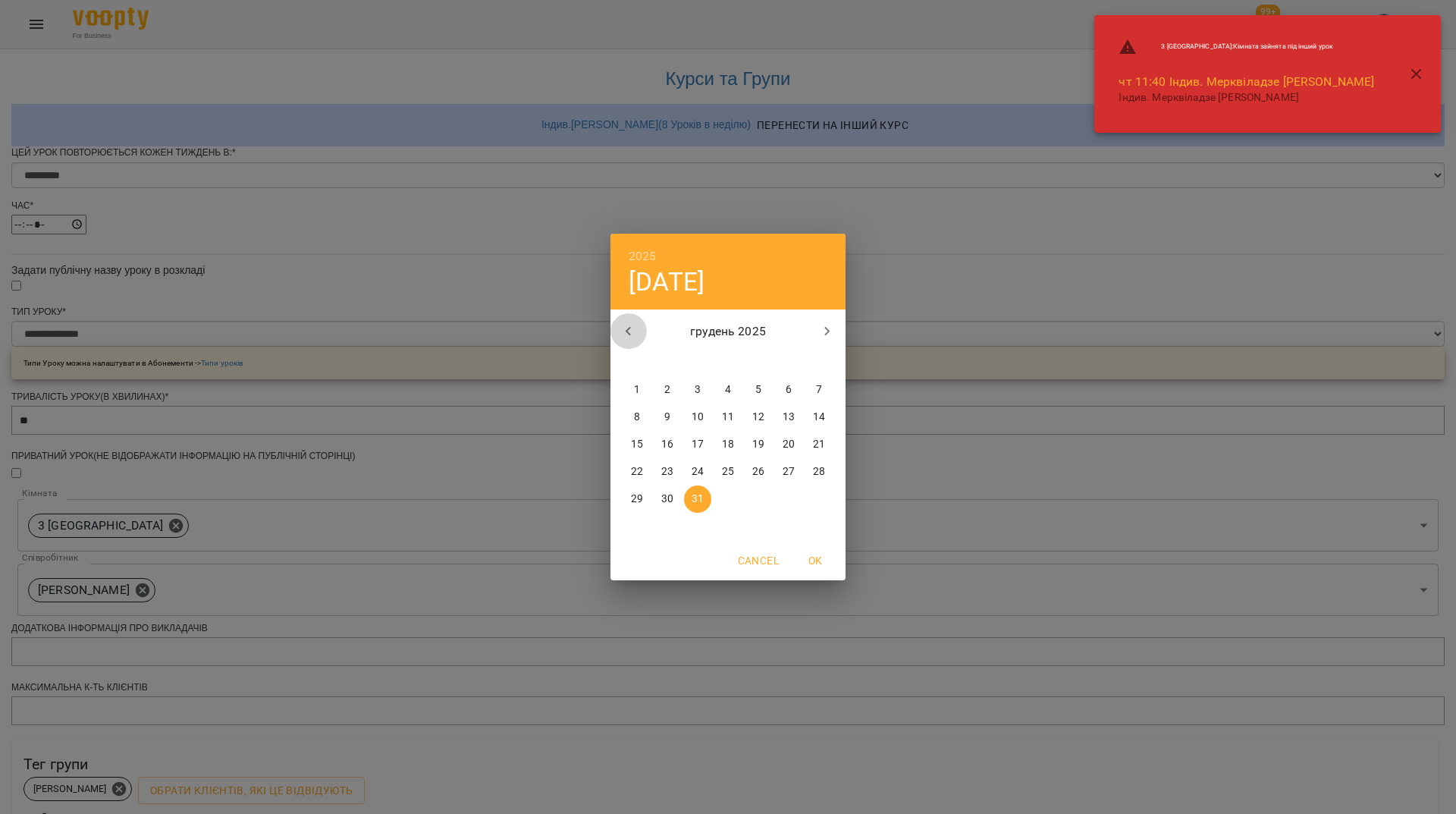
click at [632, 335] on icon "button" at bounding box center [629, 331] width 18 height 18
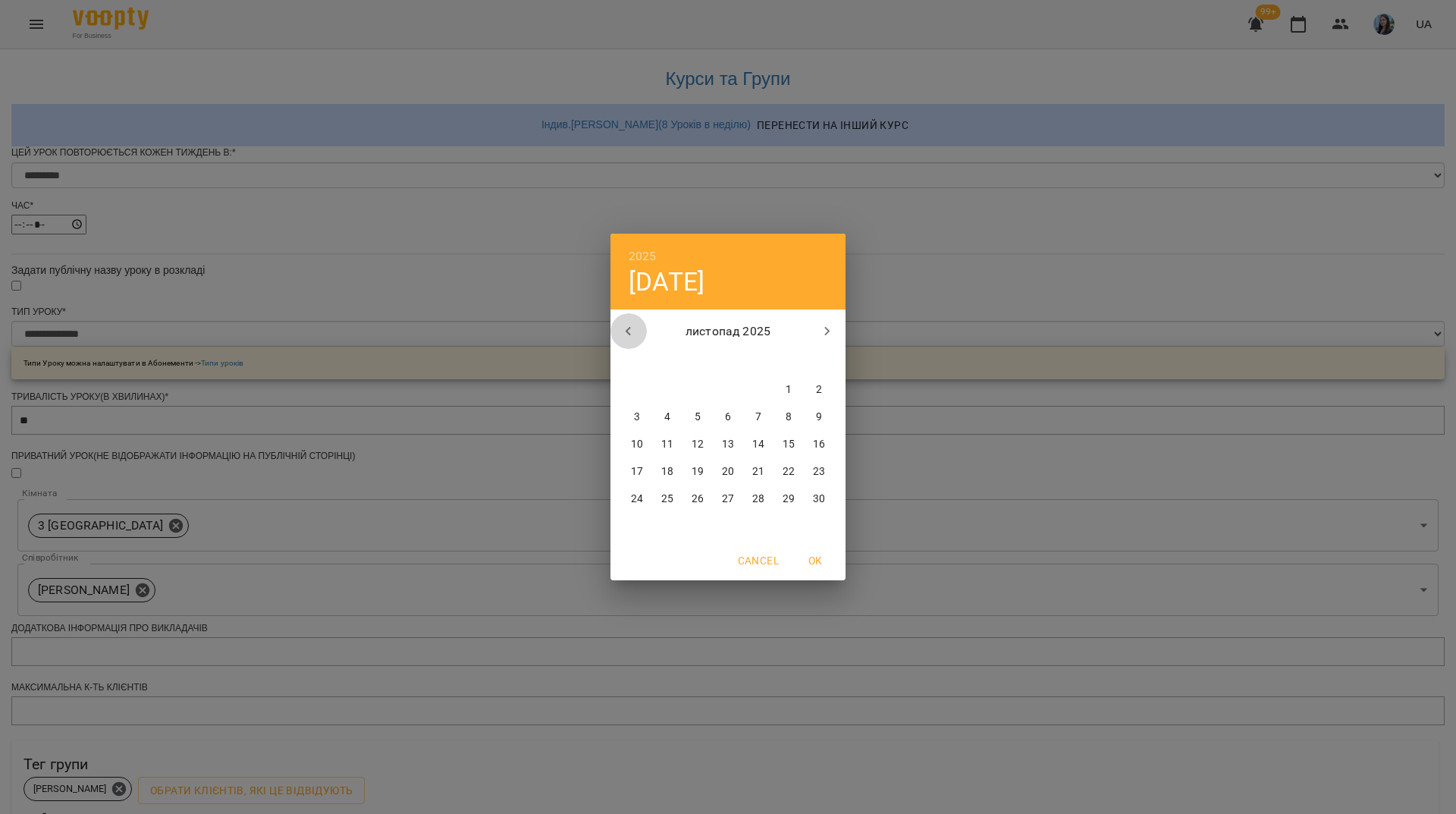
click at [630, 337] on icon "button" at bounding box center [629, 331] width 18 height 18
click at [665, 449] on p "14" at bounding box center [667, 445] width 12 height 15
type input "**********"
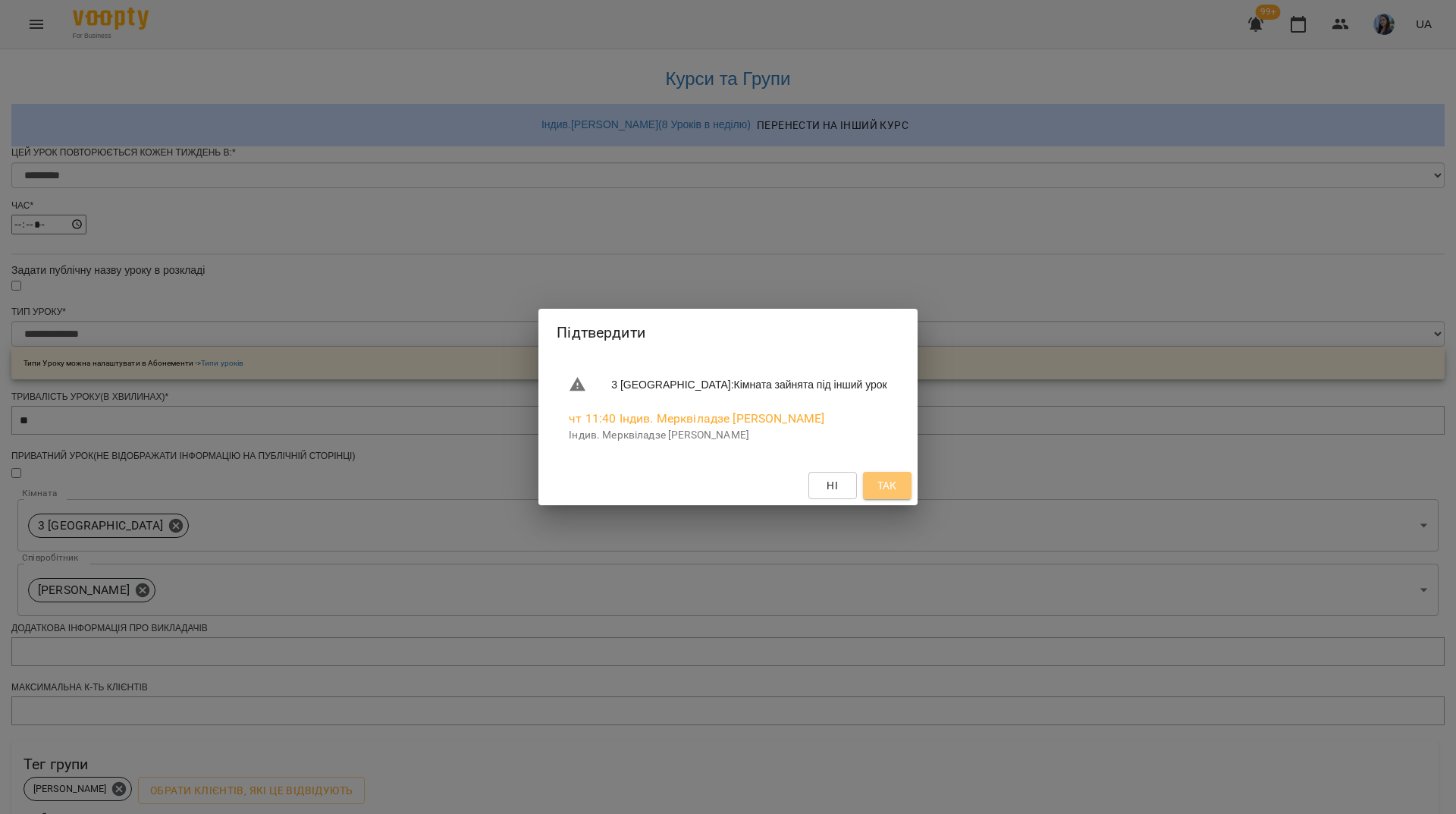
click at [884, 490] on span "Так" at bounding box center [887, 485] width 24 height 18
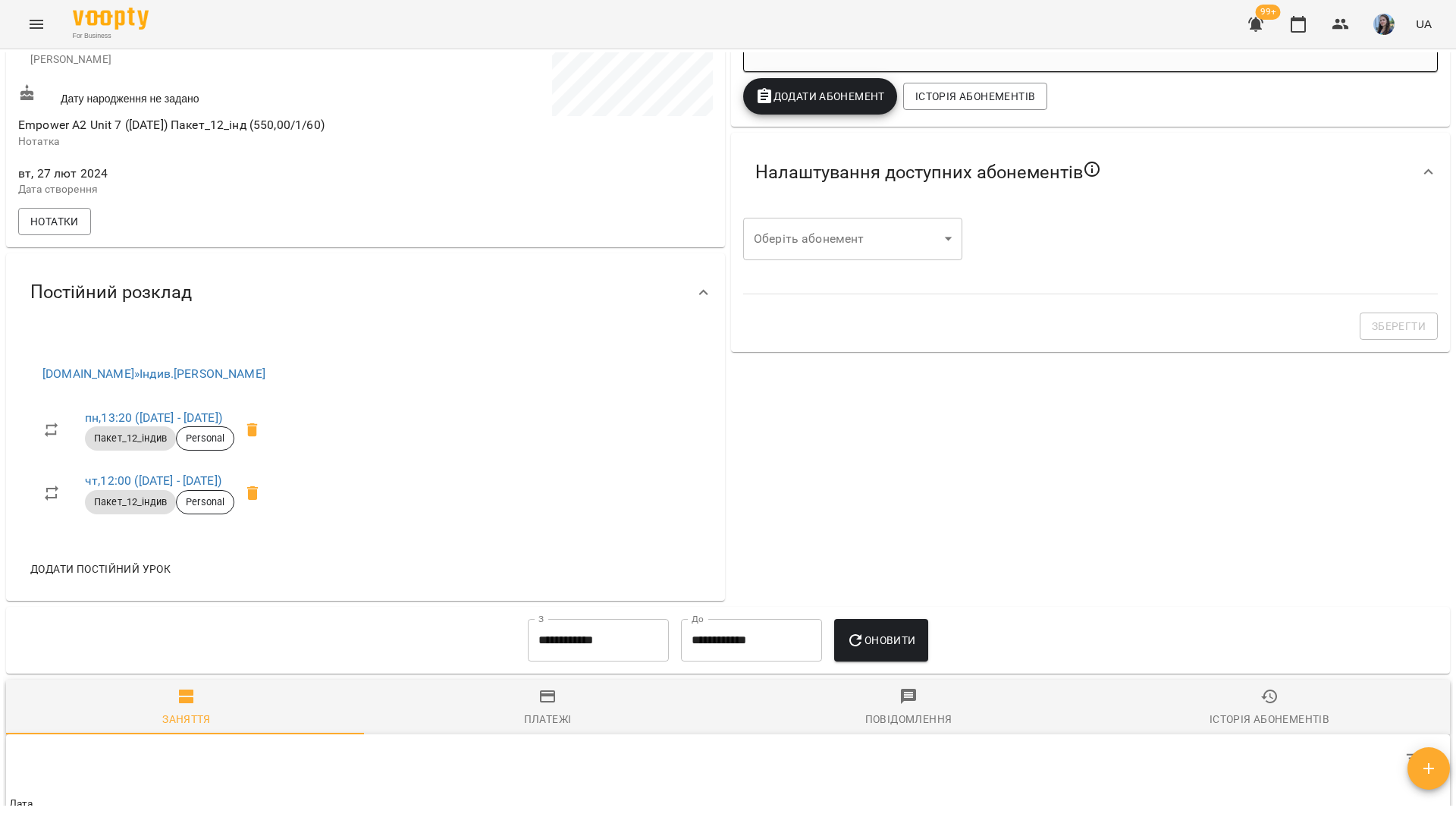
scroll to position [379, 0]
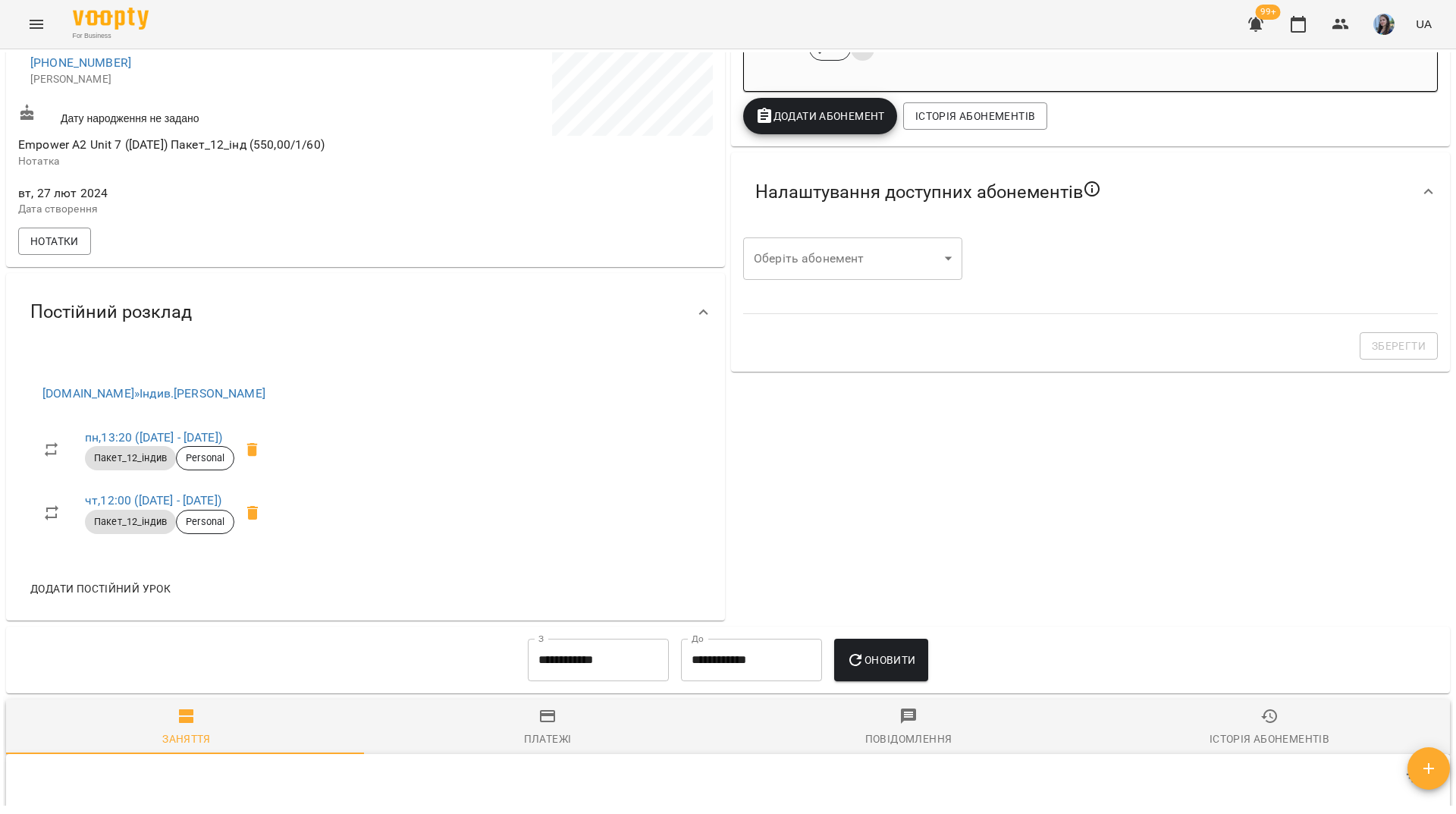
click at [141, 590] on button "Додати постійний урок" at bounding box center [100, 589] width 152 height 27
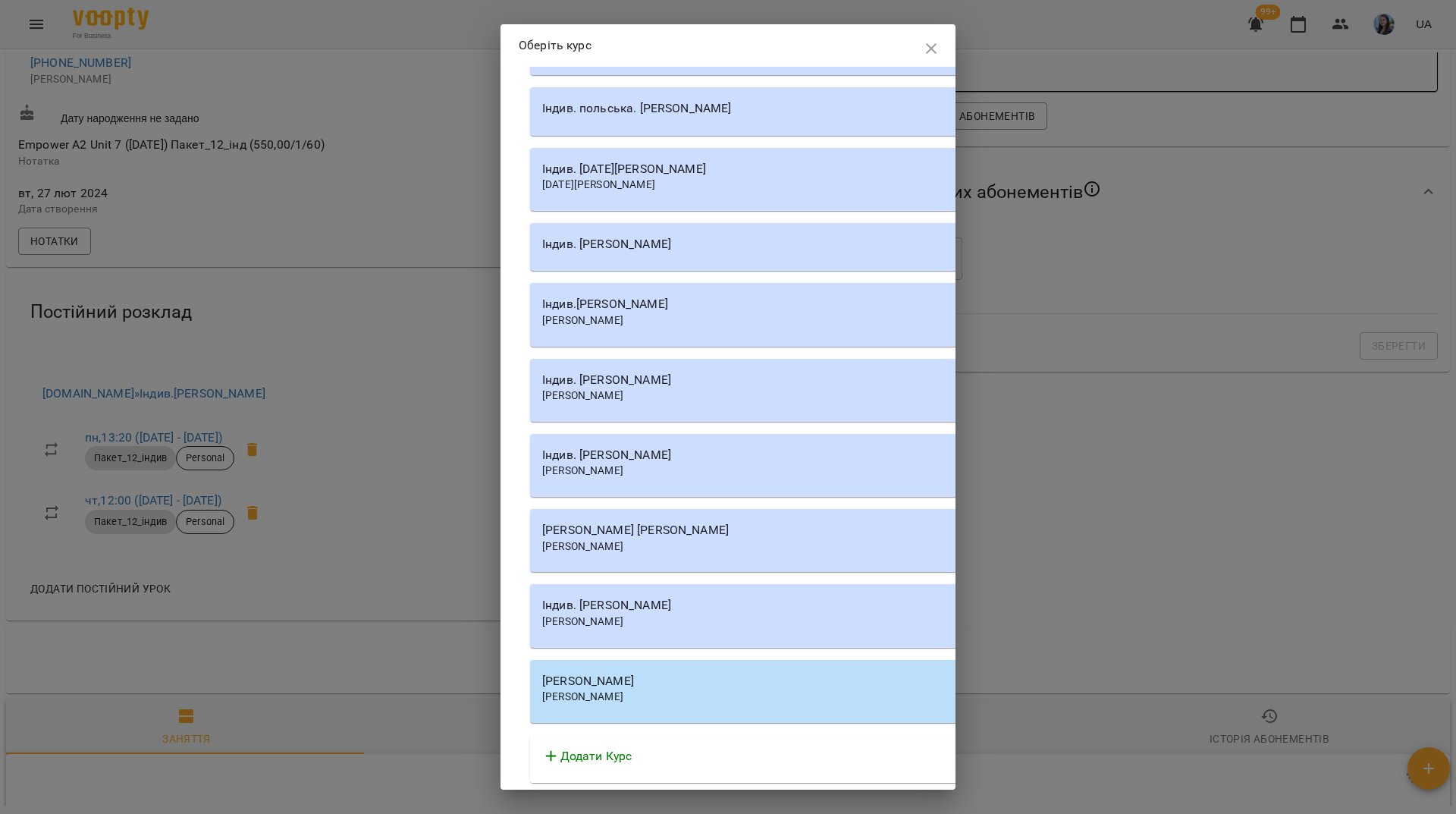
scroll to position [25259, 0]
click at [676, 314] on div "Індив.[PERSON_NAME]" at bounding box center [962, 304] width 840 height 18
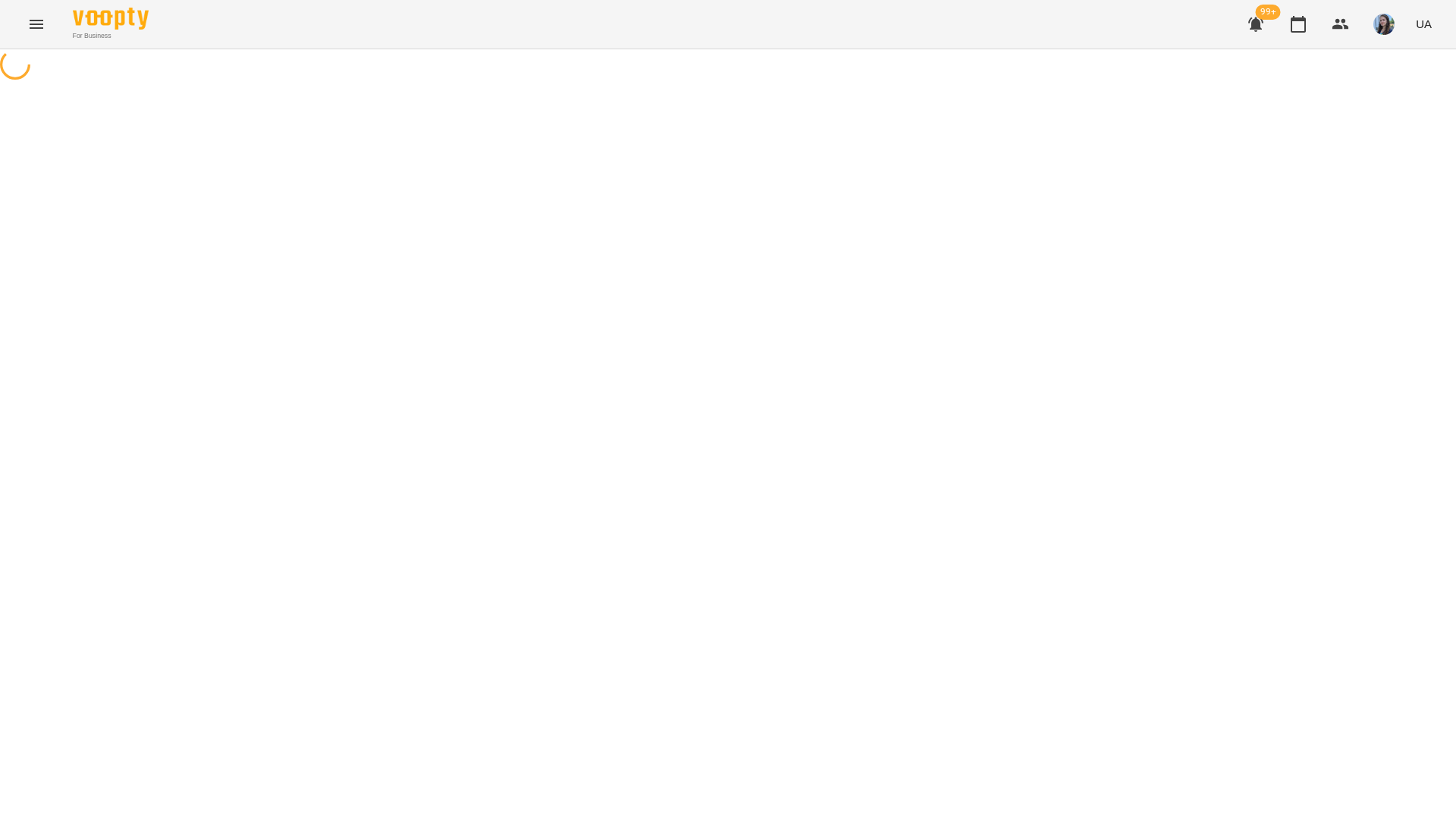
select select "********"
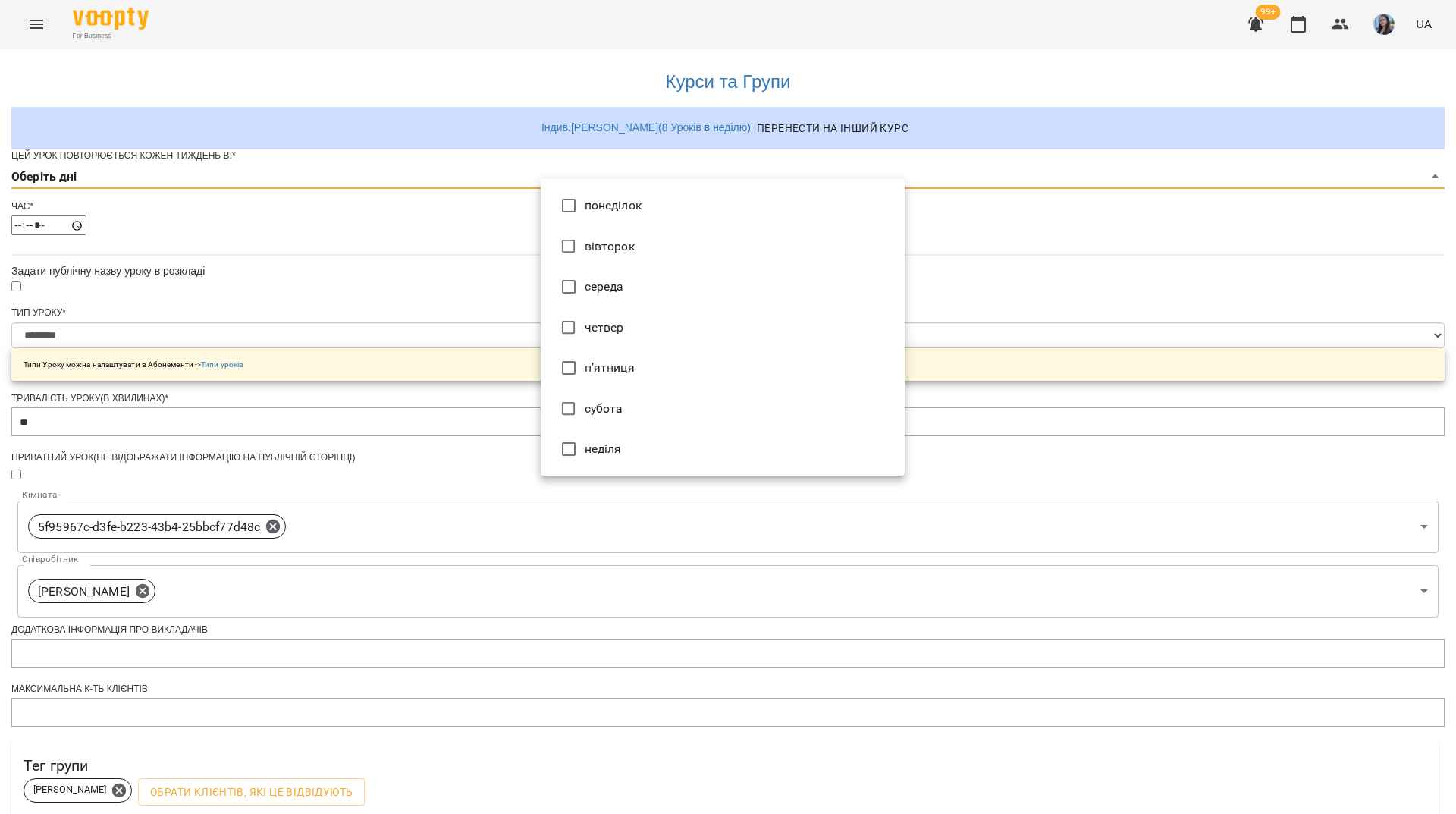
click at [716, 208] on body "**********" at bounding box center [728, 489] width 1456 height 978
click at [631, 244] on li "вівторок" at bounding box center [722, 246] width 364 height 41
type input "*"
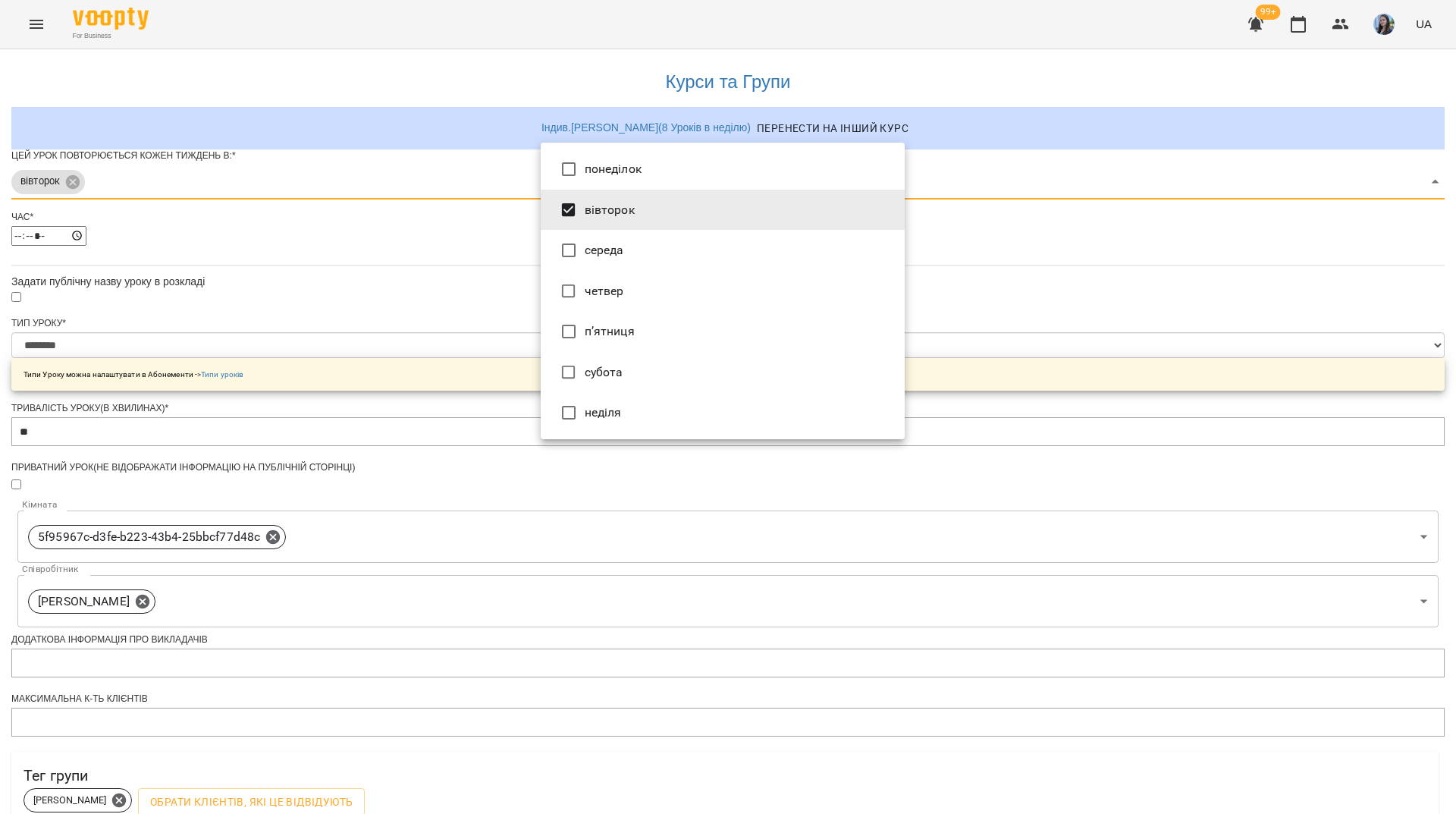
click at [329, 404] on div at bounding box center [728, 407] width 1456 height 814
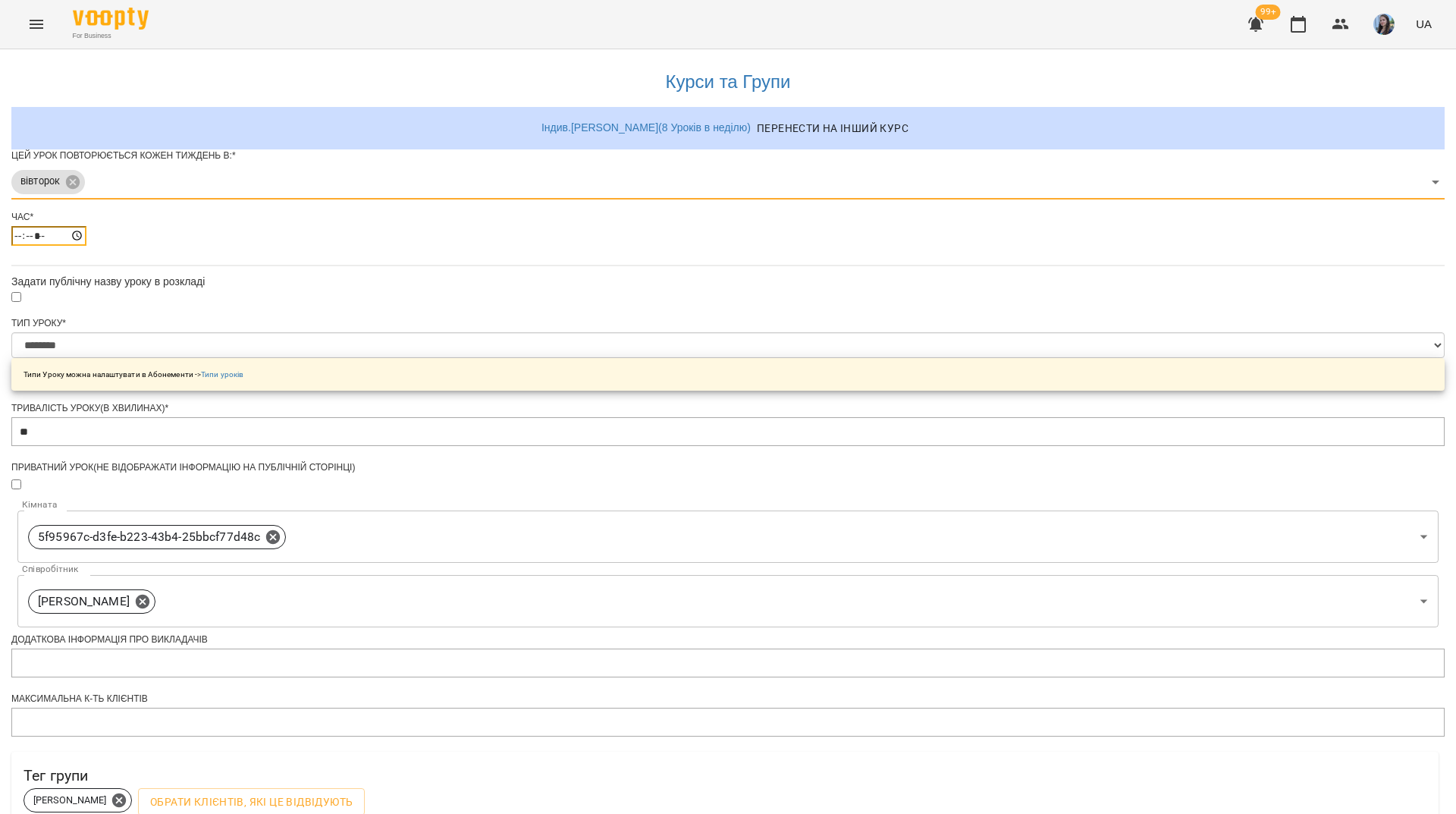
click at [87, 246] on input "*****" at bounding box center [49, 235] width 75 height 19
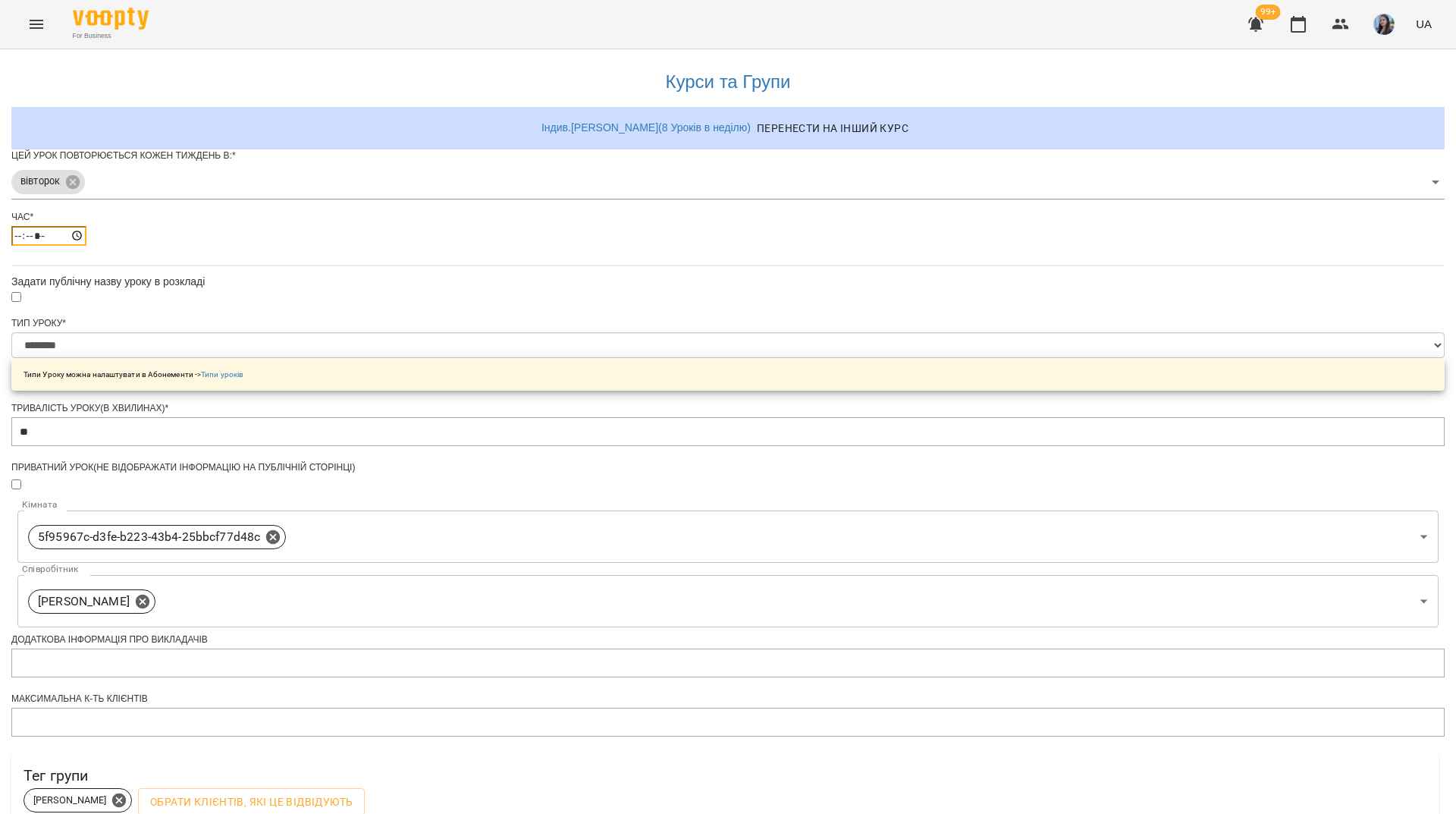
click at [87, 246] on input "*****" at bounding box center [49, 235] width 75 height 19
type input "*****"
click at [309, 519] on div "**********" at bounding box center [728, 521] width 1433 height 942
click at [594, 358] on select "**********" at bounding box center [728, 345] width 1433 height 26
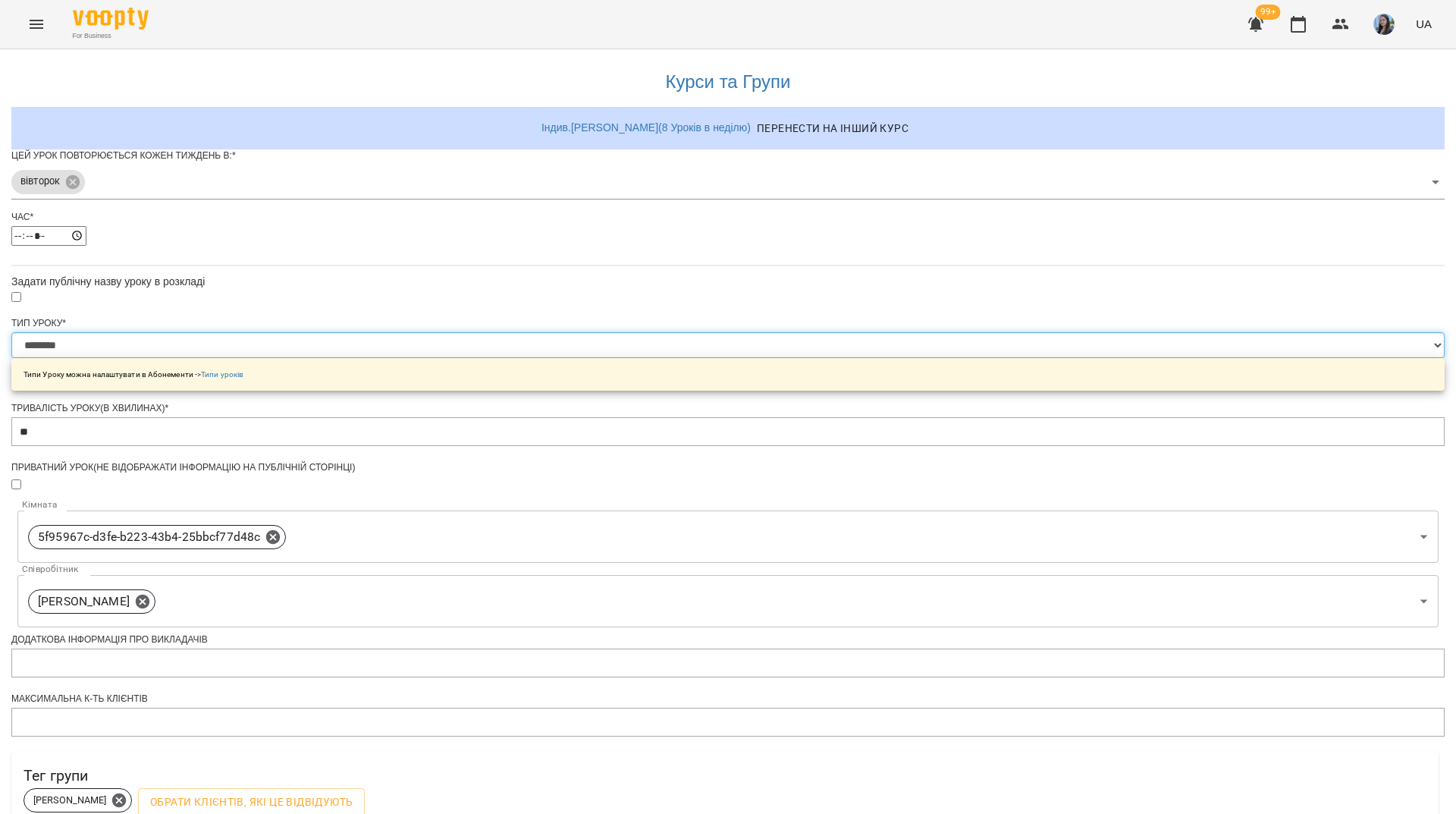
select select "**********"
click at [540, 358] on select "**********" at bounding box center [728, 345] width 1433 height 26
click at [483, 542] on div "**********" at bounding box center [728, 521] width 1433 height 942
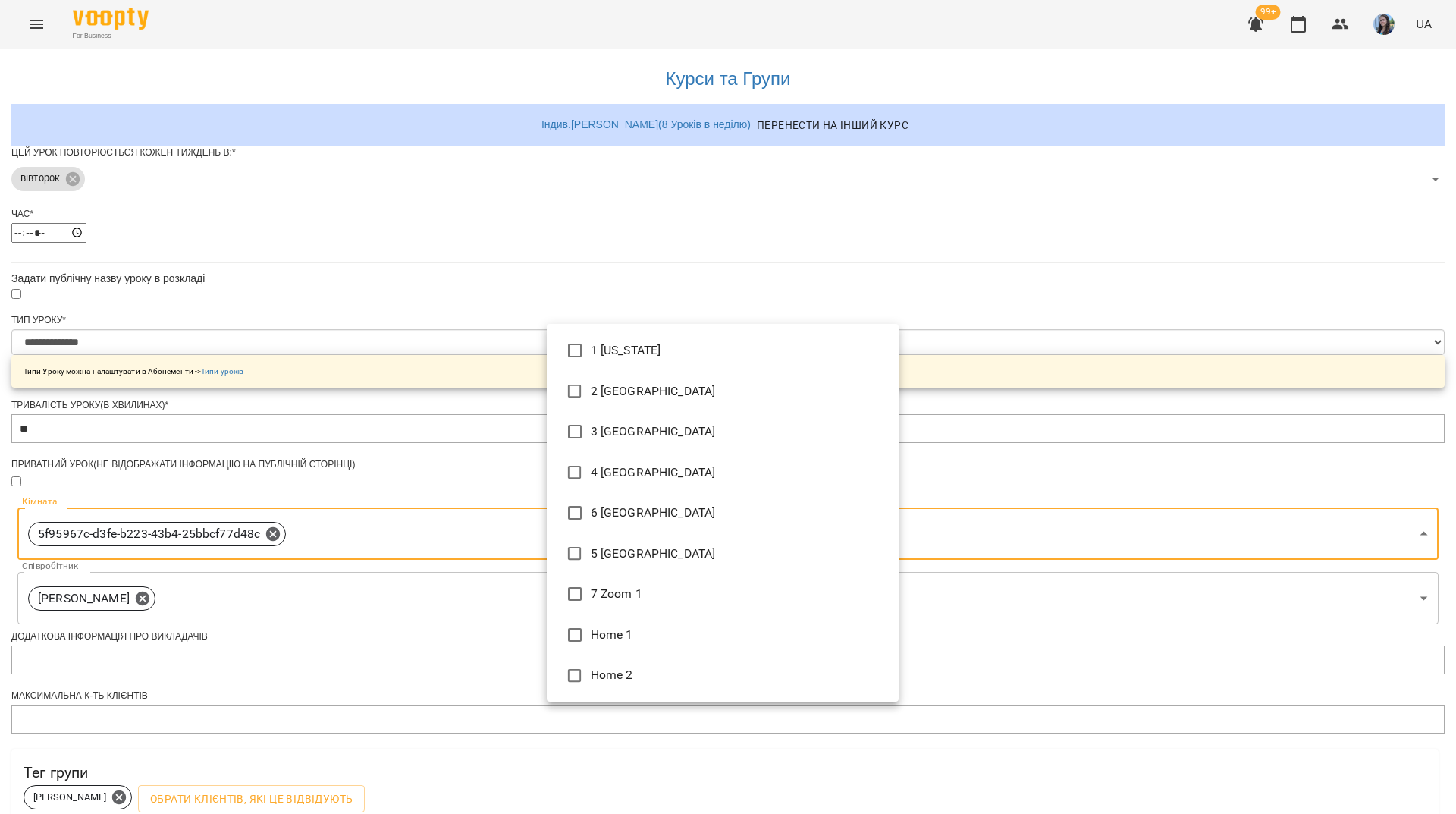
click at [890, 342] on body "**********" at bounding box center [728, 494] width 1456 height 988
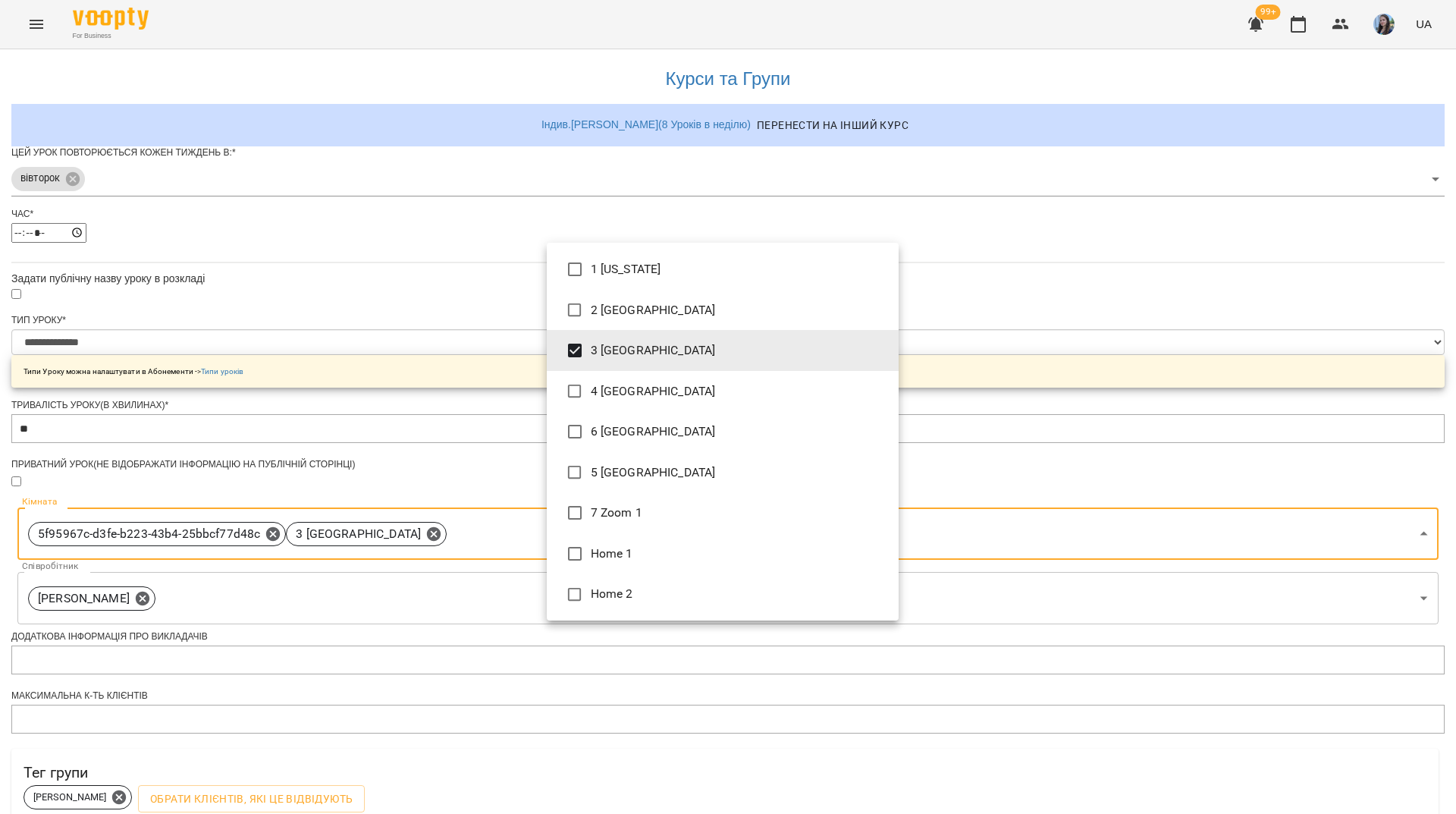
click at [421, 472] on div at bounding box center [728, 407] width 1456 height 814
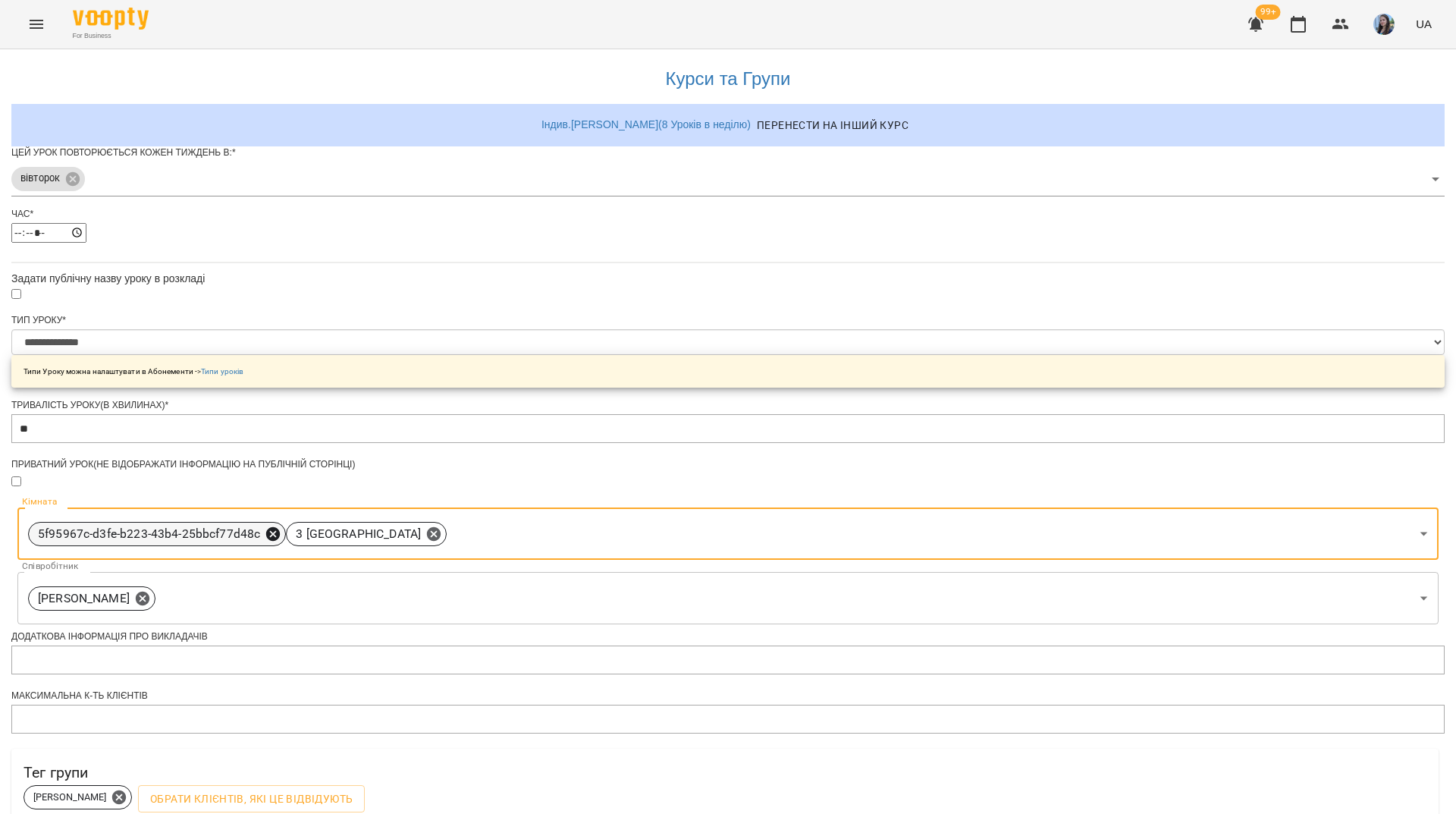
click at [280, 526] on icon at bounding box center [273, 533] width 13 height 13
type input "**********"
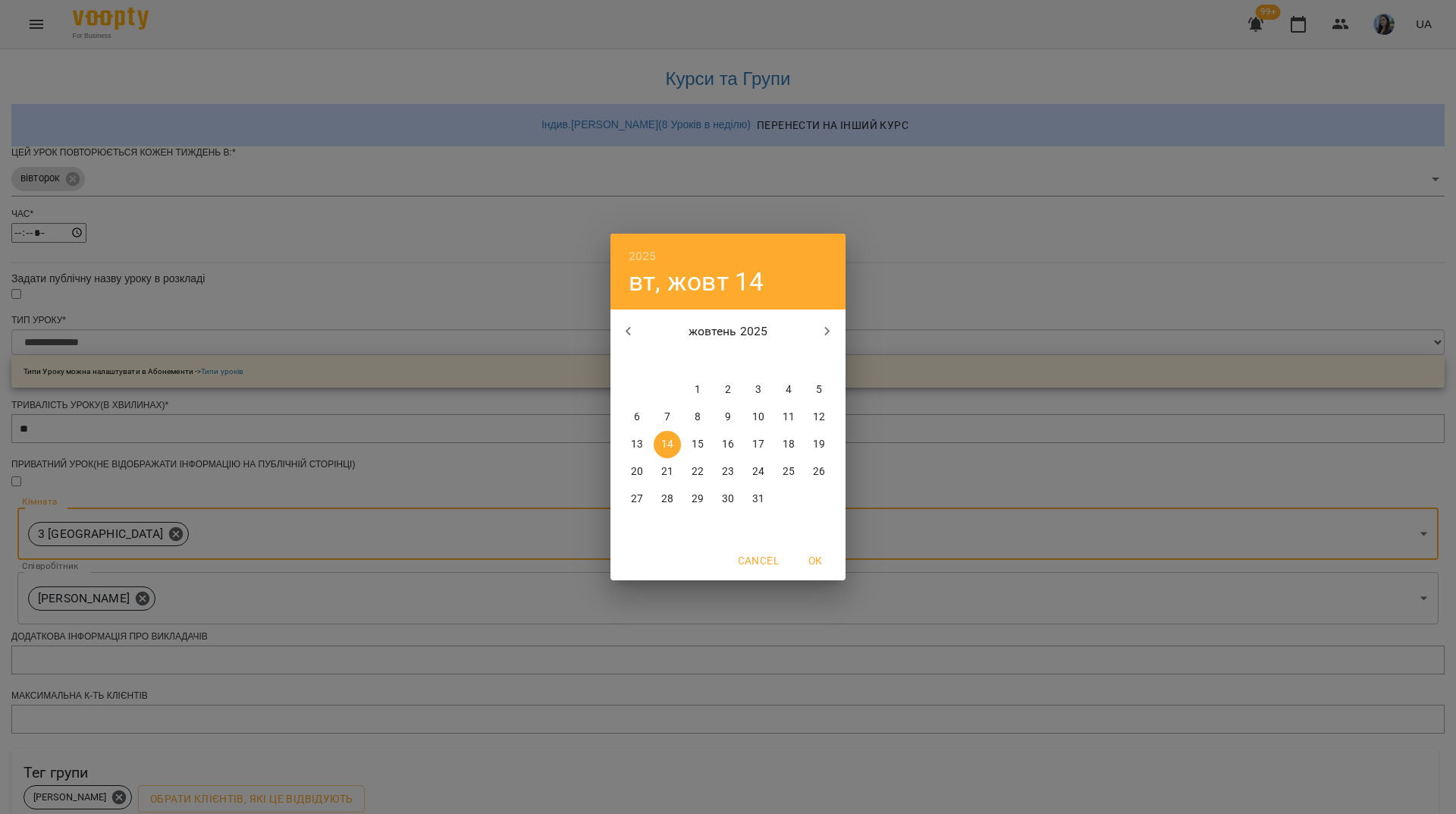
click at [707, 442] on span "15" at bounding box center [698, 445] width 27 height 15
type input "**********"
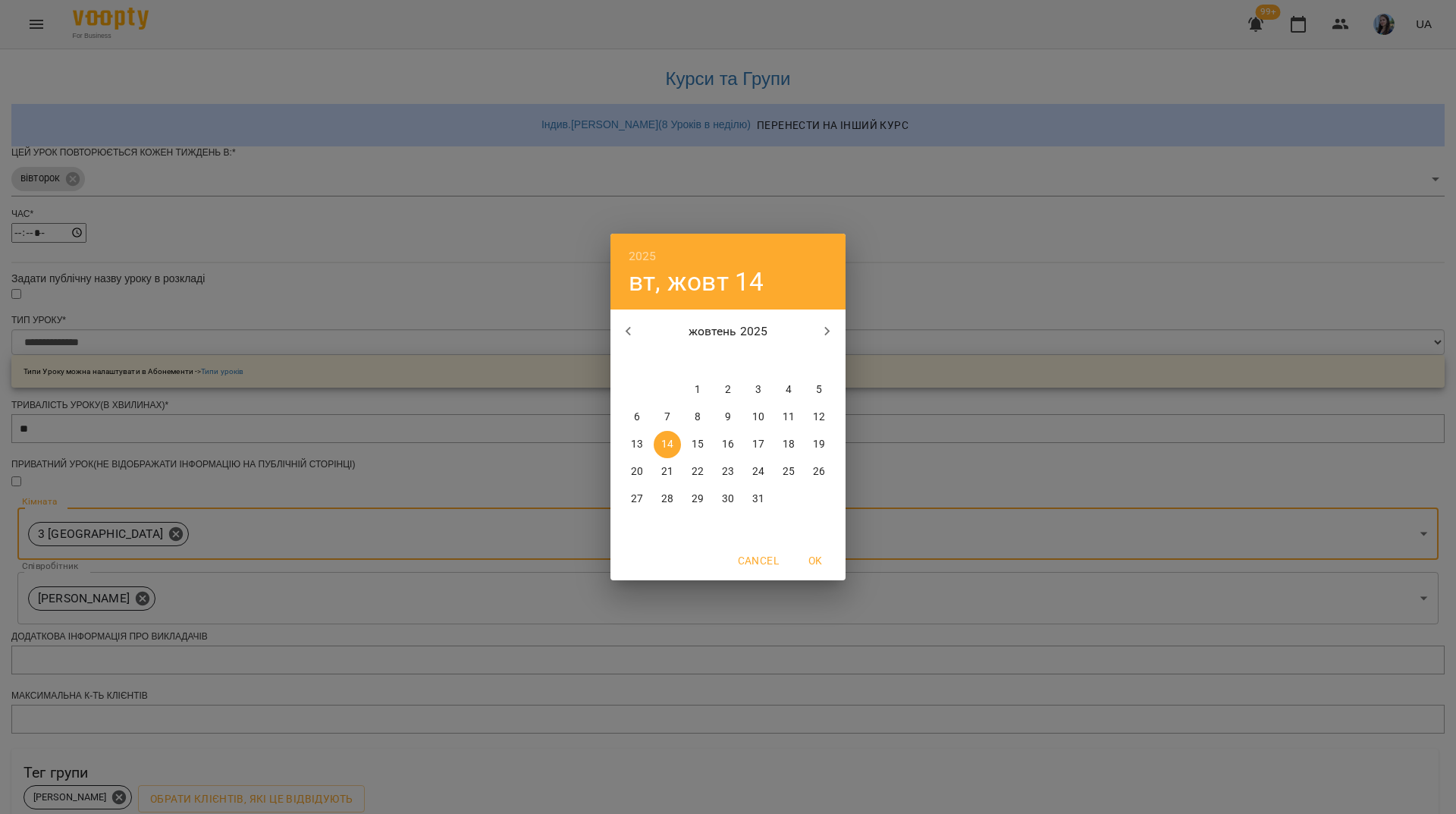
click at [828, 330] on icon "button" at bounding box center [827, 331] width 5 height 9
click at [634, 321] on button "button" at bounding box center [628, 331] width 36 height 36
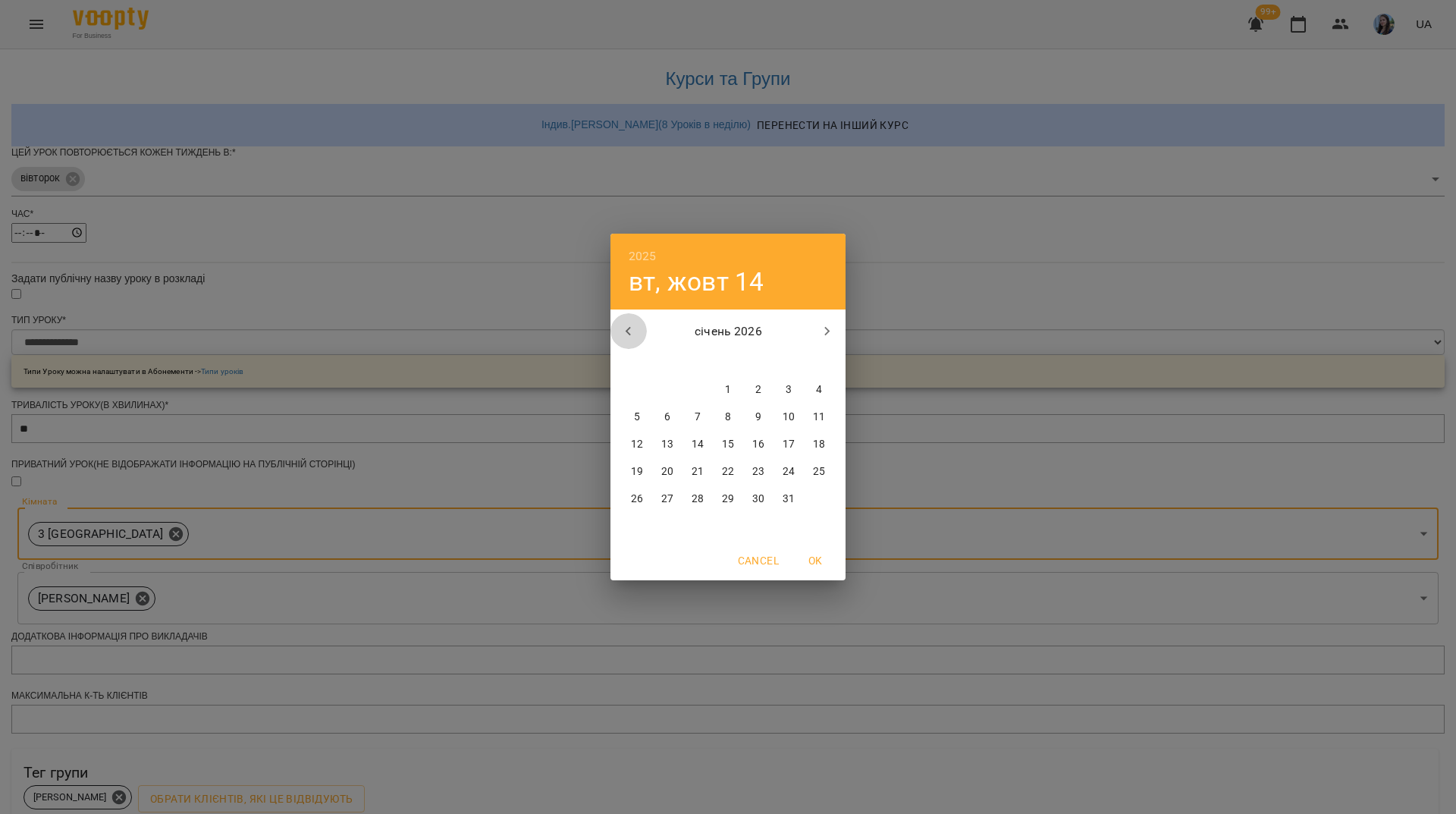
click at [634, 321] on button "button" at bounding box center [628, 331] width 36 height 36
click at [697, 505] on p "31" at bounding box center [698, 499] width 12 height 15
type input "**********"
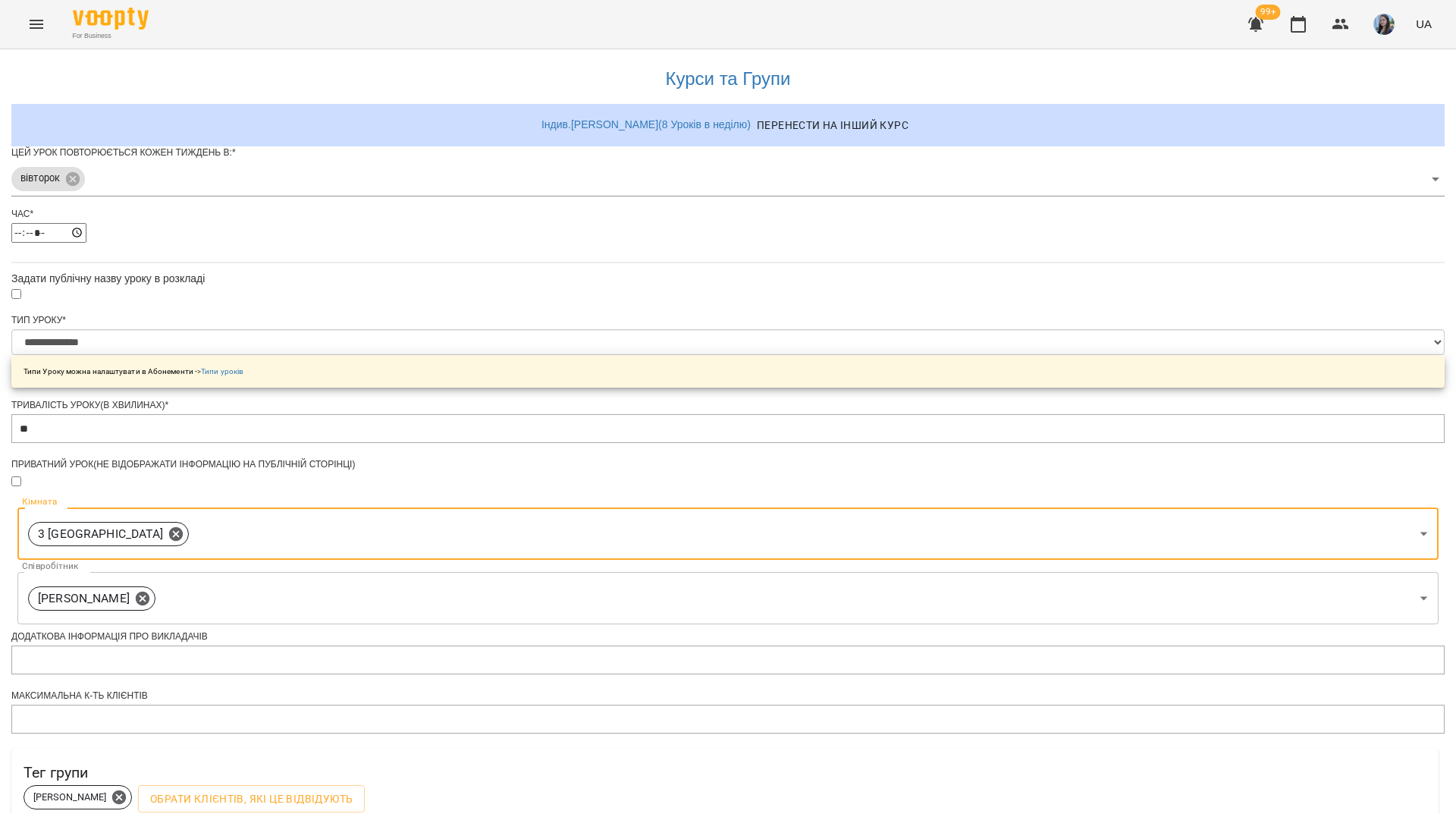
scroll to position [381, 0]
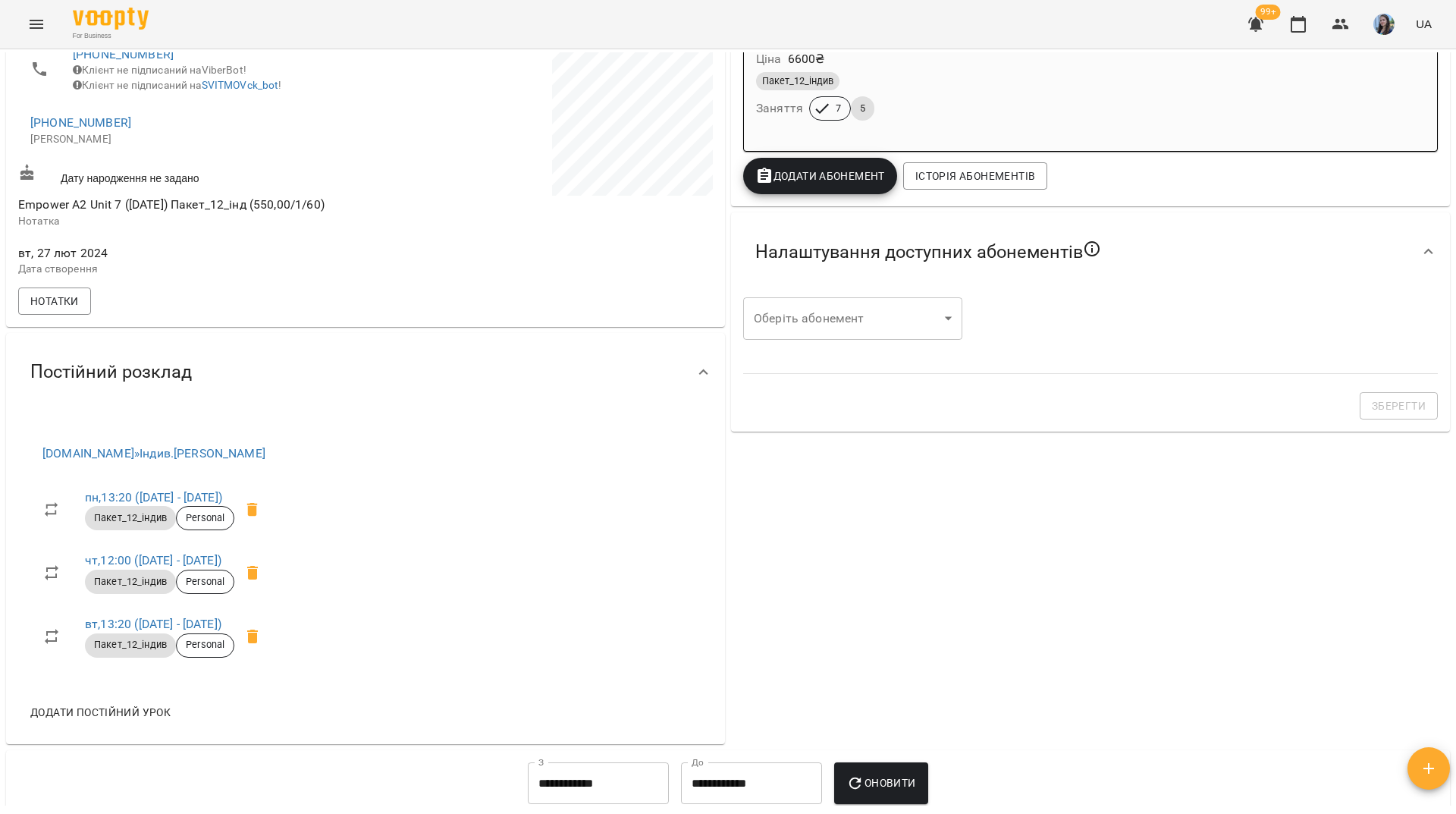
scroll to position [304, 0]
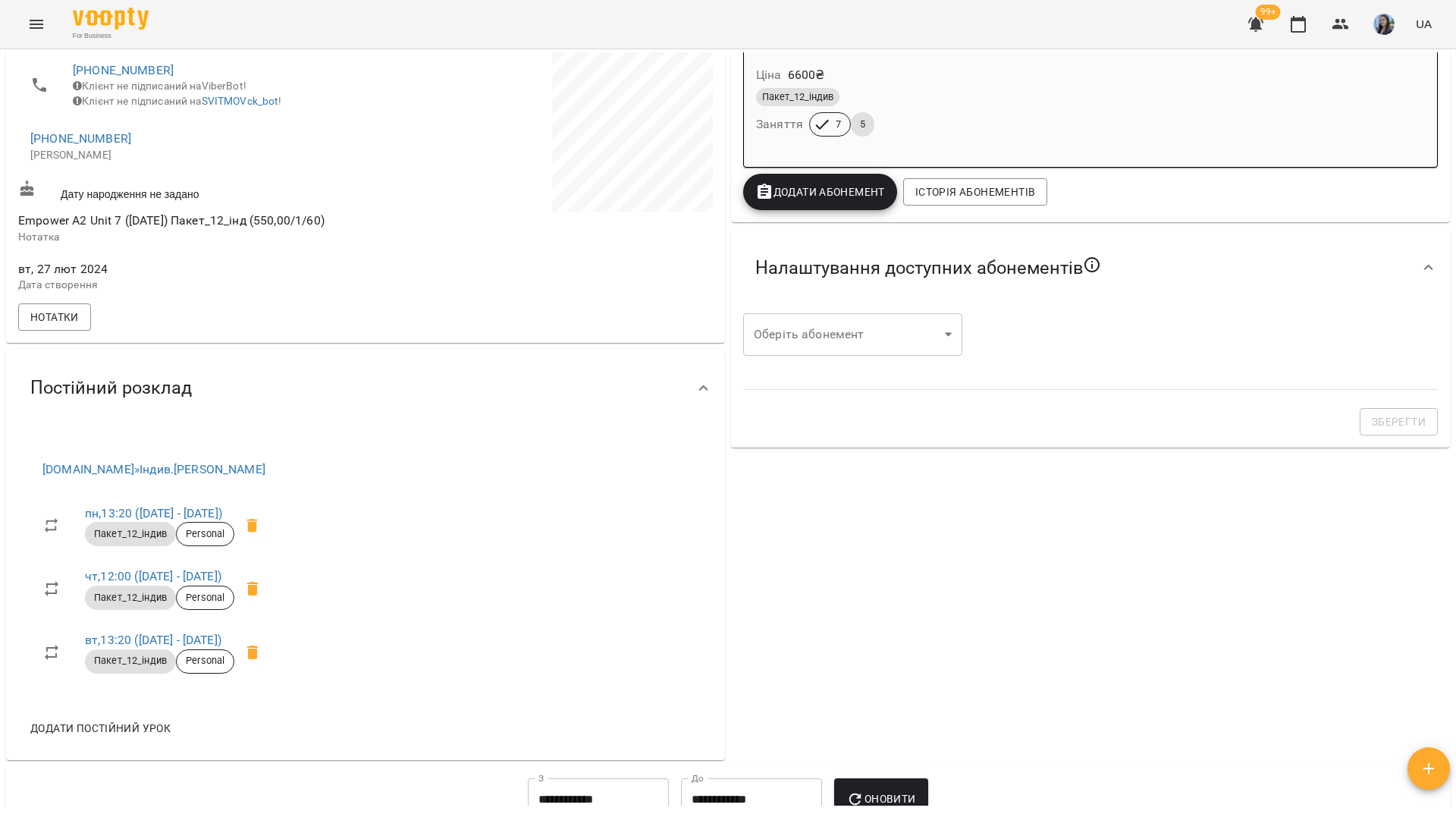
click at [95, 737] on span "Додати постійний урок" at bounding box center [100, 728] width 140 height 18
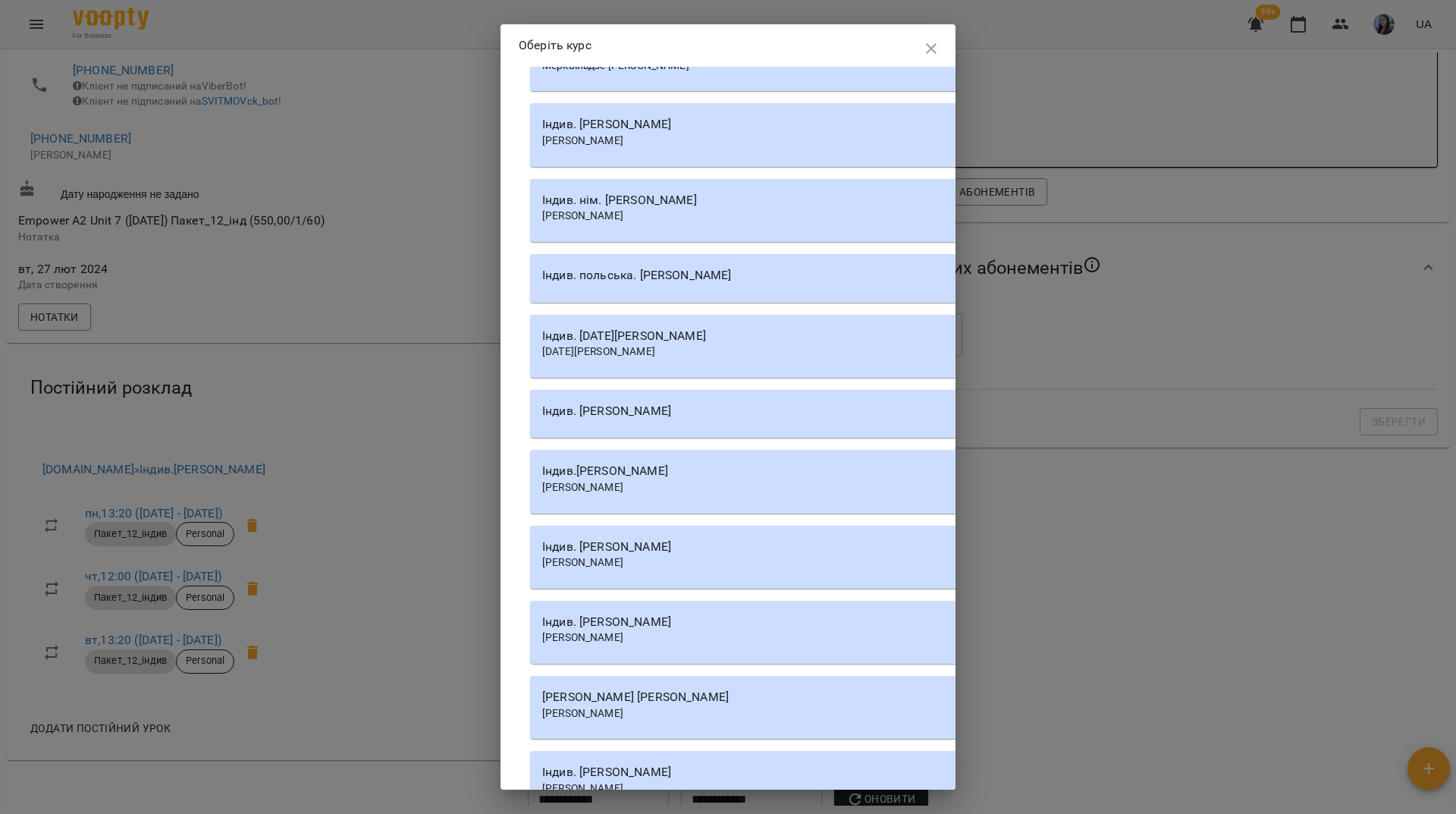
scroll to position [25392, 0]
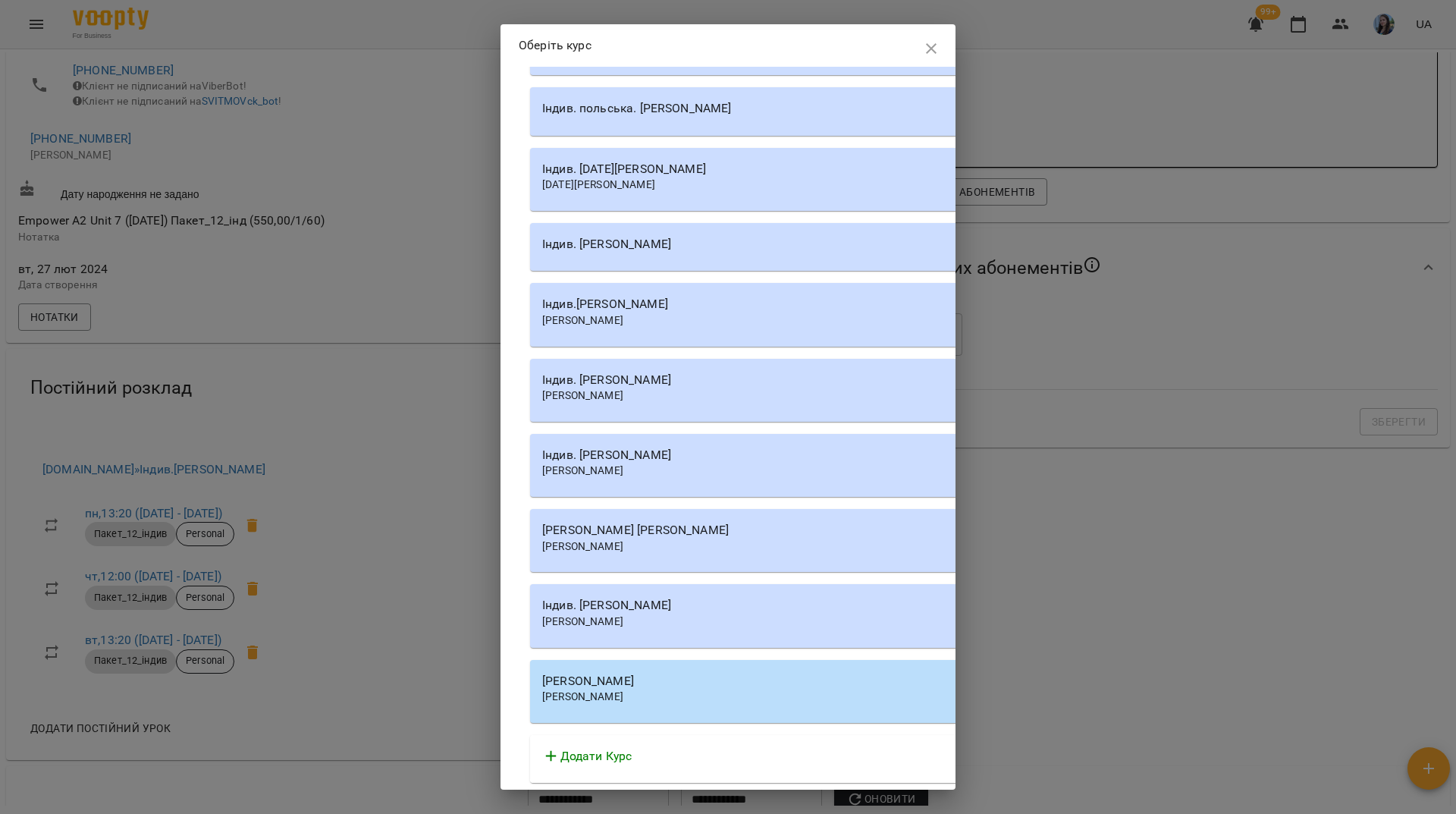
click at [662, 314] on div "Індив.[PERSON_NAME]" at bounding box center [962, 304] width 840 height 18
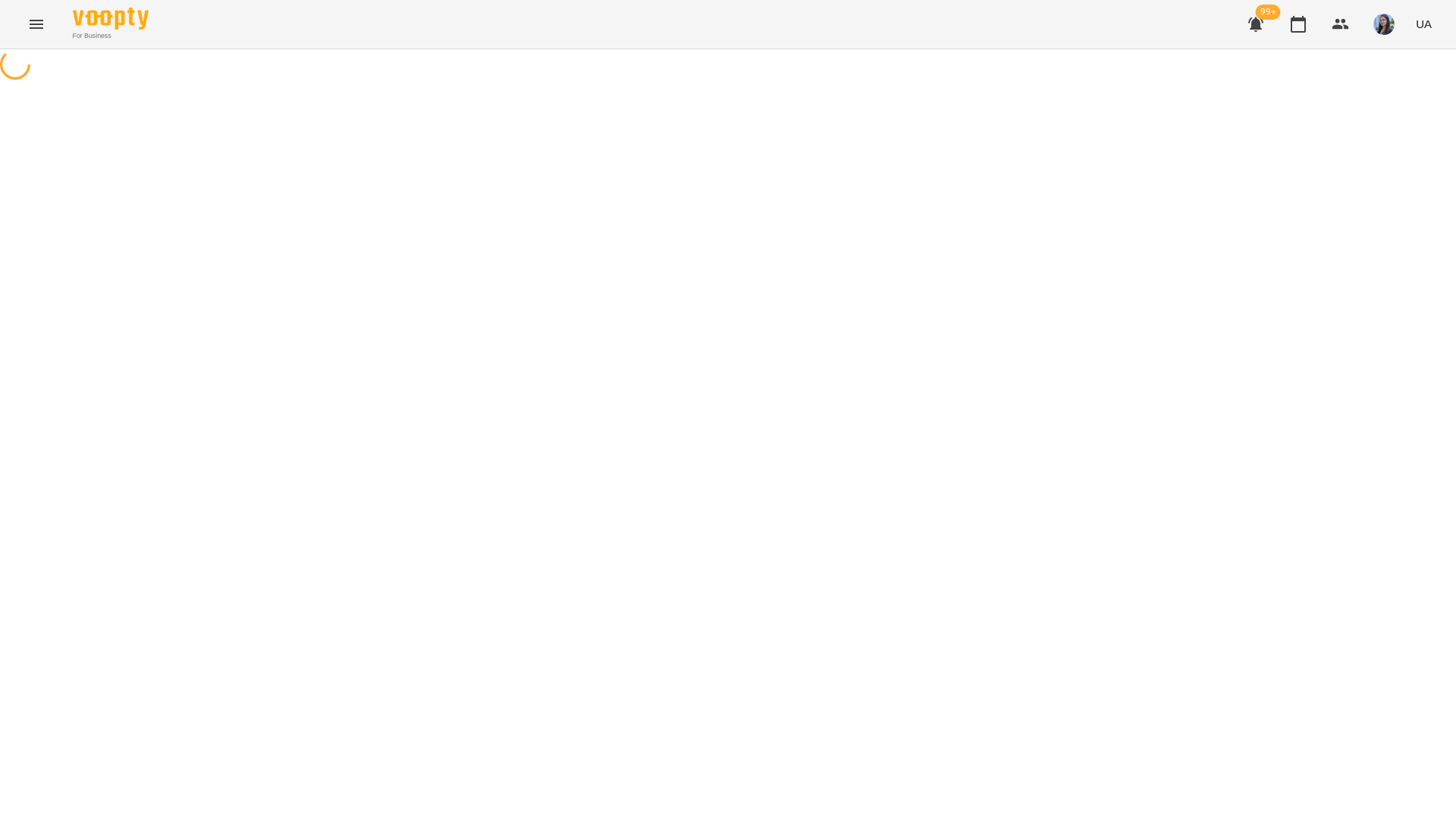
select select "********"
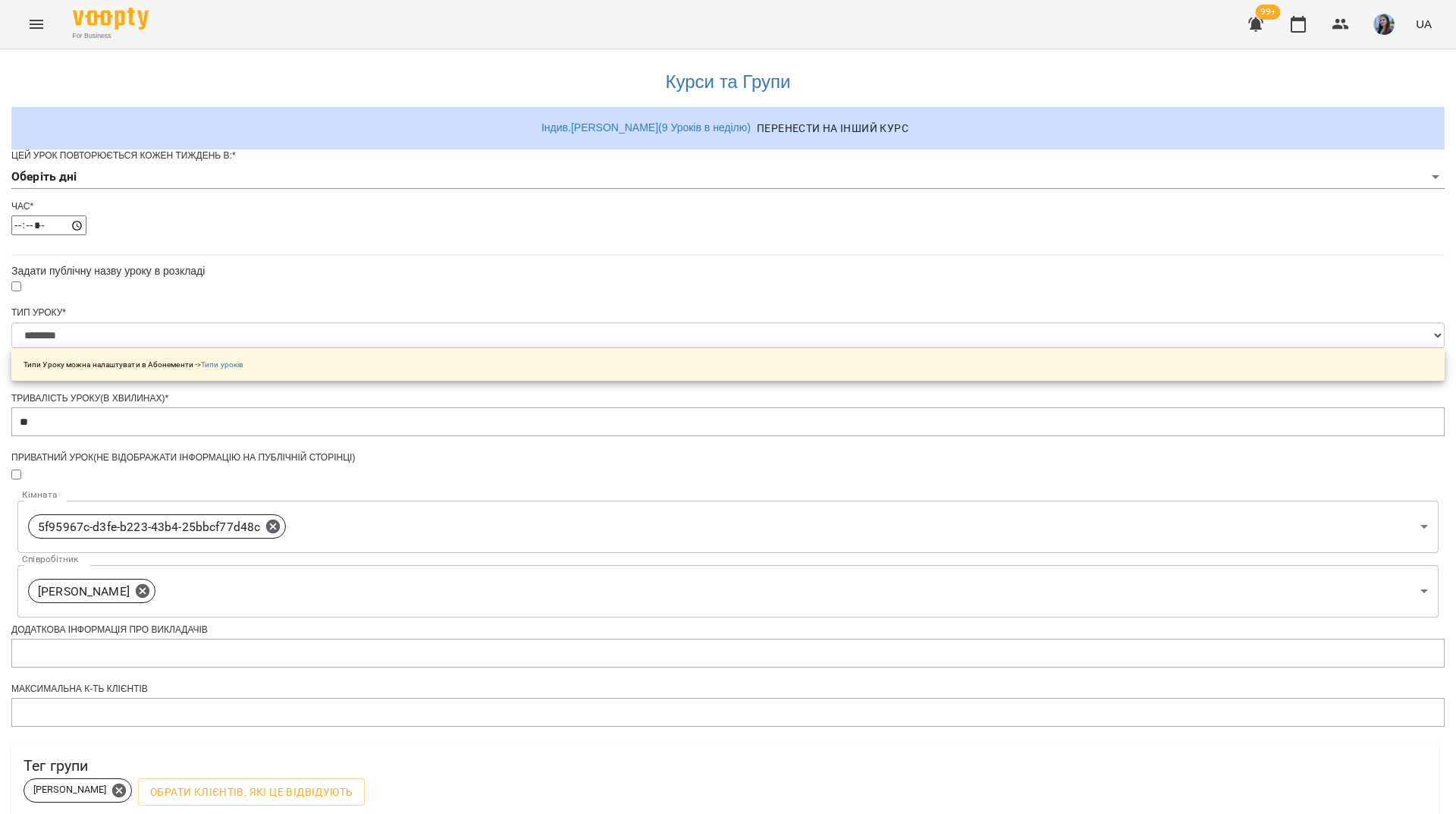
click at [662, 201] on body "**********" at bounding box center [728, 489] width 1456 height 978
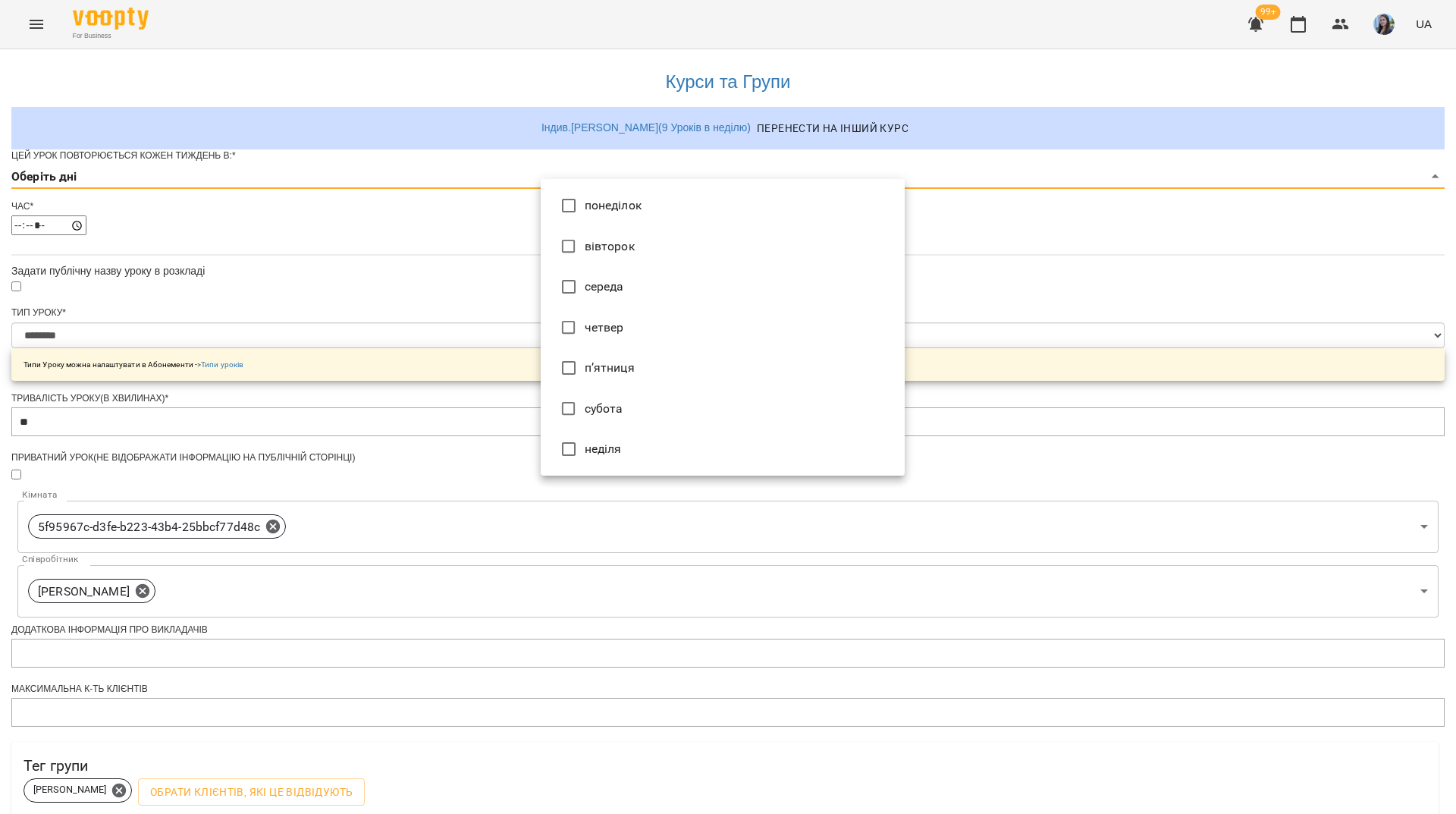
click at [614, 330] on li "четвер" at bounding box center [722, 327] width 364 height 41
type input "*"
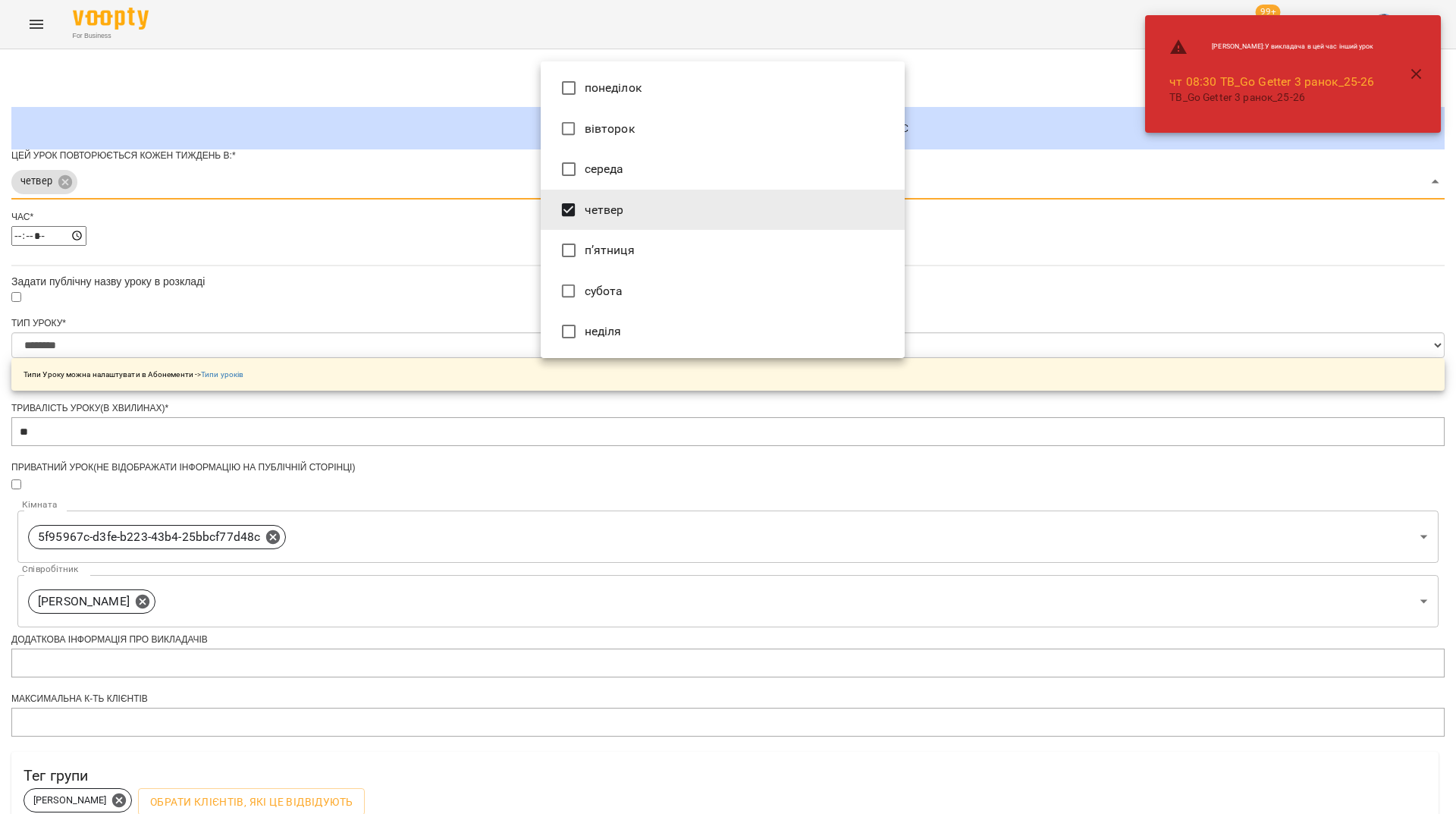
drag, startPoint x: 384, startPoint y: 347, endPoint x: 404, endPoint y: 347, distance: 20.0
click at [383, 347] on div at bounding box center [728, 407] width 1456 height 814
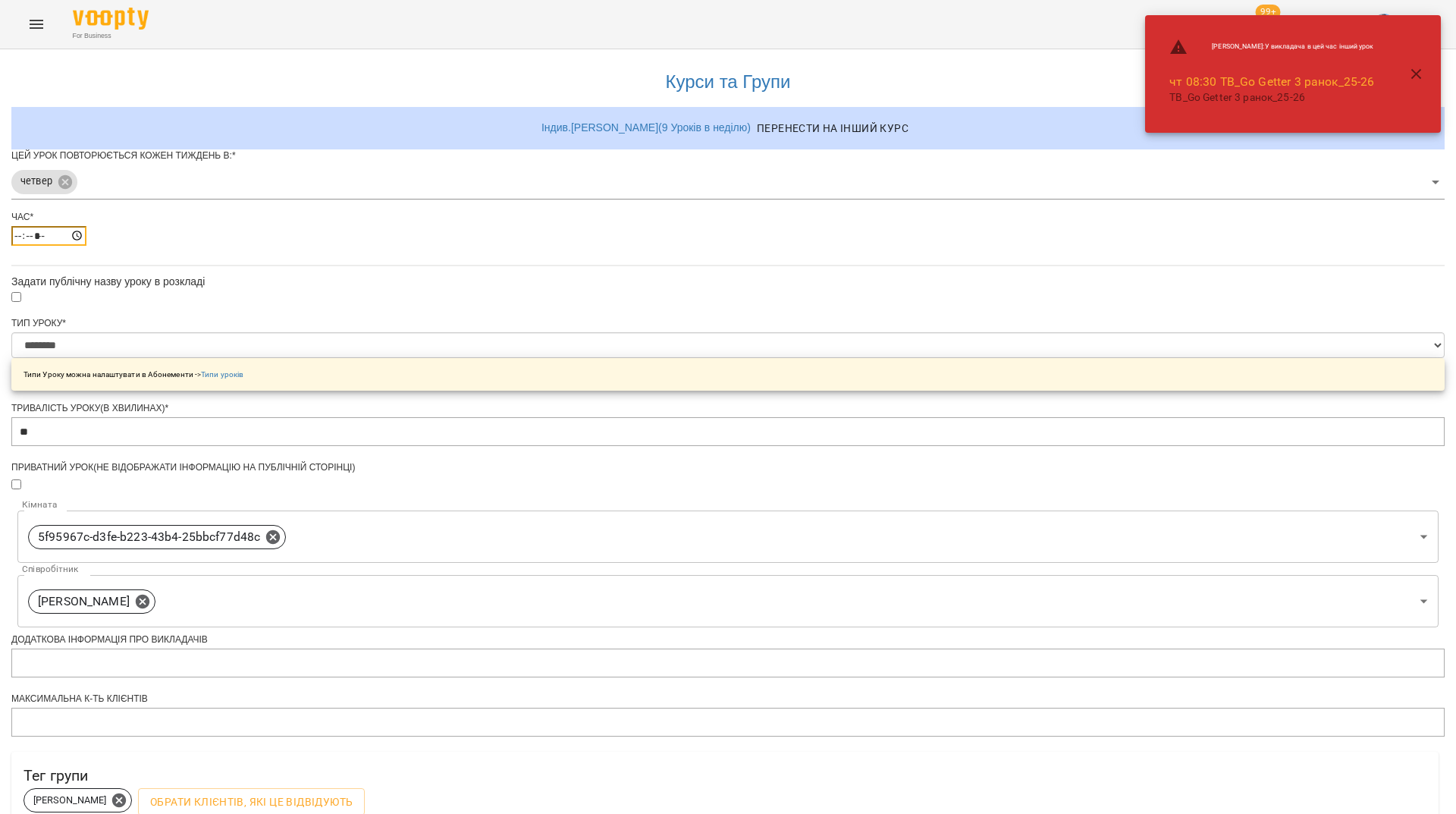
click at [87, 246] on input "*****" at bounding box center [49, 235] width 75 height 19
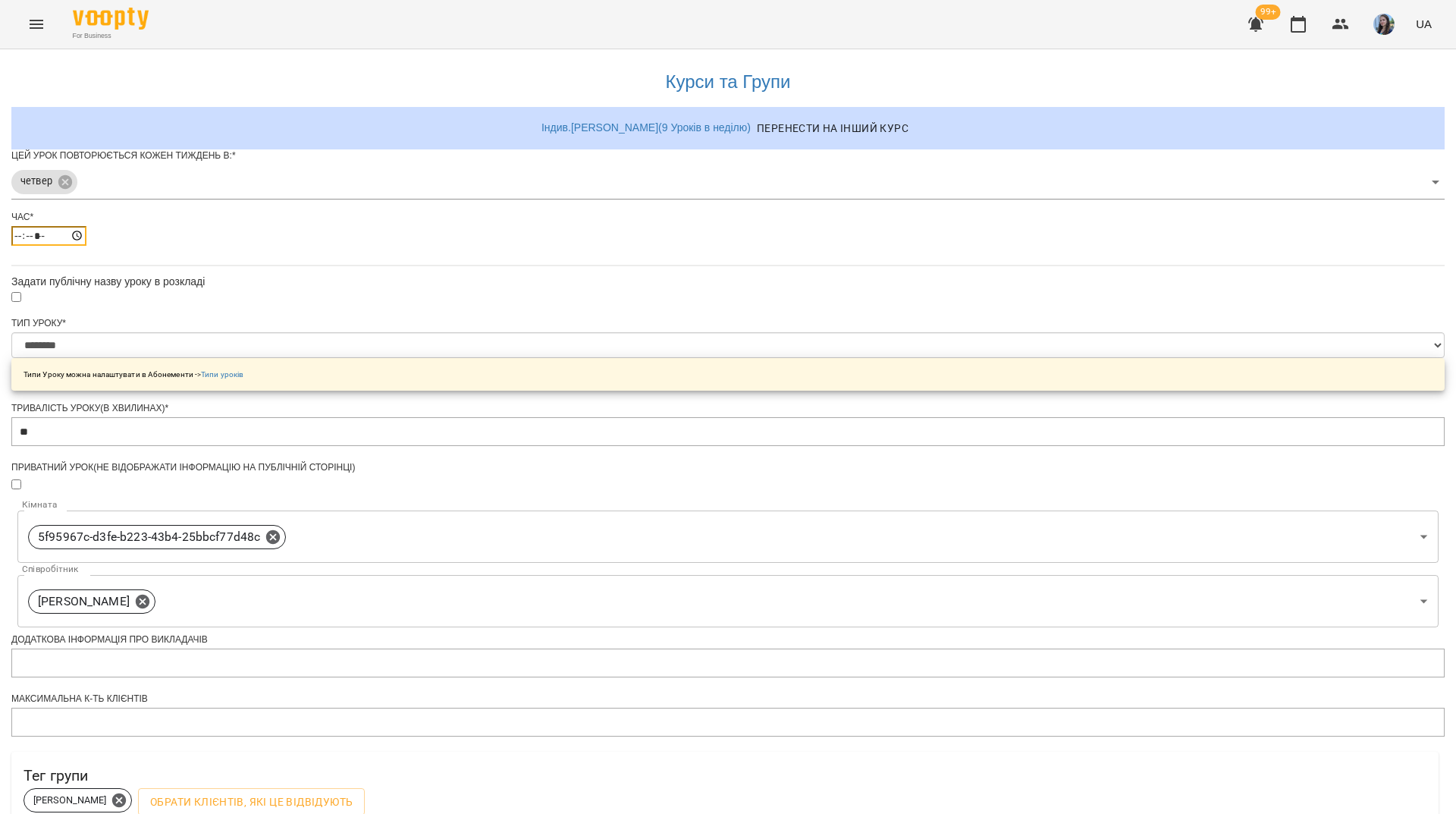
type input "*****"
click at [588, 358] on select "**********" at bounding box center [728, 345] width 1433 height 26
select select "**********"
click at [540, 358] on select "**********" at bounding box center [728, 345] width 1433 height 26
click at [436, 500] on div "**********" at bounding box center [728, 521] width 1433 height 942
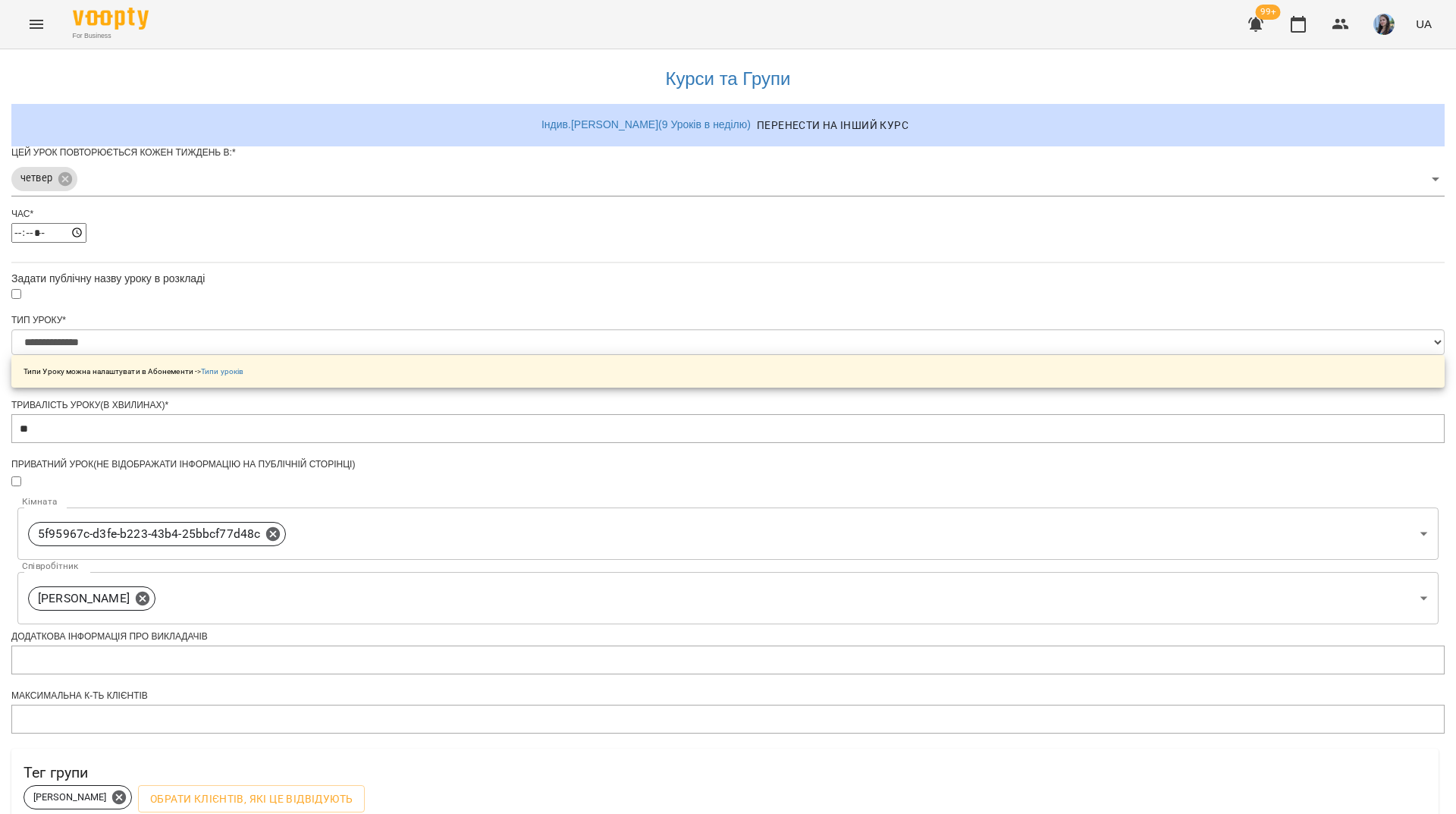
scroll to position [228, 0]
click at [882, 339] on body "**********" at bounding box center [728, 494] width 1456 height 988
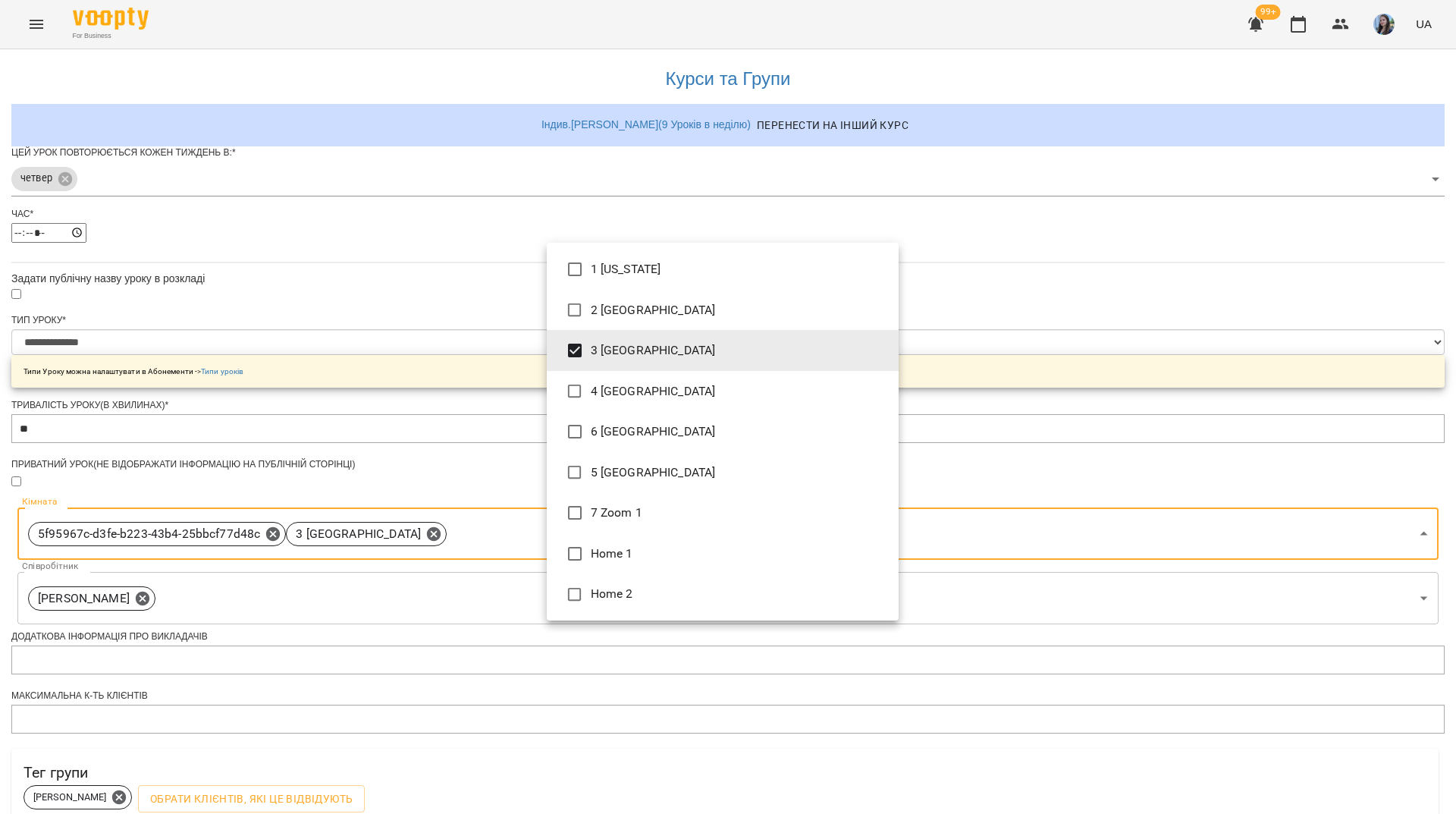
click at [381, 530] on div at bounding box center [728, 407] width 1456 height 814
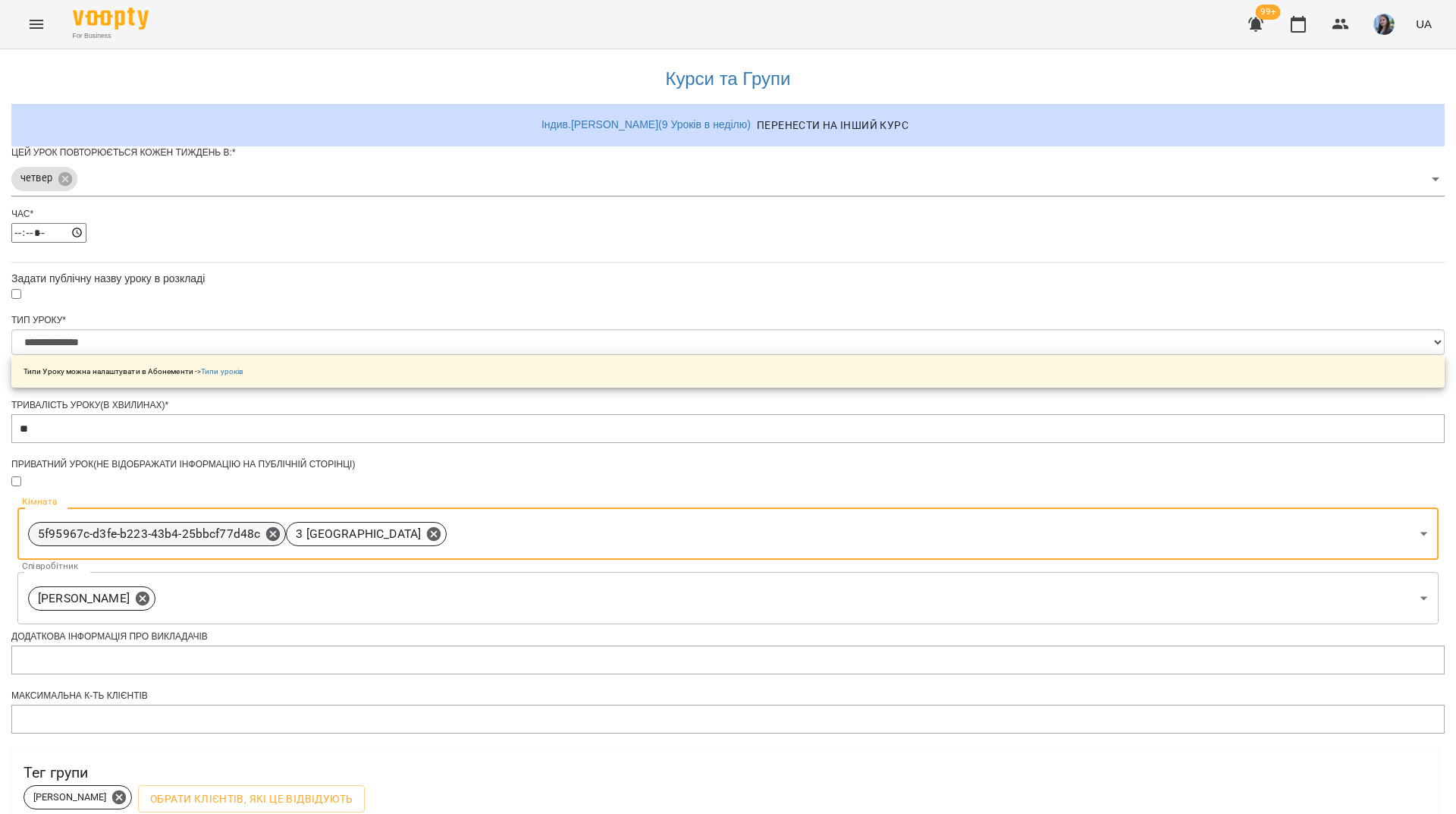
click at [280, 526] on icon at bounding box center [273, 533] width 13 height 13
type input "**********"
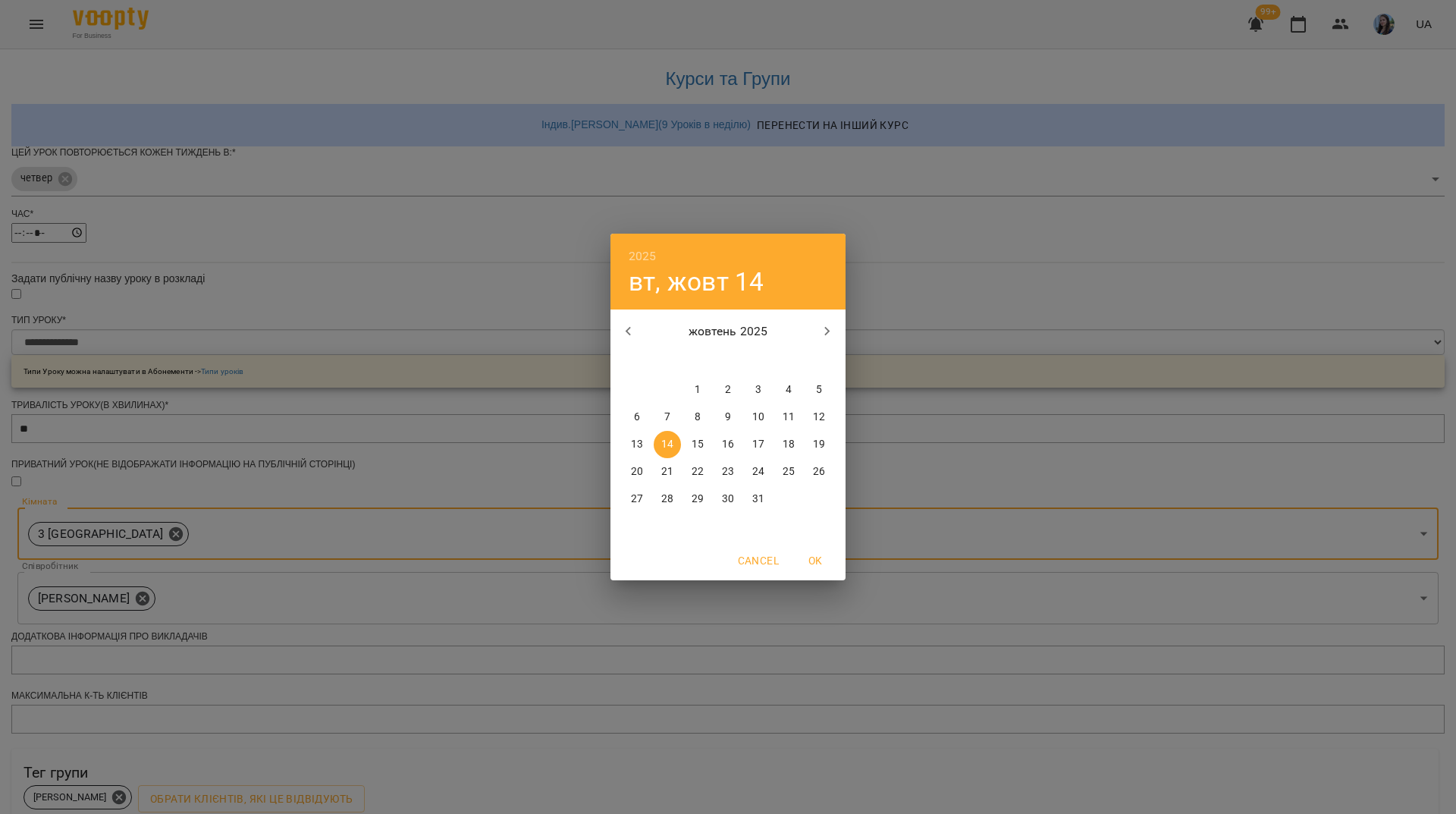
click at [704, 452] on span "15" at bounding box center [698, 445] width 27 height 15
type input "**********"
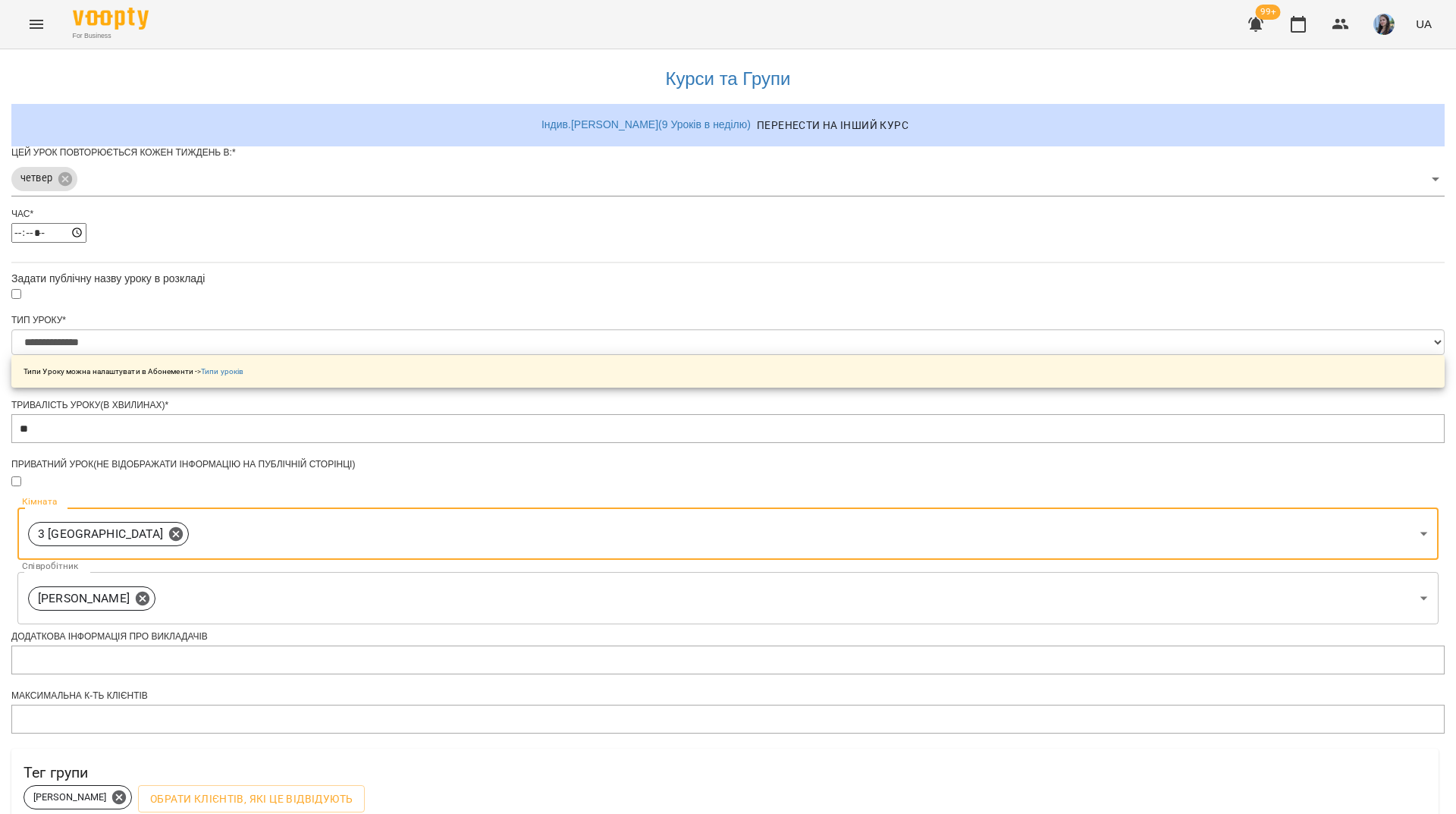
scroll to position [327, 0]
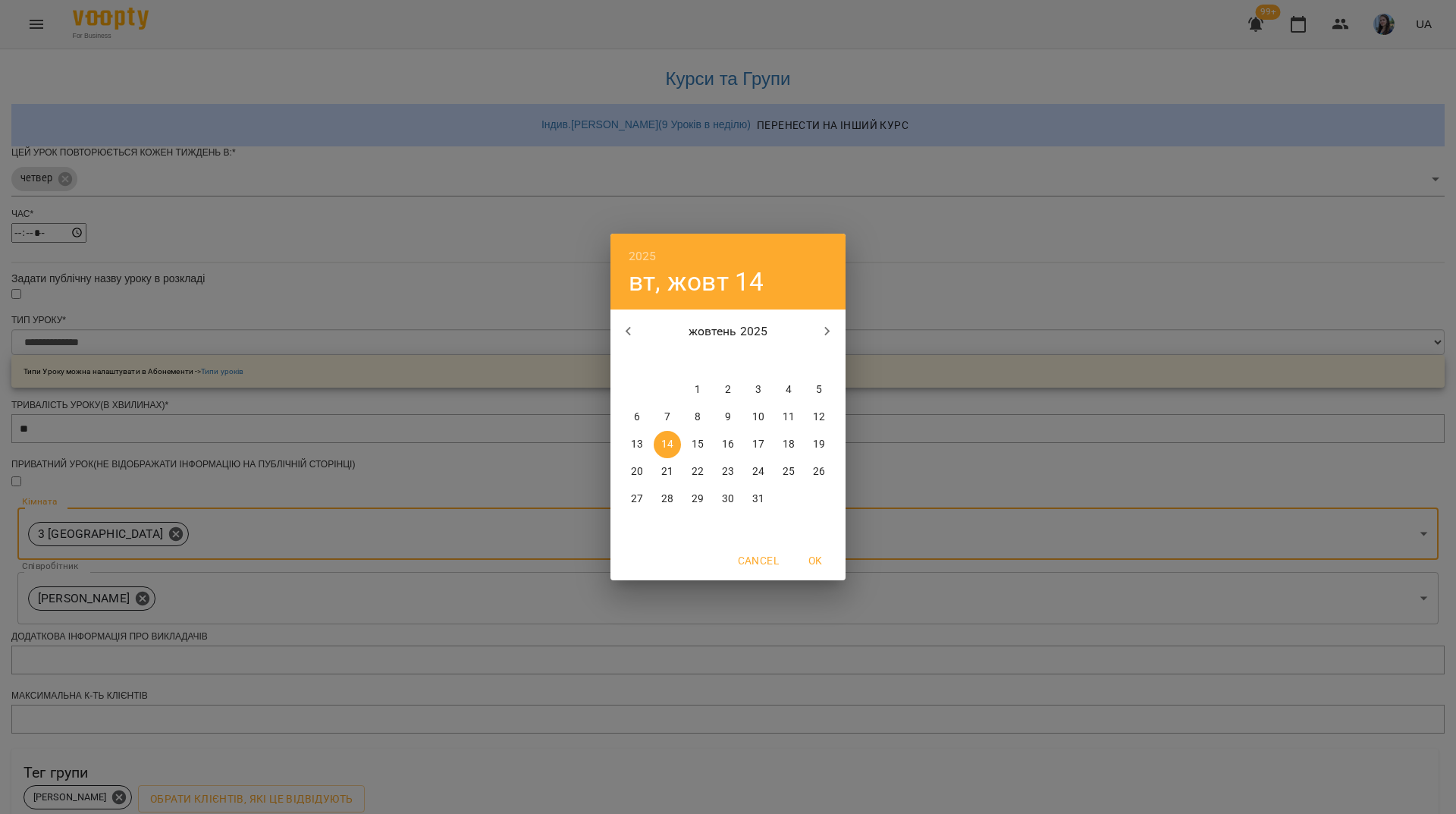
click at [825, 335] on icon "button" at bounding box center [827, 331] width 18 height 18
click at [825, 336] on icon "button" at bounding box center [827, 331] width 18 height 18
click at [688, 506] on span "31" at bounding box center [698, 499] width 27 height 15
type input "**********"
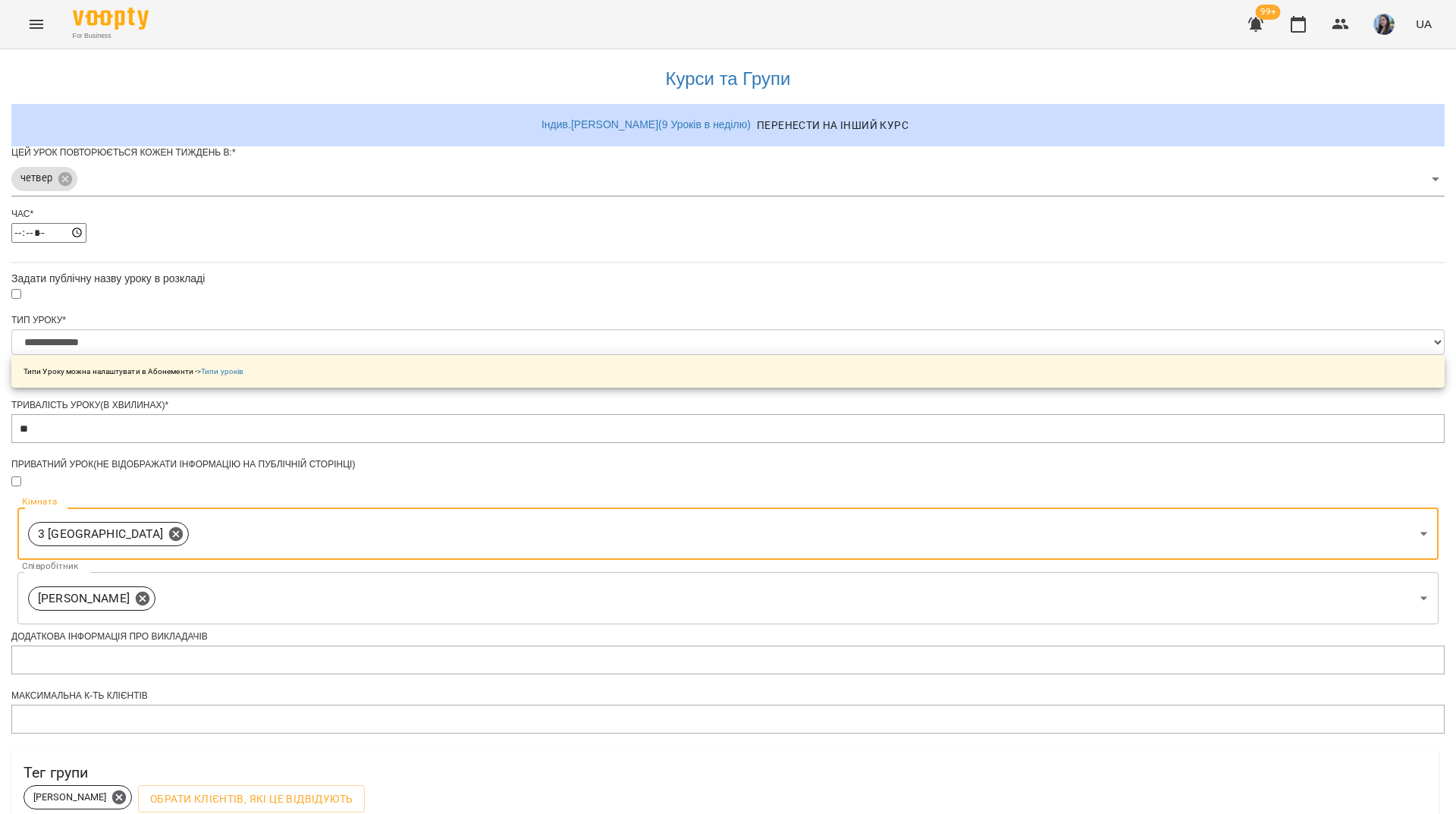
scroll to position [381, 0]
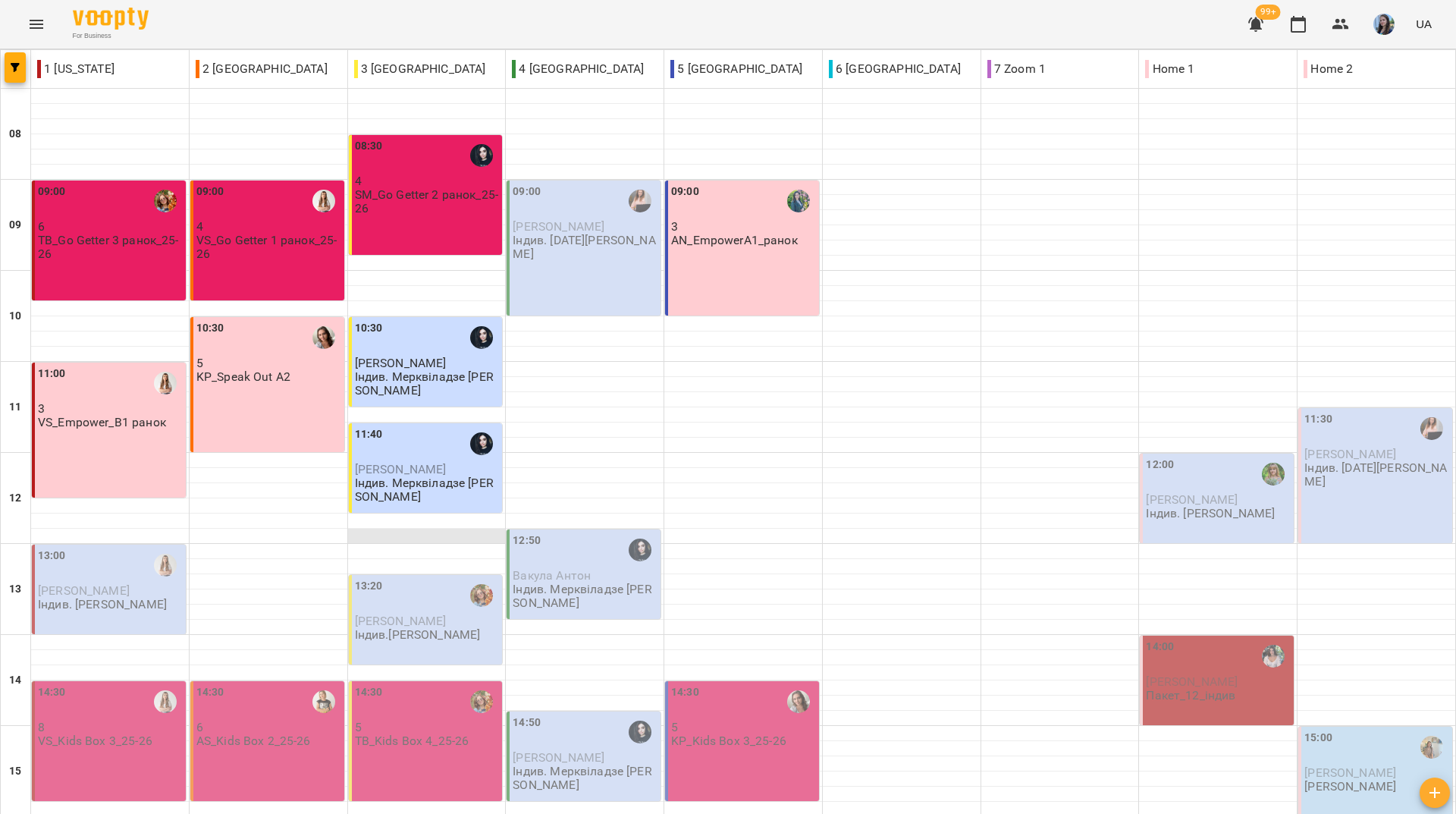
scroll to position [559, 0]
click at [570, 13] on div "For Business 99+ UA" at bounding box center [728, 24] width 1456 height 49
click at [546, 32] on div "For Business 99+ UA" at bounding box center [728, 24] width 1456 height 49
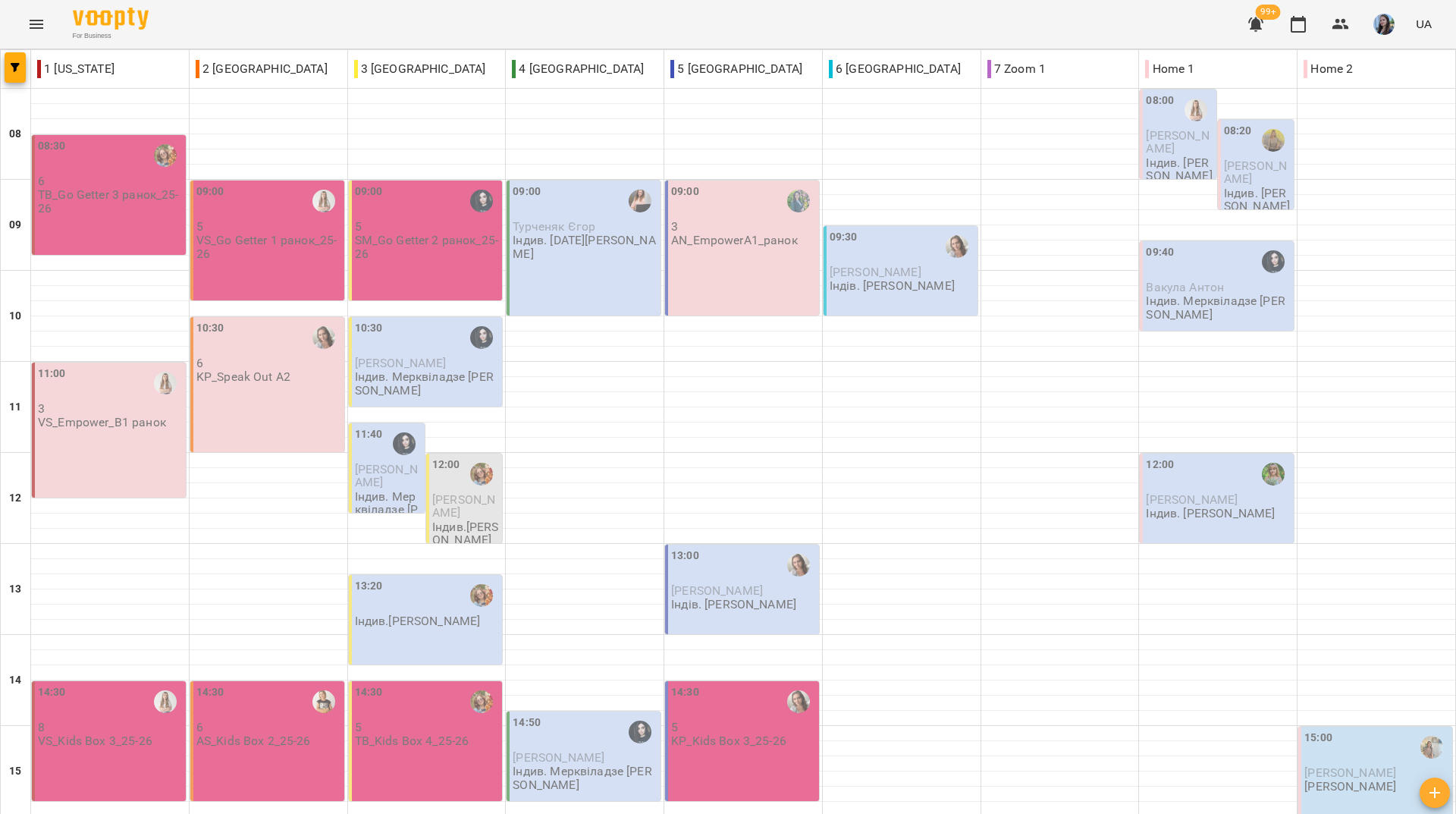
click at [477, 515] on p "[PERSON_NAME]" at bounding box center [465, 506] width 66 height 27
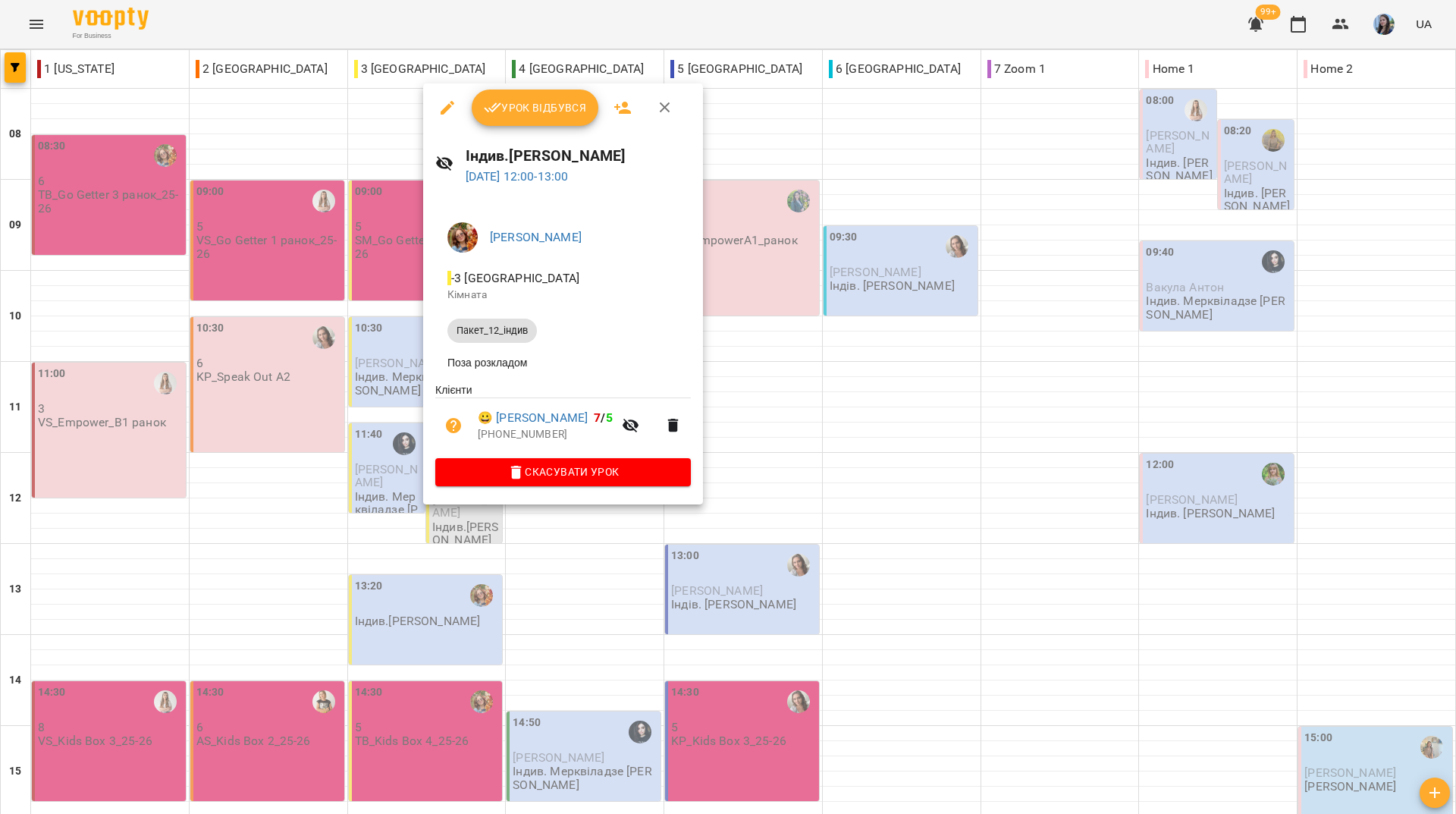
click at [329, 30] on div at bounding box center [728, 407] width 1456 height 814
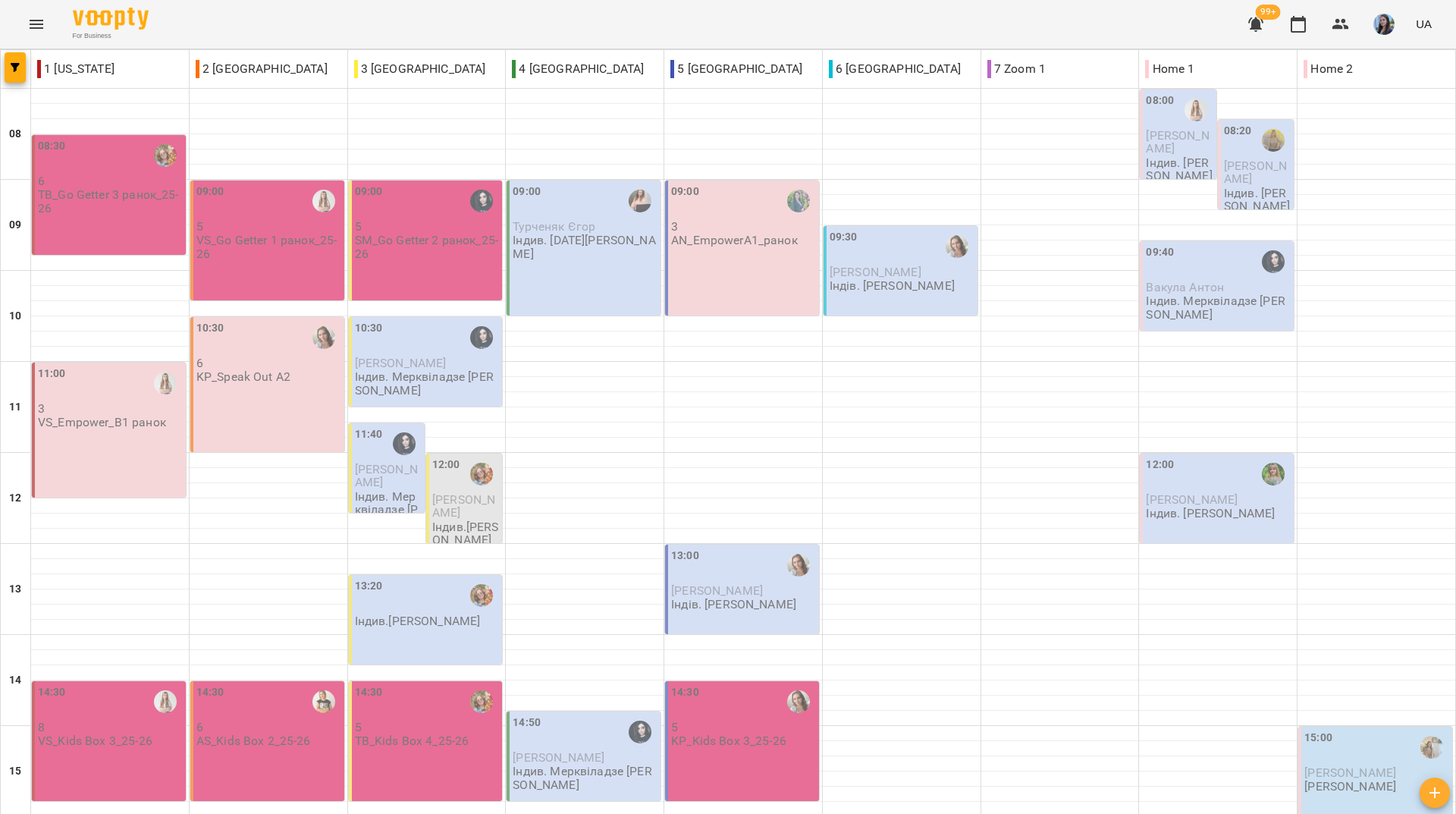
scroll to position [304, 0]
click at [422, 578] on div "13:20" at bounding box center [427, 595] width 145 height 34
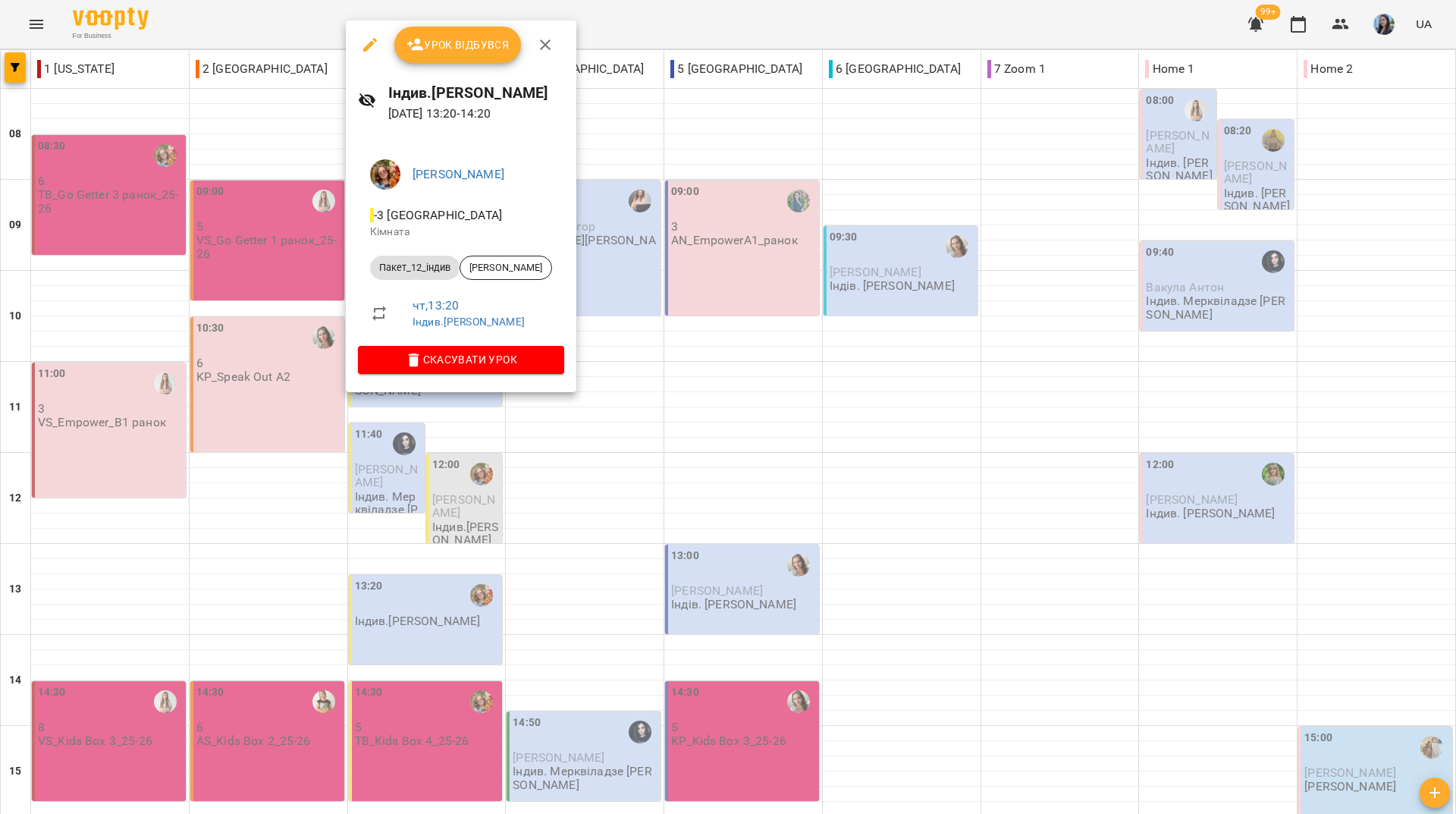
click at [723, 39] on div at bounding box center [728, 407] width 1456 height 814
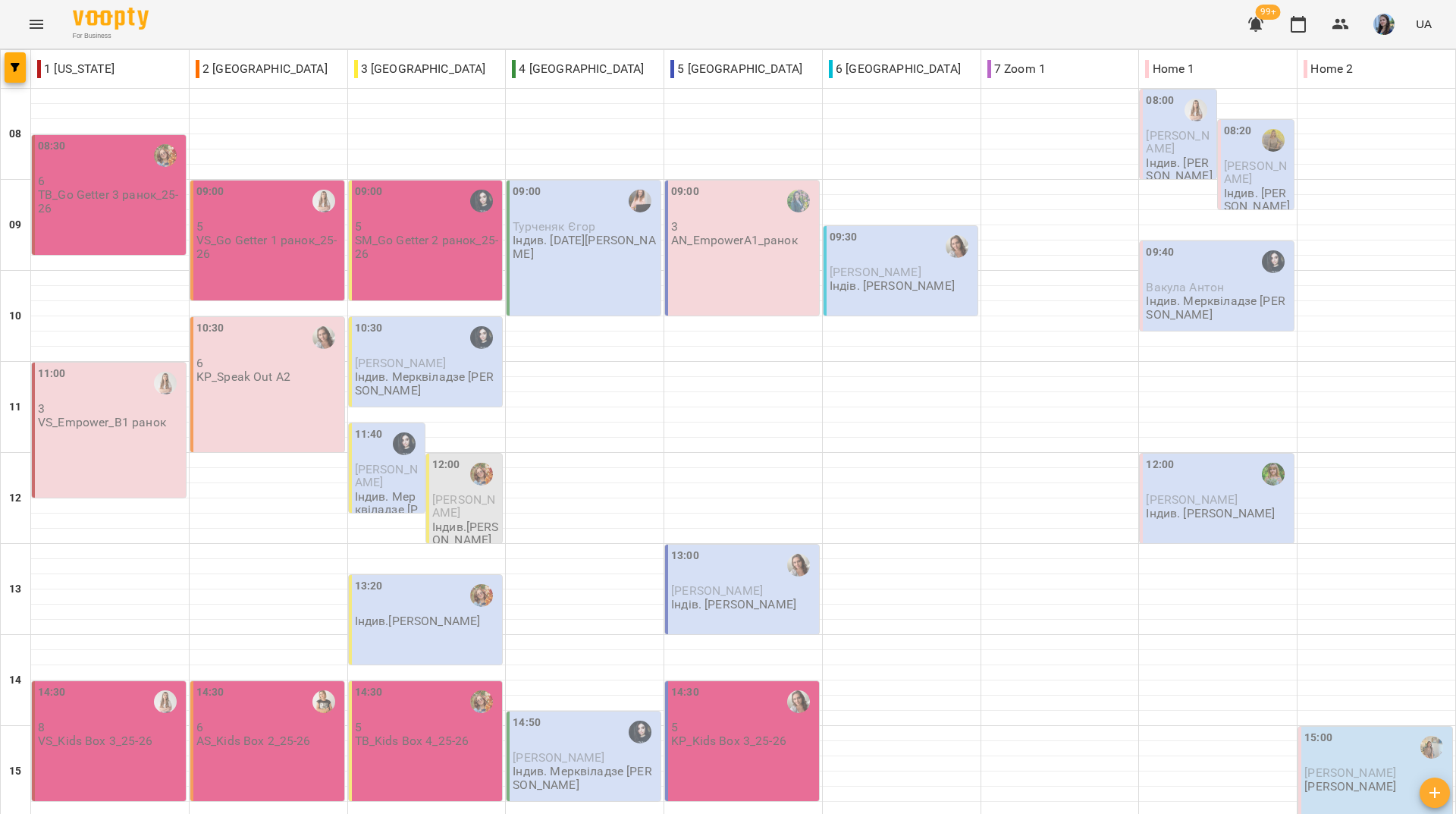
click at [449, 457] on div "12:00" at bounding box center [446, 473] width 28 height 34
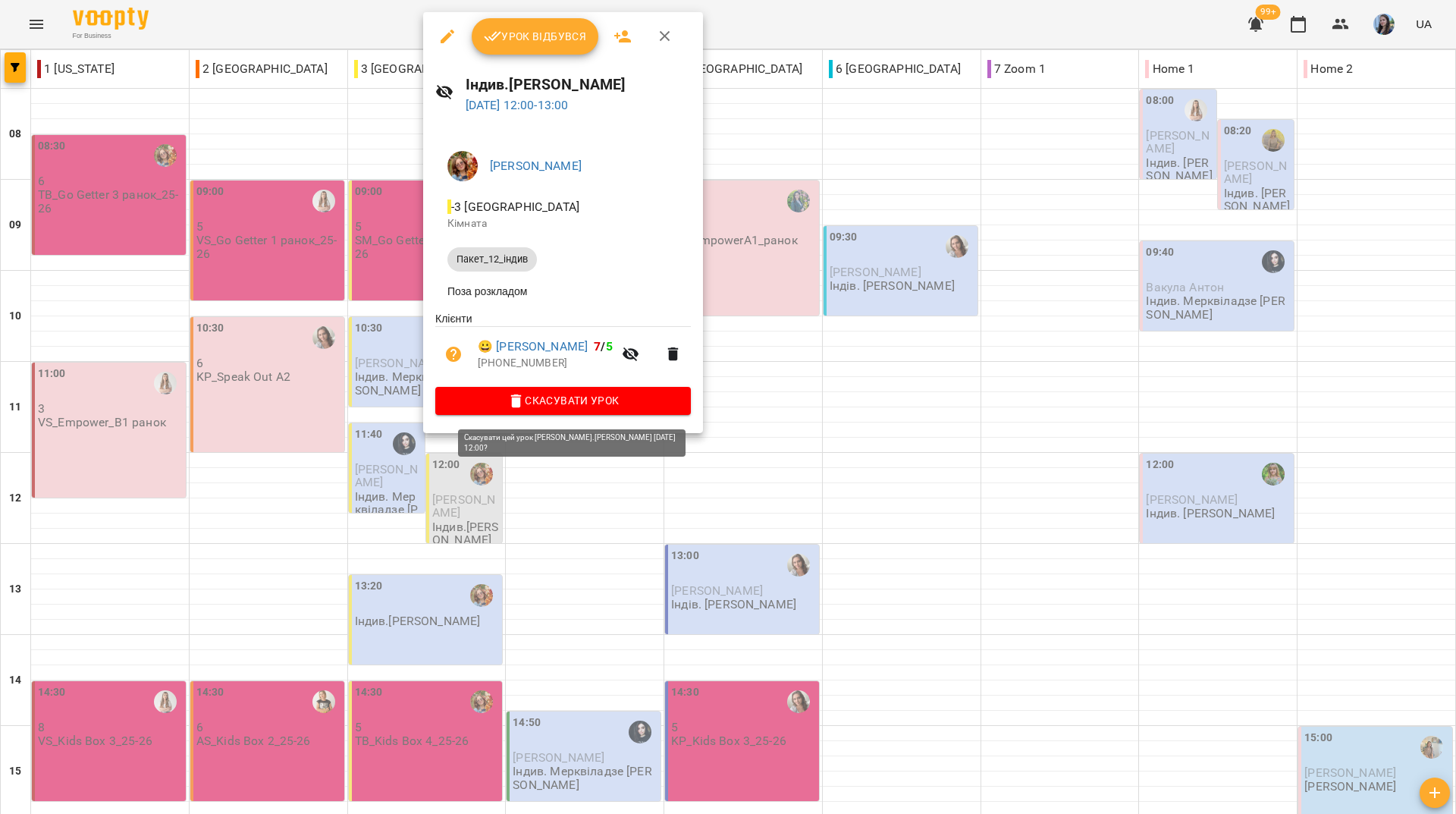
click at [525, 402] on icon "button" at bounding box center [516, 401] width 18 height 18
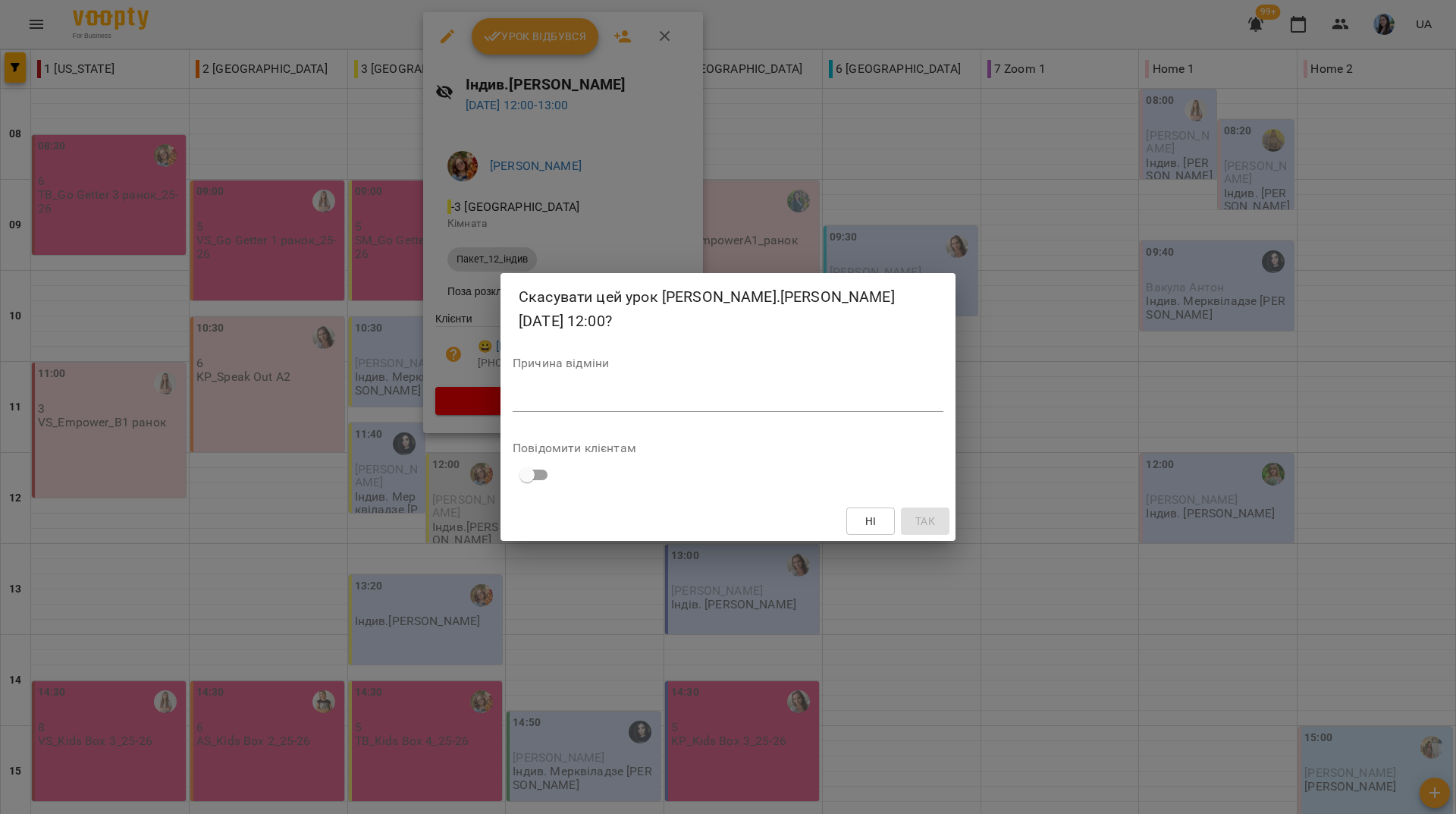
click at [793, 399] on textarea at bounding box center [728, 399] width 430 height 14
type textarea "**********"
click at [943, 510] on button "Так" at bounding box center [926, 521] width 49 height 27
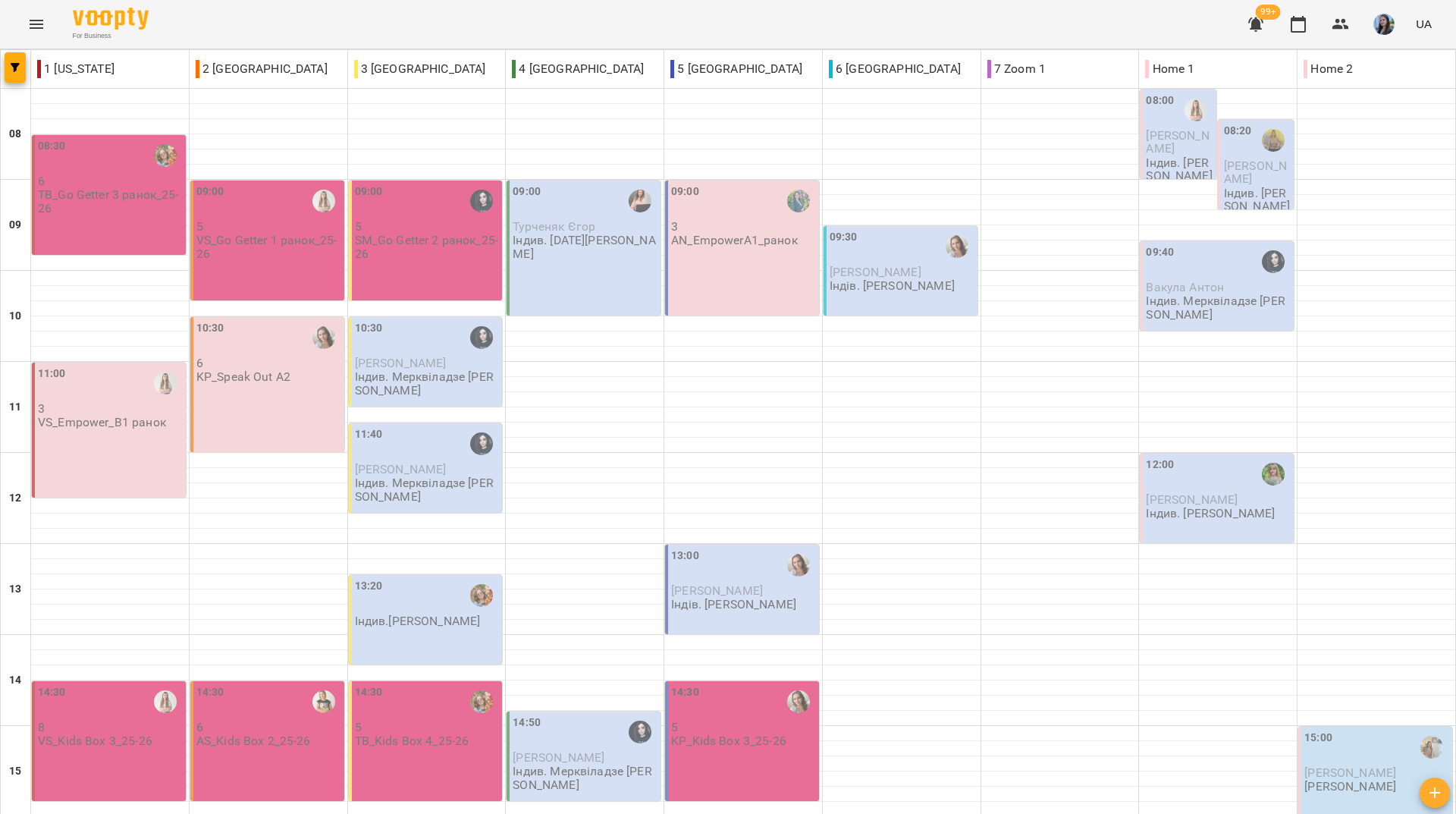
scroll to position [304, 0]
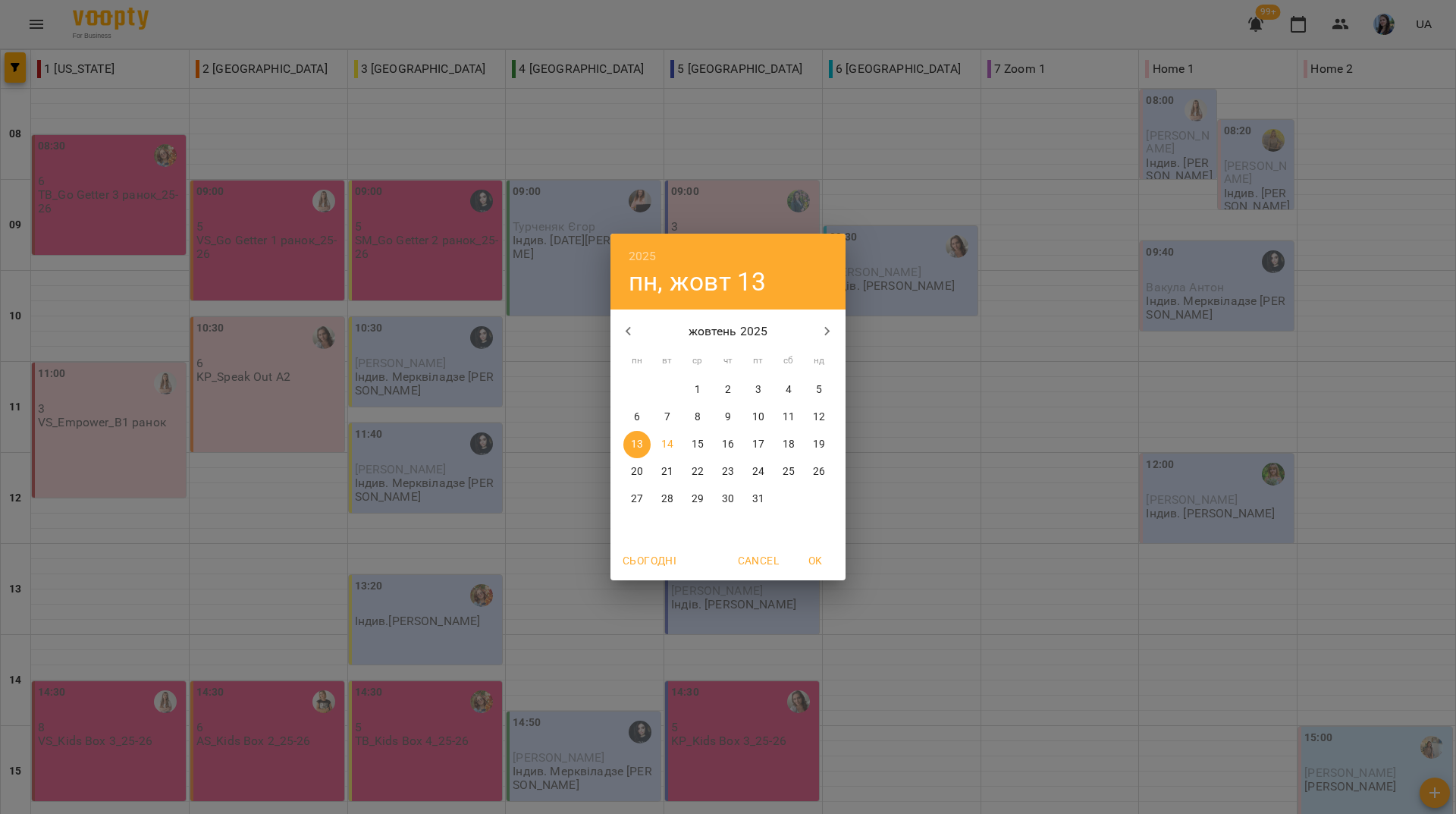
click at [665, 469] on p "21" at bounding box center [667, 472] width 12 height 15
type input "**********"
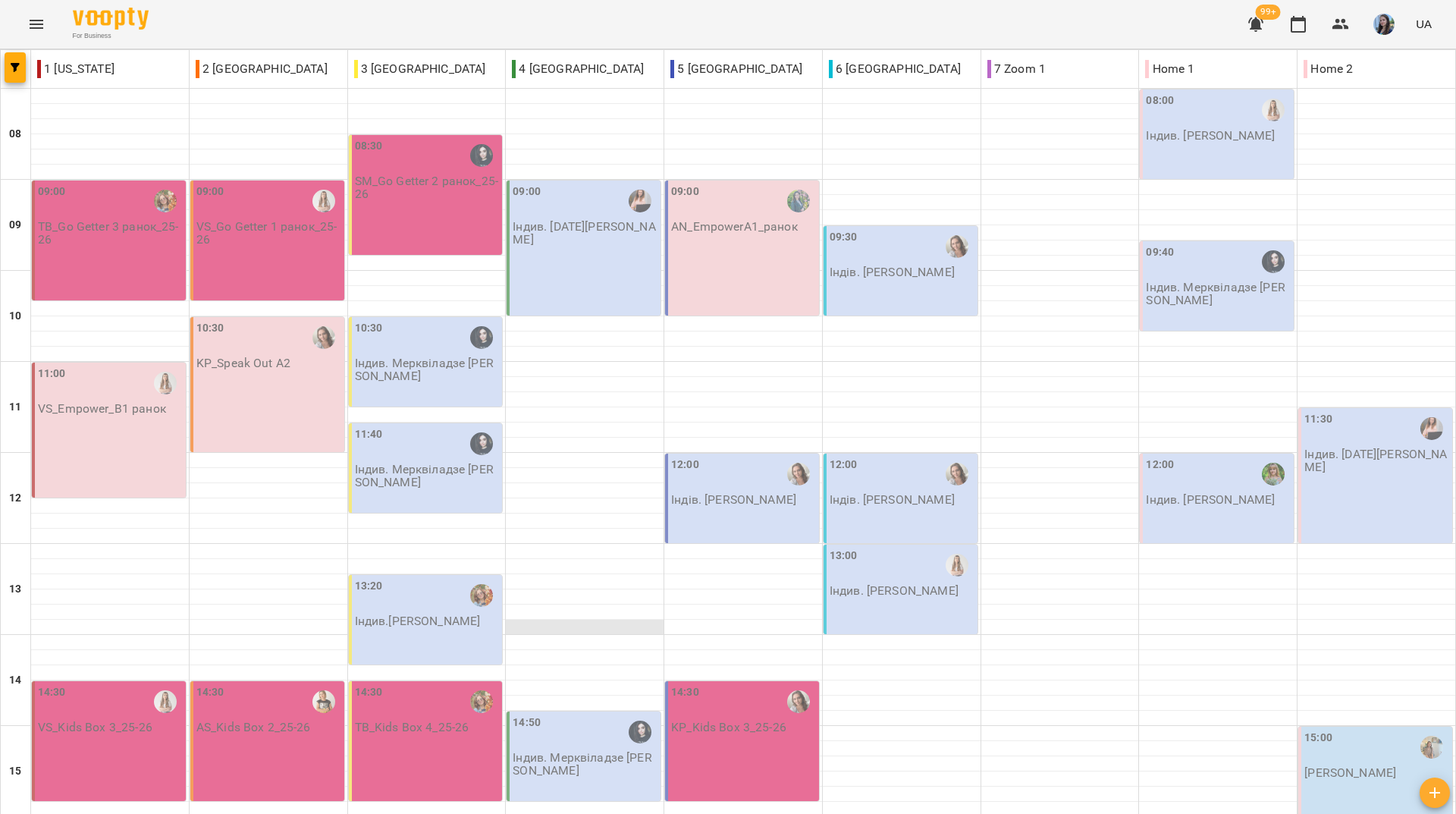
scroll to position [76, 0]
click at [439, 615] on p "Індив.[PERSON_NAME]" at bounding box center [418, 621] width 126 height 13
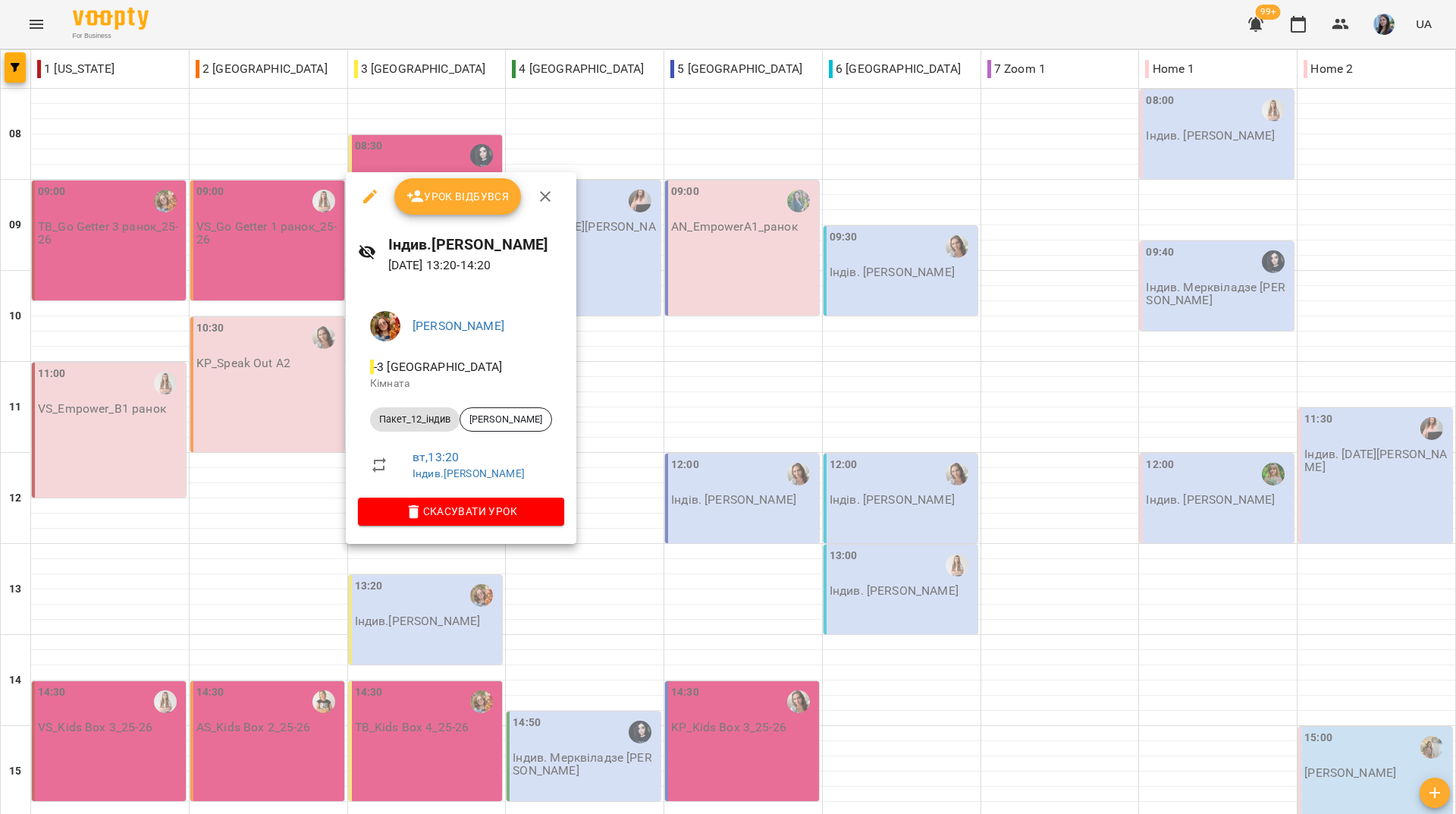
click at [673, 19] on div at bounding box center [728, 407] width 1456 height 814
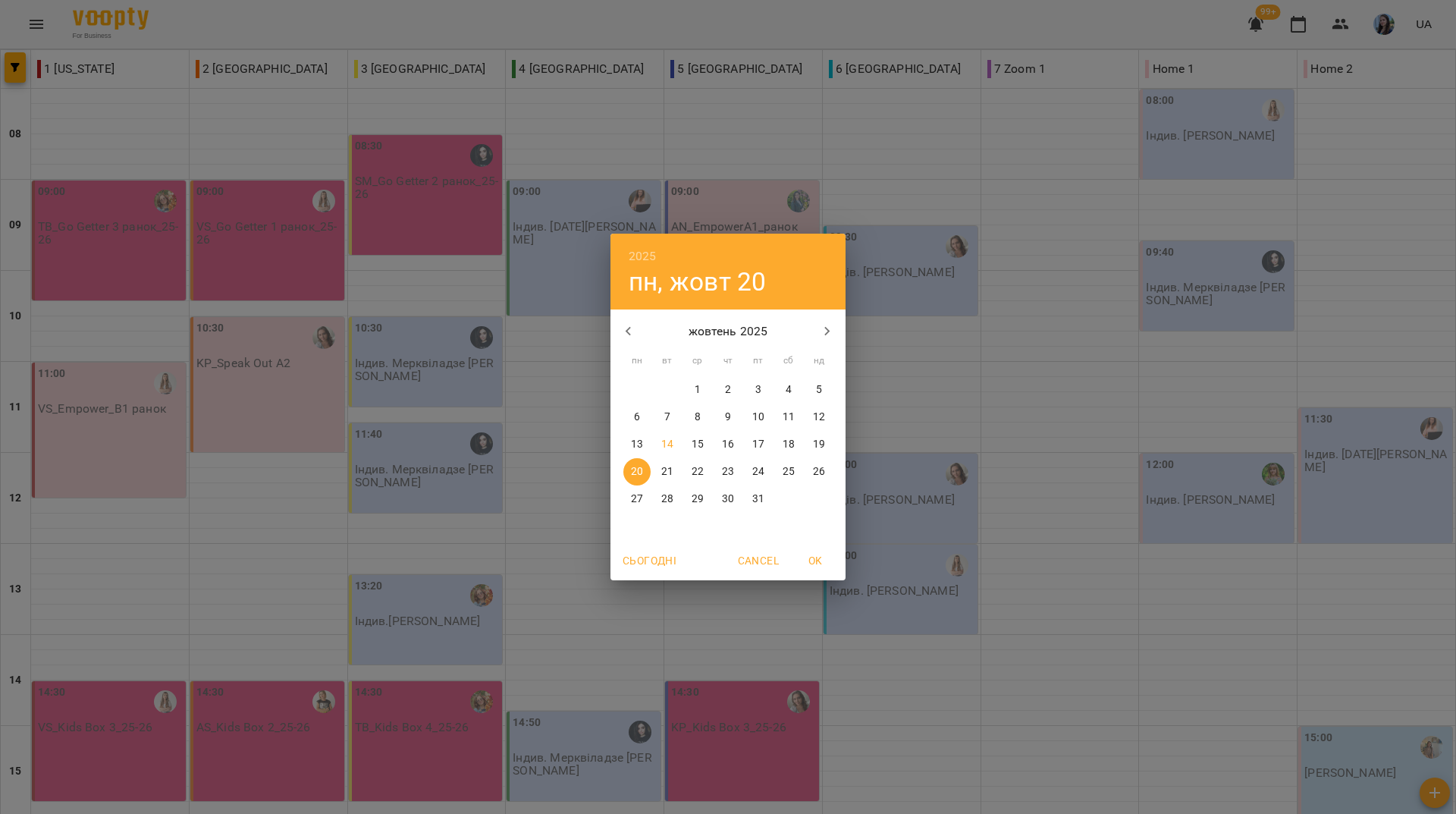
click at [666, 445] on p "14" at bounding box center [667, 445] width 12 height 15
type input "**********"
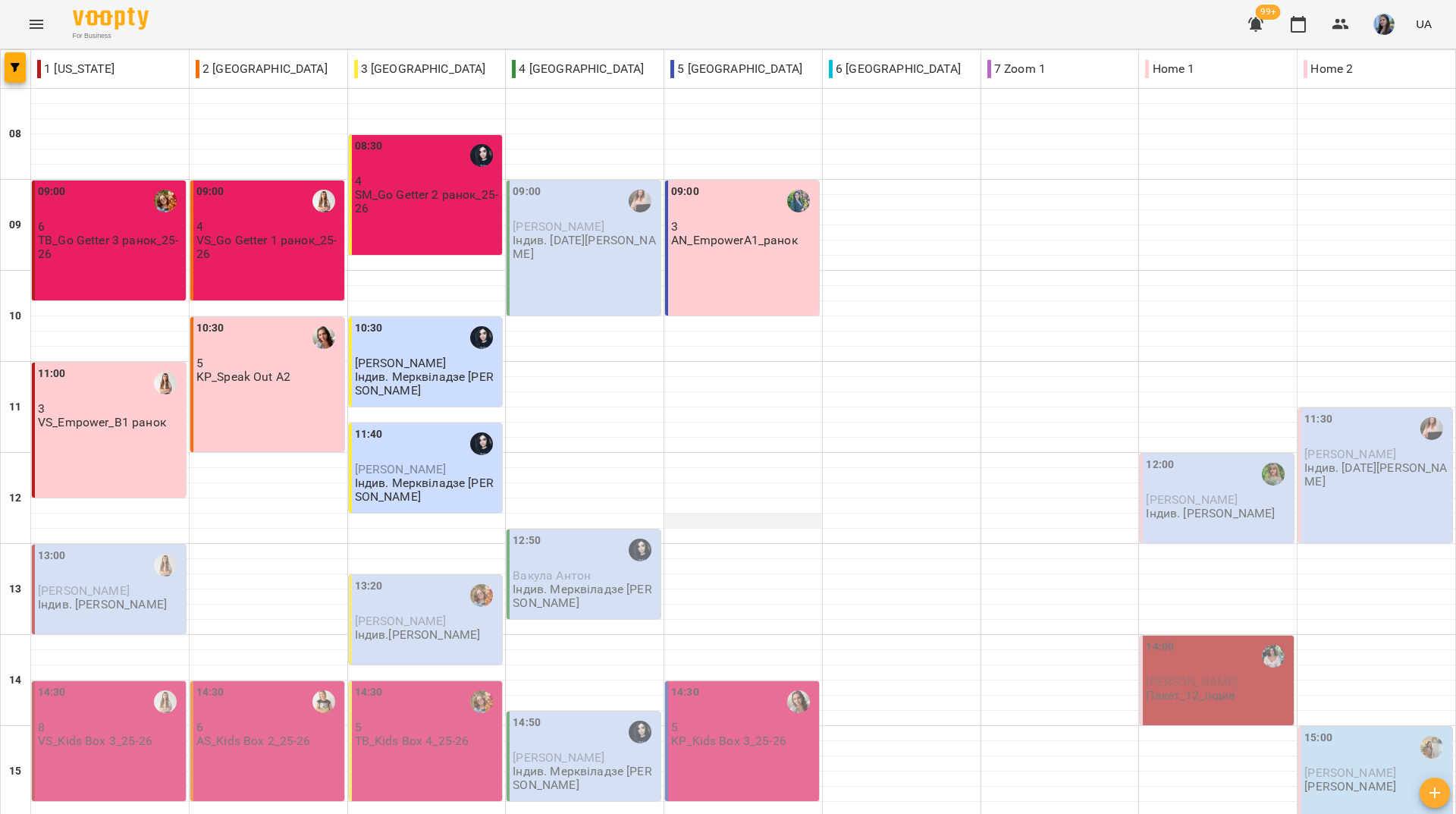
scroll to position [559, 0]
click at [622, 29] on div "For Business 99+ UA" at bounding box center [728, 24] width 1456 height 49
click at [689, 21] on div "For Business 99+ UA" at bounding box center [728, 24] width 1456 height 49
click at [665, 30] on div "For Business 99+ UA" at bounding box center [728, 24] width 1456 height 49
click at [782, 27] on div "For Business 99+ UA" at bounding box center [728, 24] width 1456 height 49
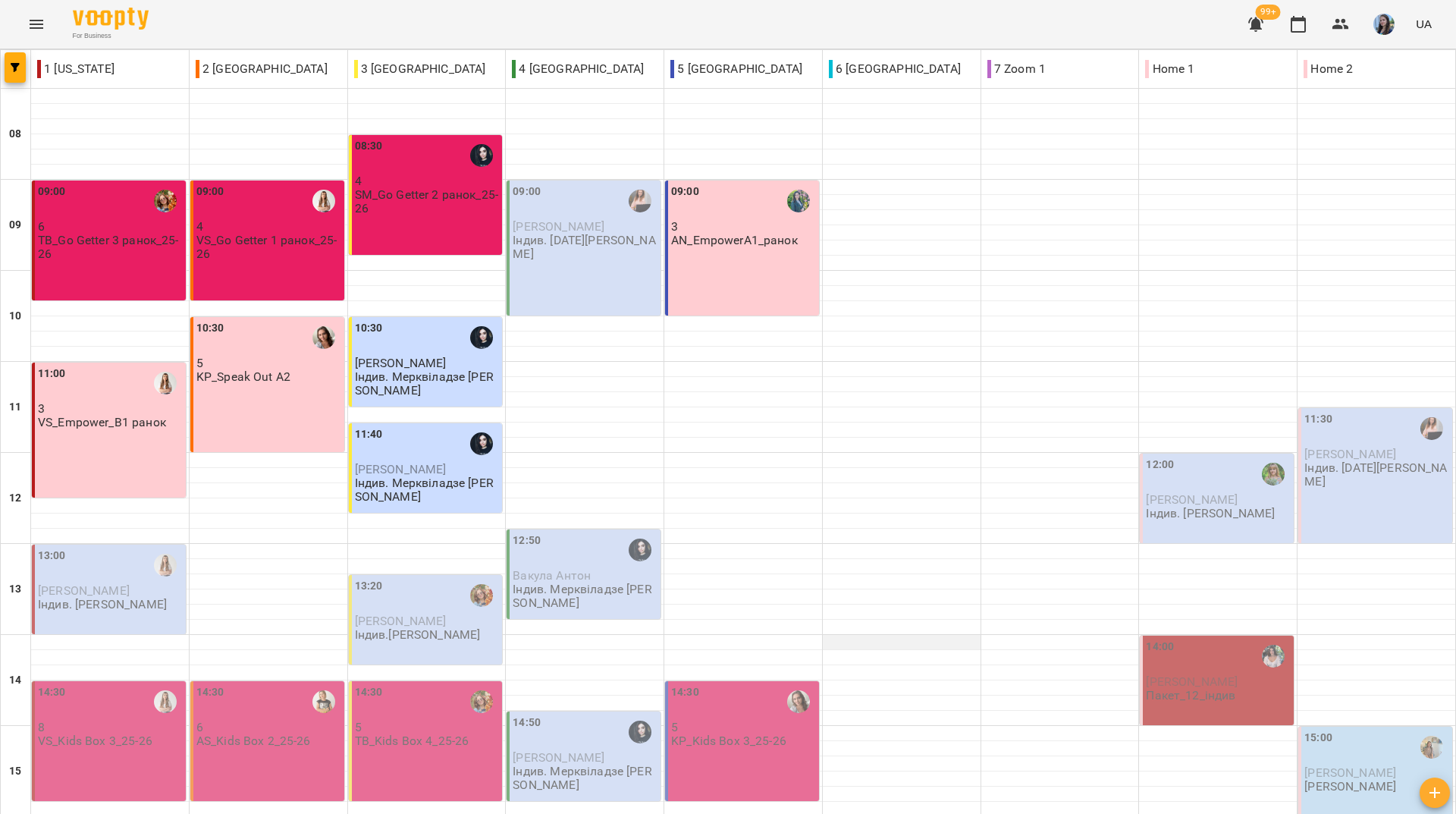
scroll to position [180, 0]
click at [576, 19] on div "For Business 99+ UA" at bounding box center [728, 24] width 1456 height 49
click at [547, 36] on div "For Business 99+ UA" at bounding box center [728, 24] width 1456 height 49
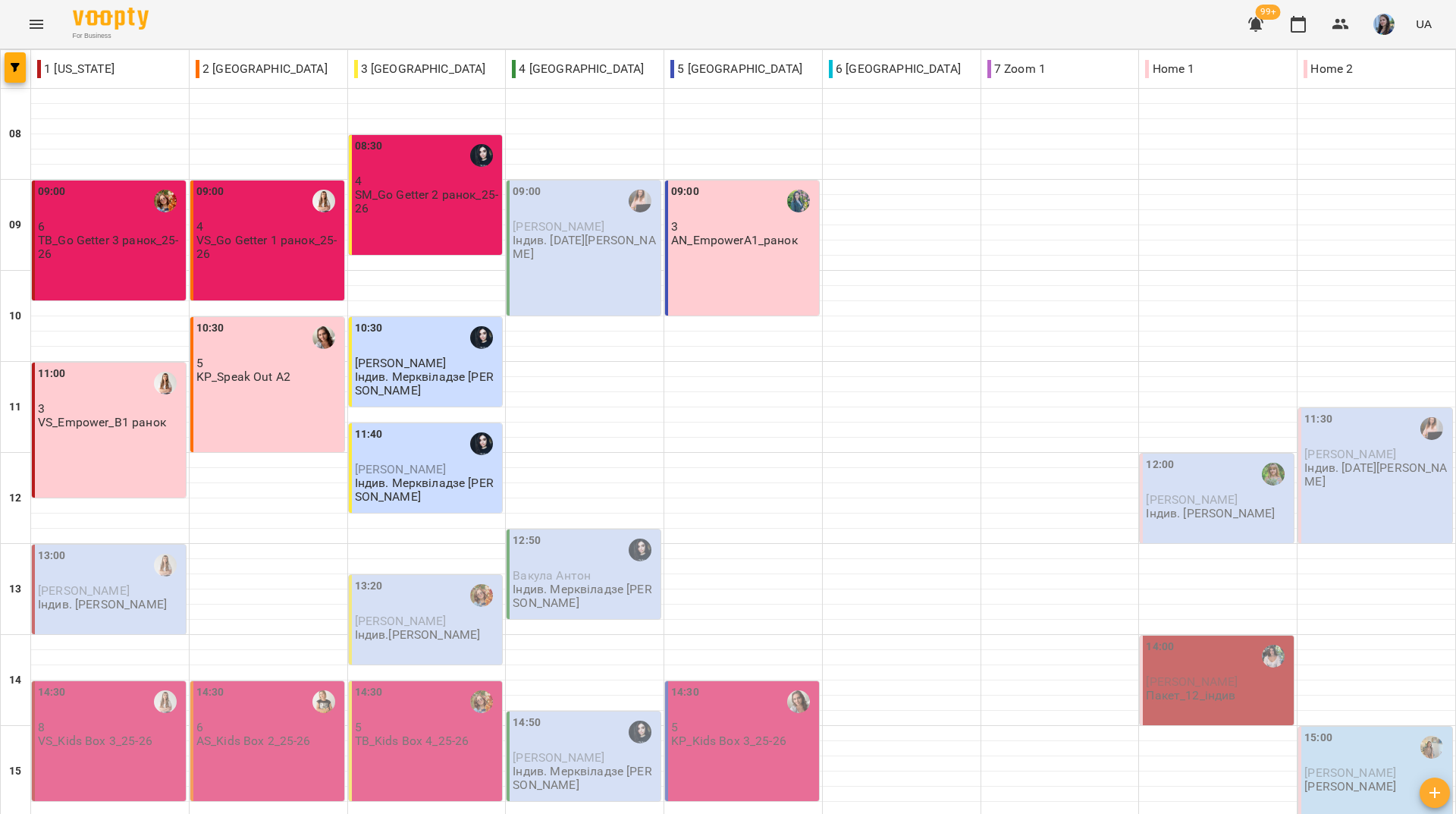
click at [825, 39] on div "For Business 99+ UA" at bounding box center [728, 24] width 1456 height 49
click at [813, 14] on div "For Business 99+ UA" at bounding box center [728, 24] width 1456 height 49
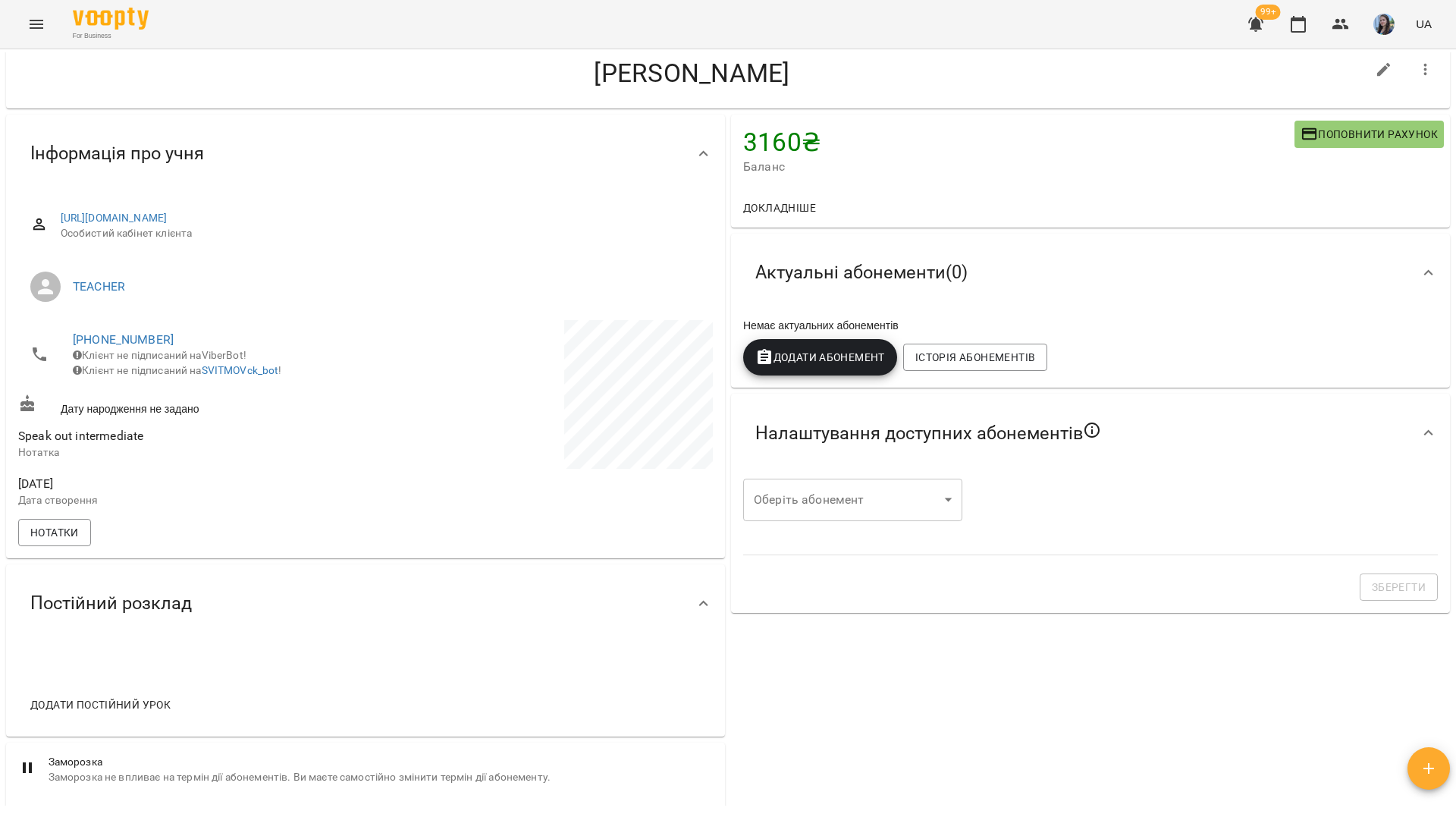
scroll to position [76, 0]
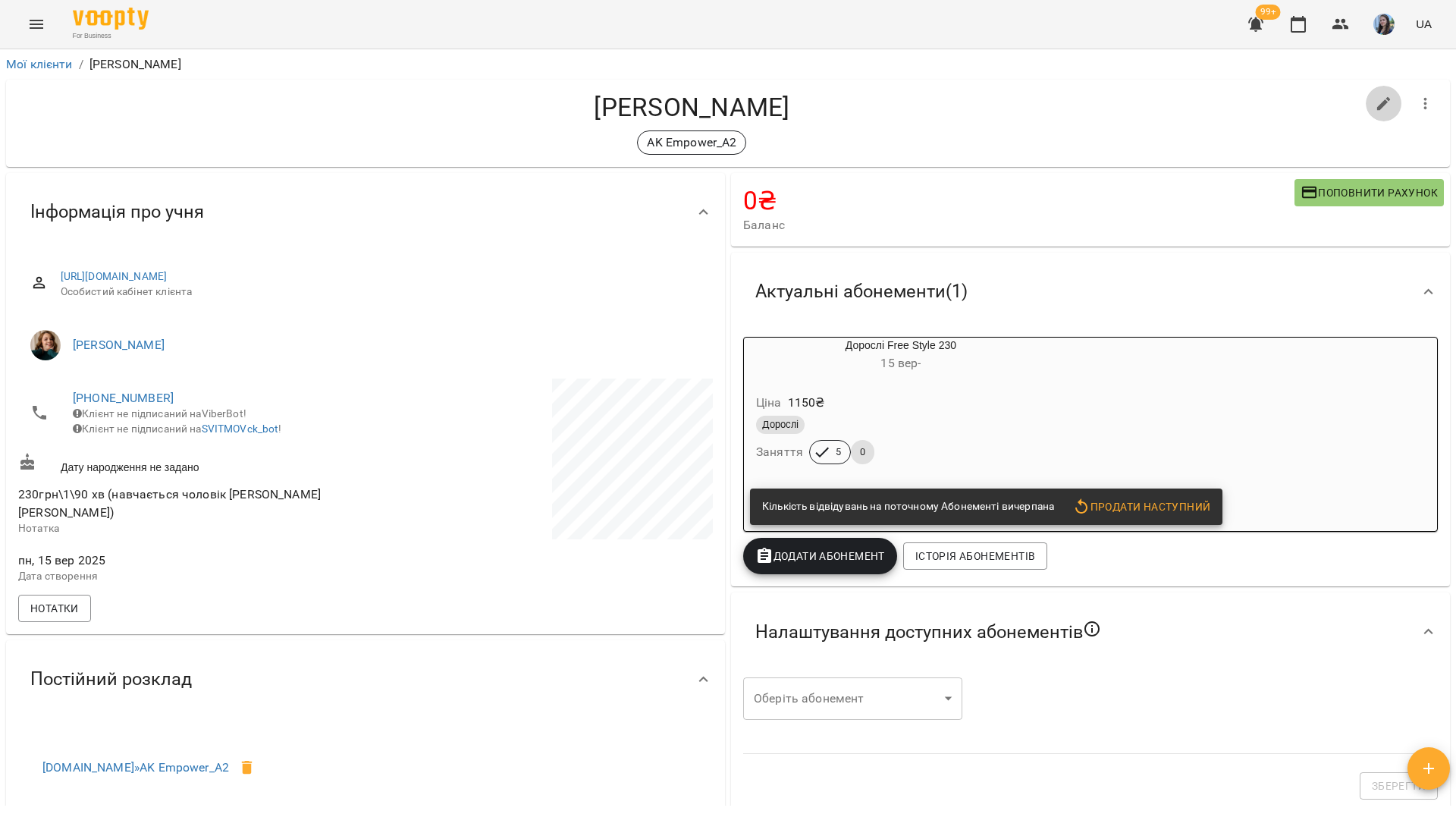
click at [1377, 107] on icon "button" at bounding box center [1384, 104] width 18 height 18
select select "**"
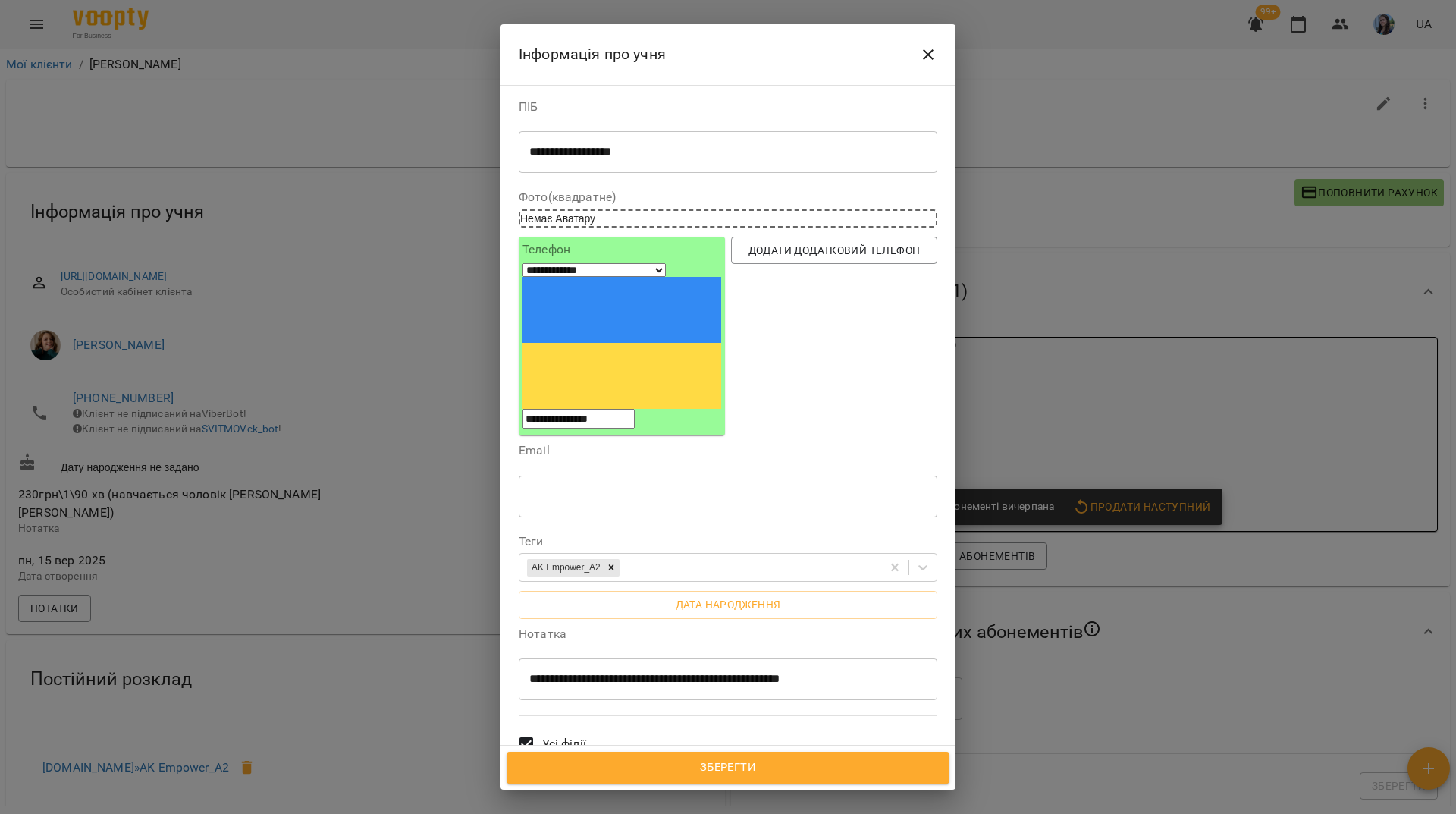
click at [794, 672] on textarea "**********" at bounding box center [722, 679] width 386 height 14
type textarea "**********"
click at [790, 762] on span "Зберегти" at bounding box center [727, 767] width 409 height 19
